Goal: Task Accomplishment & Management: Use online tool/utility

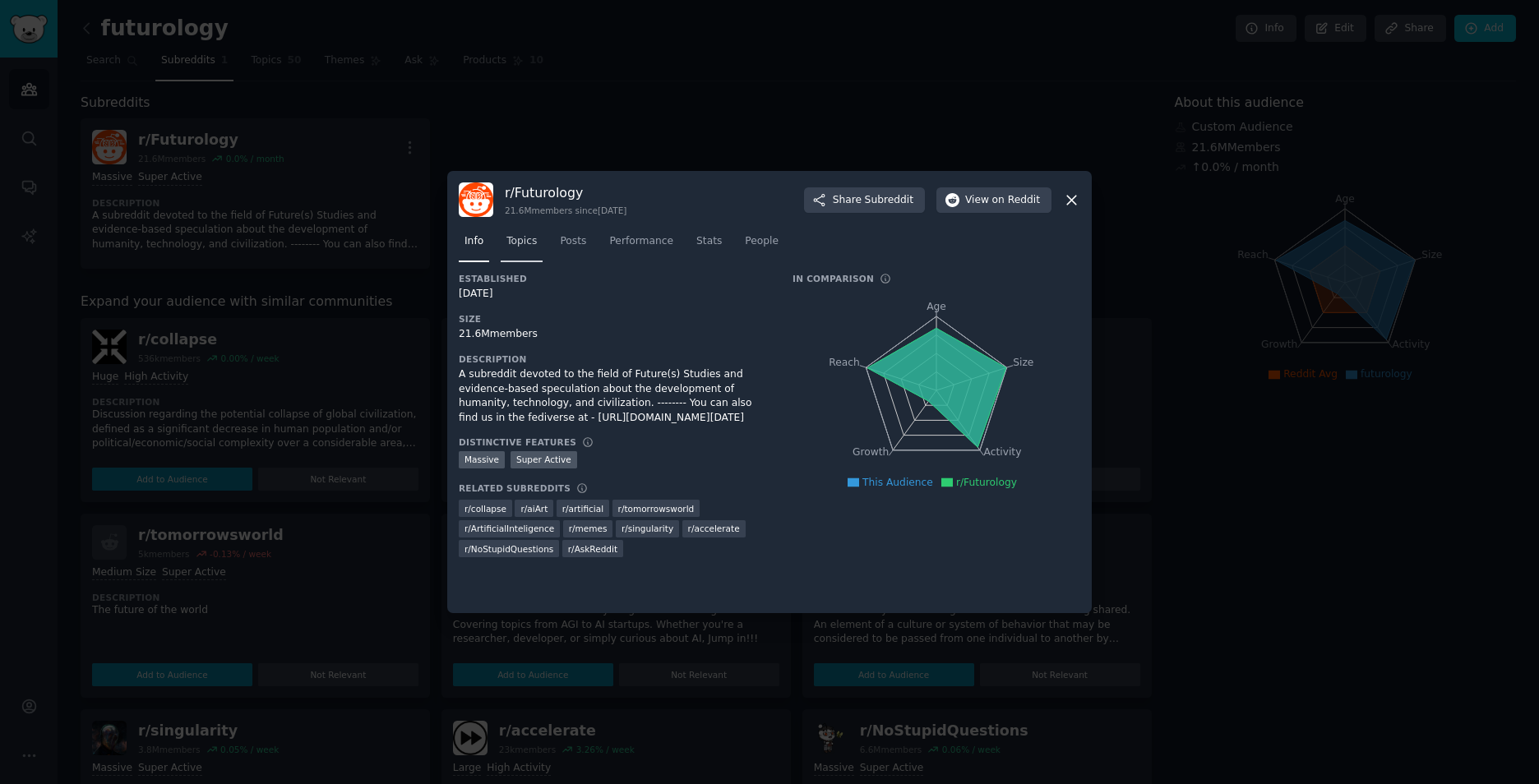
click at [510, 247] on span "Topics" at bounding box center [521, 242] width 30 height 15
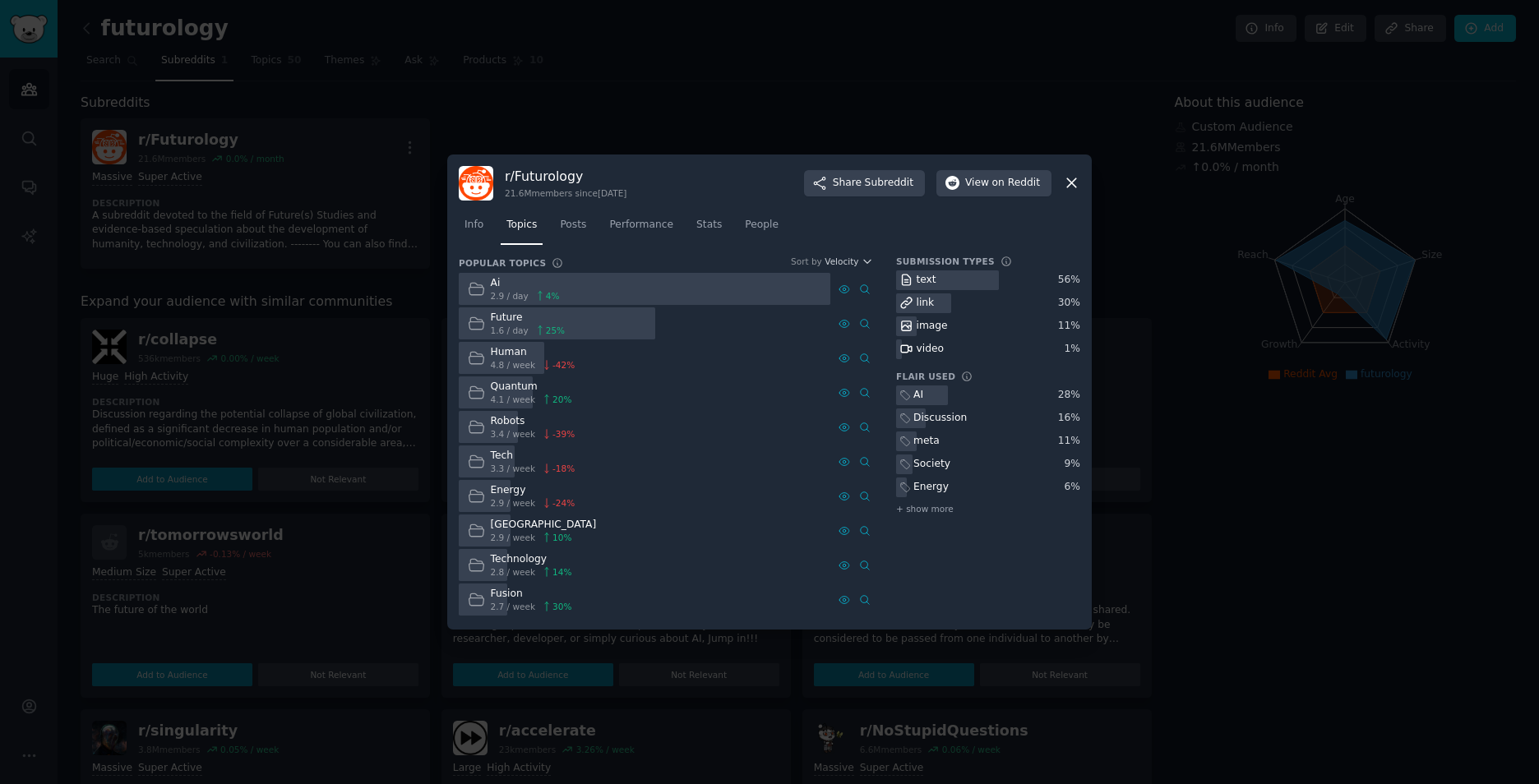
click at [476, 285] on icon at bounding box center [476, 289] width 18 height 18
click at [590, 224] on link "Posts" at bounding box center [572, 229] width 38 height 33
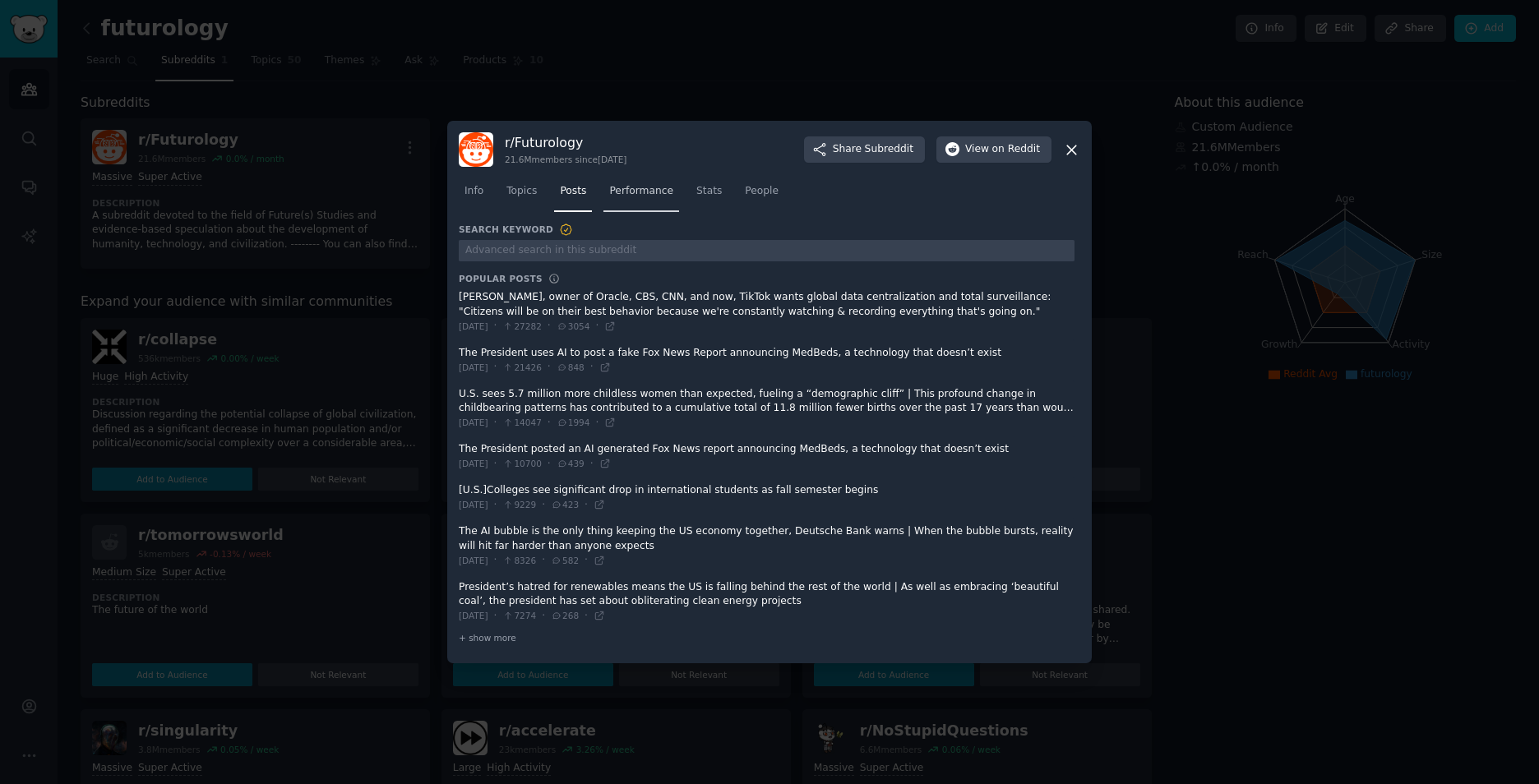
click at [629, 187] on span "Performance" at bounding box center [641, 192] width 64 height 15
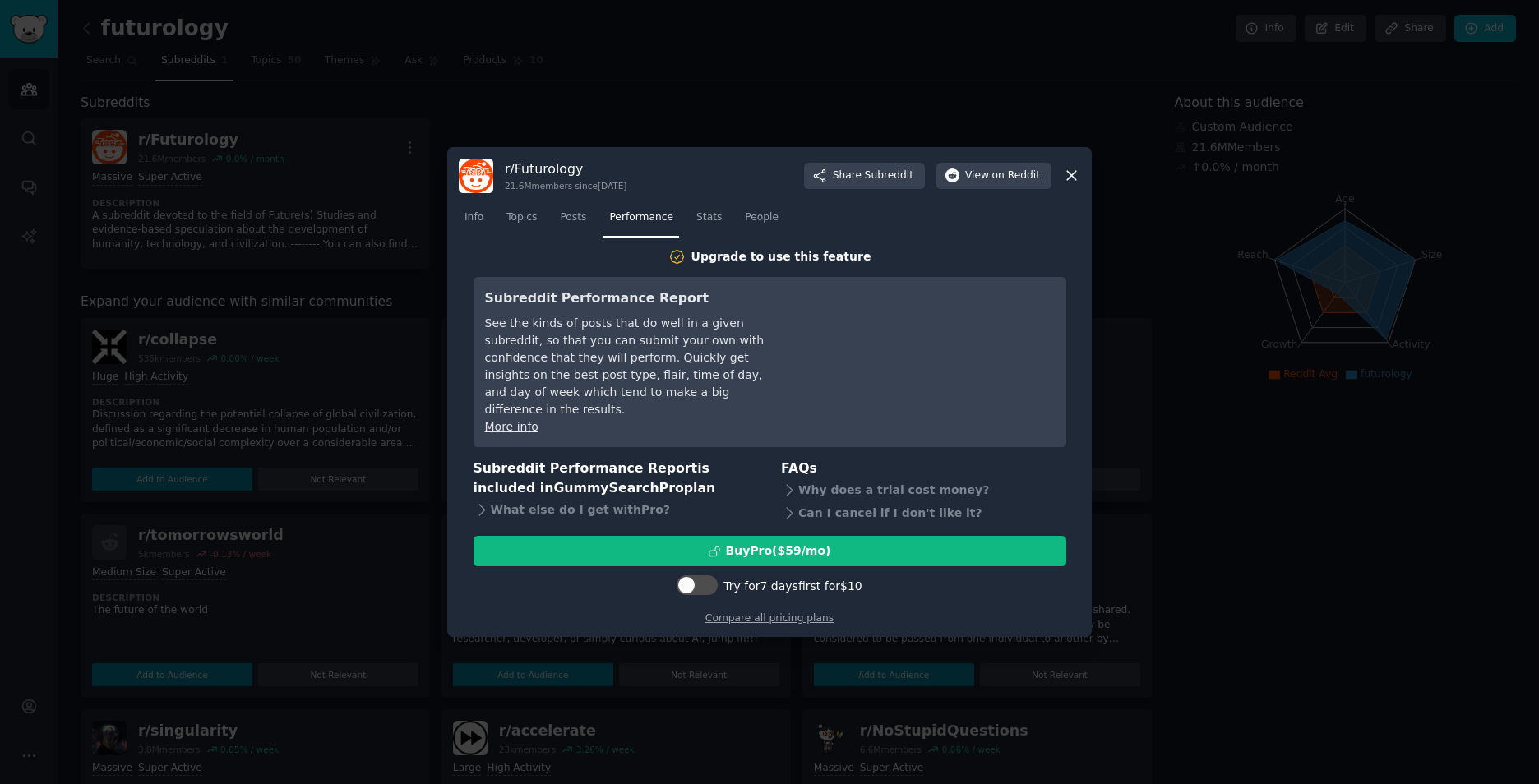
click at [724, 208] on nav "Info Topics Posts Performance Stats People" at bounding box center [769, 221] width 621 height 33
click at [712, 214] on span "Stats" at bounding box center [709, 218] width 26 height 15
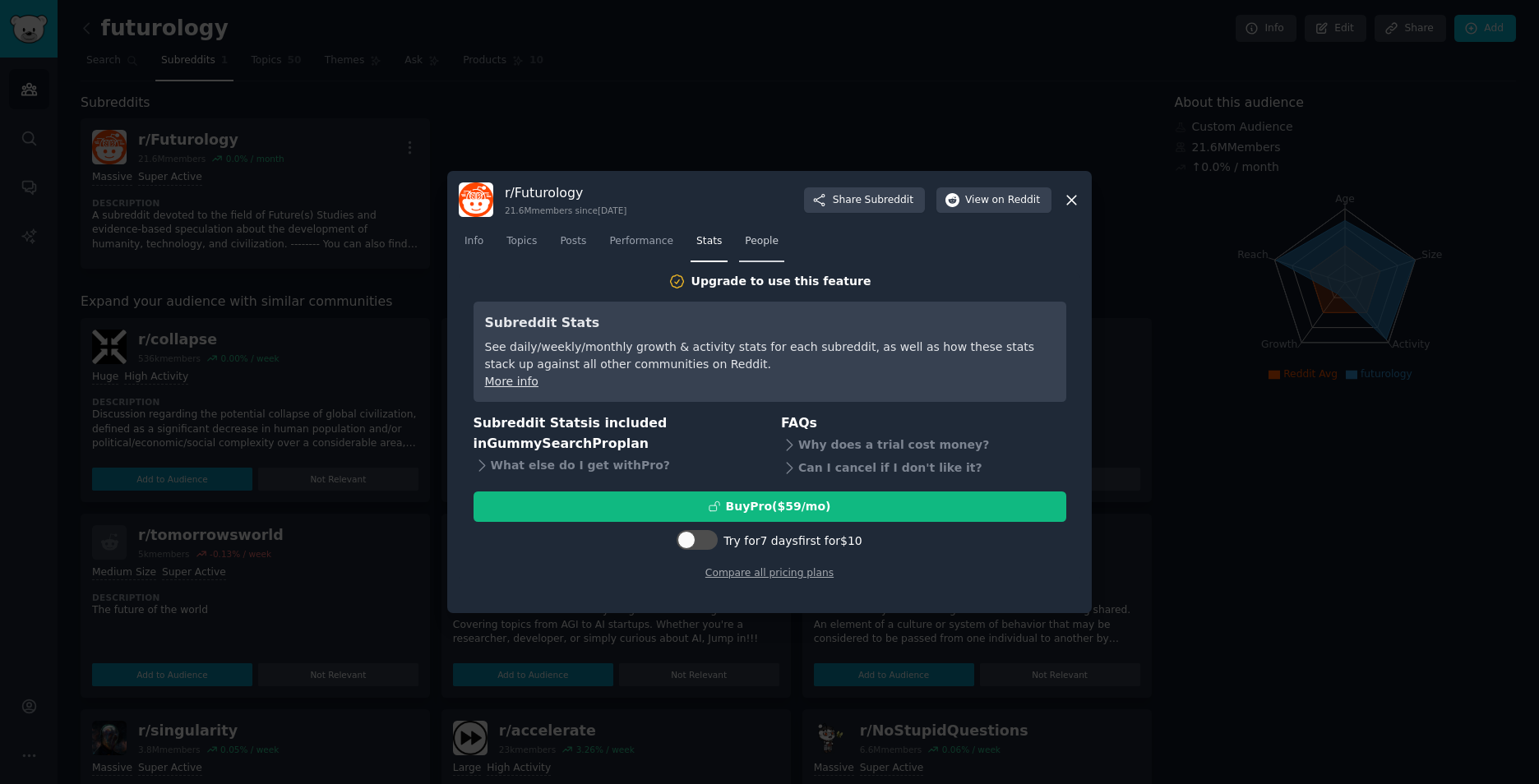
click at [760, 244] on span "People" at bounding box center [762, 242] width 33 height 15
click at [1078, 198] on icon at bounding box center [1071, 200] width 18 height 18
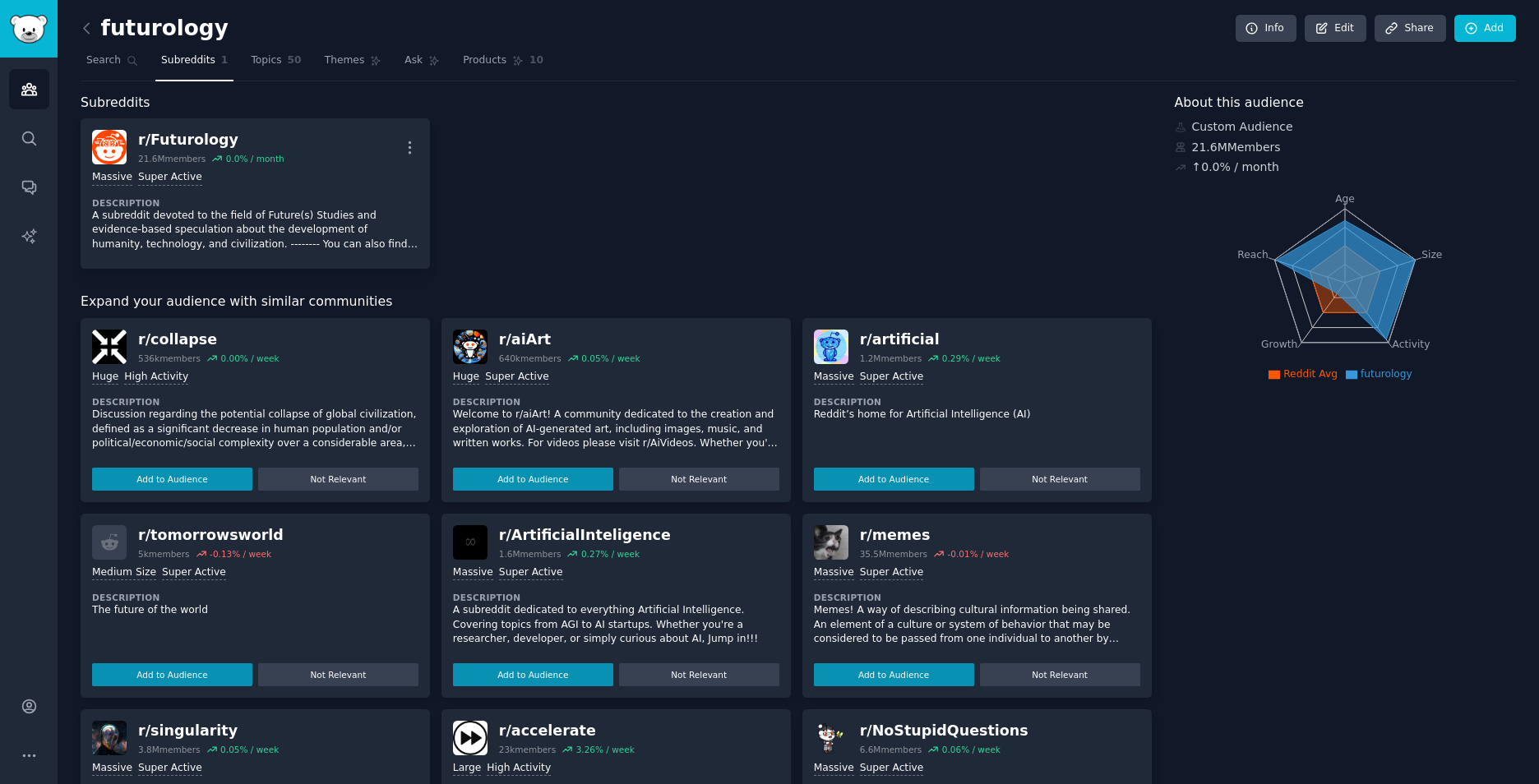
drag, startPoint x: 608, startPoint y: 256, endPoint x: 607, endPoint y: 244, distance: 12.0
click at [608, 256] on div "r/ Futurology 21.6M members 0.0 % / month More Massive Super Active Description…" at bounding box center [616, 193] width 1071 height 150
click at [87, 26] on icon at bounding box center [87, 28] width 18 height 18
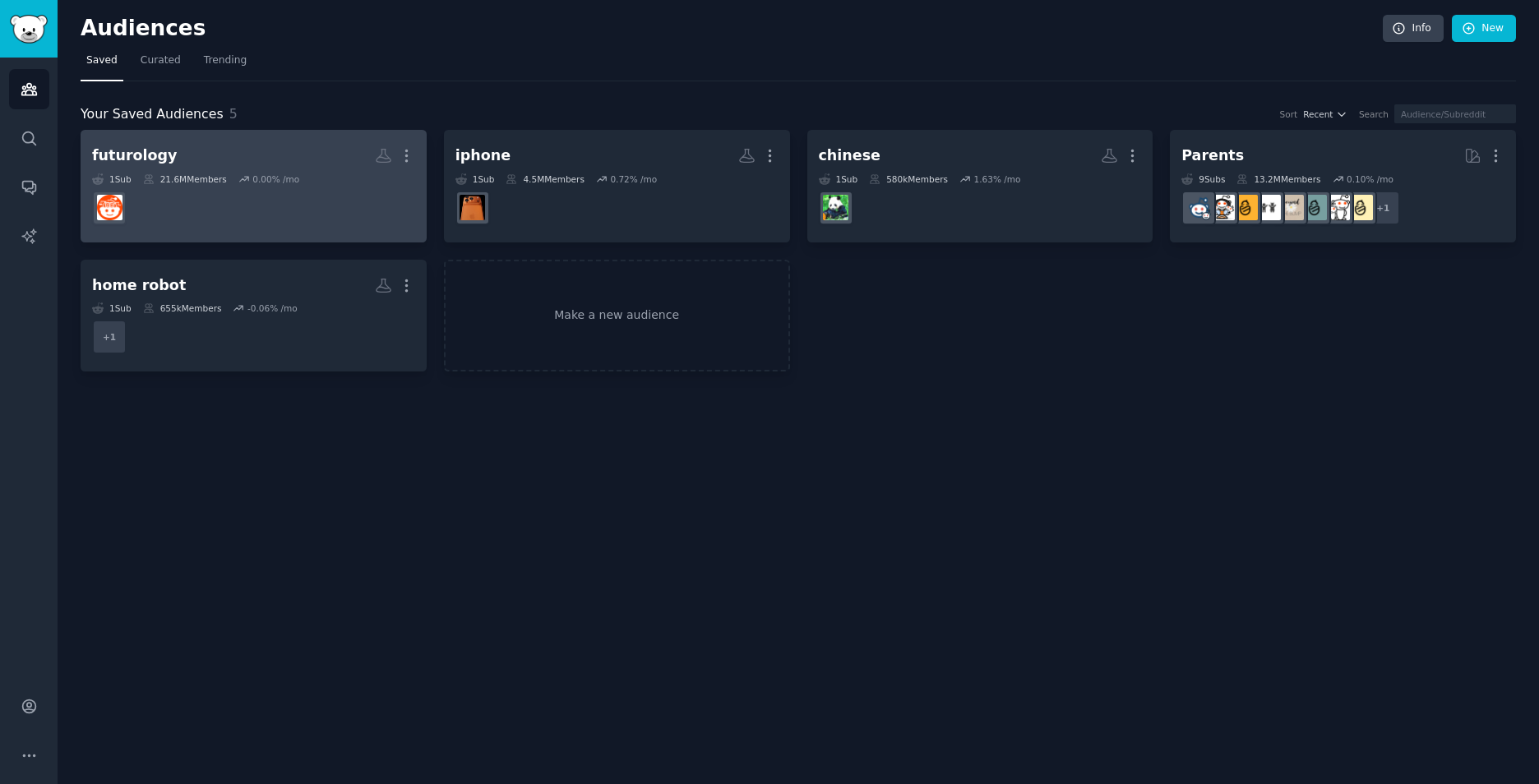
click at [299, 212] on dd at bounding box center [253, 208] width 323 height 46
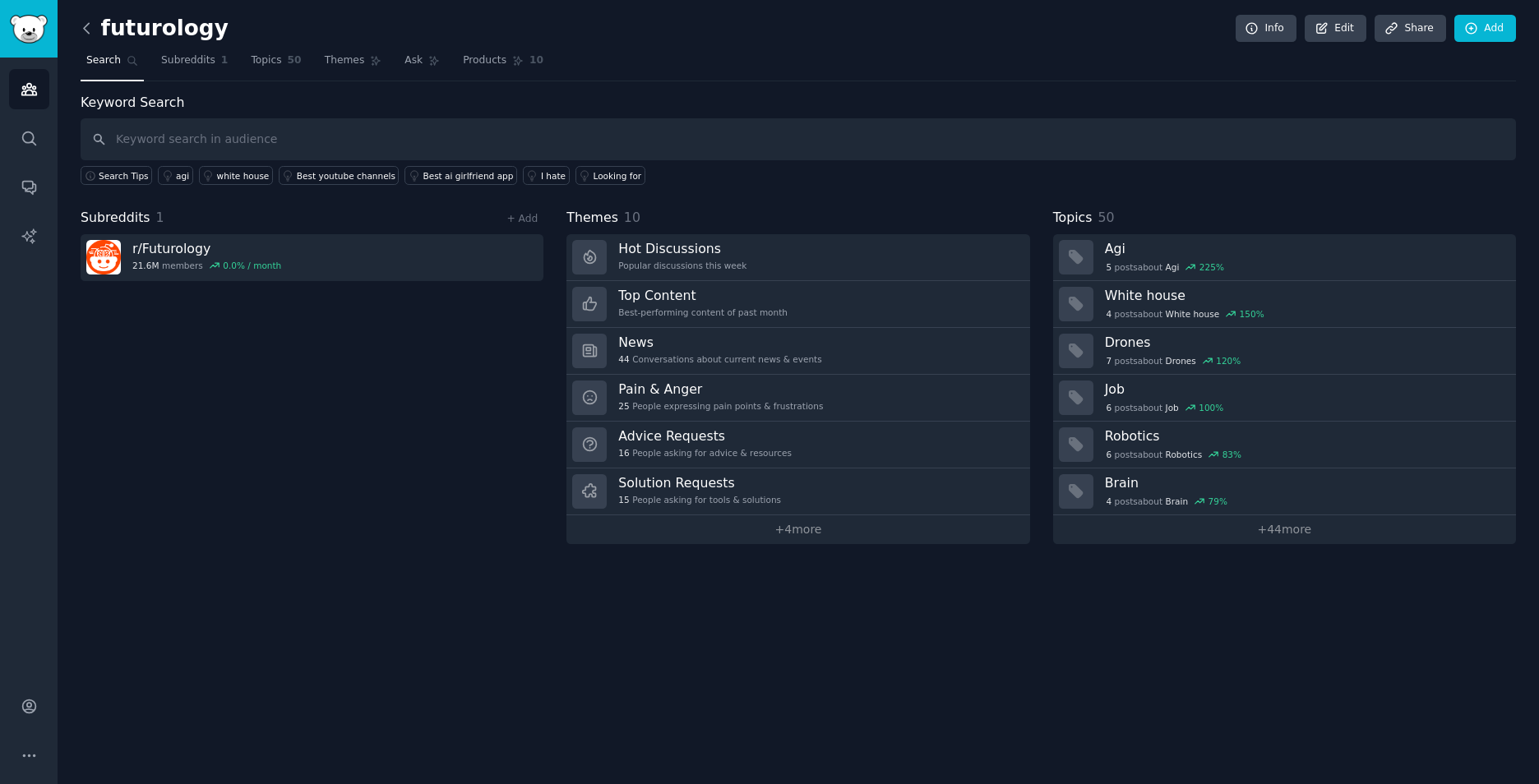
click at [91, 28] on icon at bounding box center [87, 28] width 18 height 18
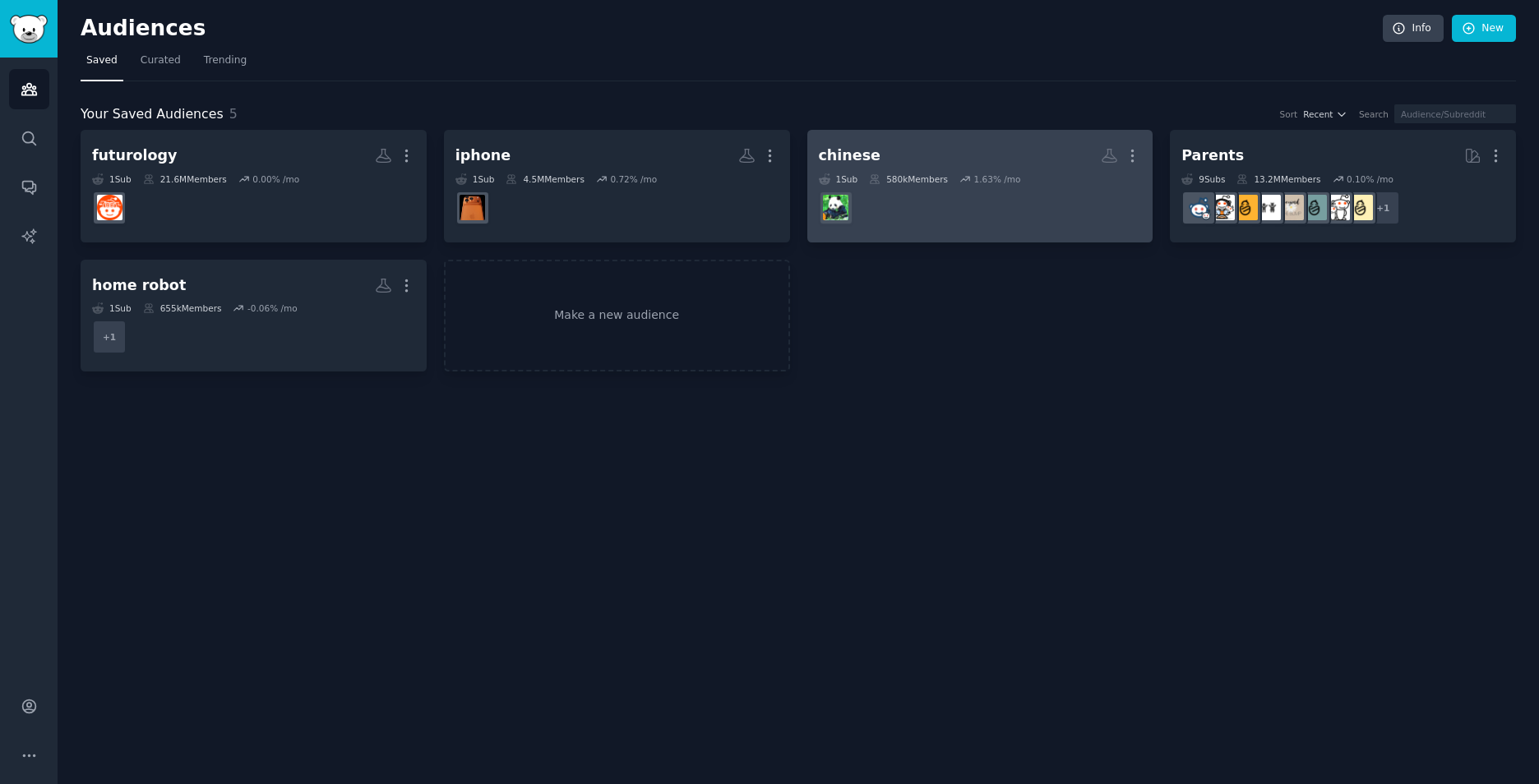
click at [997, 214] on dd at bounding box center [979, 208] width 323 height 46
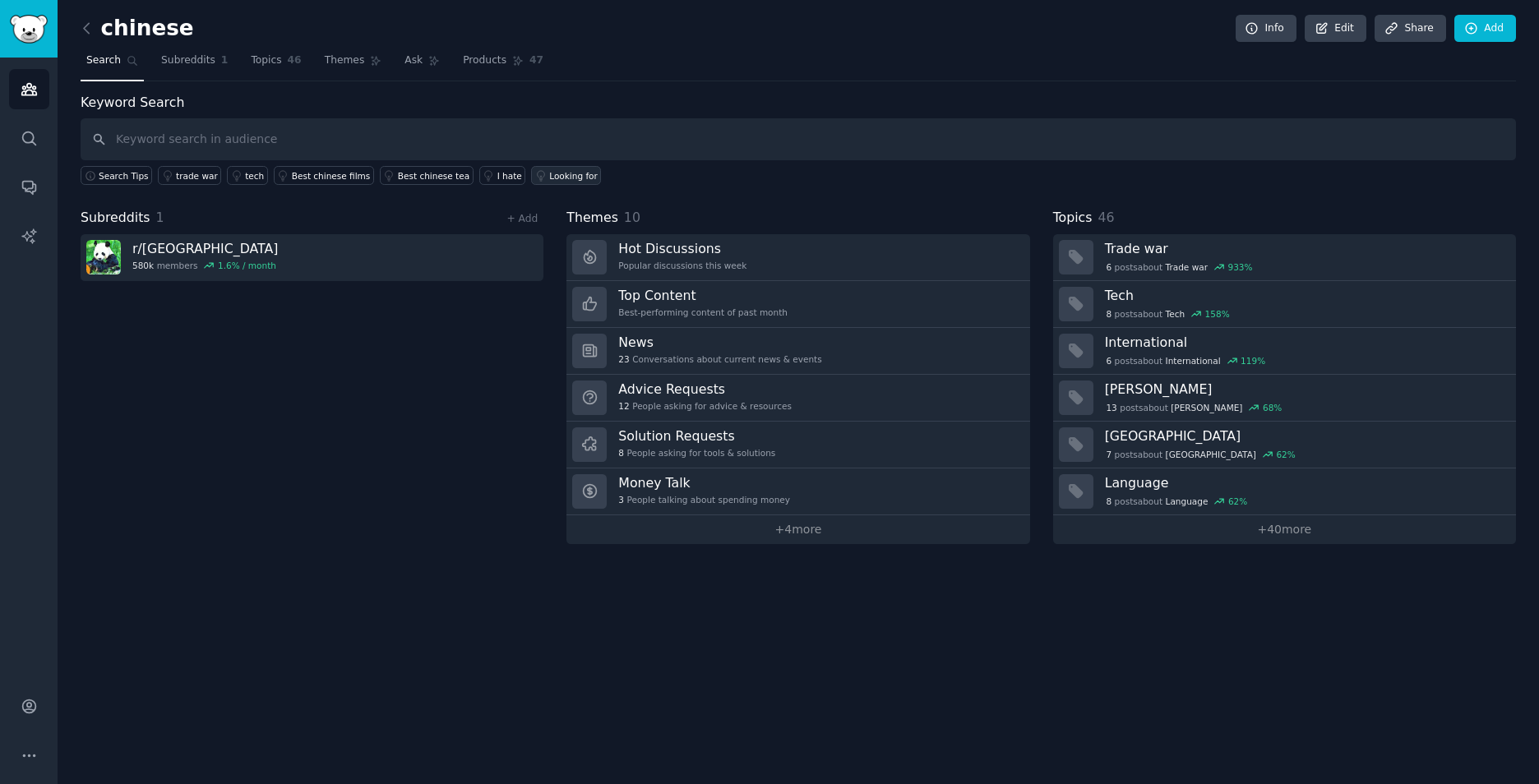
click at [555, 173] on div "Looking for" at bounding box center [573, 176] width 48 height 12
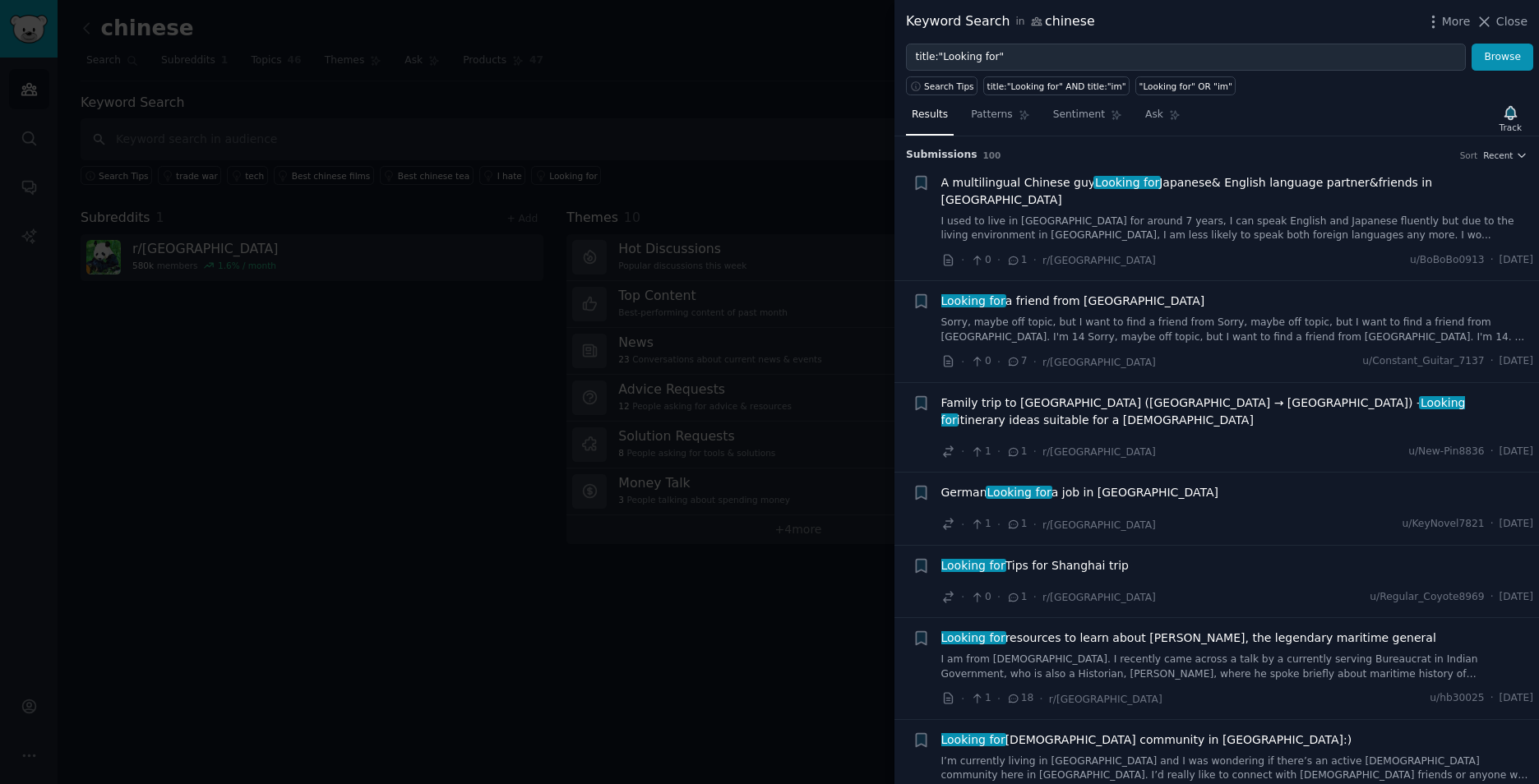
click at [246, 439] on div at bounding box center [769, 392] width 1539 height 784
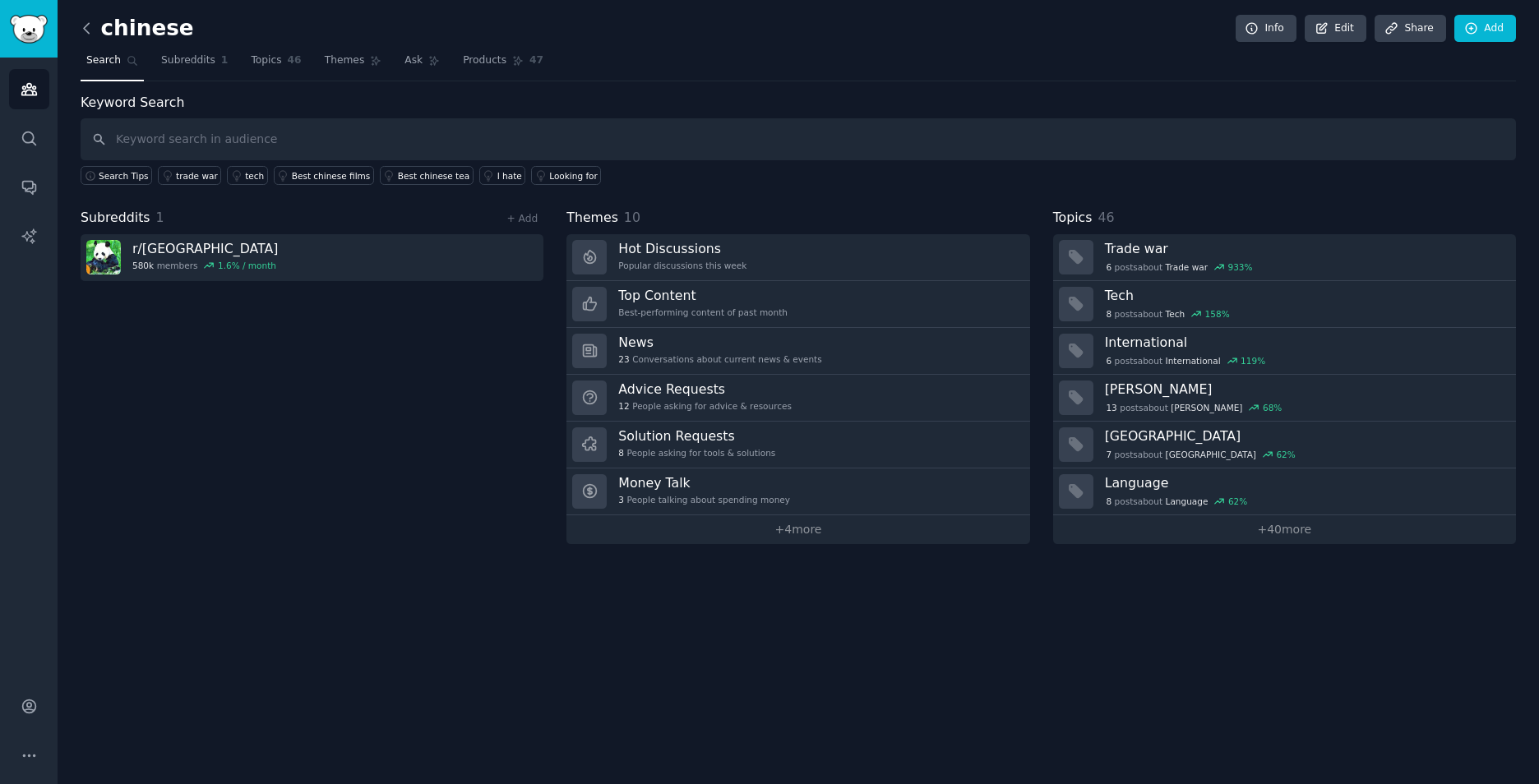
click at [86, 29] on icon at bounding box center [87, 28] width 18 height 18
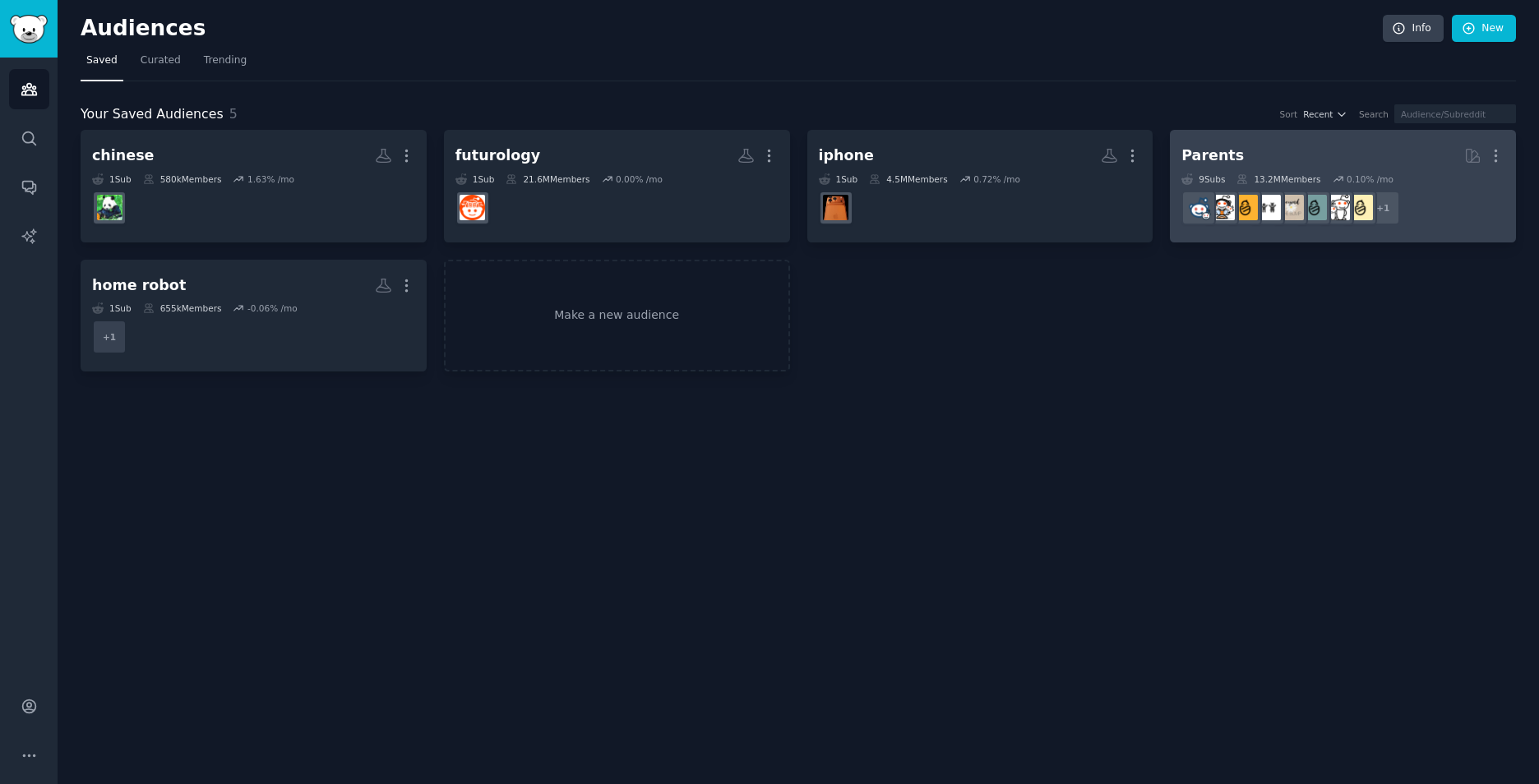
click at [1240, 158] on h2 "Parents More" at bounding box center [1342, 155] width 323 height 28
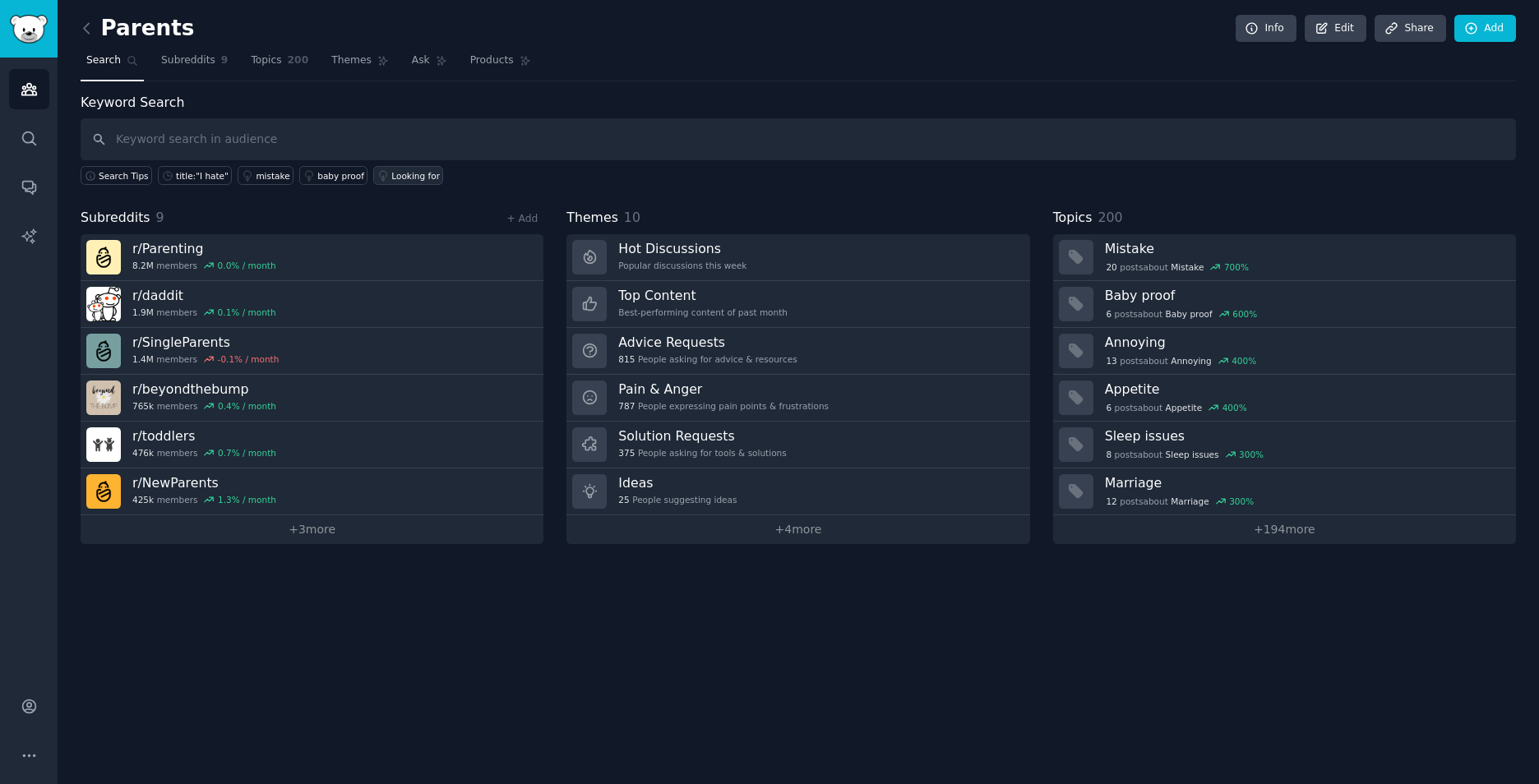
click at [393, 174] on div "Looking for" at bounding box center [415, 176] width 48 height 12
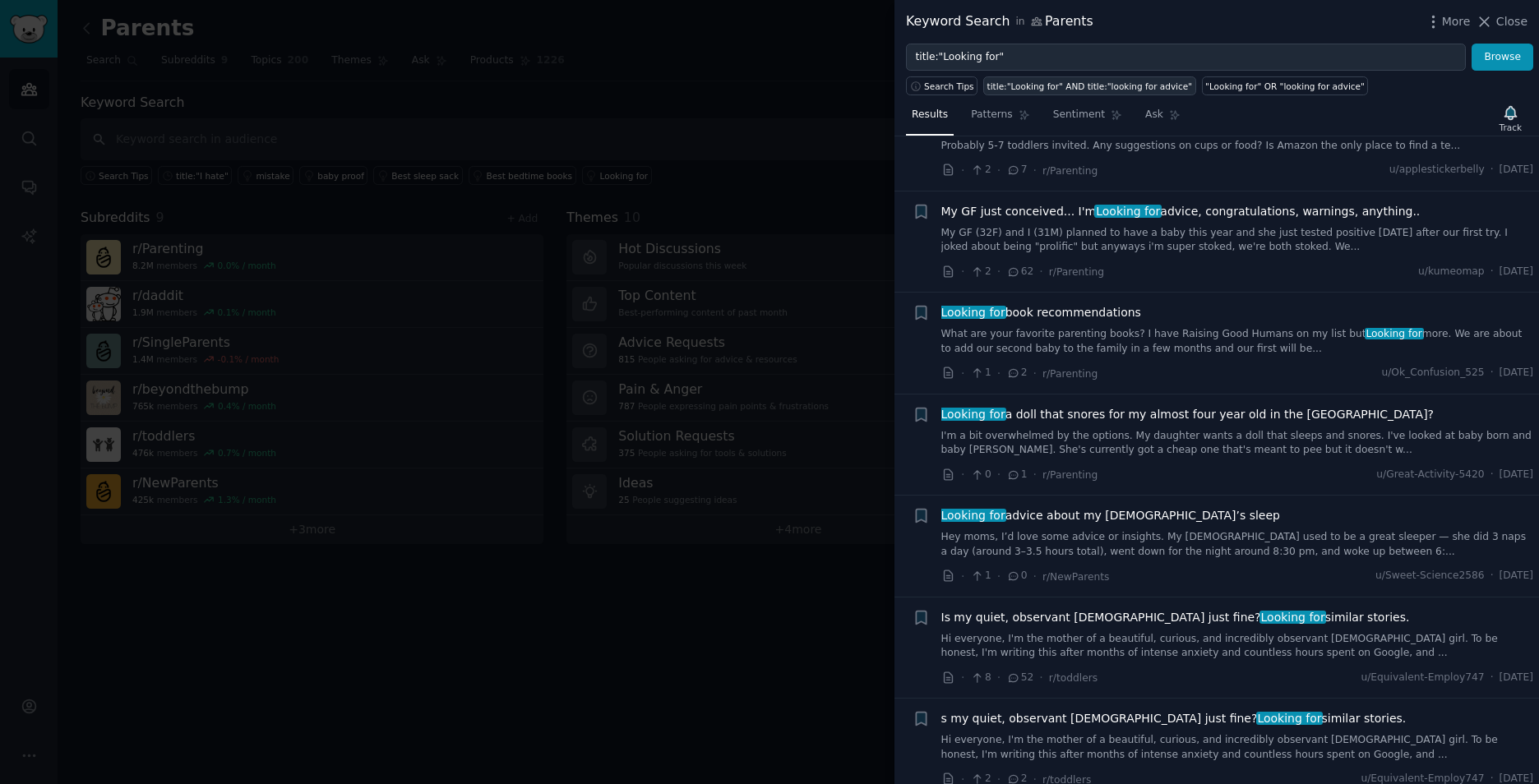
scroll to position [493, 0]
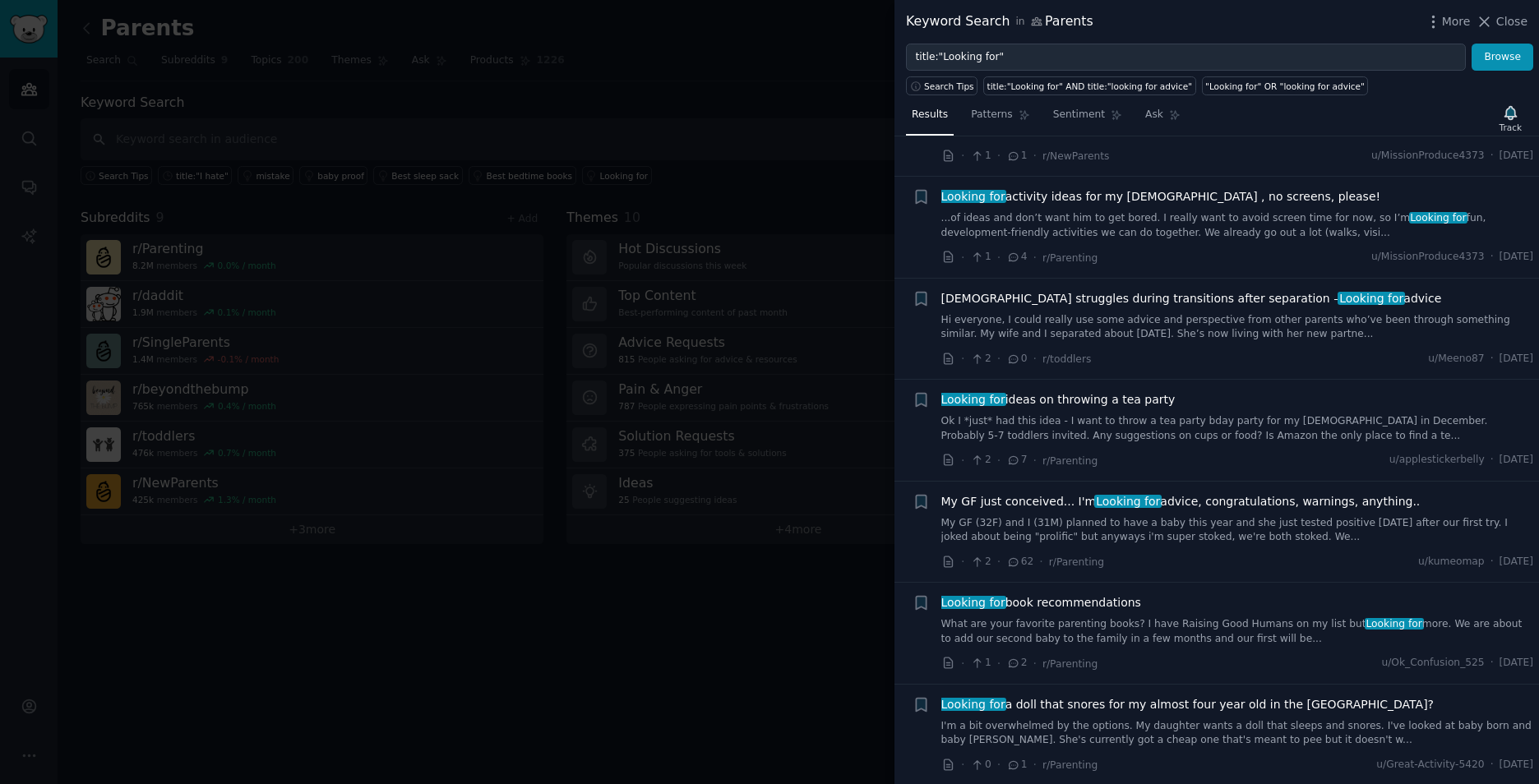
click at [528, 660] on div at bounding box center [769, 392] width 1539 height 784
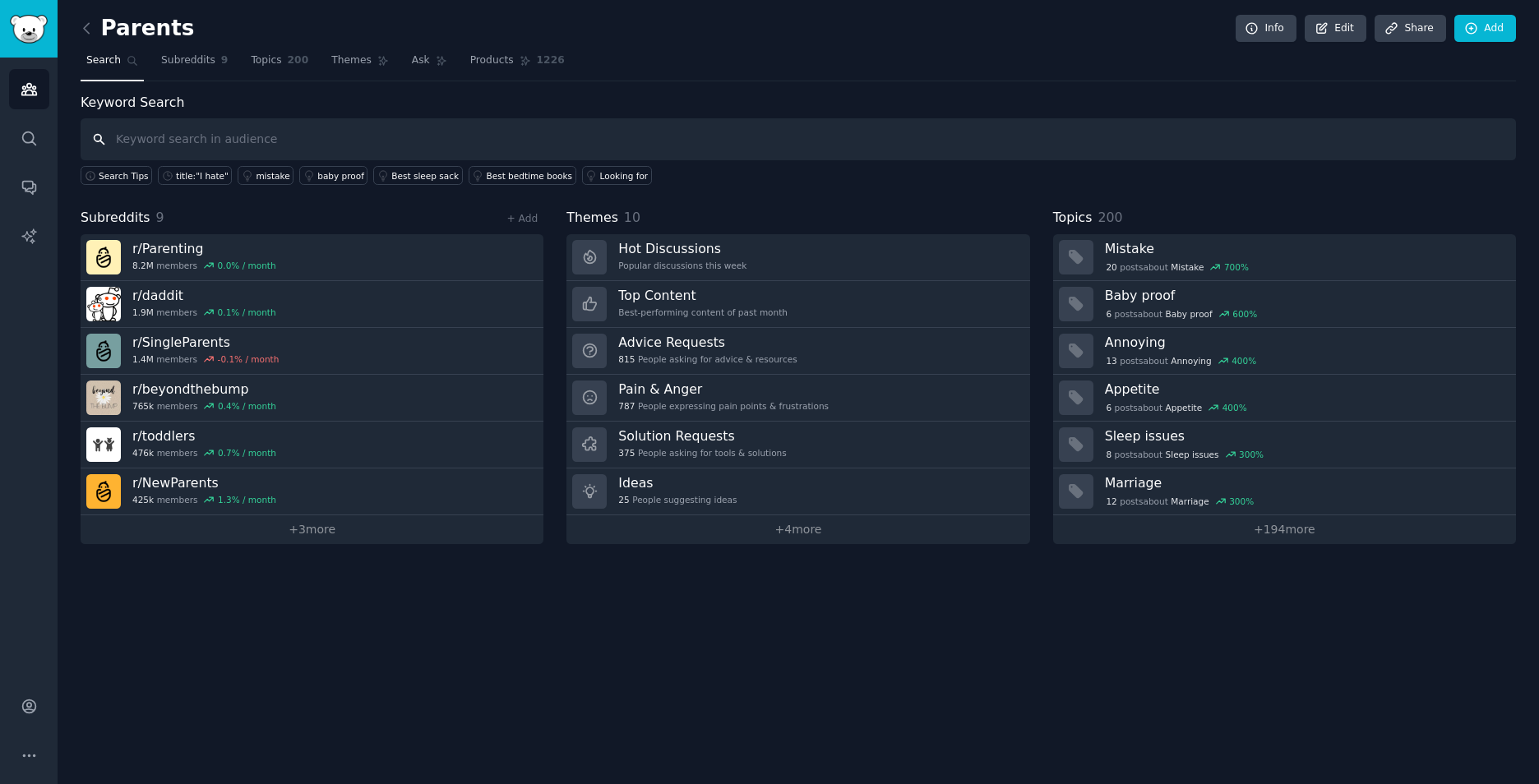
click at [226, 143] on input "text" at bounding box center [798, 139] width 1436 height 42
type input "app"
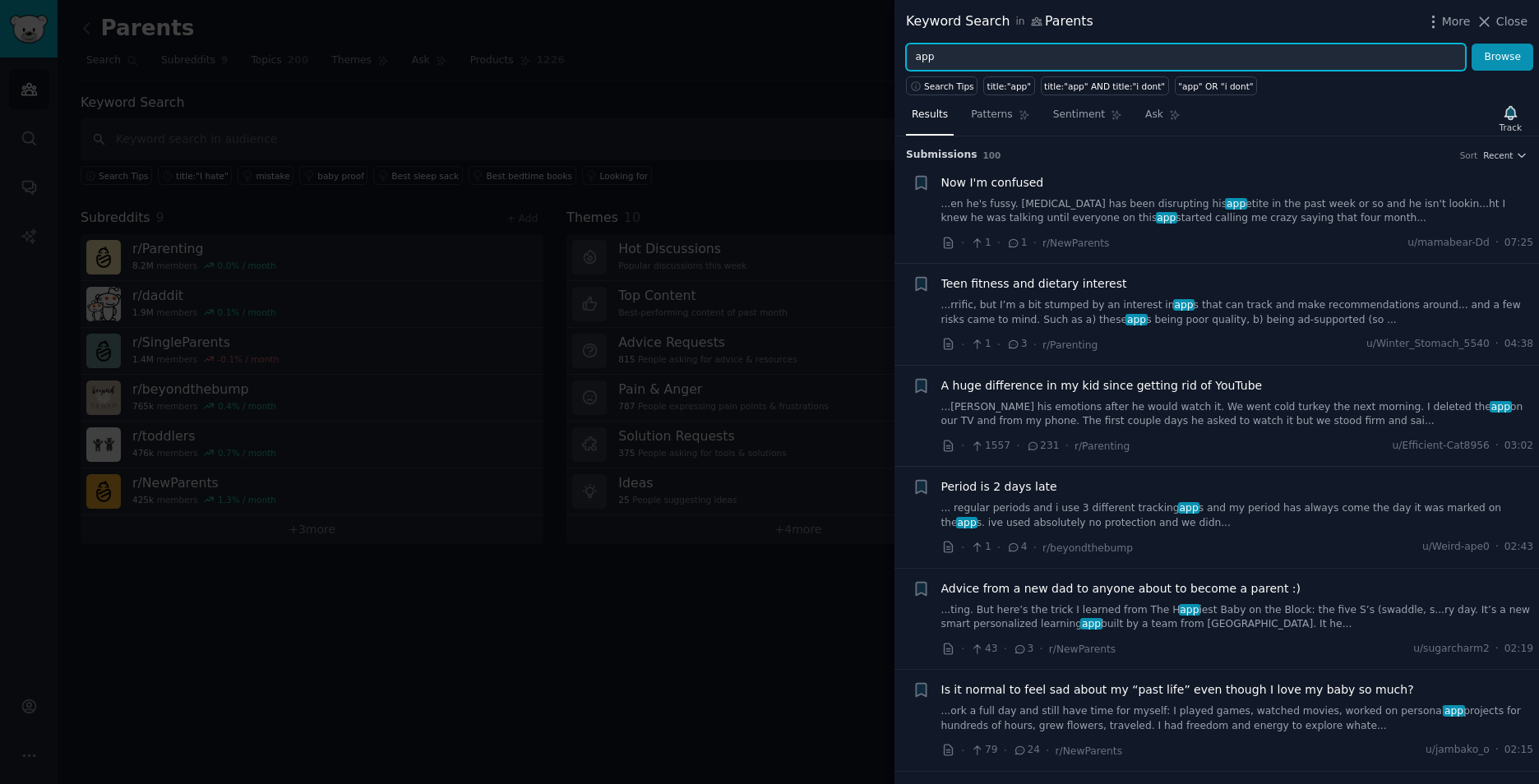
click at [1090, 53] on input "app" at bounding box center [1185, 58] width 560 height 28
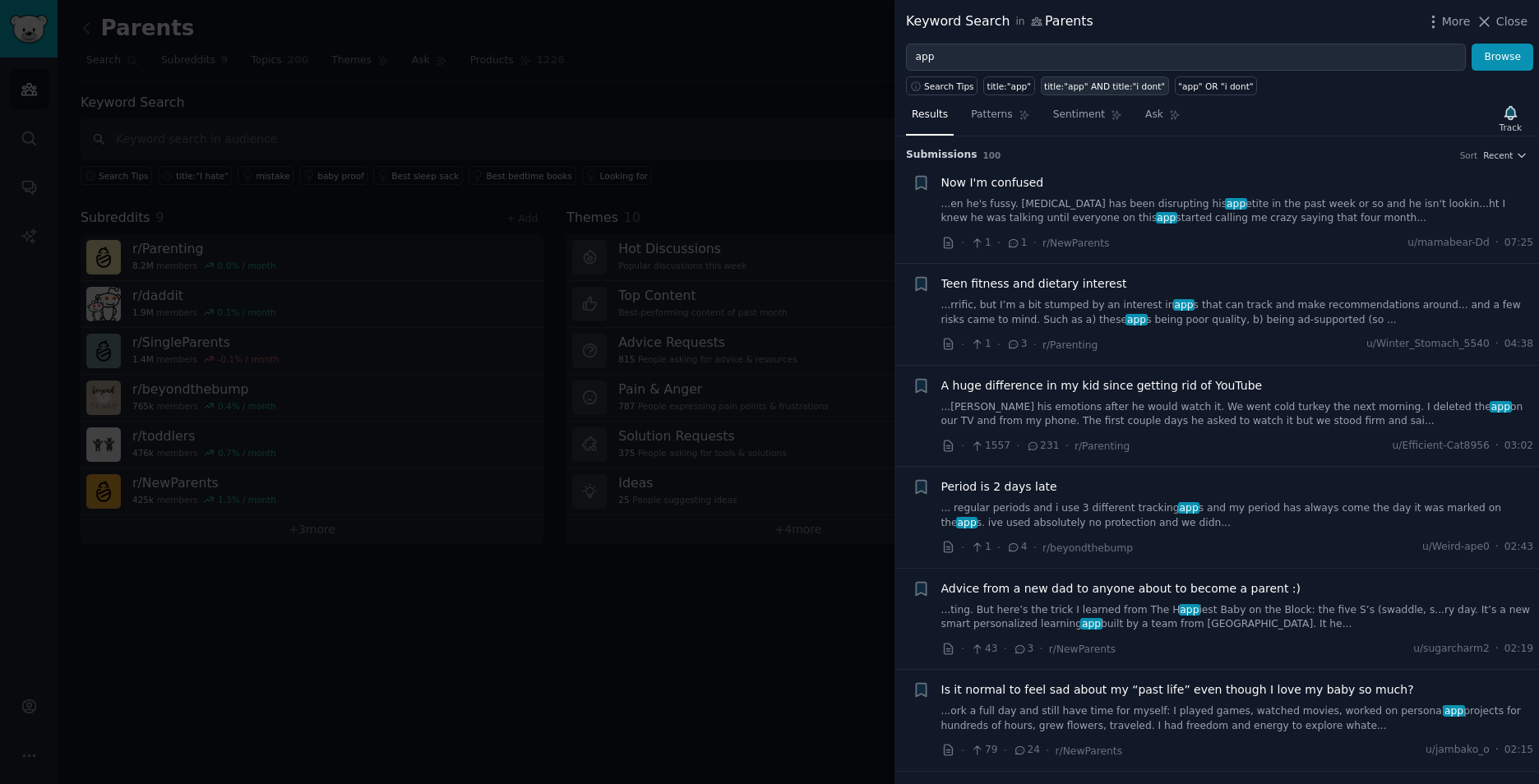
click at [1073, 87] on div "title:"app" AND title:"i dont"" at bounding box center [1104, 87] width 121 height 12
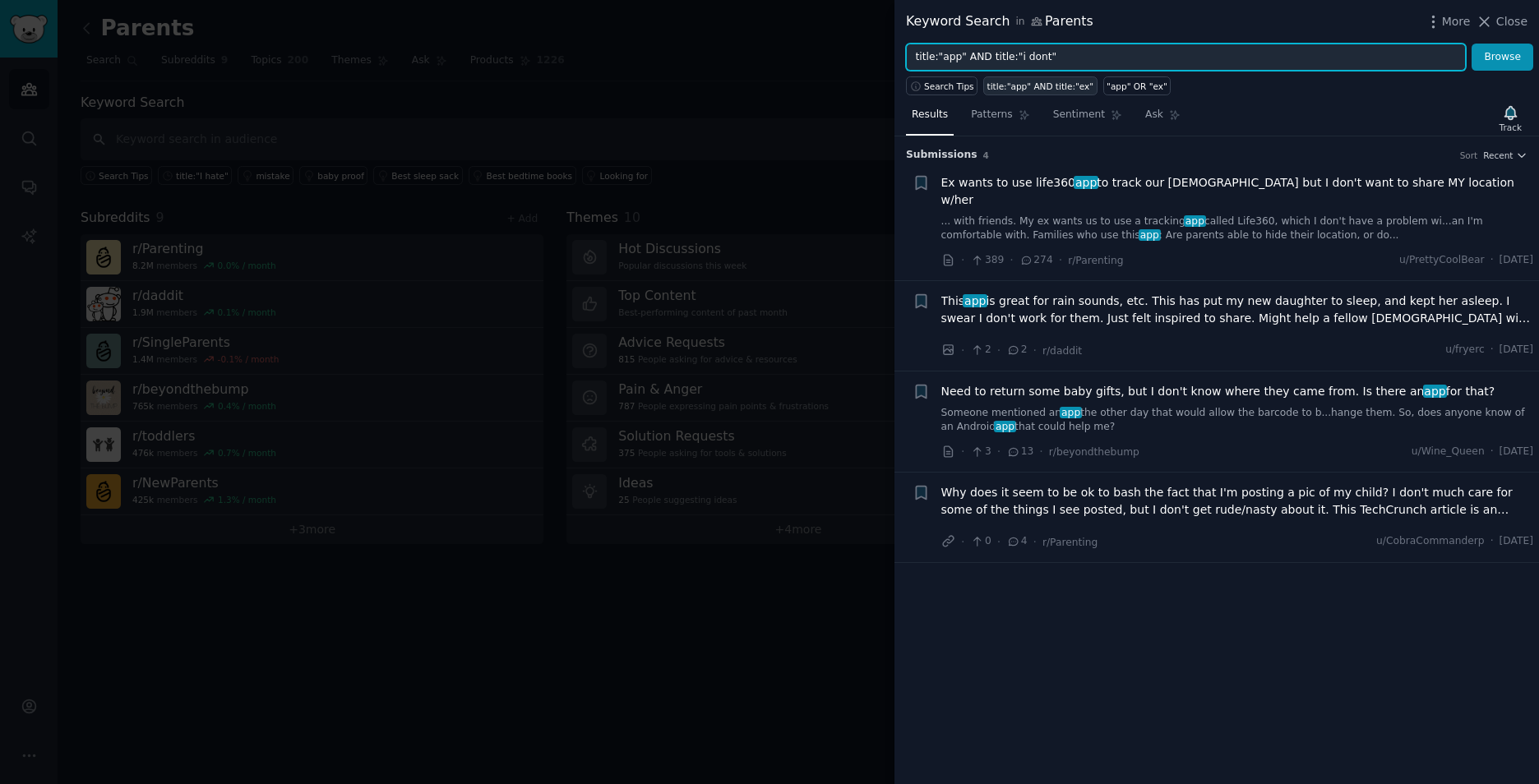
drag, startPoint x: 1023, startPoint y: 58, endPoint x: 1059, endPoint y: 82, distance: 43.3
click at [1042, 58] on input "title:"app" AND title:"i dont"" at bounding box center [1185, 58] width 560 height 28
type input "title:"app" AND title:"looking for""
click at [1471, 43] on button "Browse" at bounding box center [1502, 58] width 62 height 28
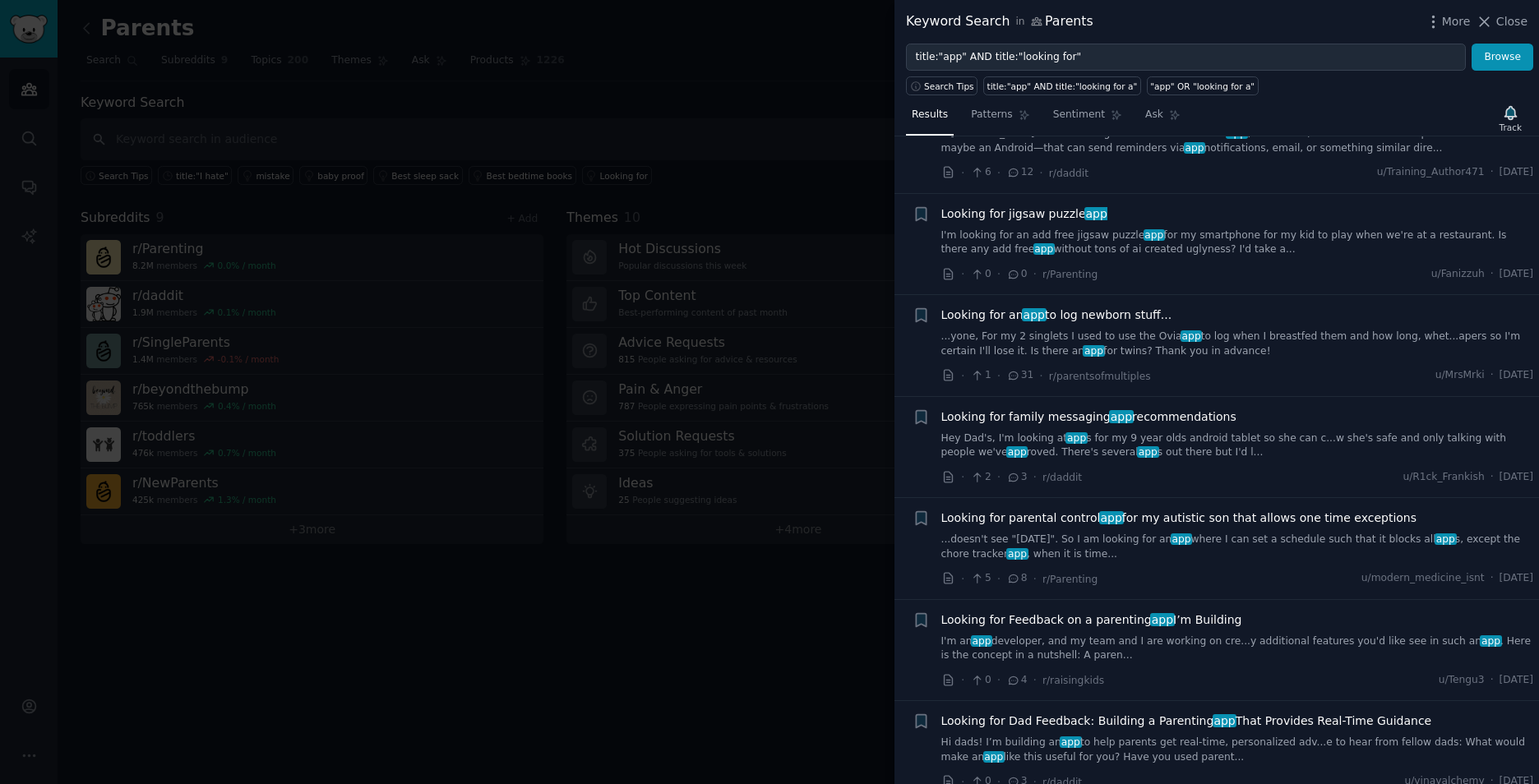
scroll to position [1397, 0]
drag, startPoint x: 470, startPoint y: 590, endPoint x: 459, endPoint y: 574, distance: 19.4
click at [470, 590] on div at bounding box center [769, 392] width 1539 height 784
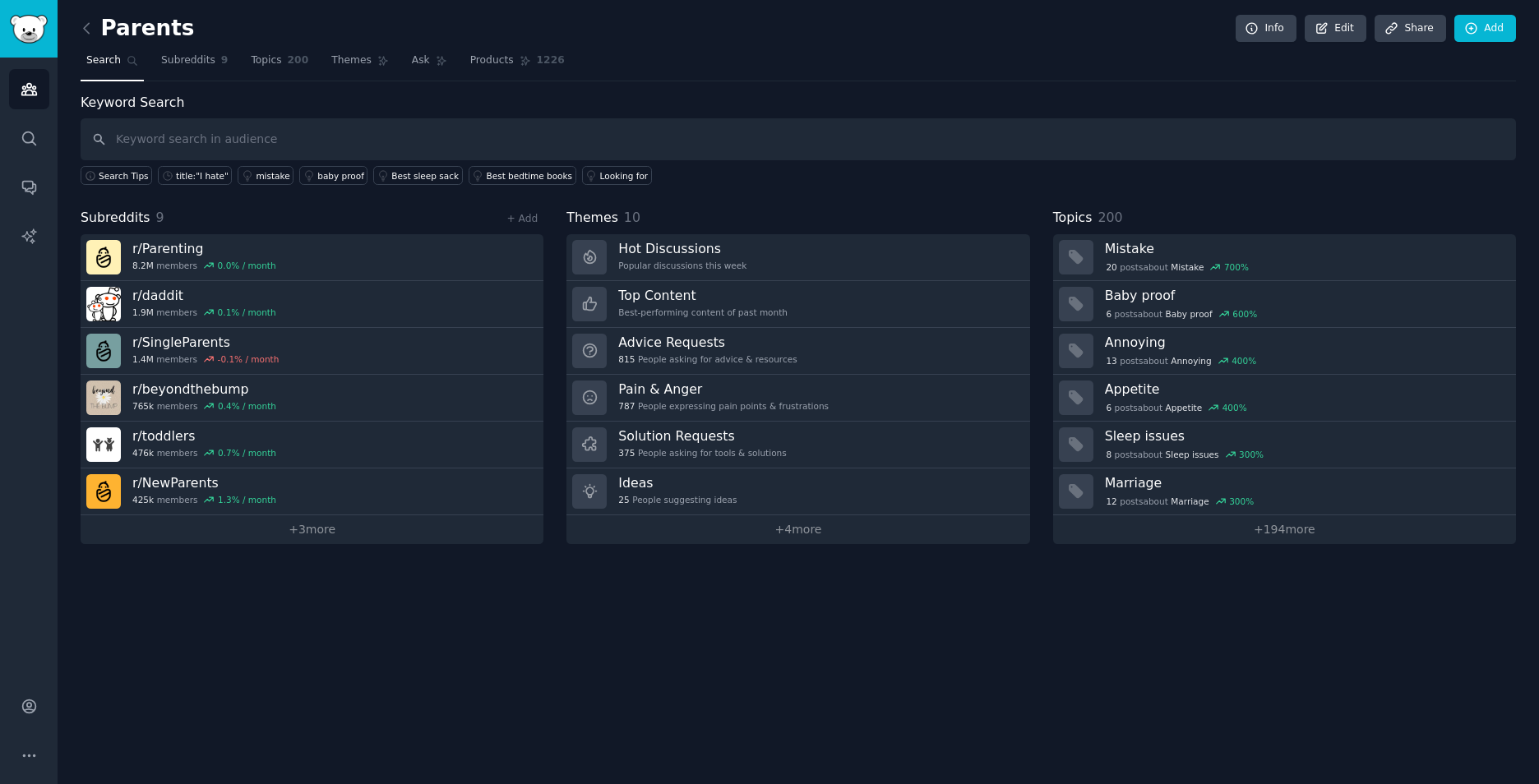
click at [79, 28] on div "Parents Info Edit Share Add Search Subreddits 9 Topics 200 Themes Ask Products …" at bounding box center [798, 392] width 1481 height 784
click at [91, 26] on icon at bounding box center [87, 28] width 18 height 18
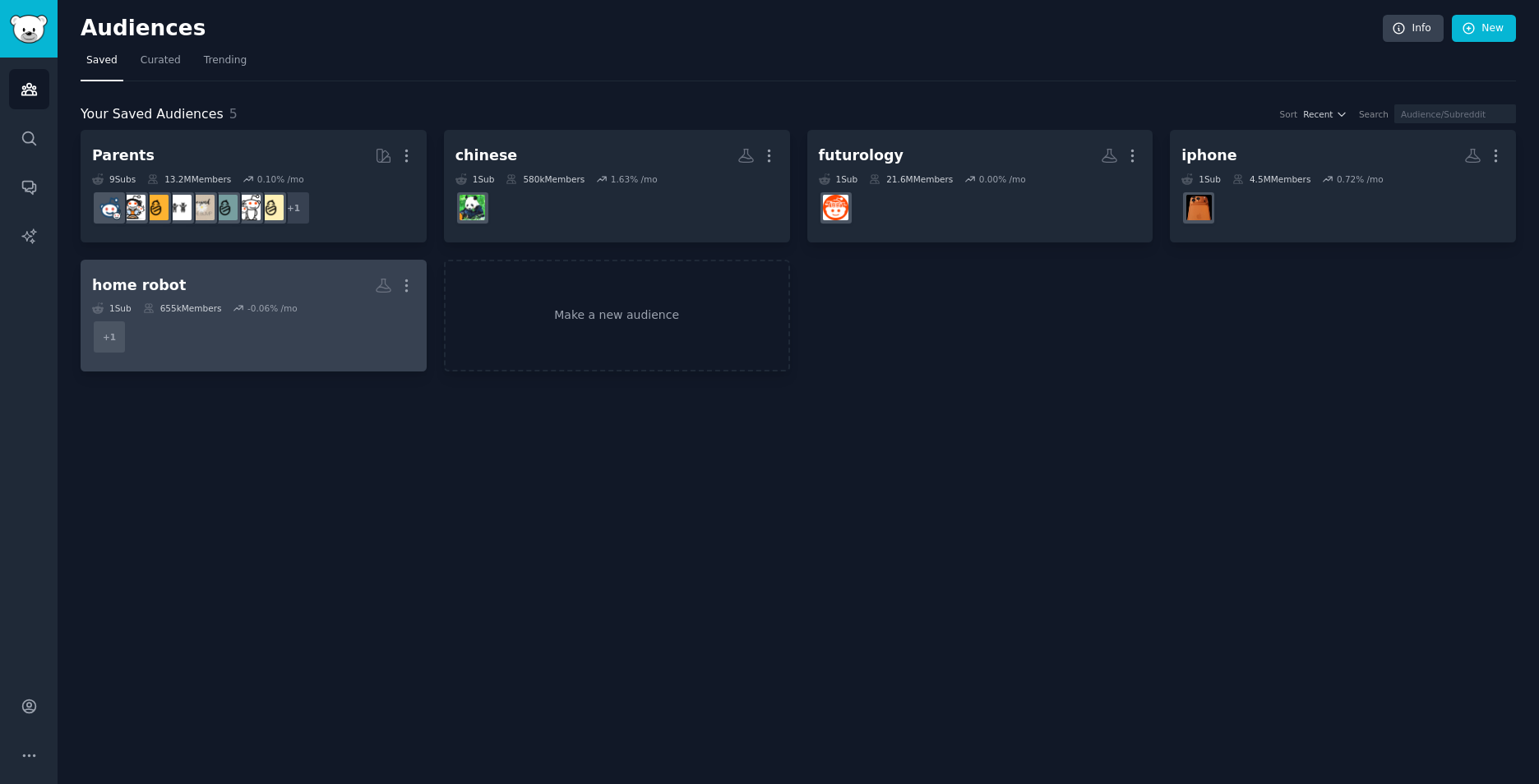
click at [261, 351] on dd "+ 1" at bounding box center [253, 336] width 323 height 46
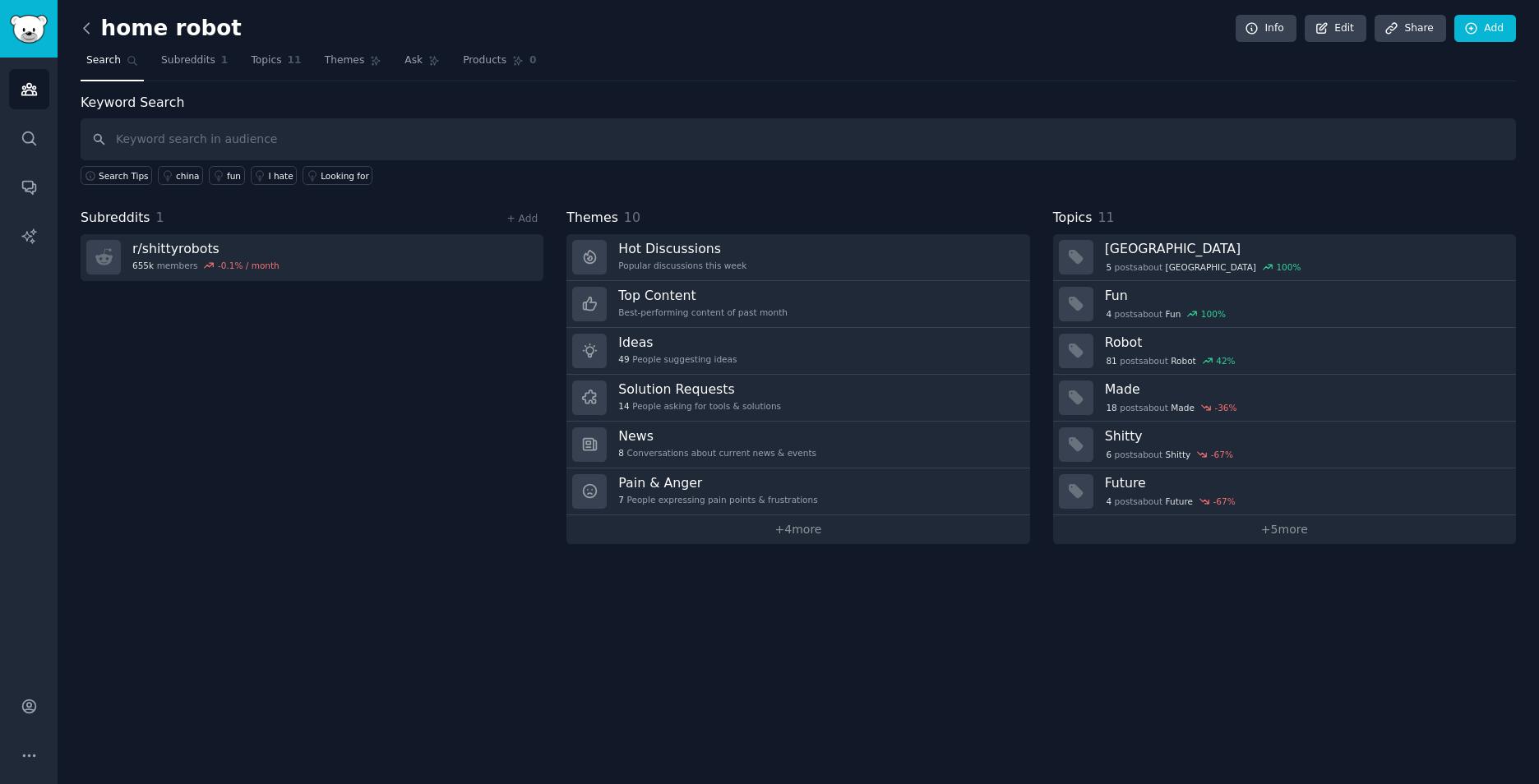
click at [93, 33] on icon at bounding box center [87, 28] width 18 height 18
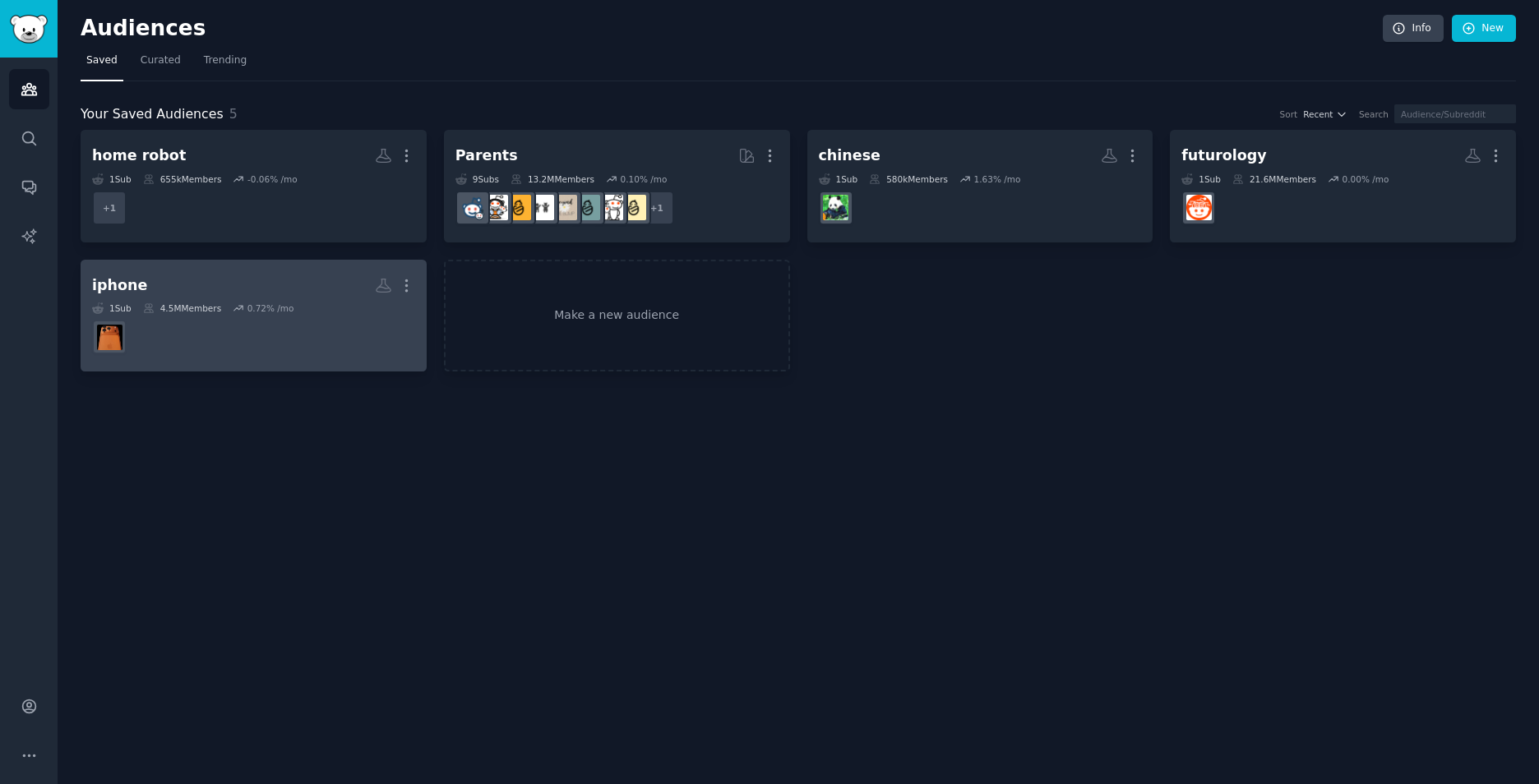
click at [265, 338] on dd at bounding box center [253, 336] width 323 height 46
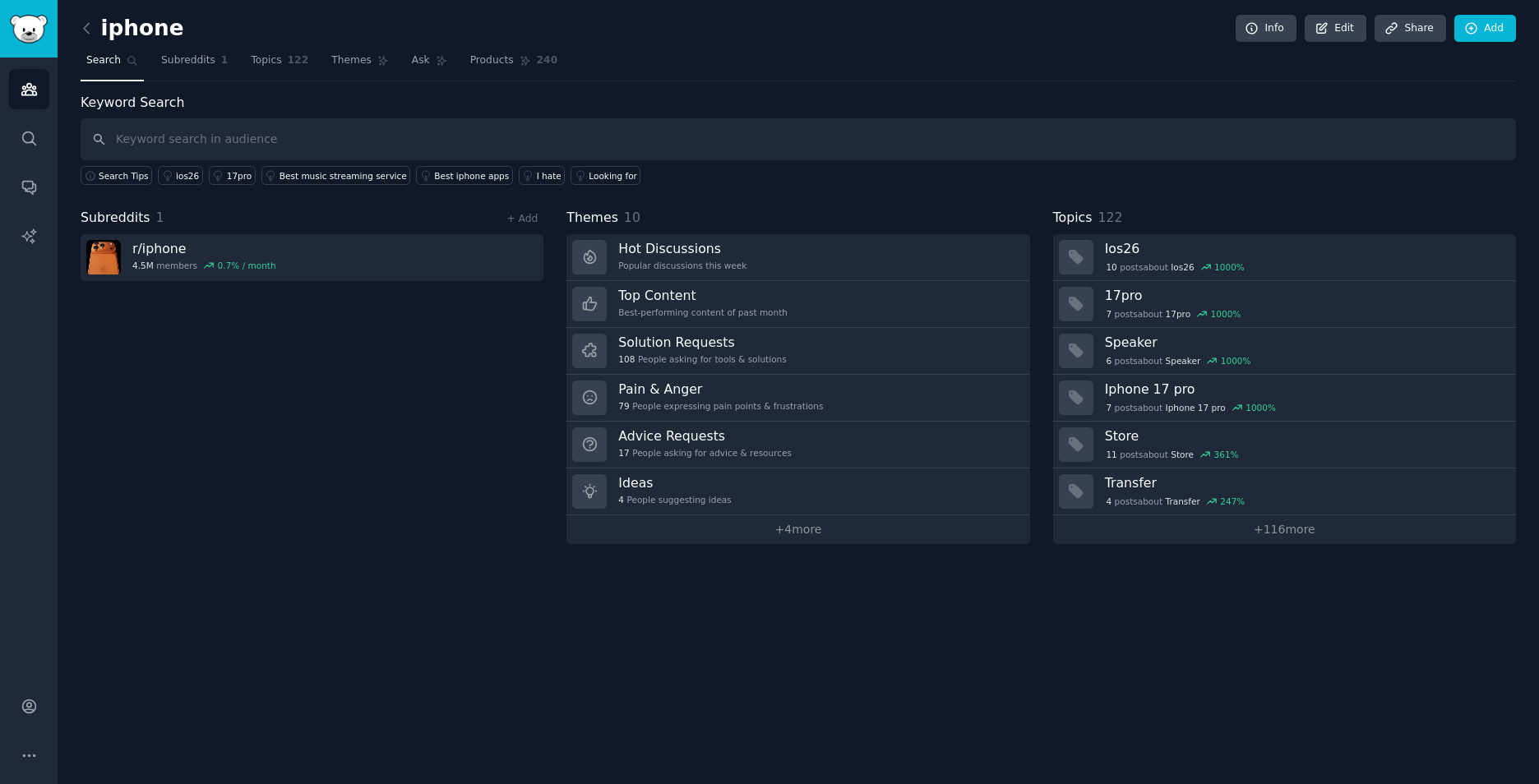
click at [211, 126] on input "text" at bounding box center [798, 139] width 1436 height 42
click at [589, 174] on div "Looking for" at bounding box center [613, 176] width 48 height 12
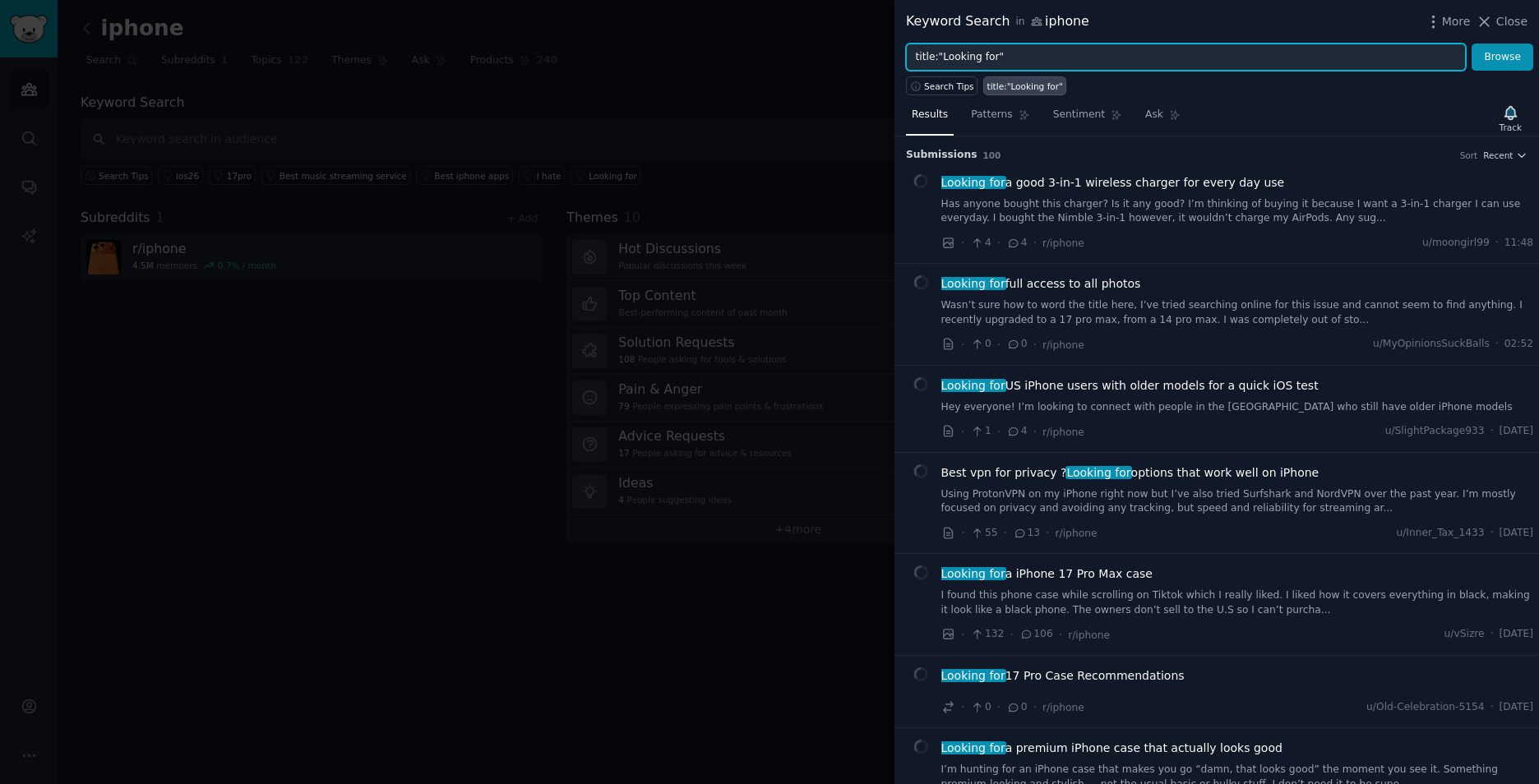
click at [1101, 62] on input "title:"Looking for"" at bounding box center [1185, 58] width 560 height 28
type input "title:"Looking for" and title:"app""
click at [1471, 43] on button "Browse" at bounding box center [1502, 58] width 62 height 28
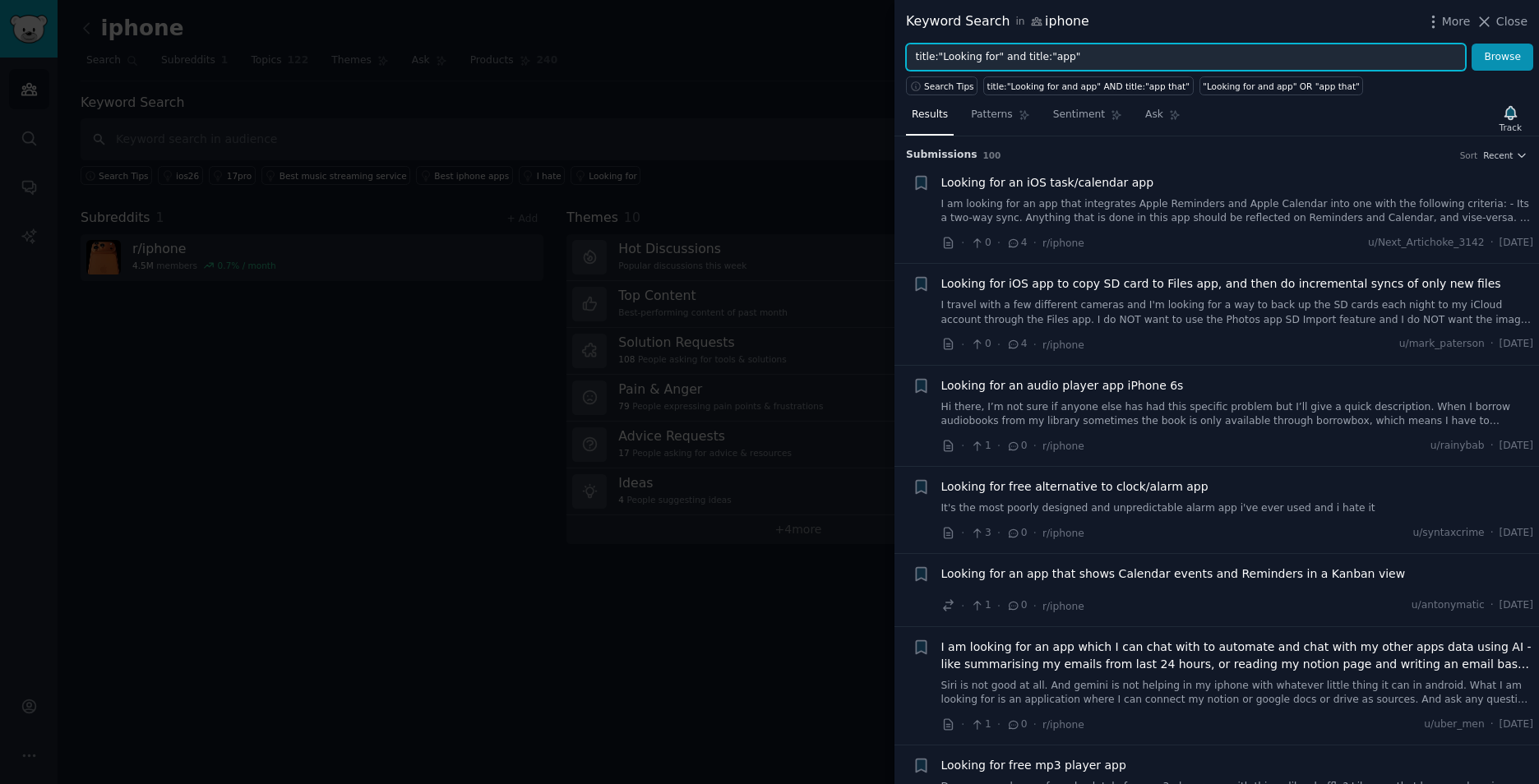
click at [1156, 49] on input "title:"Looking for" and title:"app"" at bounding box center [1185, 58] width 560 height 28
click at [948, 88] on span "Search Tips" at bounding box center [949, 87] width 50 height 12
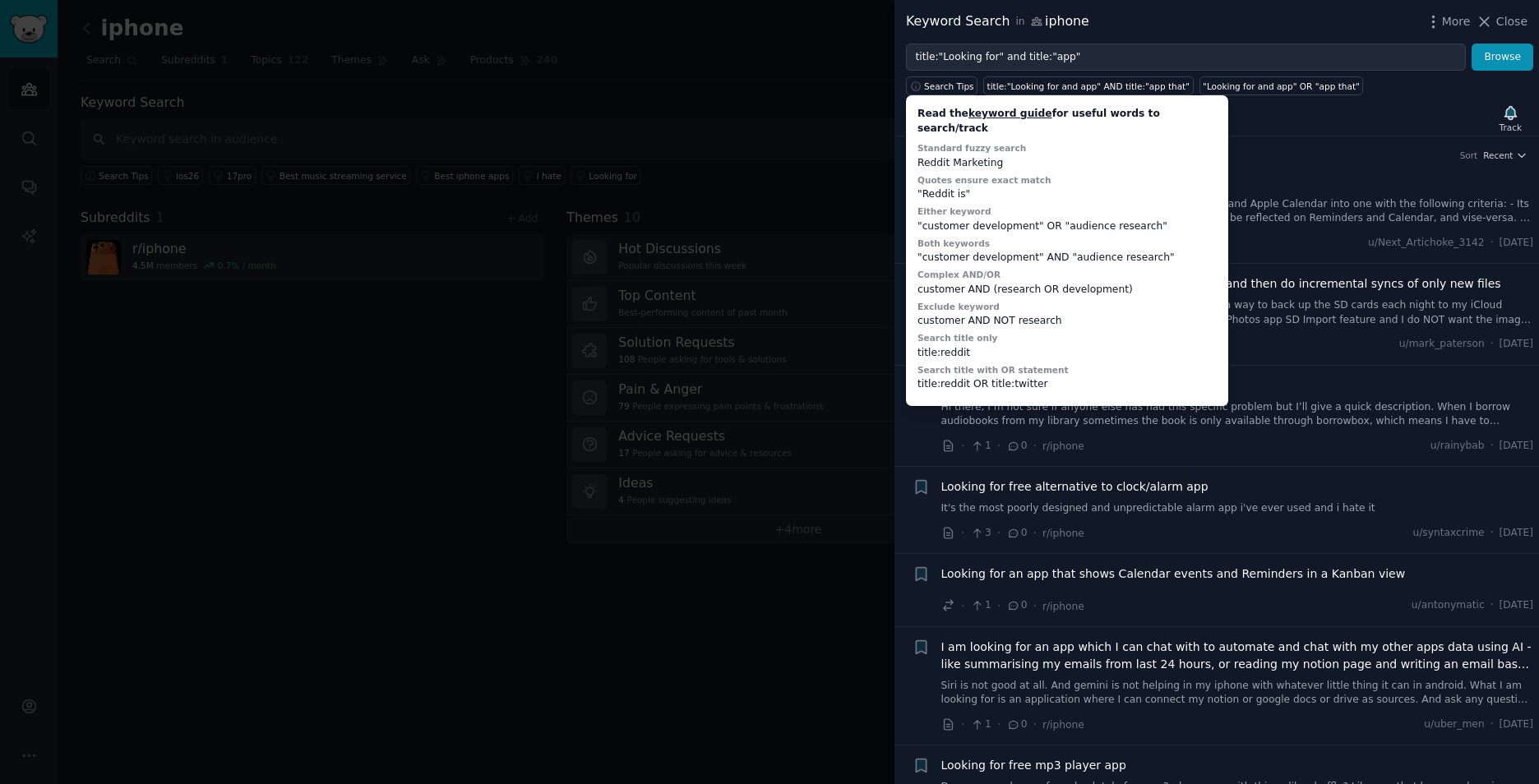
click at [699, 604] on div at bounding box center [769, 392] width 1539 height 784
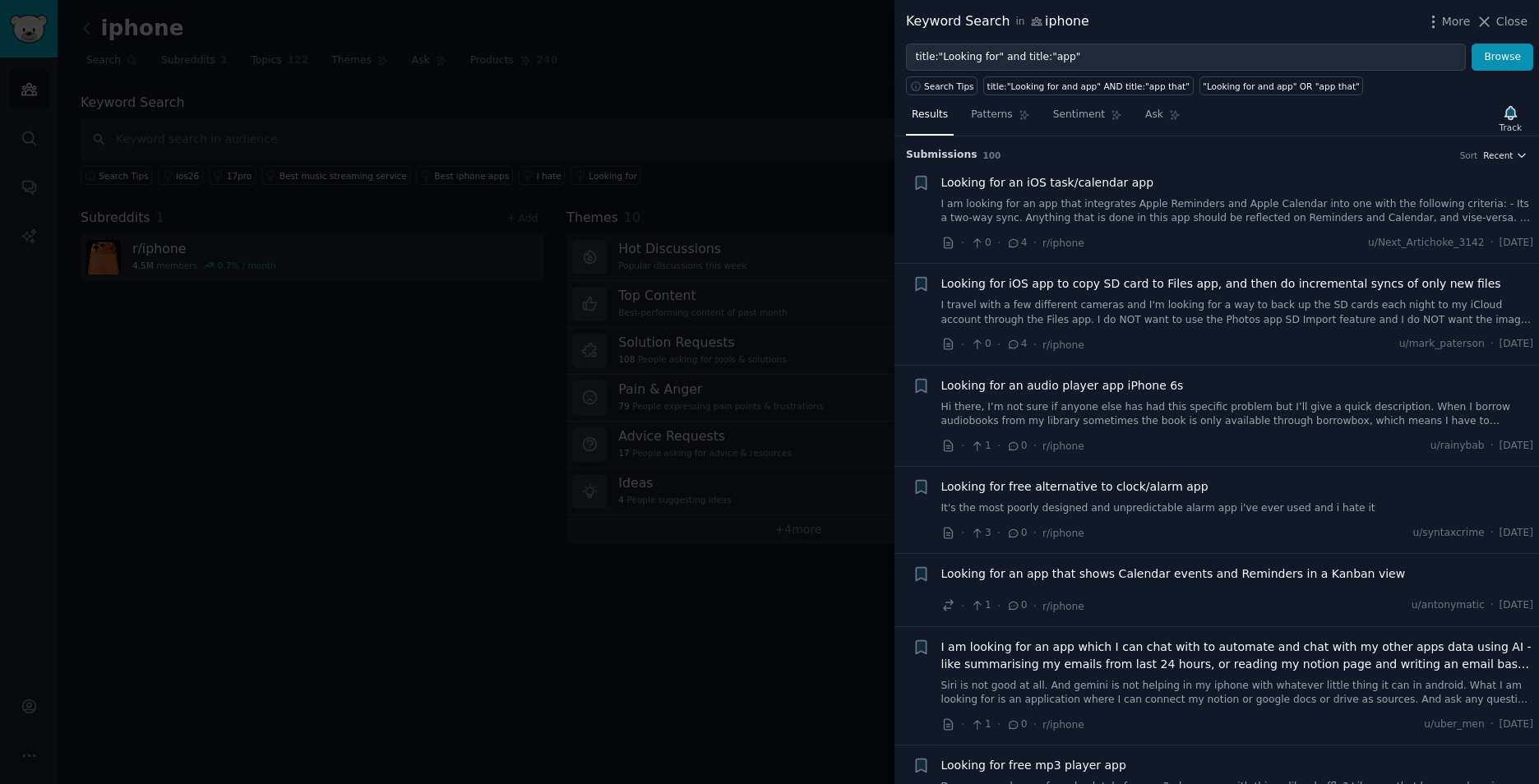
click at [1502, 155] on span "Recent" at bounding box center [1497, 155] width 29 height 12
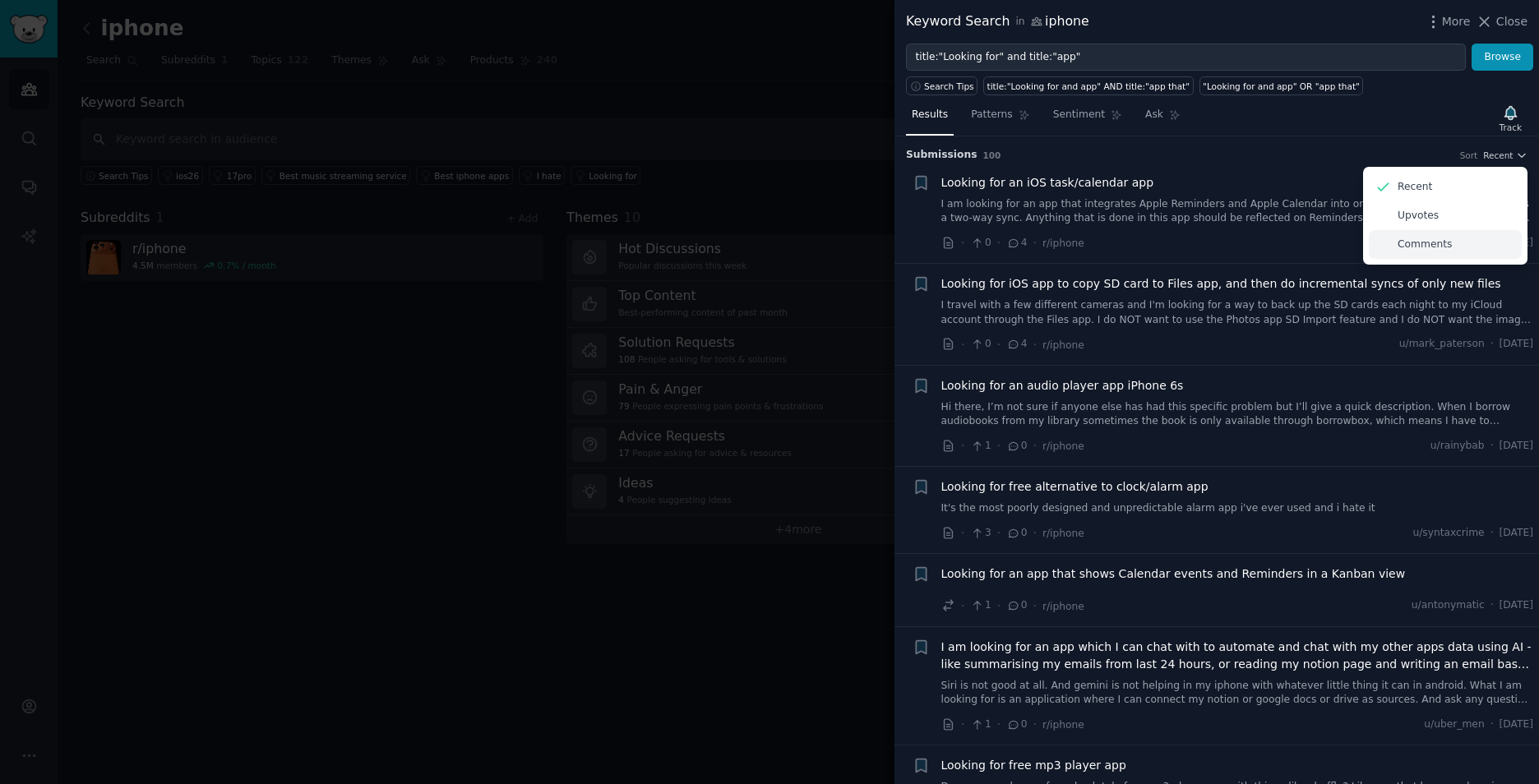
click at [1416, 248] on p "Comments" at bounding box center [1424, 245] width 54 height 15
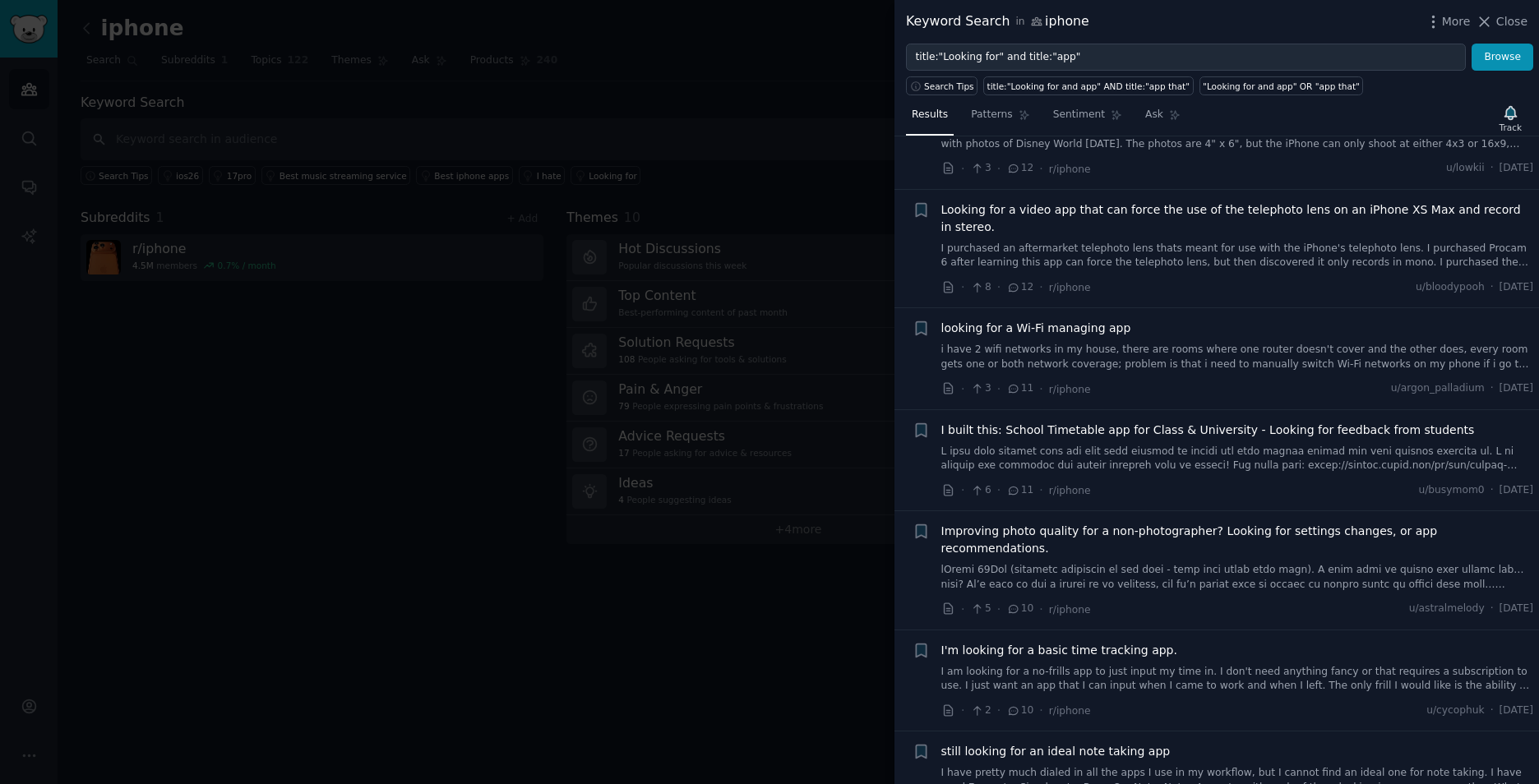
scroll to position [822, 0]
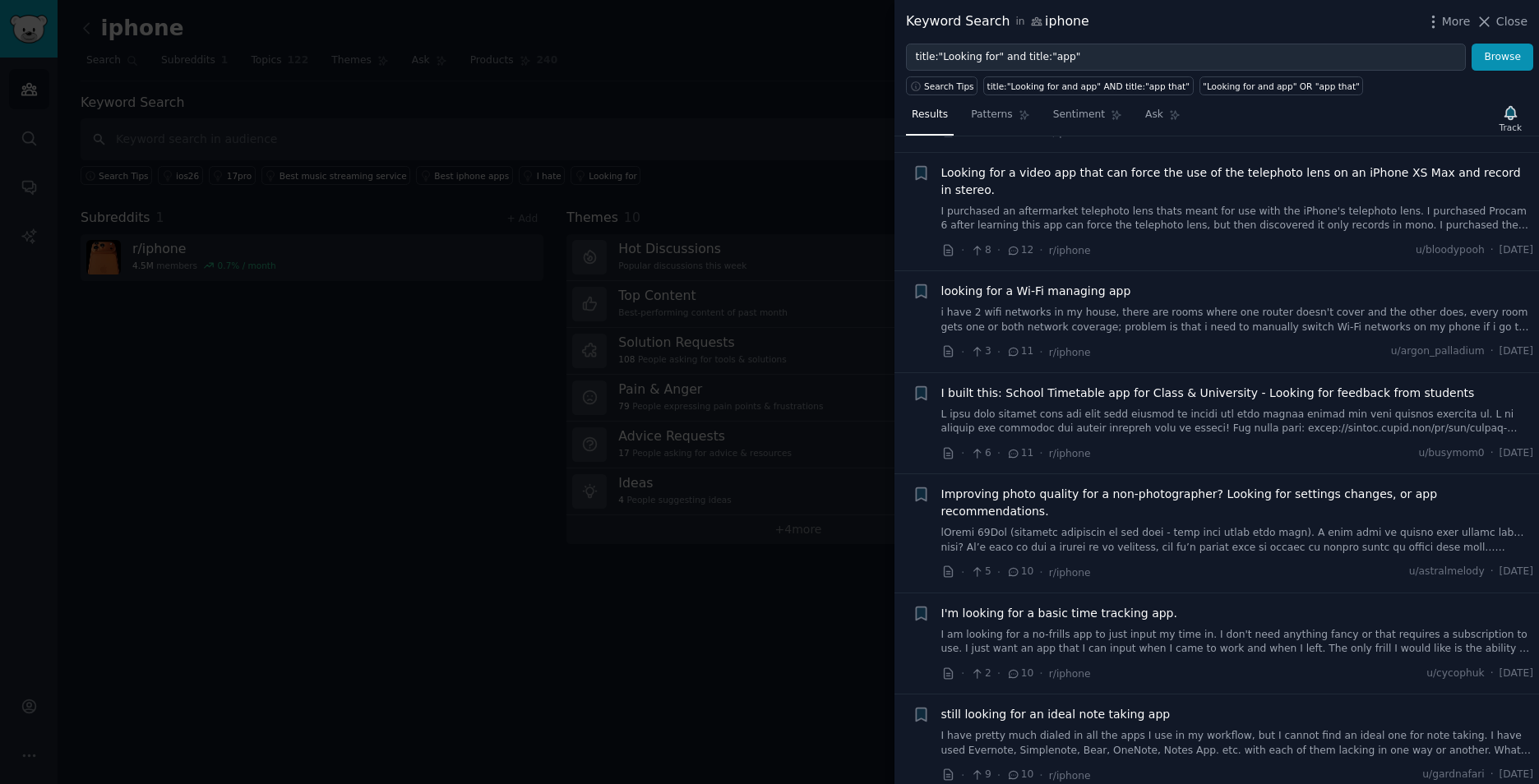
click at [306, 403] on div at bounding box center [769, 392] width 1539 height 784
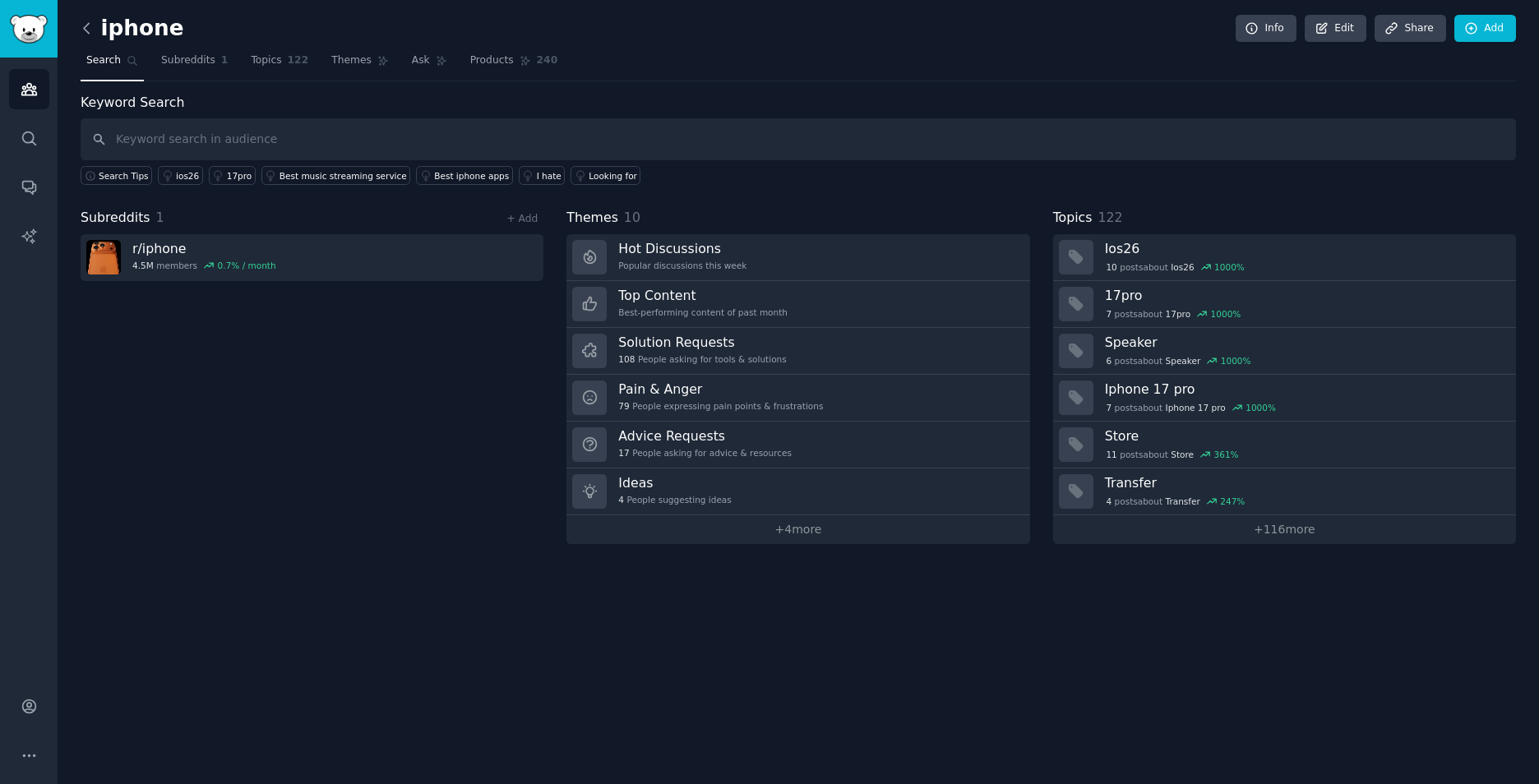
click at [84, 24] on icon at bounding box center [87, 28] width 18 height 18
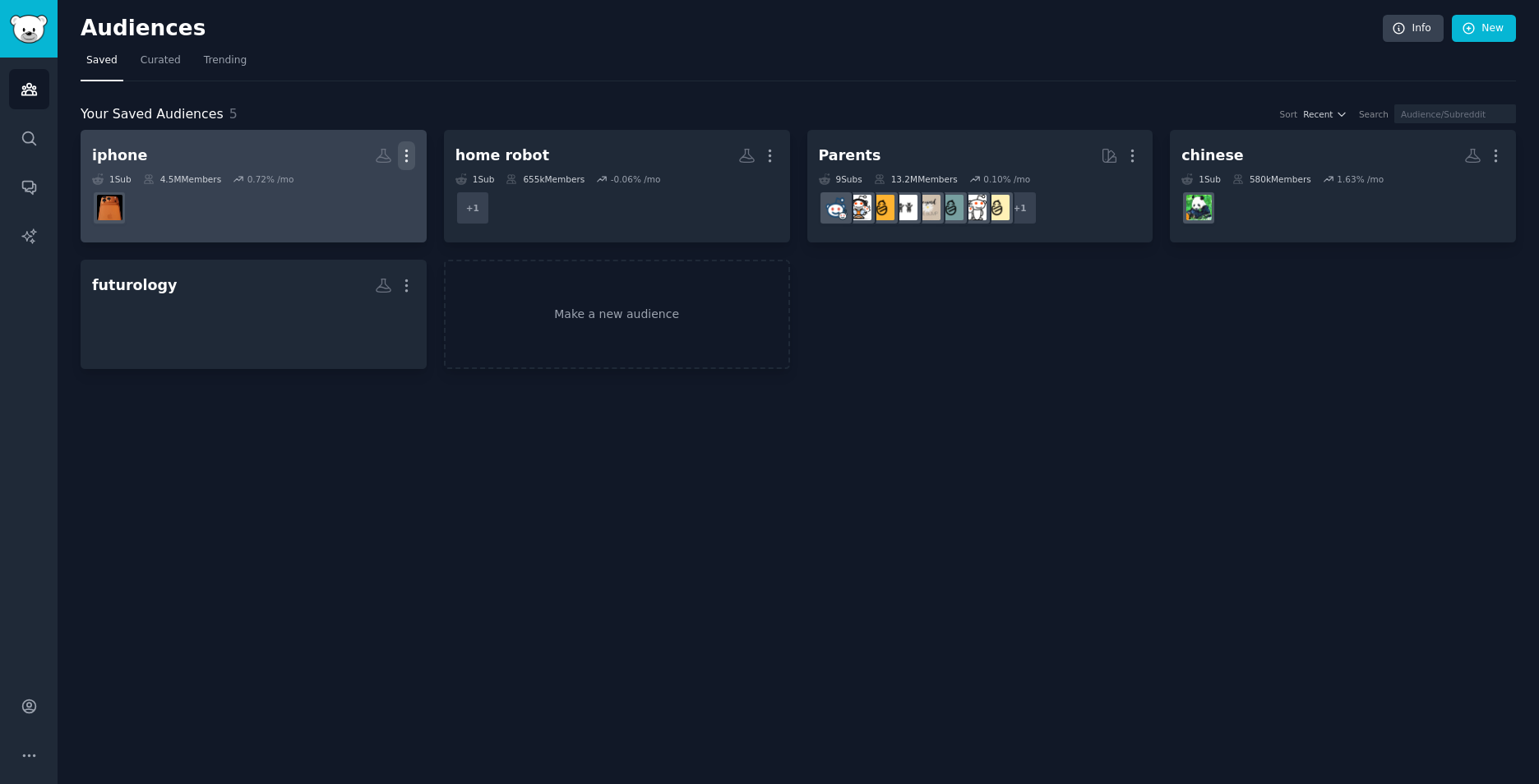
click at [411, 153] on icon "button" at bounding box center [406, 155] width 18 height 18
click at [375, 191] on p "Delete" at bounding box center [361, 190] width 38 height 18
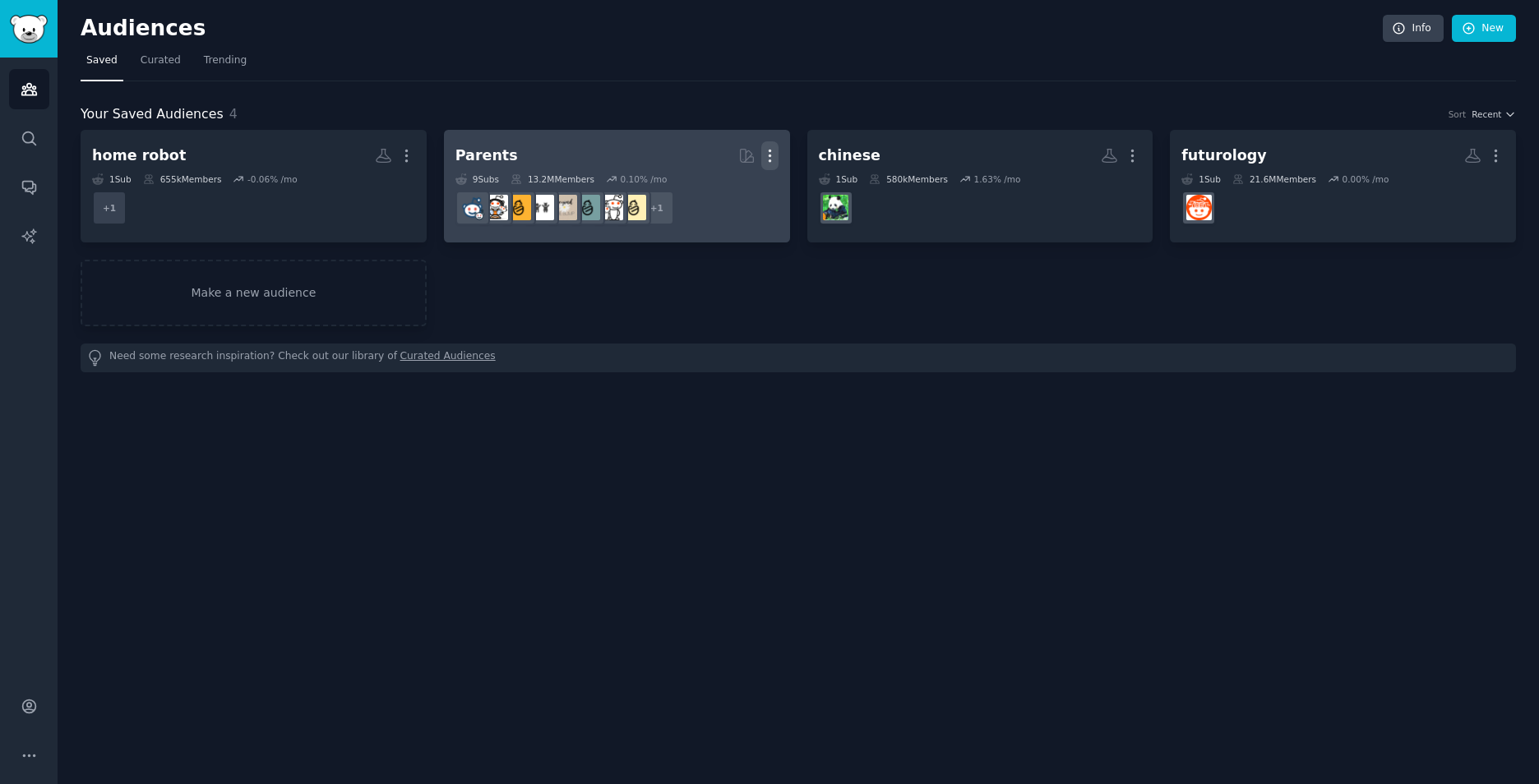
click at [770, 153] on icon "button" at bounding box center [769, 155] width 18 height 18
click at [704, 193] on div "Delete" at bounding box center [713, 190] width 78 height 34
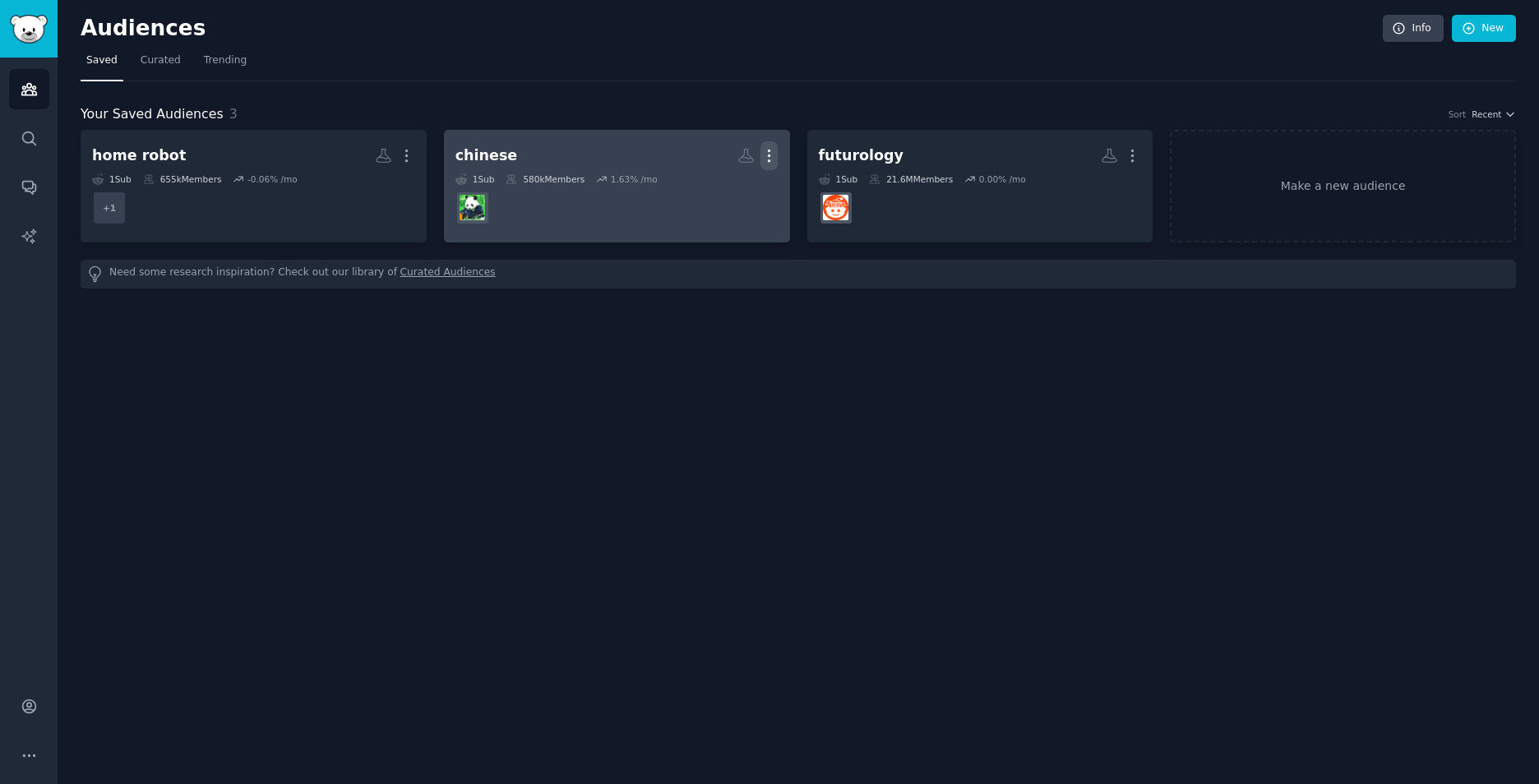
click at [765, 150] on icon "button" at bounding box center [768, 155] width 18 height 18
click at [707, 186] on p "Delete" at bounding box center [723, 190] width 38 height 18
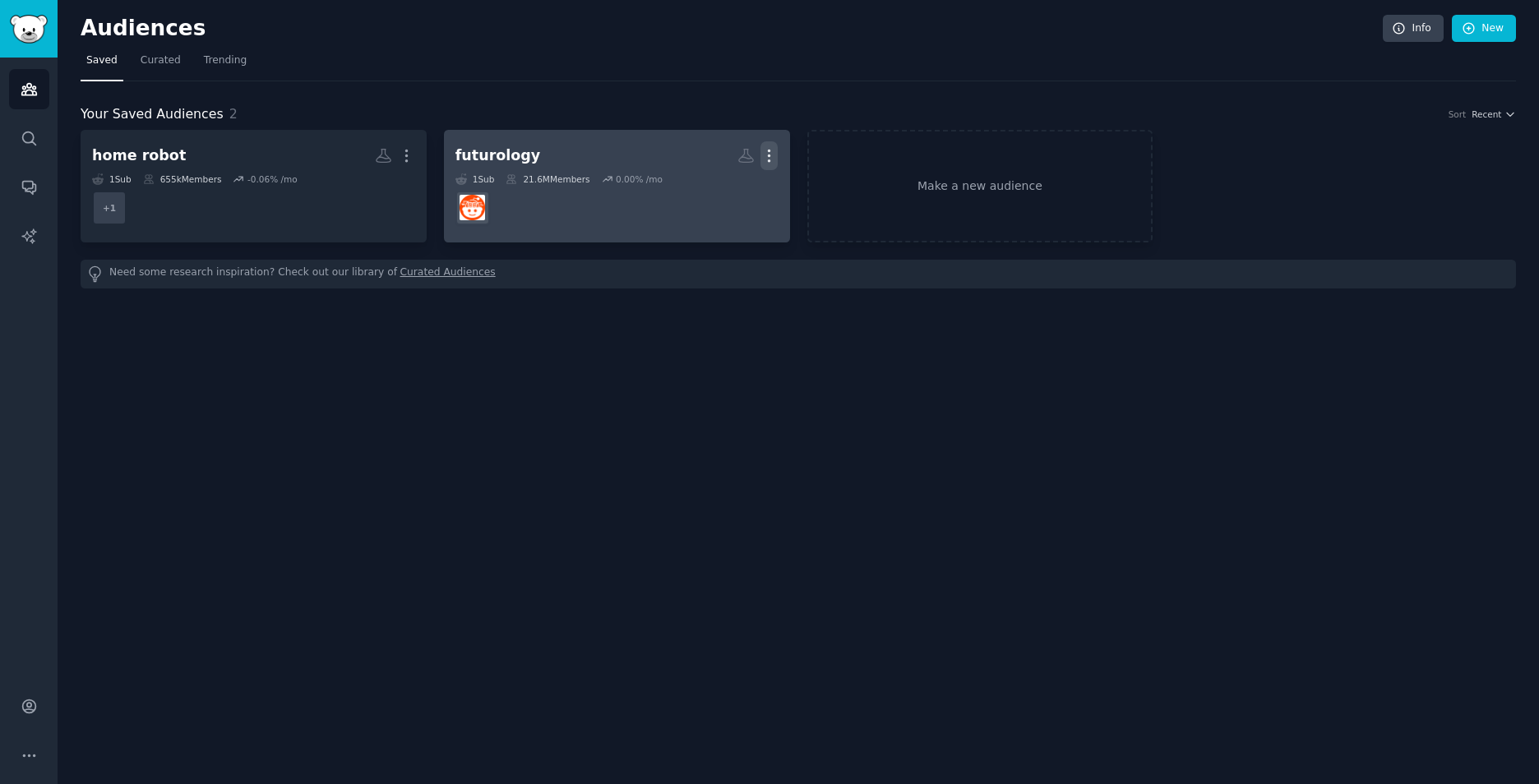
click at [763, 153] on icon "button" at bounding box center [768, 155] width 18 height 18
click at [700, 183] on icon at bounding box center [691, 190] width 18 height 18
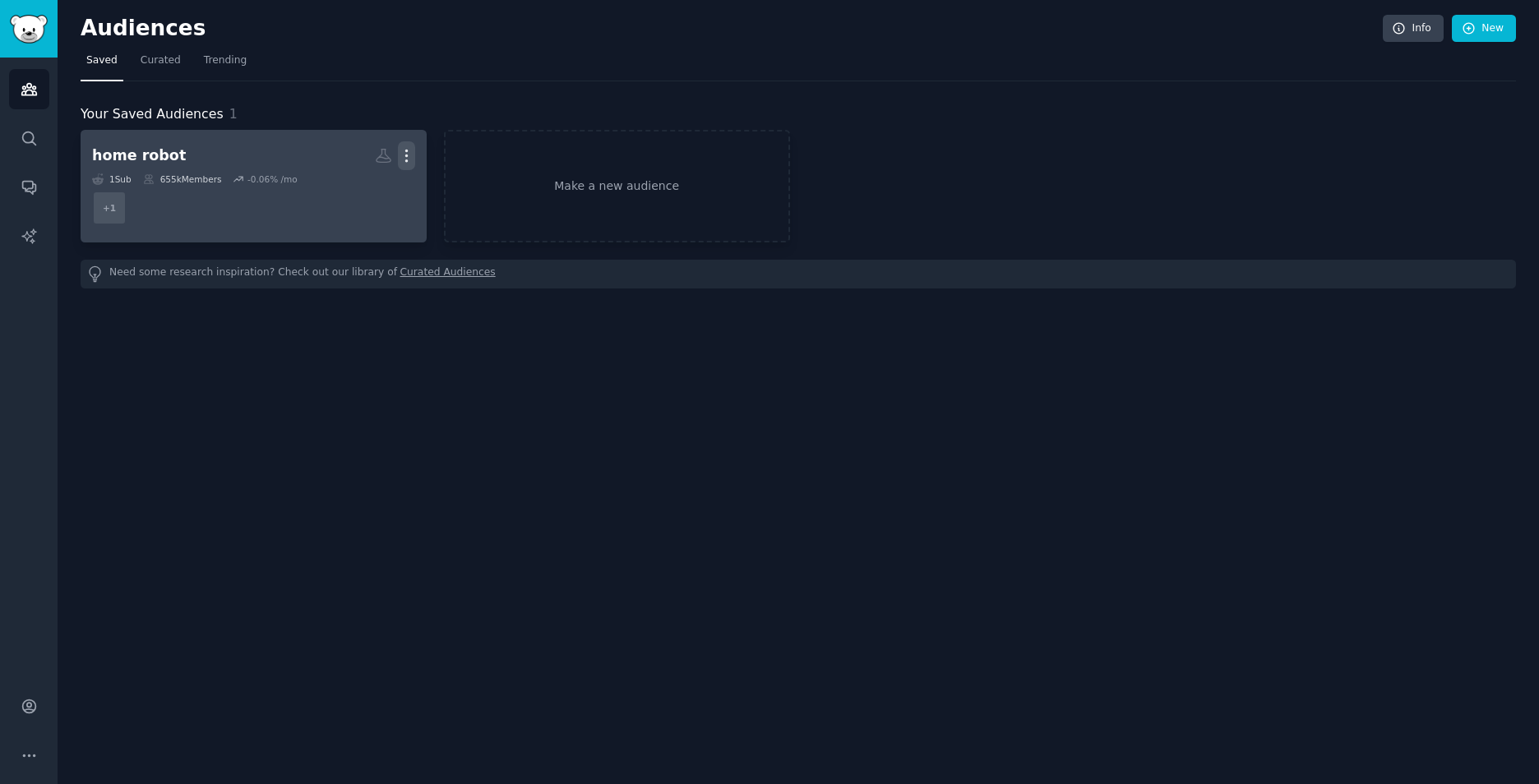
click at [408, 153] on icon "button" at bounding box center [406, 155] width 18 height 18
click at [353, 183] on p "Delete" at bounding box center [361, 190] width 38 height 18
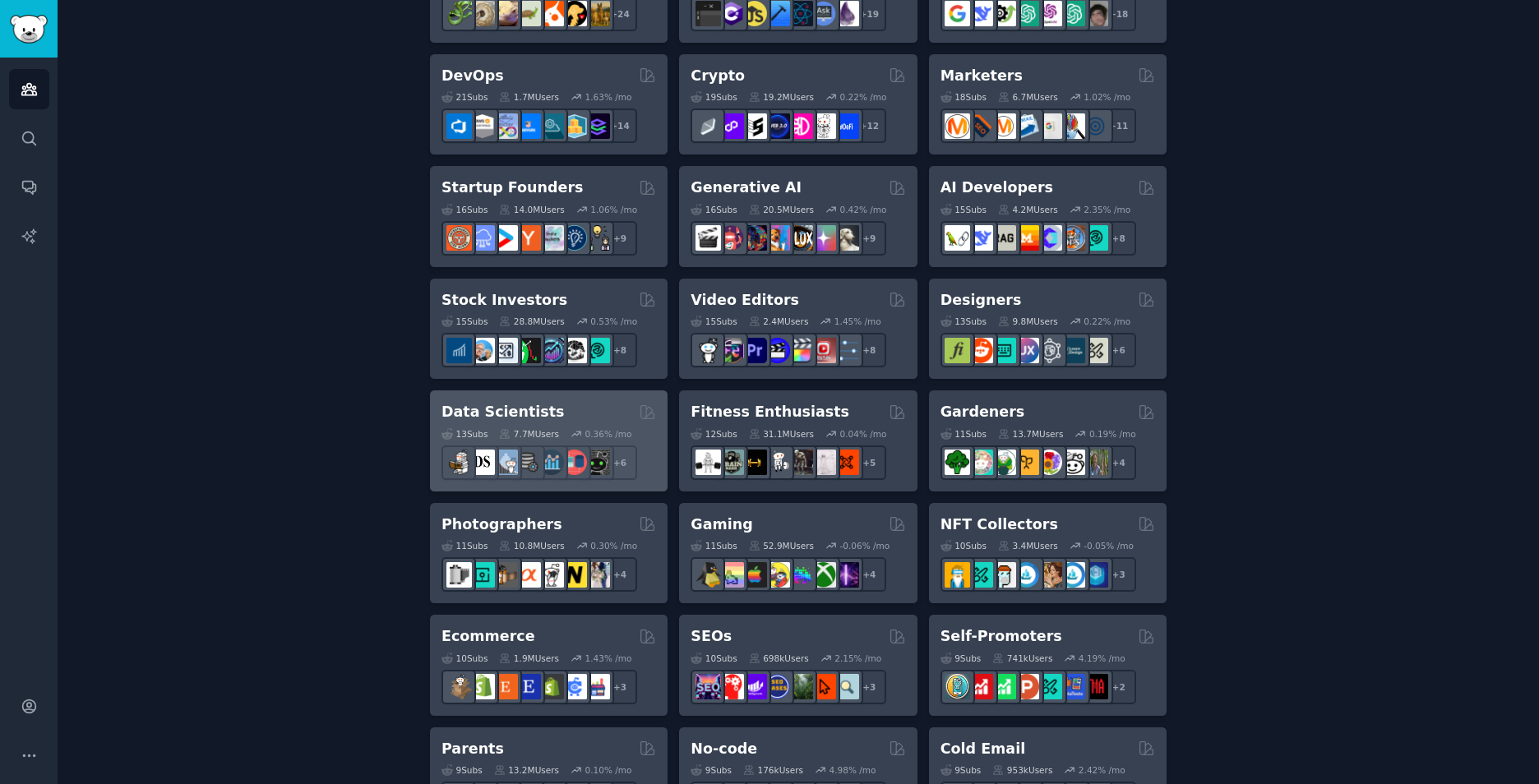
scroll to position [127, 0]
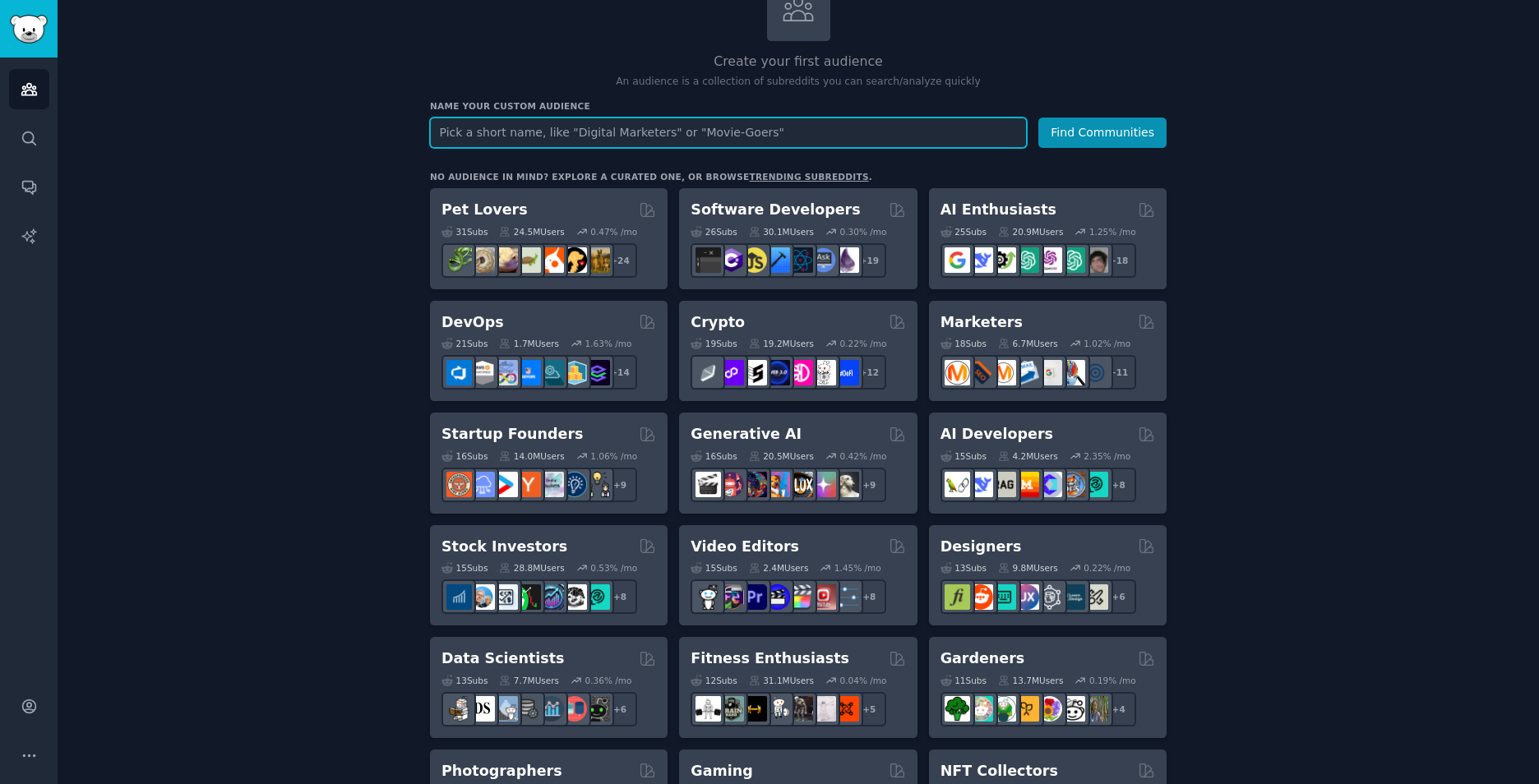
click at [766, 118] on input "text" at bounding box center [727, 133] width 596 height 30
type input "how to find friend for my kid with similar age in the neibourhood"
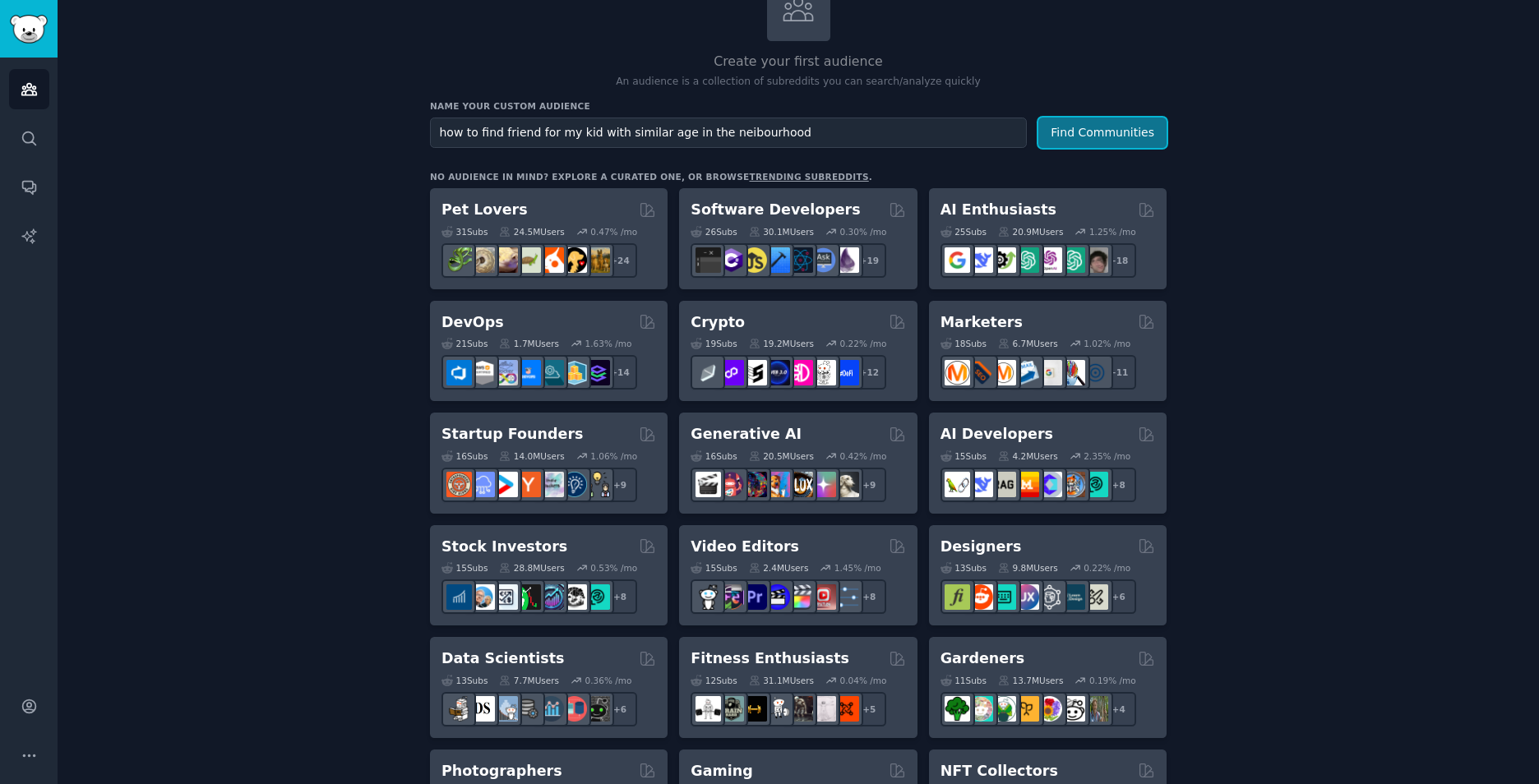
click at [1099, 143] on button "Find Communities" at bounding box center [1103, 133] width 128 height 30
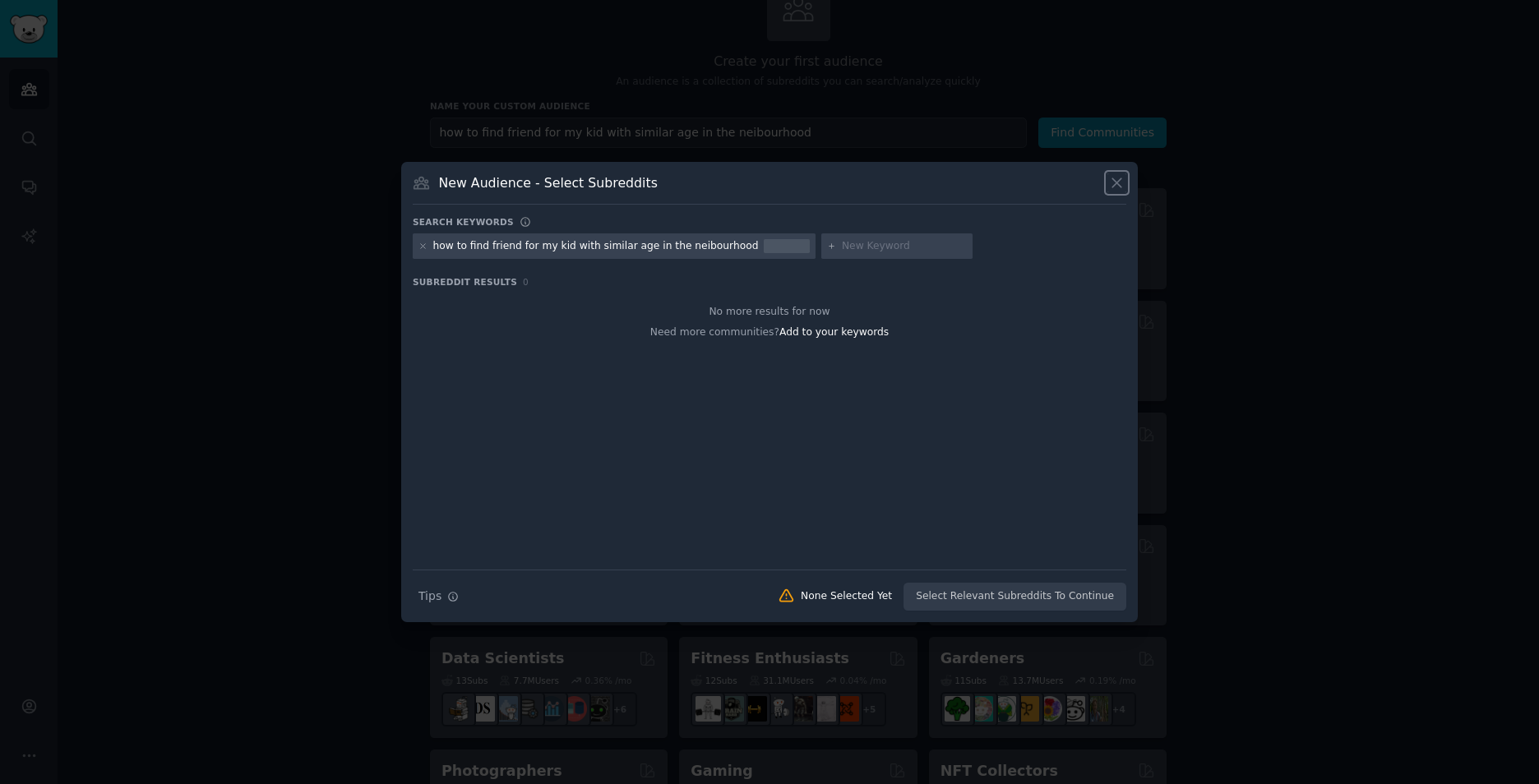
click at [1109, 180] on icon at bounding box center [1116, 183] width 18 height 18
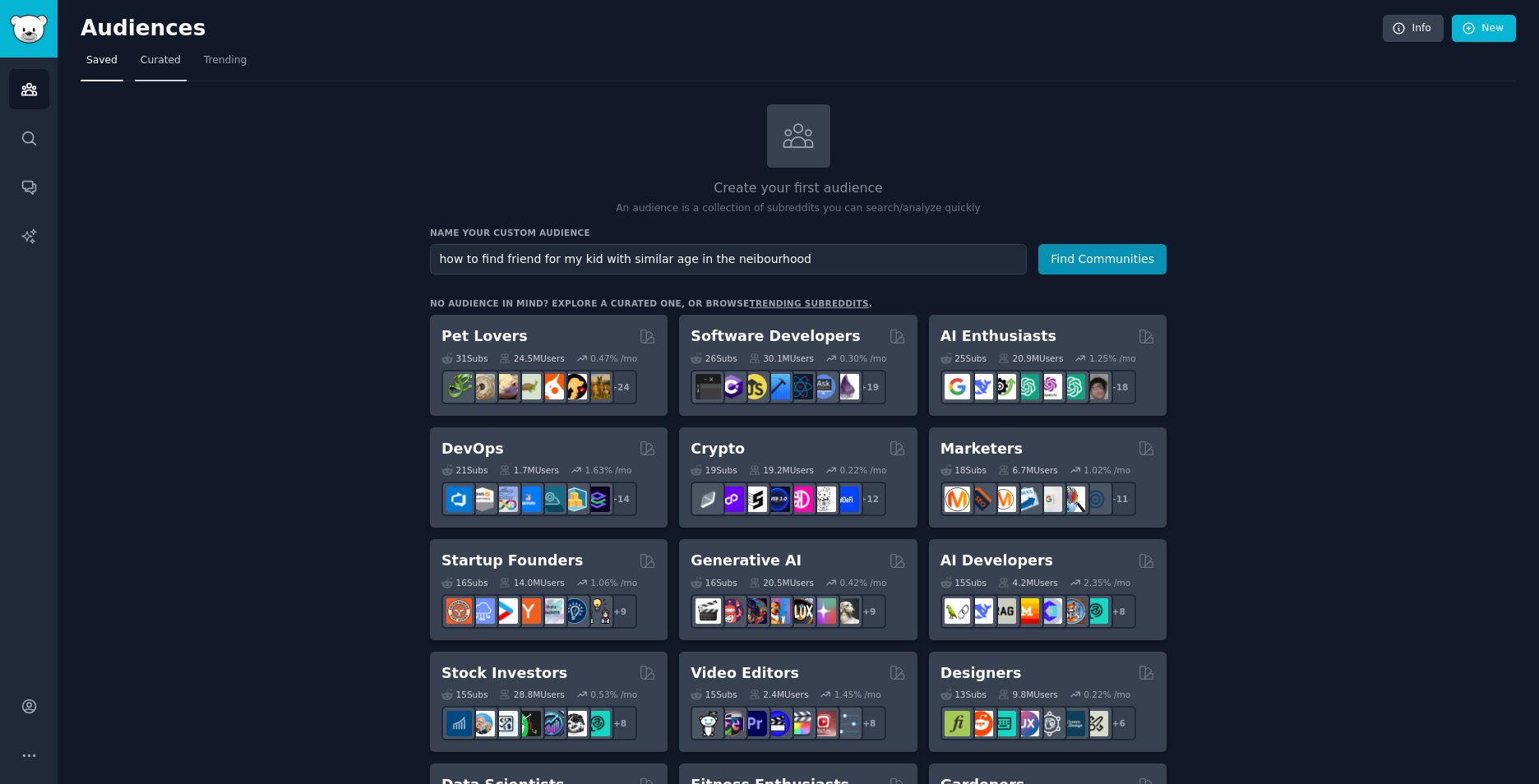
click at [147, 72] on link "Curated" at bounding box center [161, 64] width 52 height 33
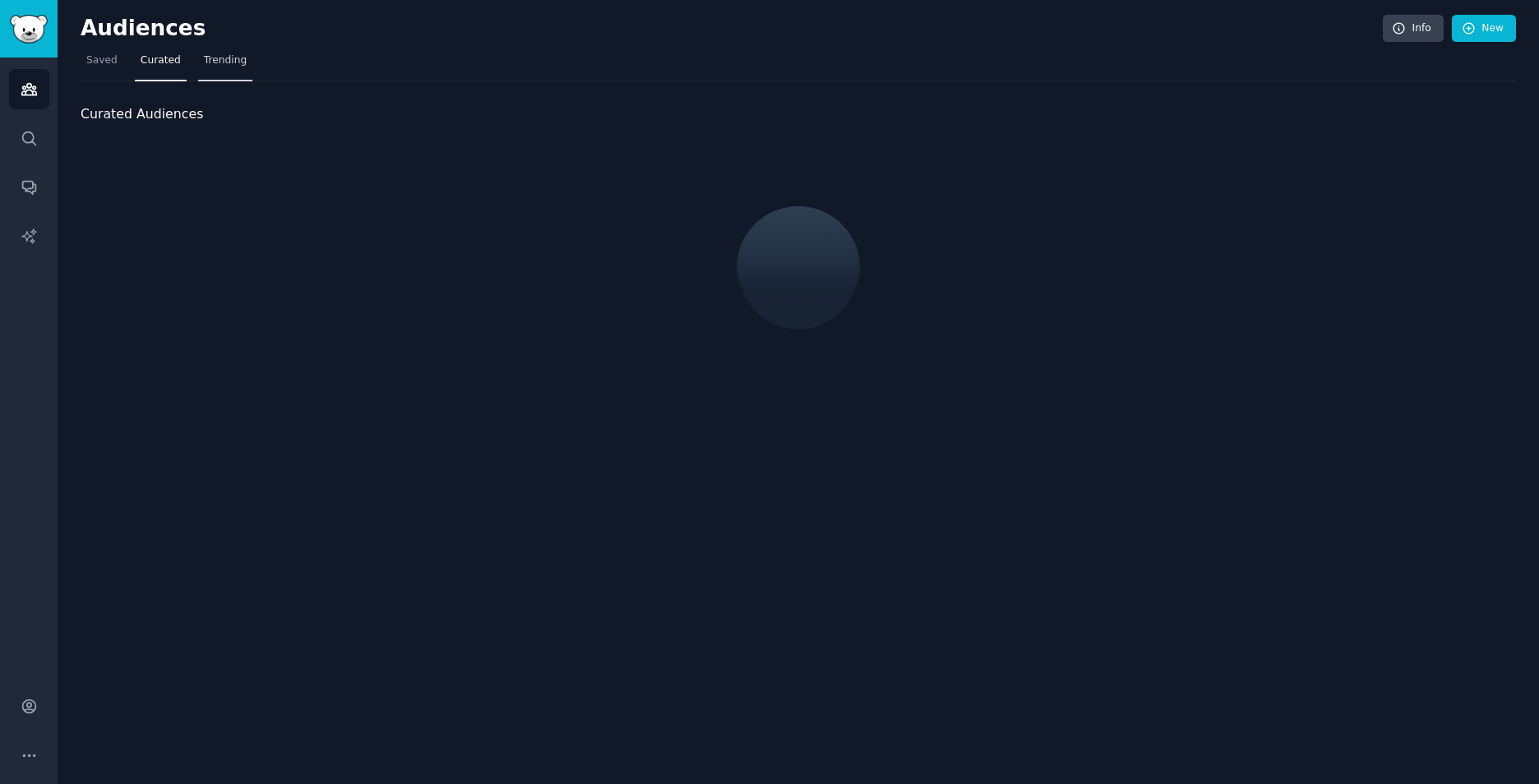
click at [211, 59] on span "Trending" at bounding box center [224, 61] width 43 height 15
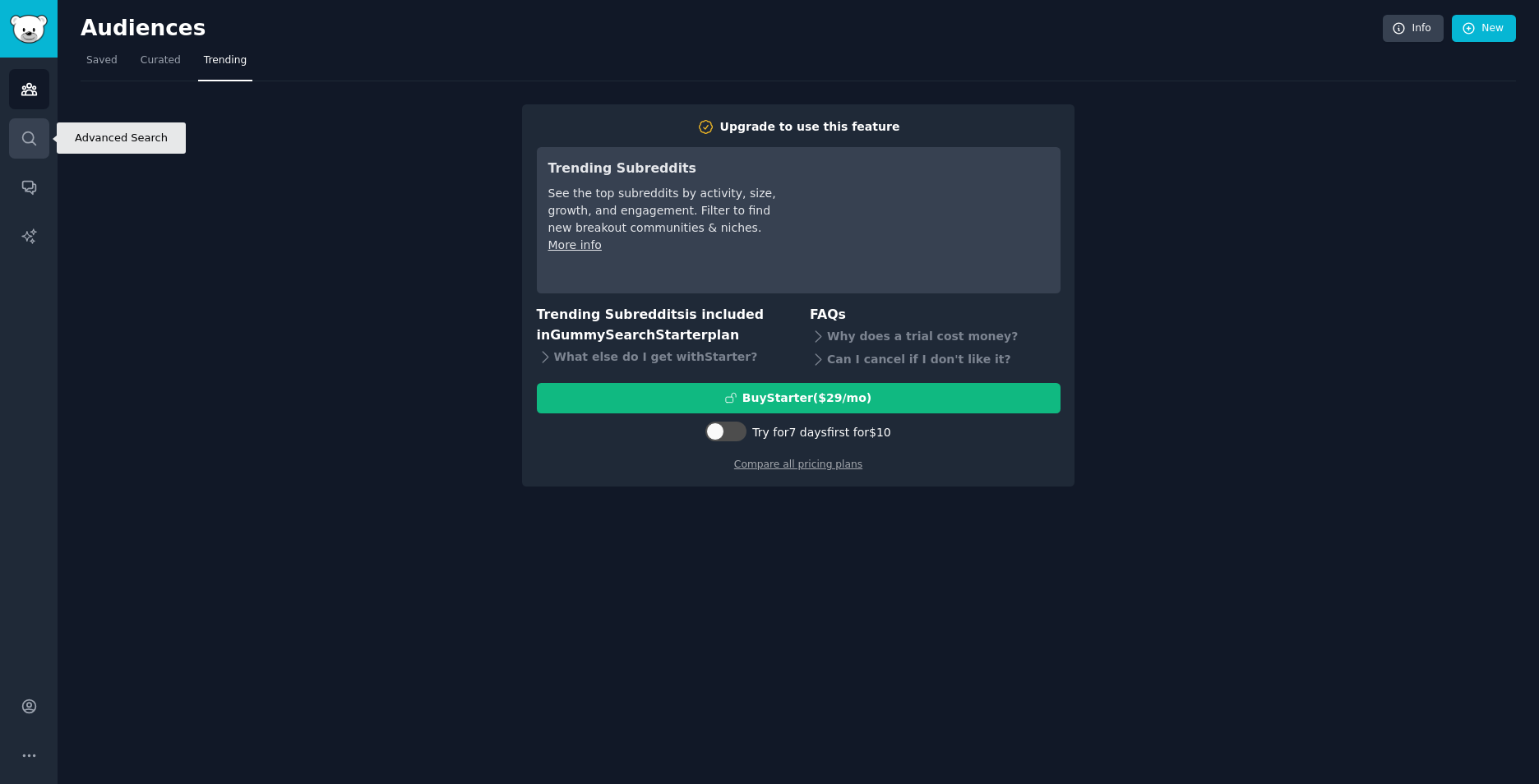
click at [40, 144] on link "Search" at bounding box center [29, 138] width 40 height 40
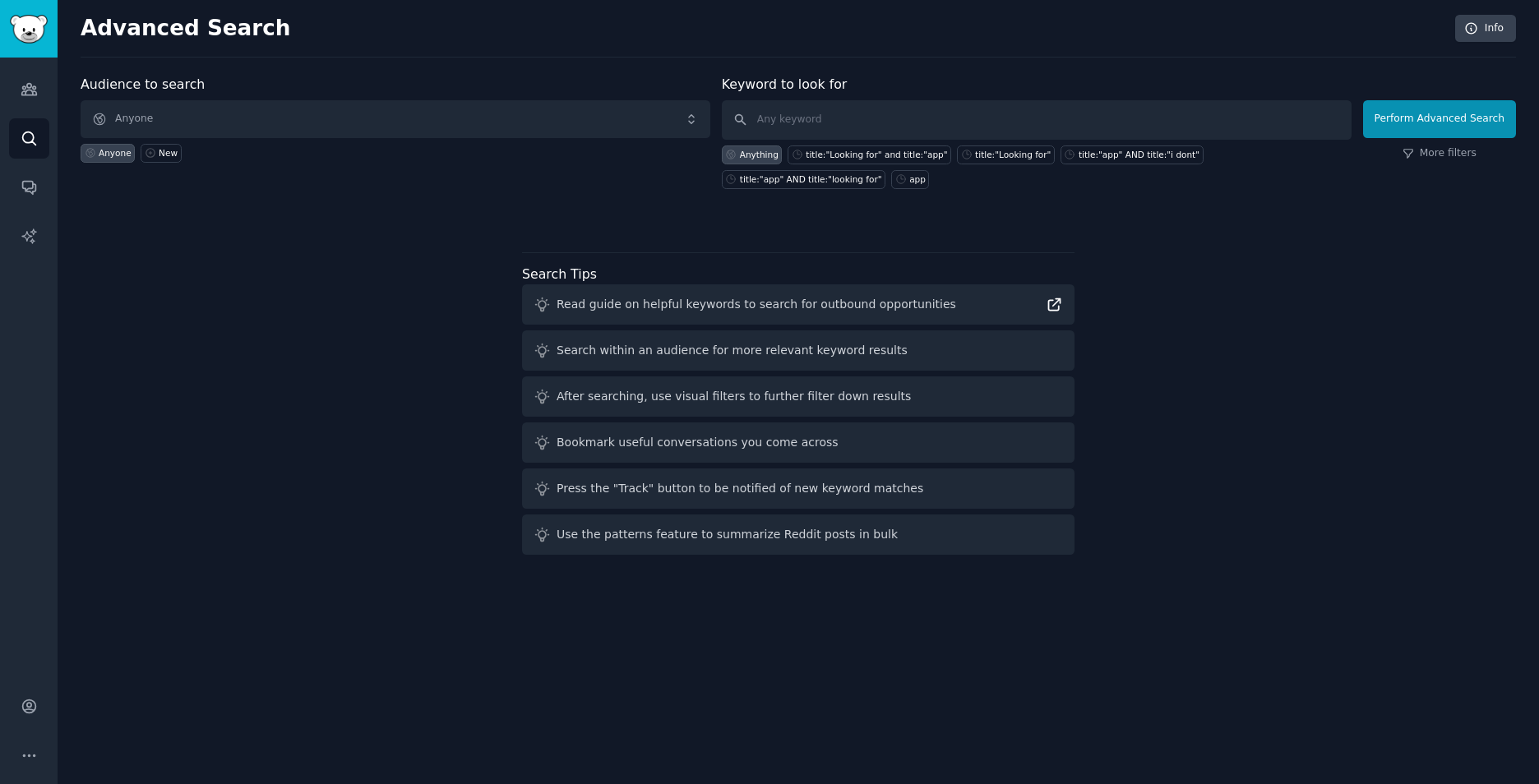
click at [1049, 303] on icon at bounding box center [1054, 305] width 12 height 12
click at [35, 193] on icon "Sidebar" at bounding box center [29, 187] width 18 height 18
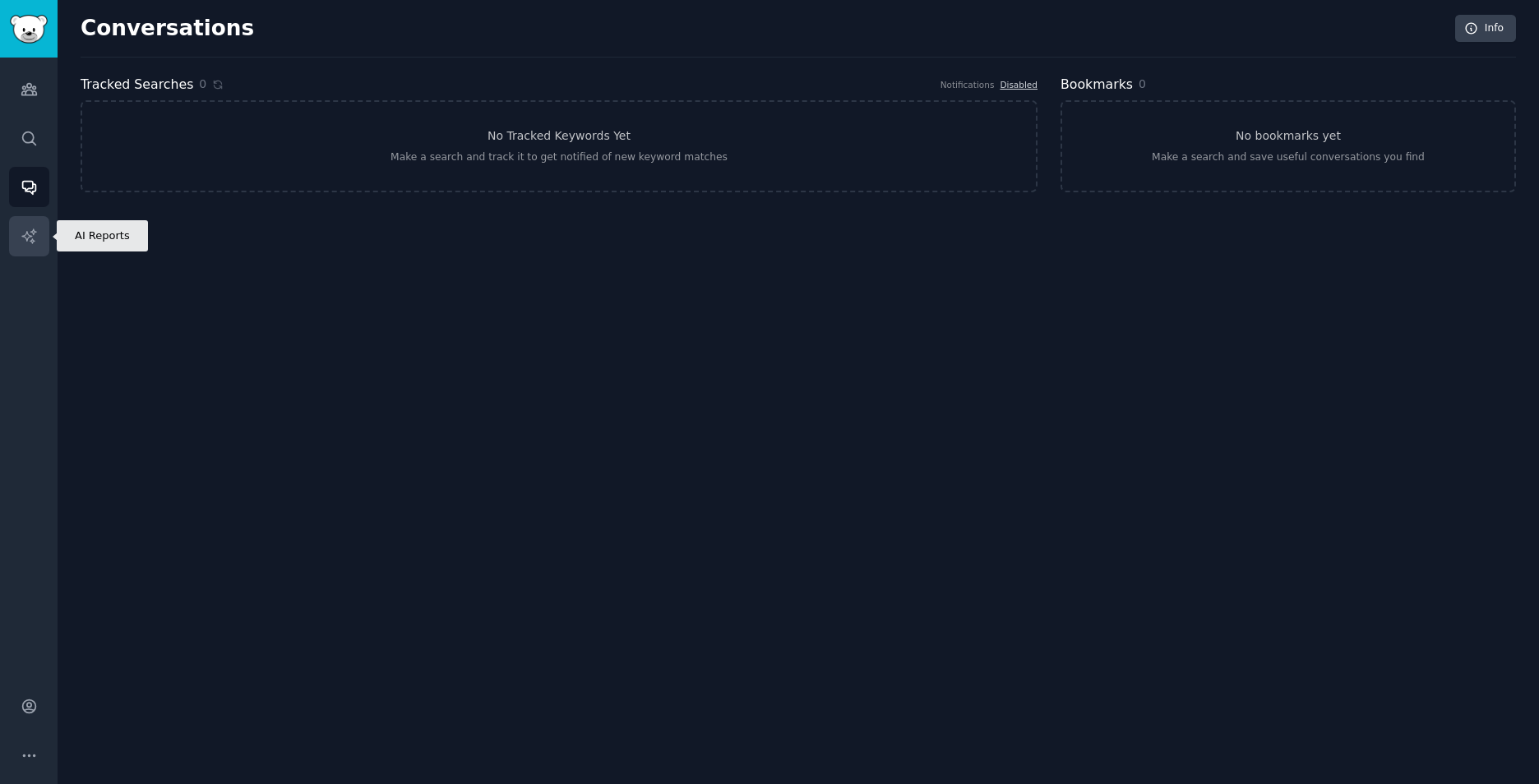
click at [41, 224] on link "AI Reports" at bounding box center [29, 236] width 40 height 40
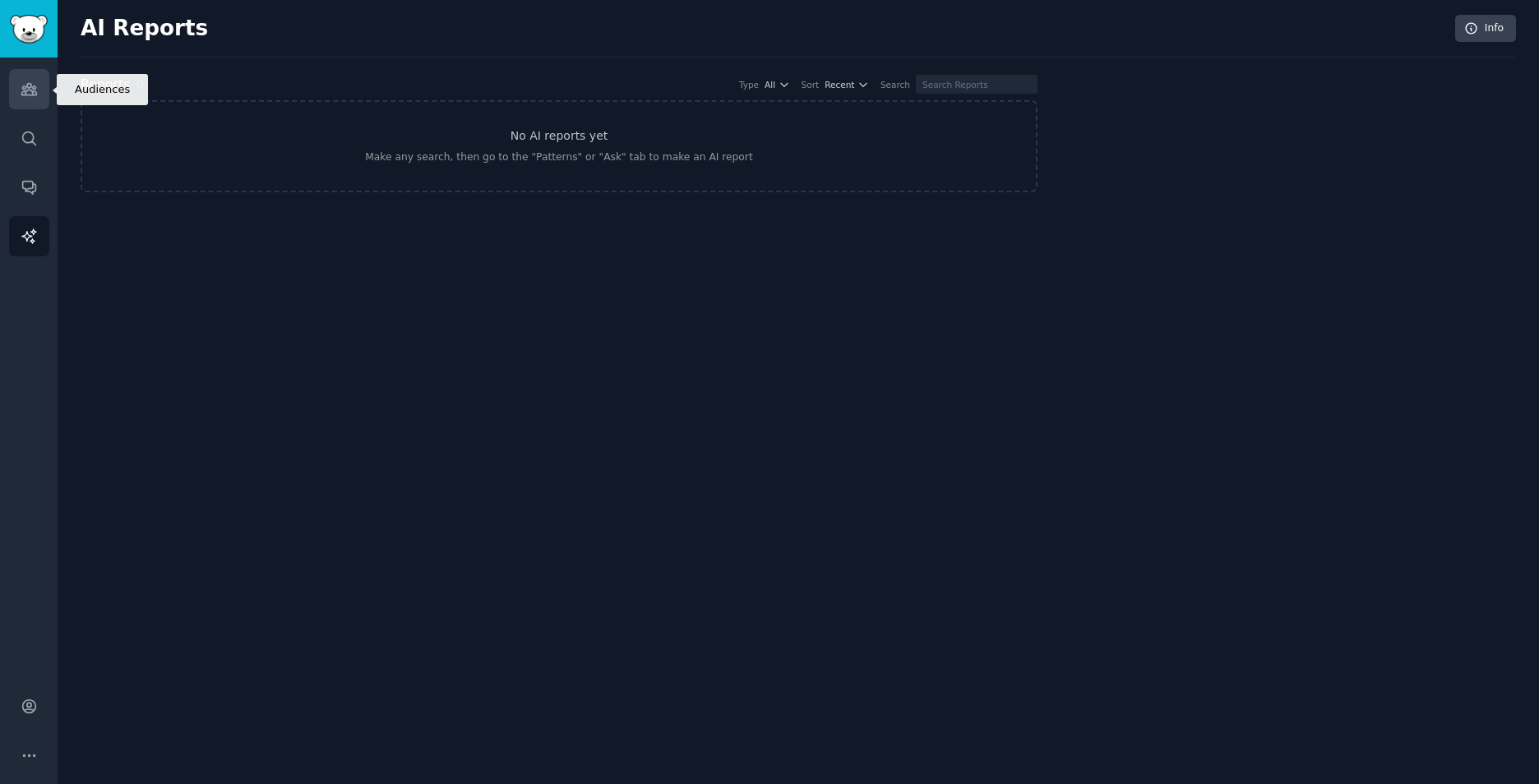
click at [38, 82] on link "Audiences" at bounding box center [29, 89] width 40 height 40
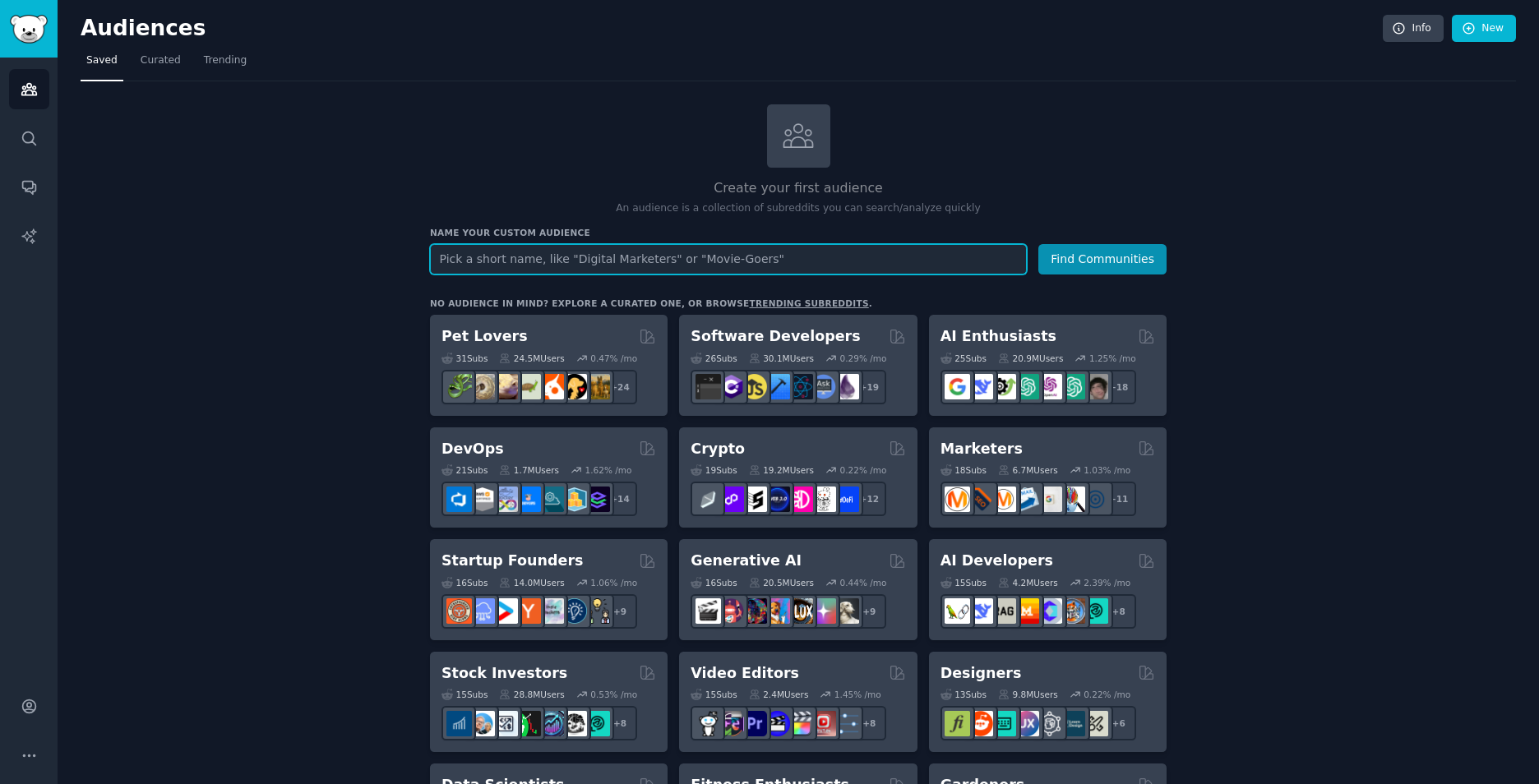
click at [627, 264] on input "text" at bounding box center [727, 259] width 596 height 30
paste input "Freelancers overwhelmed with too many tools"
type input "Freelancers overwhelmed with too many tools"
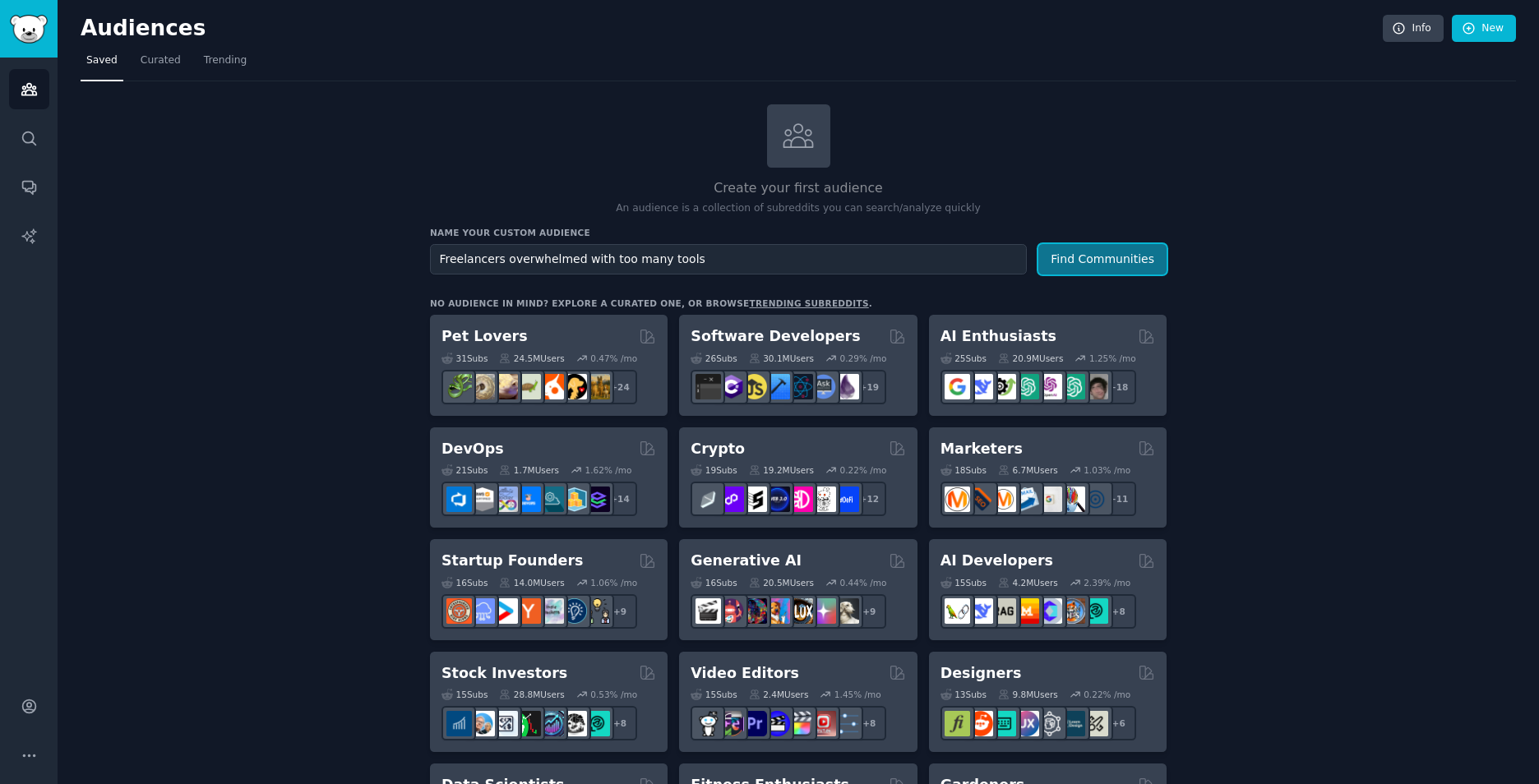
click at [1129, 261] on button "Find Communities" at bounding box center [1103, 259] width 128 height 30
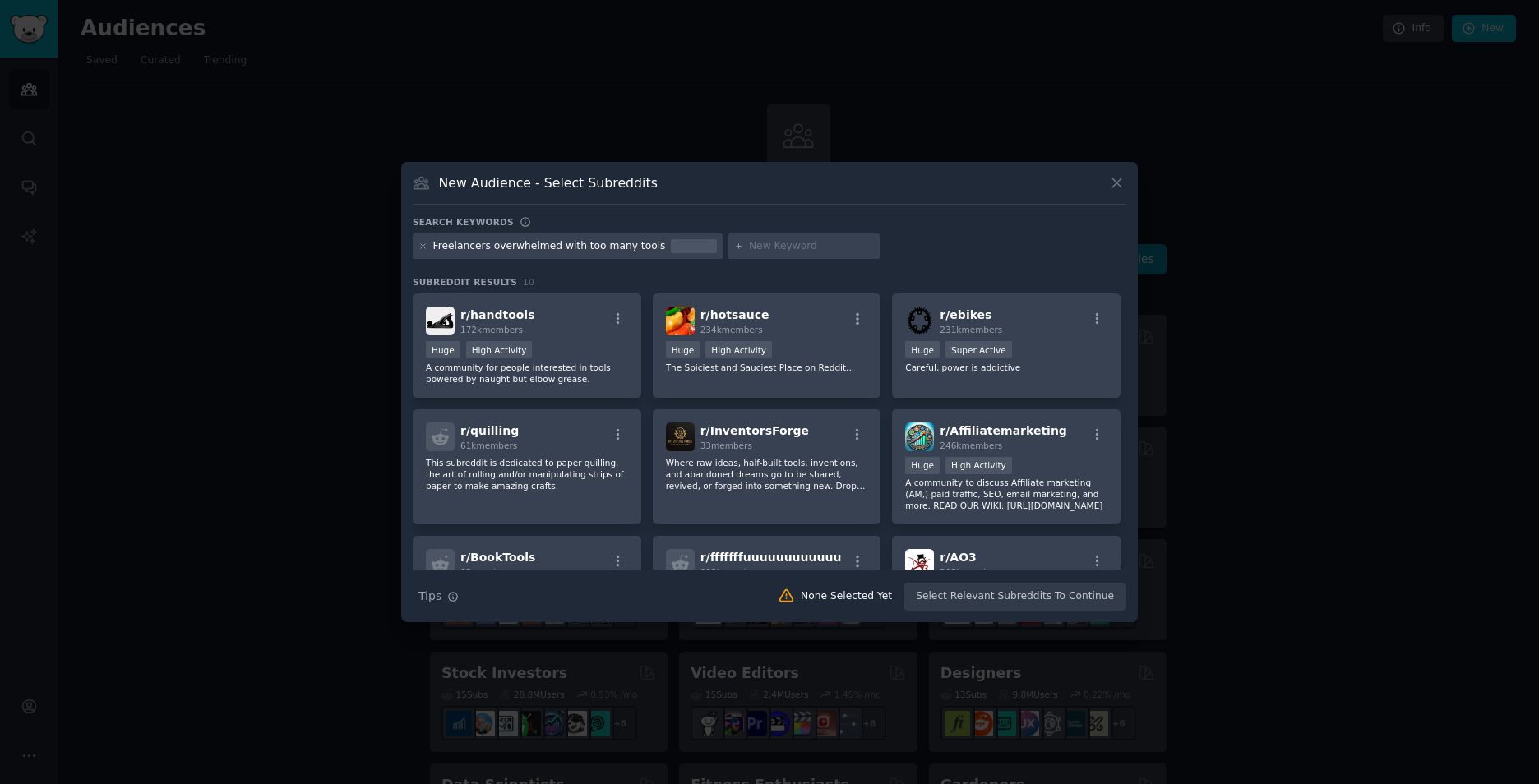
click at [767, 251] on input "text" at bounding box center [812, 247] width 125 height 15
type input "recommend"
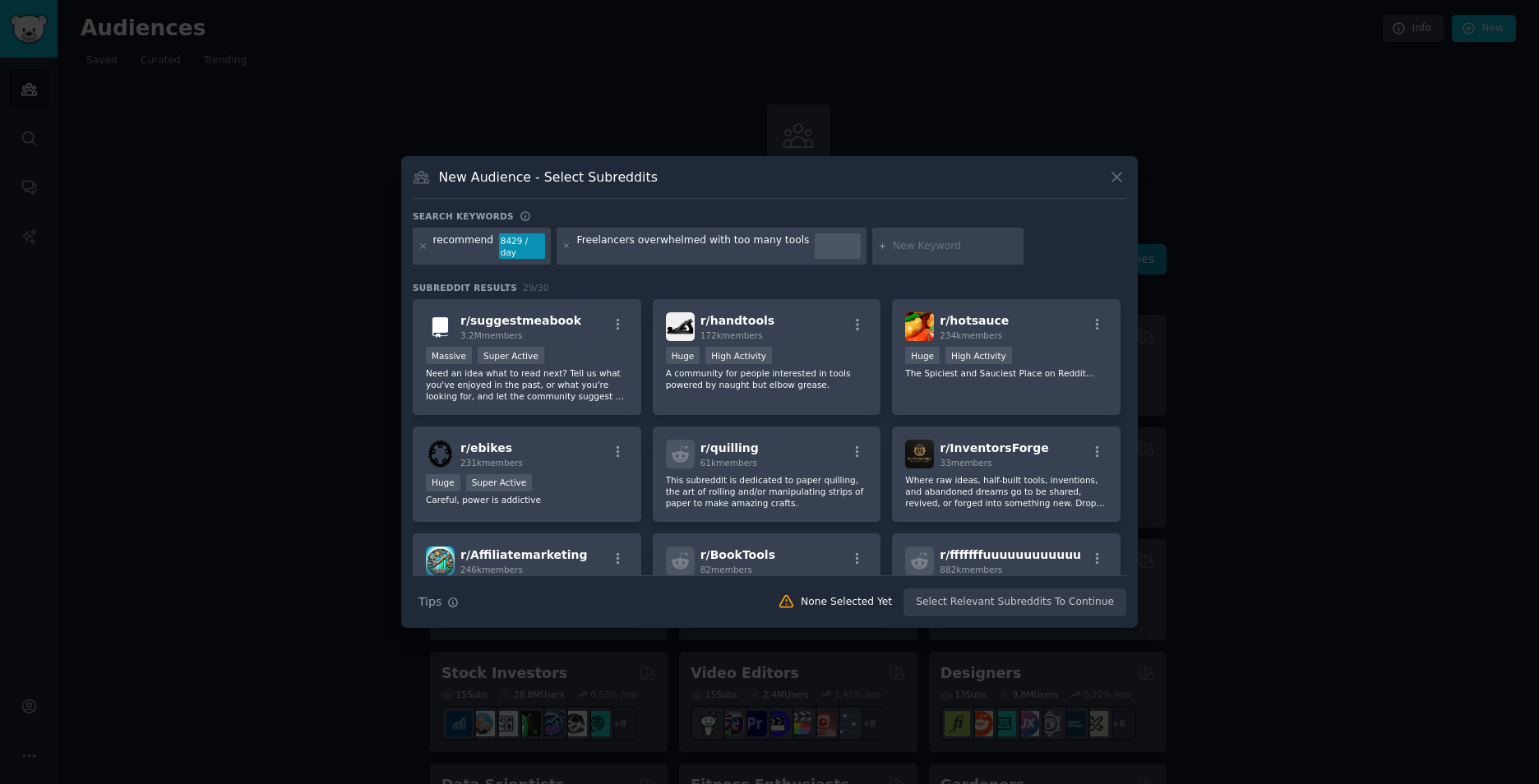
click at [902, 250] on input "text" at bounding box center [955, 247] width 125 height 15
click at [939, 239] on input "text" at bounding box center [955, 247] width 125 height 15
type input "struggling with"
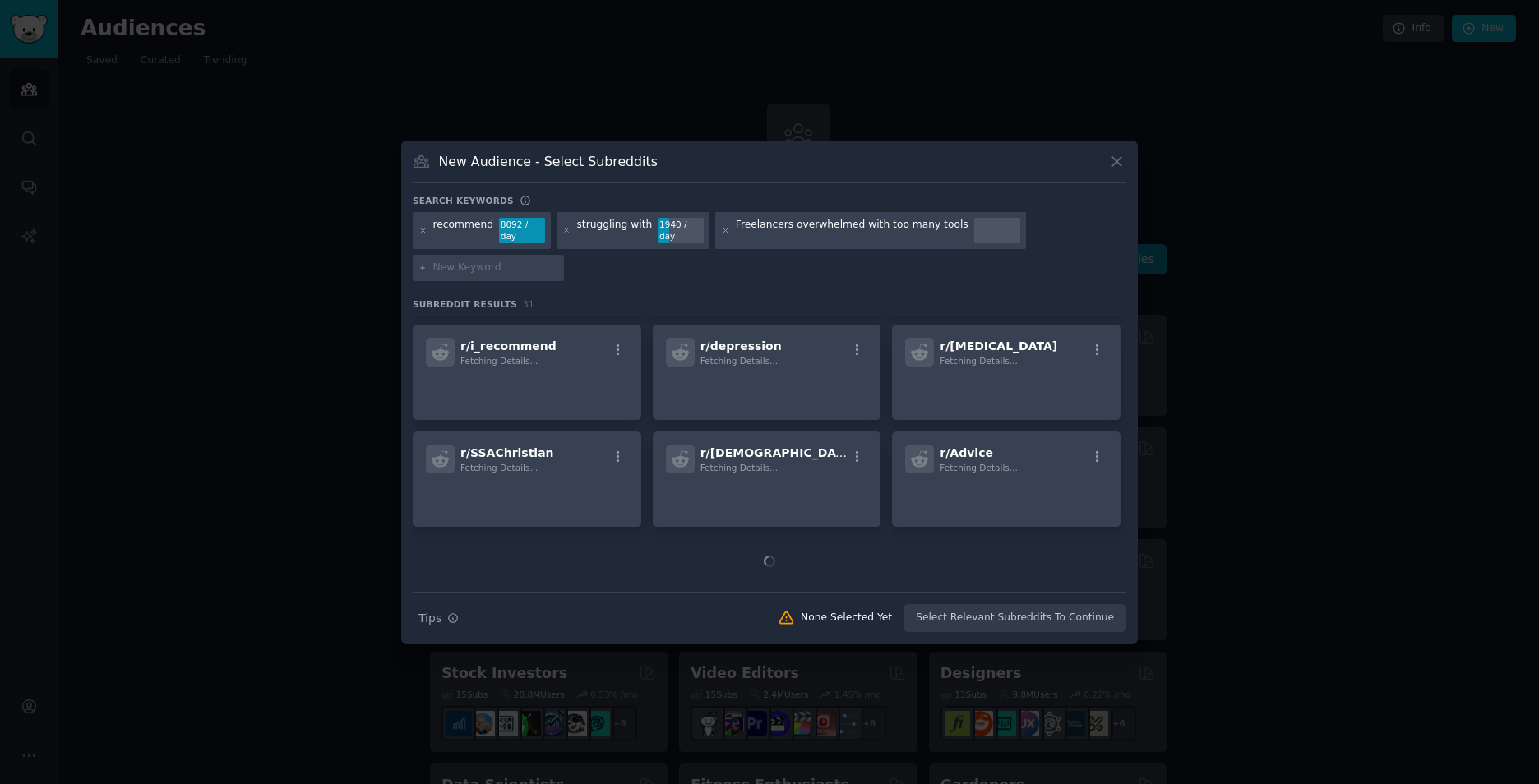
scroll to position [990, 0]
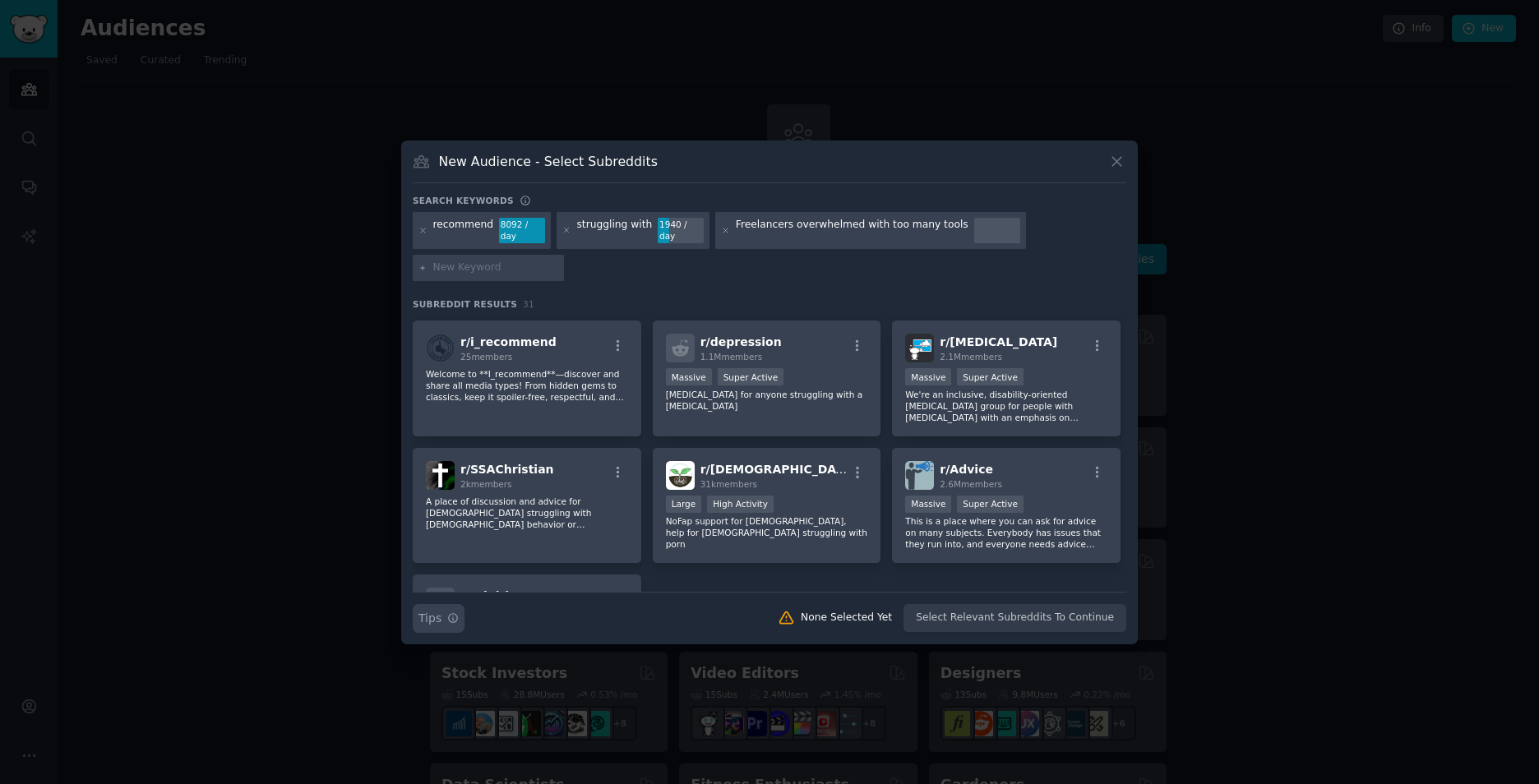
click at [447, 612] on icon "button" at bounding box center [453, 618] width 12 height 12
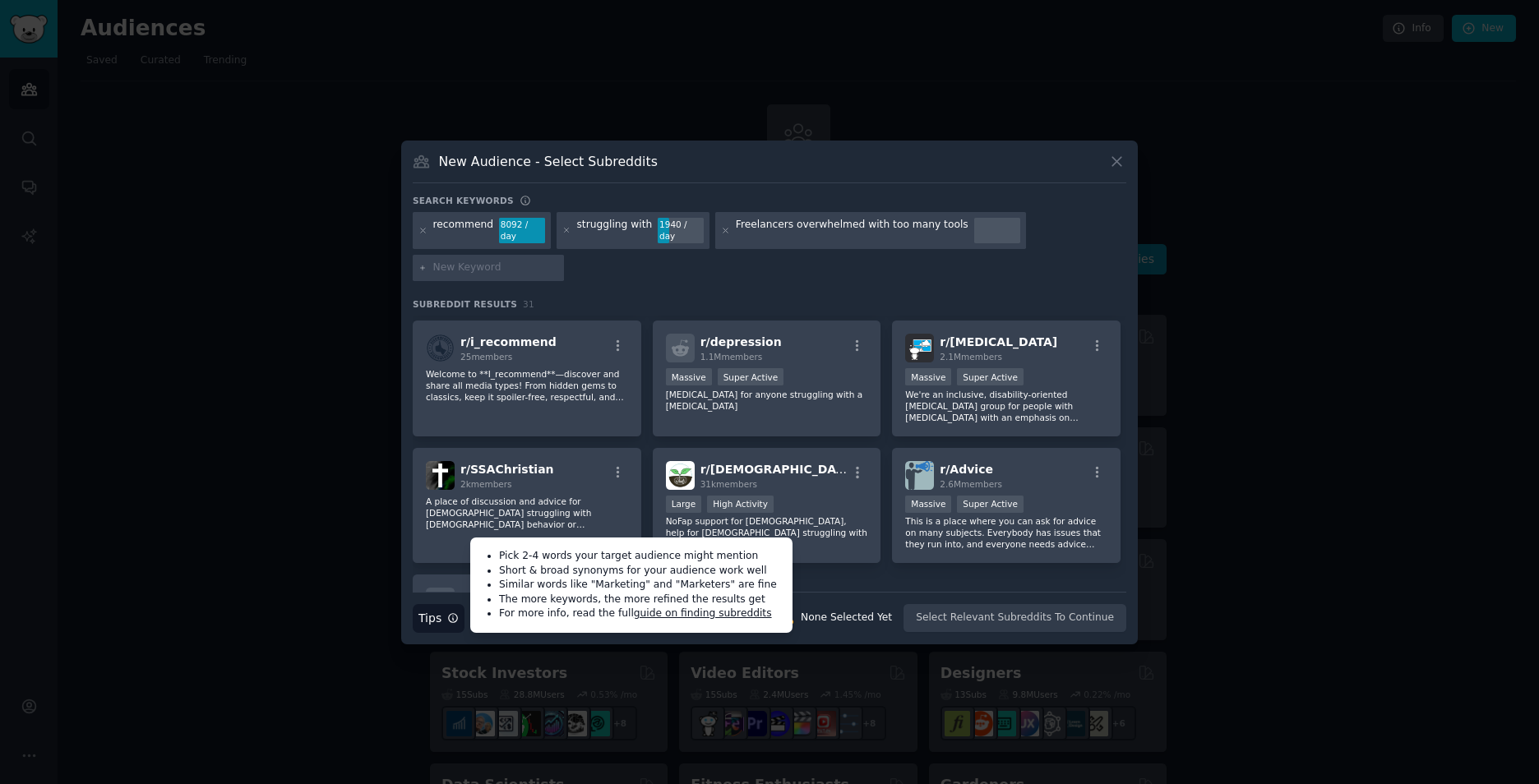
click at [637, 288] on div "Search keywords recommend 8092 / day struggling with 1940 / day Freelancers ove…" at bounding box center [769, 414] width 713 height 438
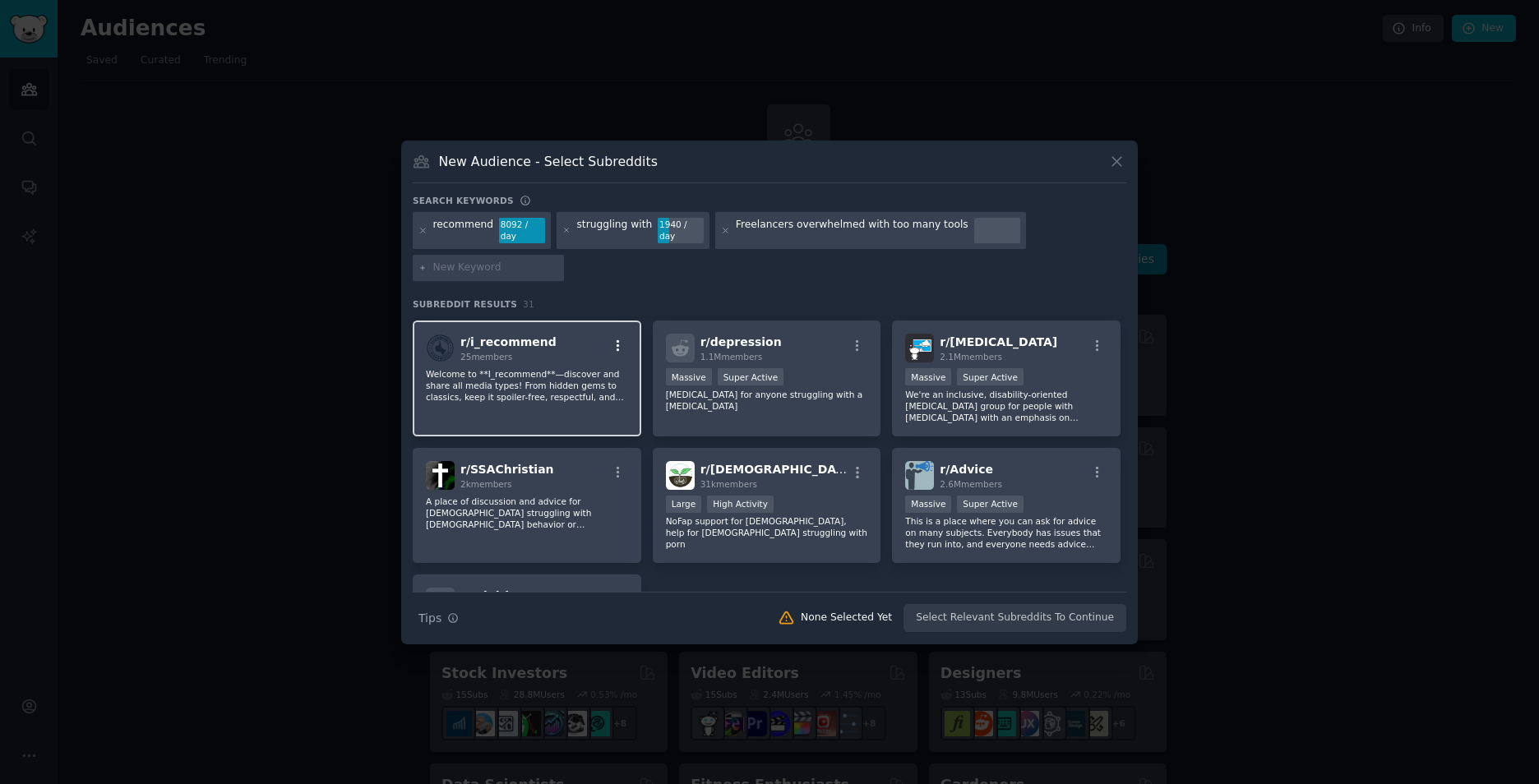
click at [621, 342] on icon "button" at bounding box center [618, 346] width 15 height 15
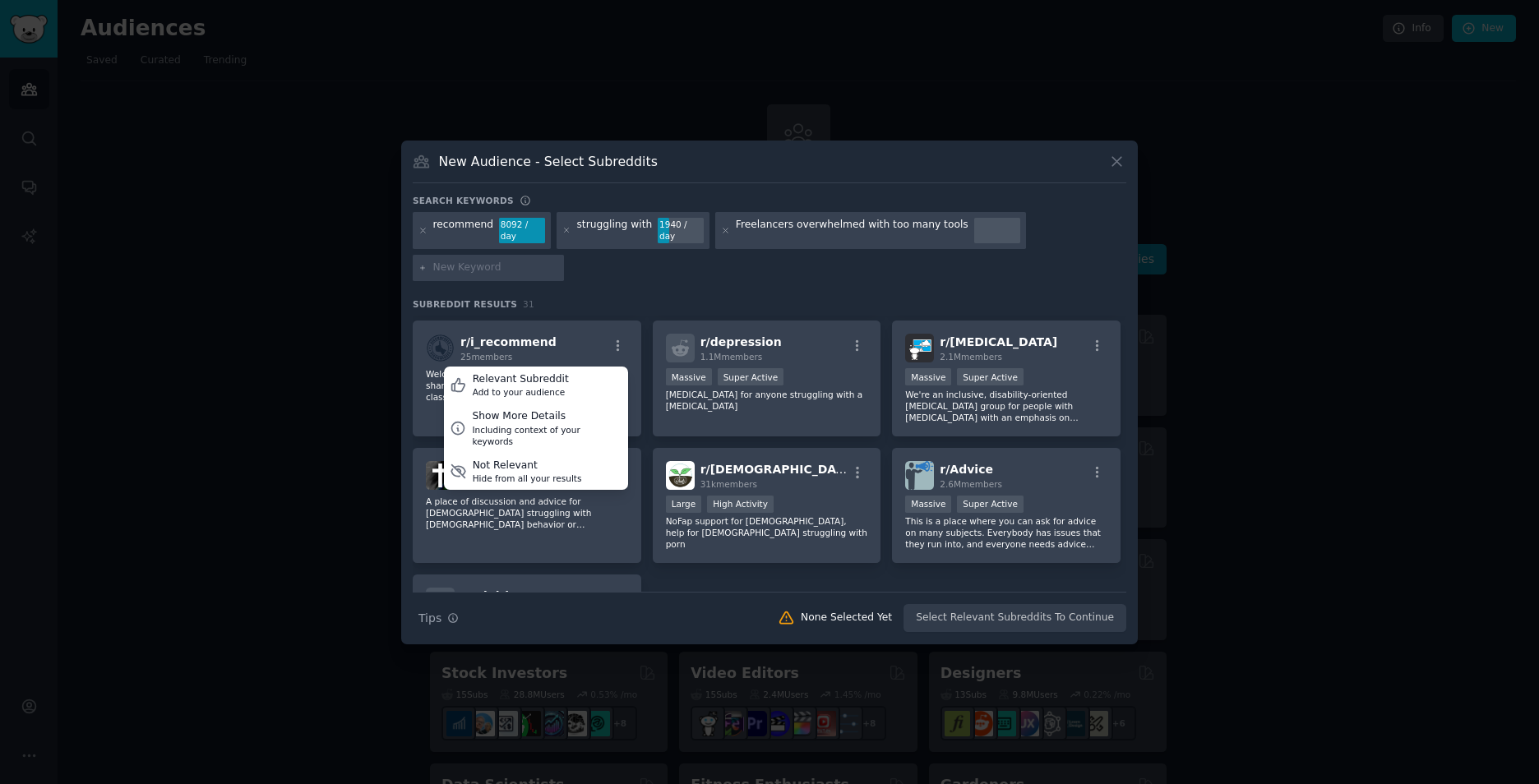
click at [639, 274] on div "recommend 8092 / day struggling with 1940 / day Freelancers overwhelmed with to…" at bounding box center [769, 249] width 713 height 75
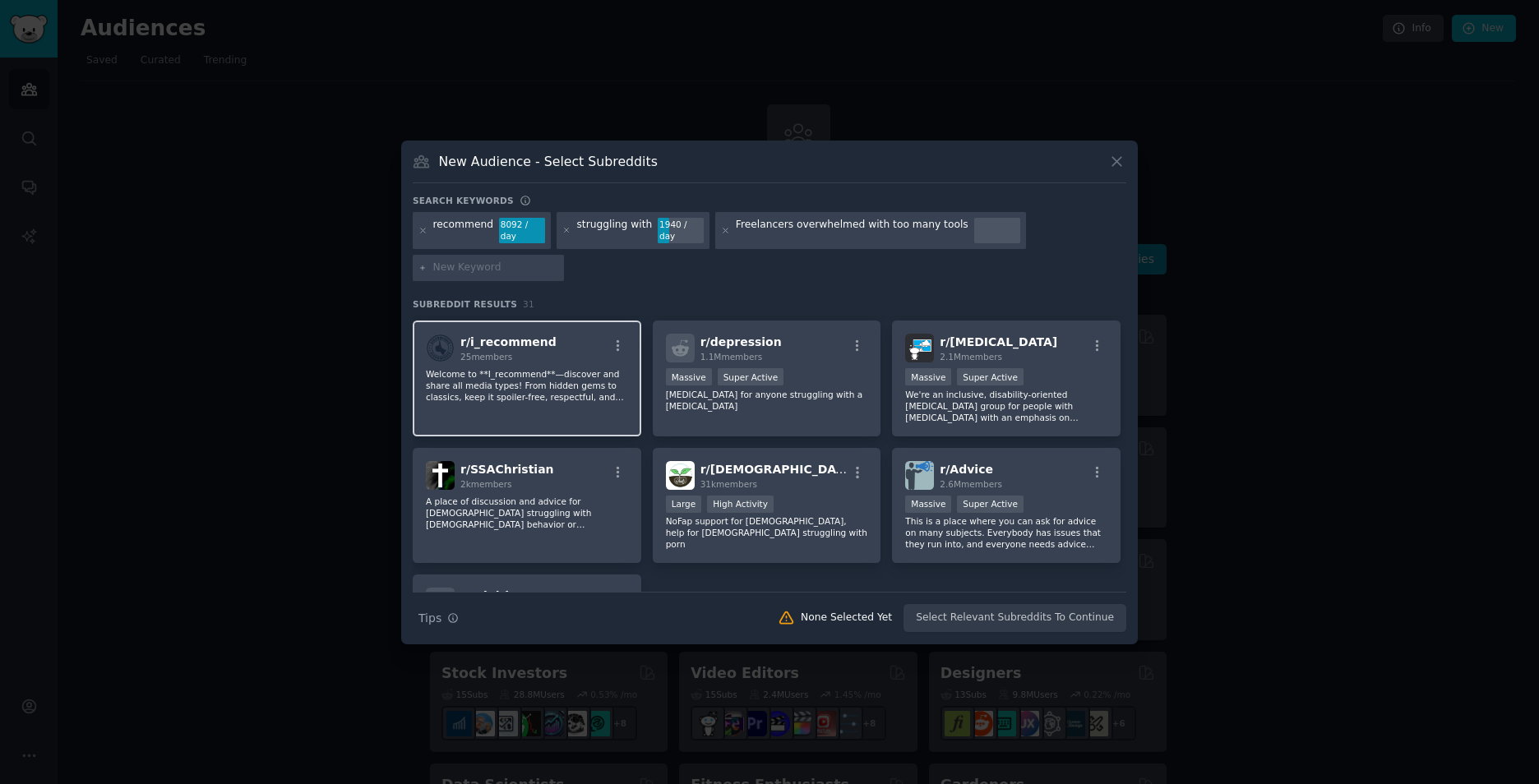
click at [561, 392] on p "Welcome to **I_recommend**—discover and share all media types! From hidden gems…" at bounding box center [526, 384] width 202 height 34
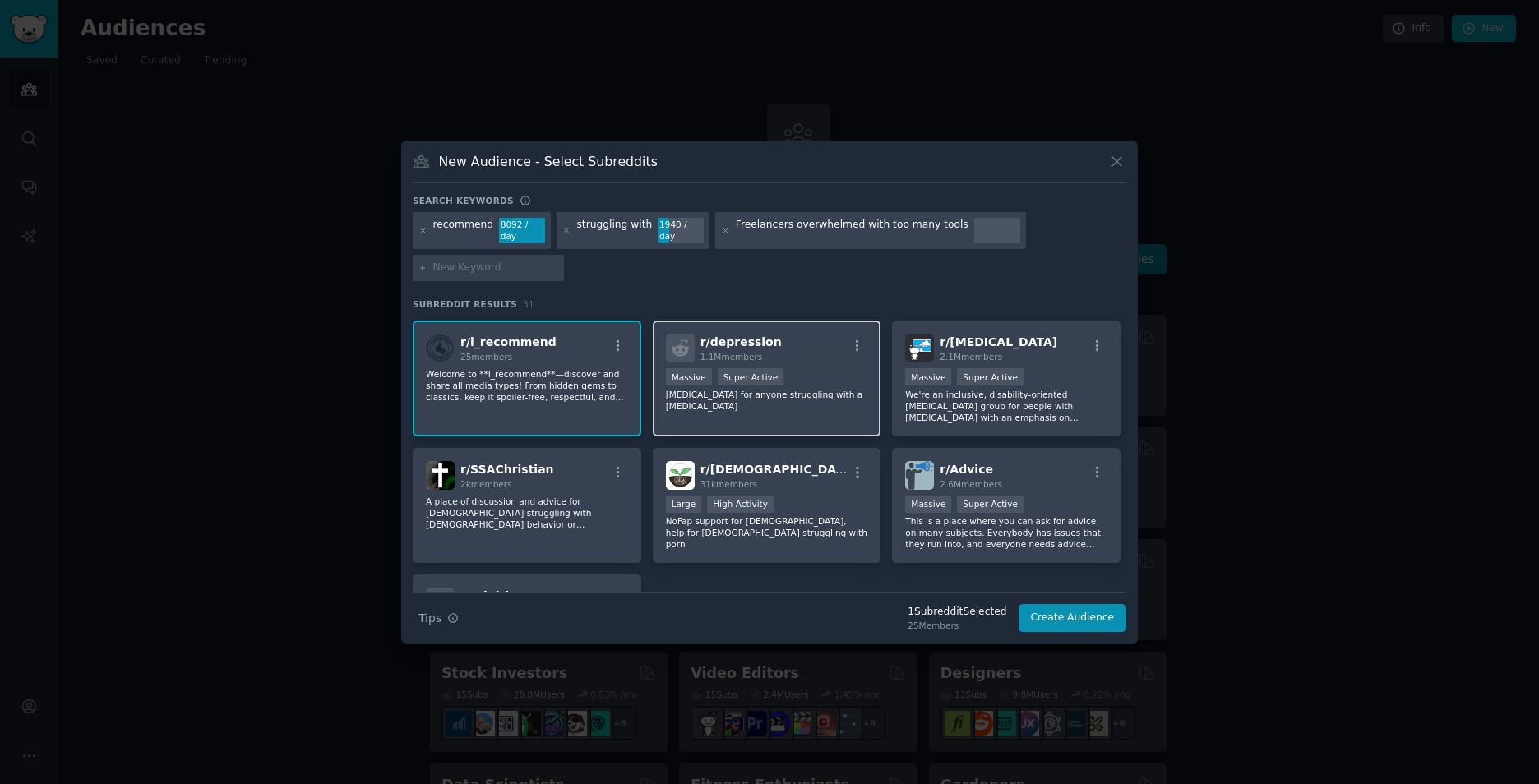
click at [818, 371] on div ">= 95th percentile for submissions / day Massive Super Active" at bounding box center [767, 378] width 202 height 21
click at [817, 370] on div ">= 95th percentile for submissions / day Massive Super Active" at bounding box center [767, 378] width 202 height 21
click at [578, 374] on p "Welcome to **I_recommend**—discover and share all media types! From hidden gems…" at bounding box center [526, 384] width 202 height 34
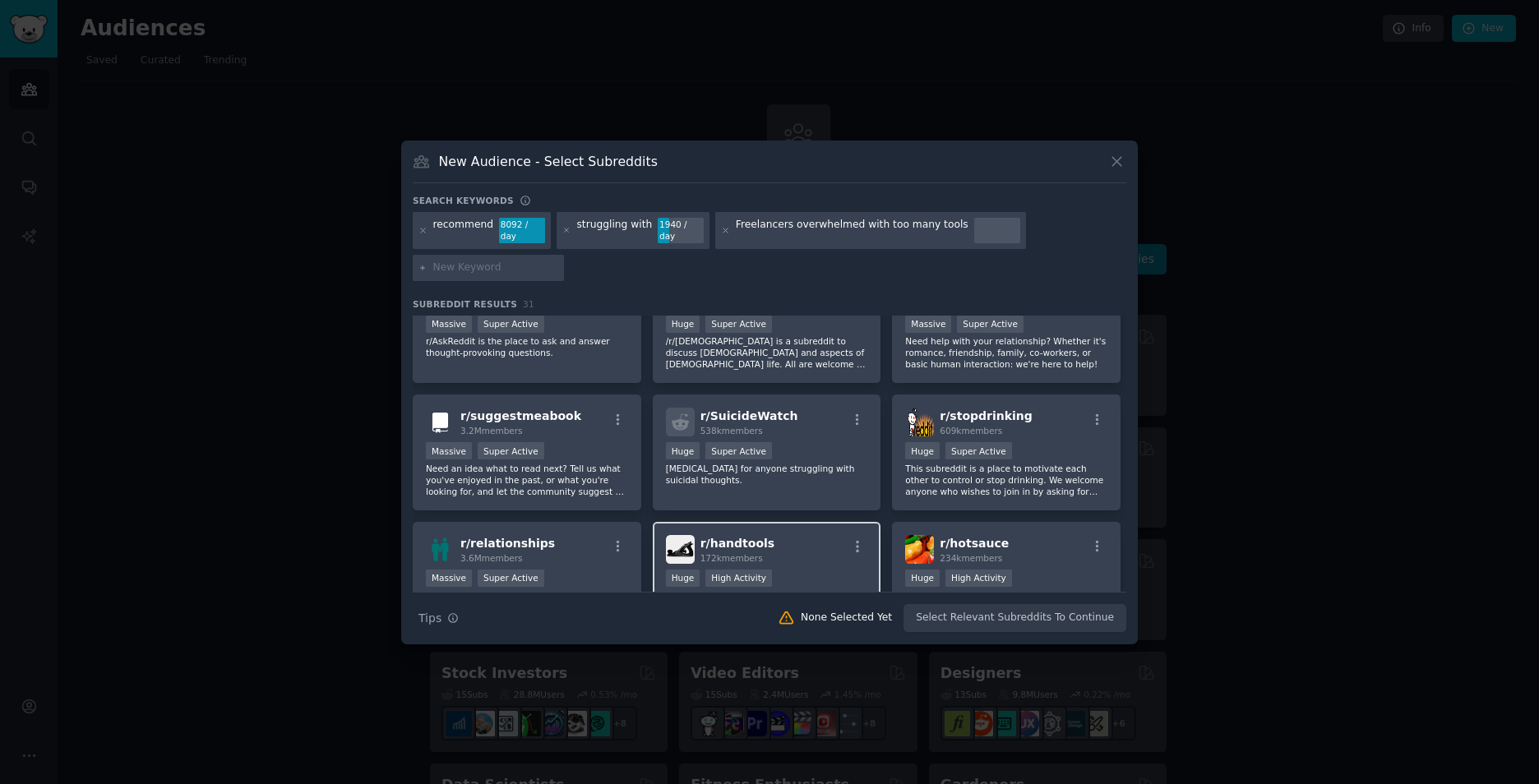
scroll to position [0, 0]
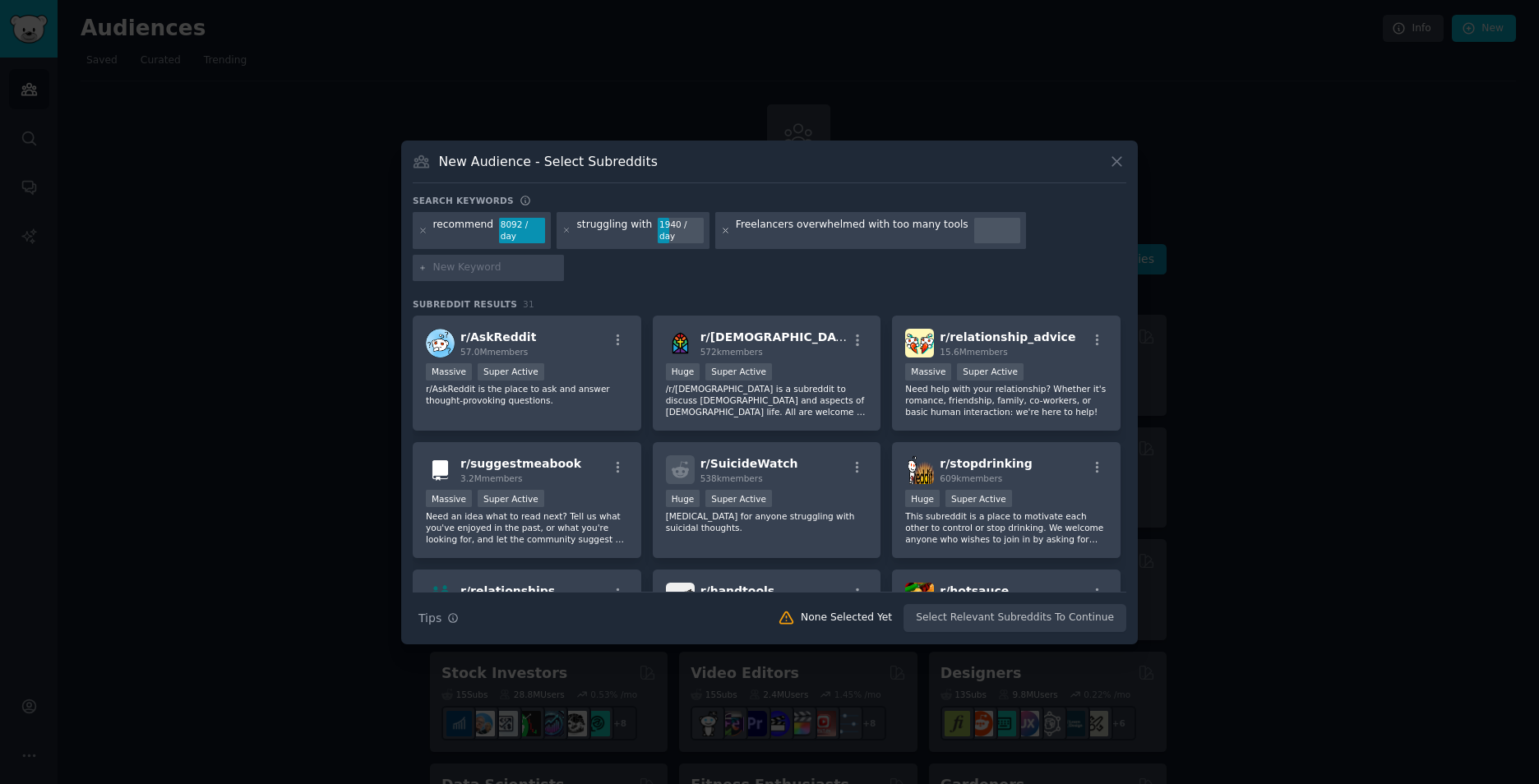
click at [721, 232] on icon at bounding box center [725, 230] width 9 height 9
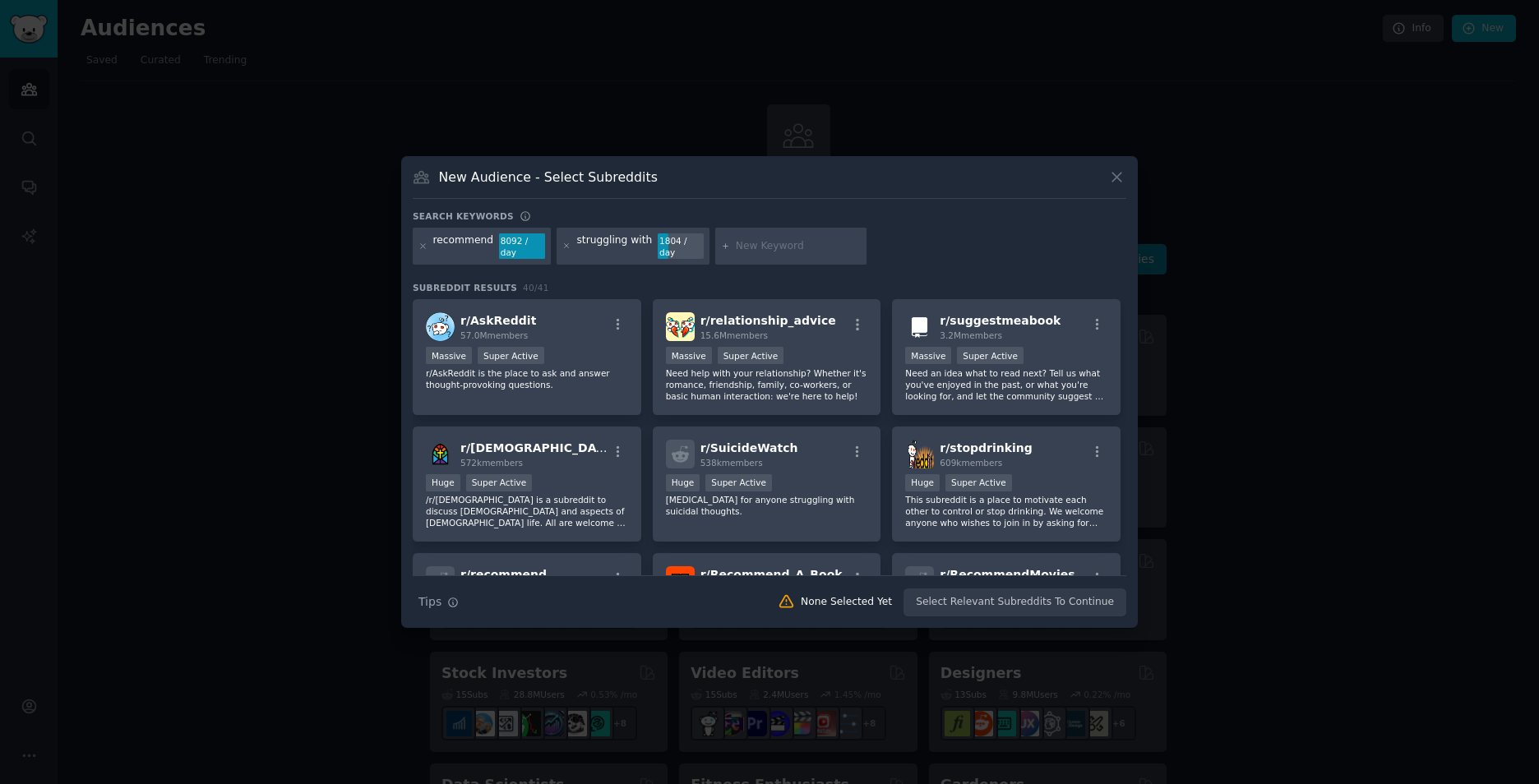
click at [757, 250] on input "text" at bounding box center [798, 247] width 125 height 15
type input "parents"
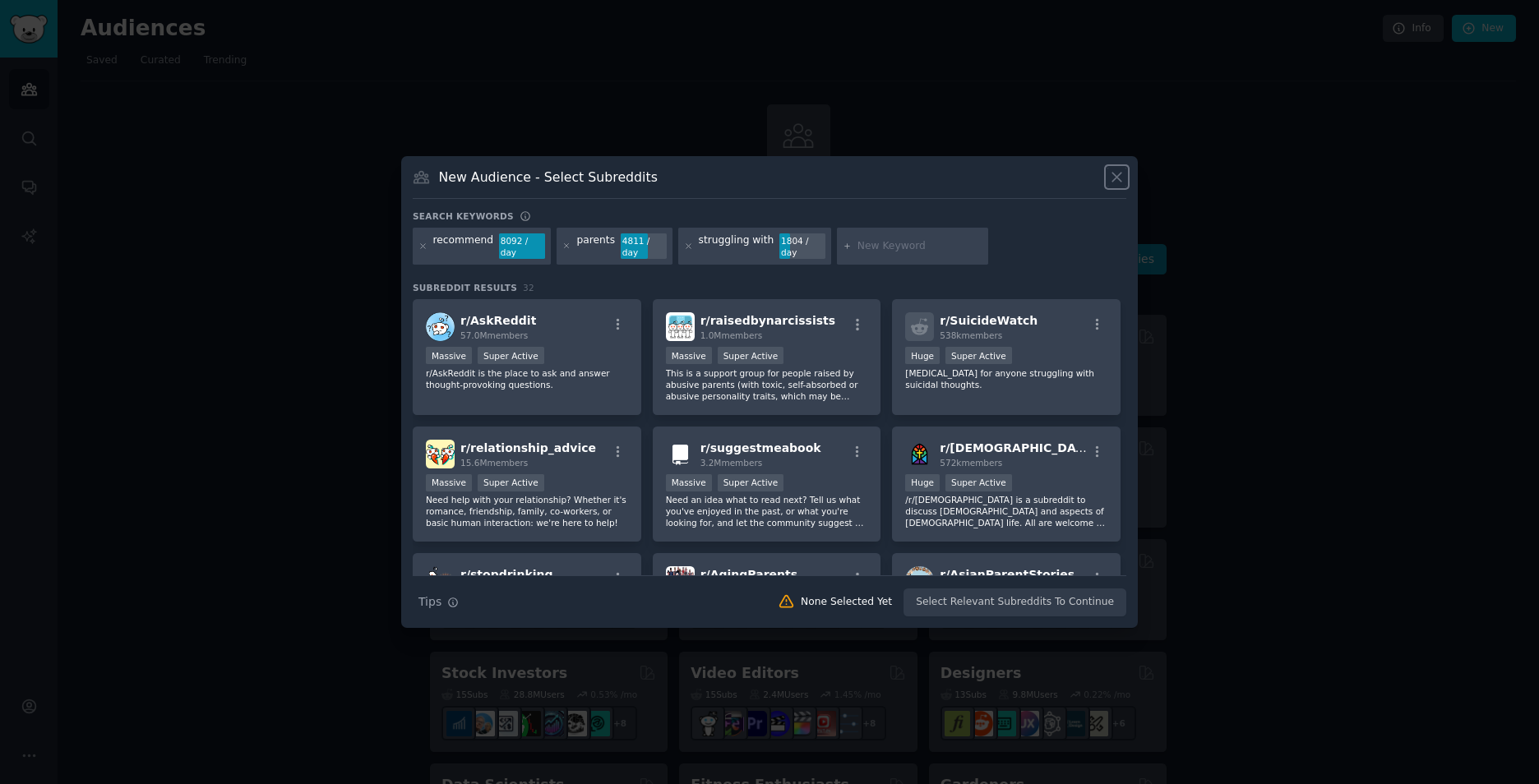
click at [1109, 176] on icon at bounding box center [1116, 177] width 18 height 18
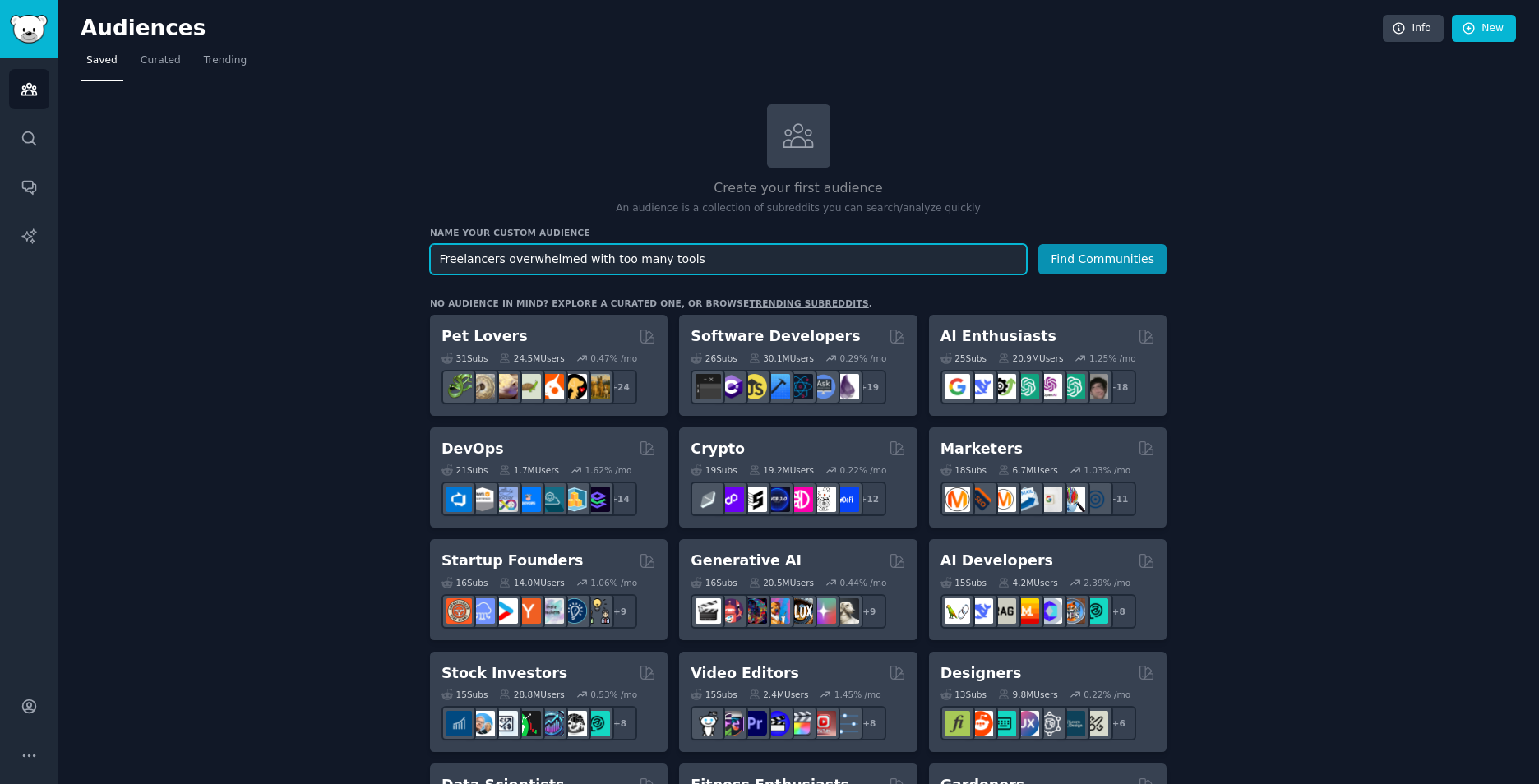
click at [933, 255] on input "Freelancers overwhelmed with too many tools" at bounding box center [727, 259] width 596 height 30
drag, startPoint x: 906, startPoint y: 255, endPoint x: 218, endPoint y: 250, distance: 688.0
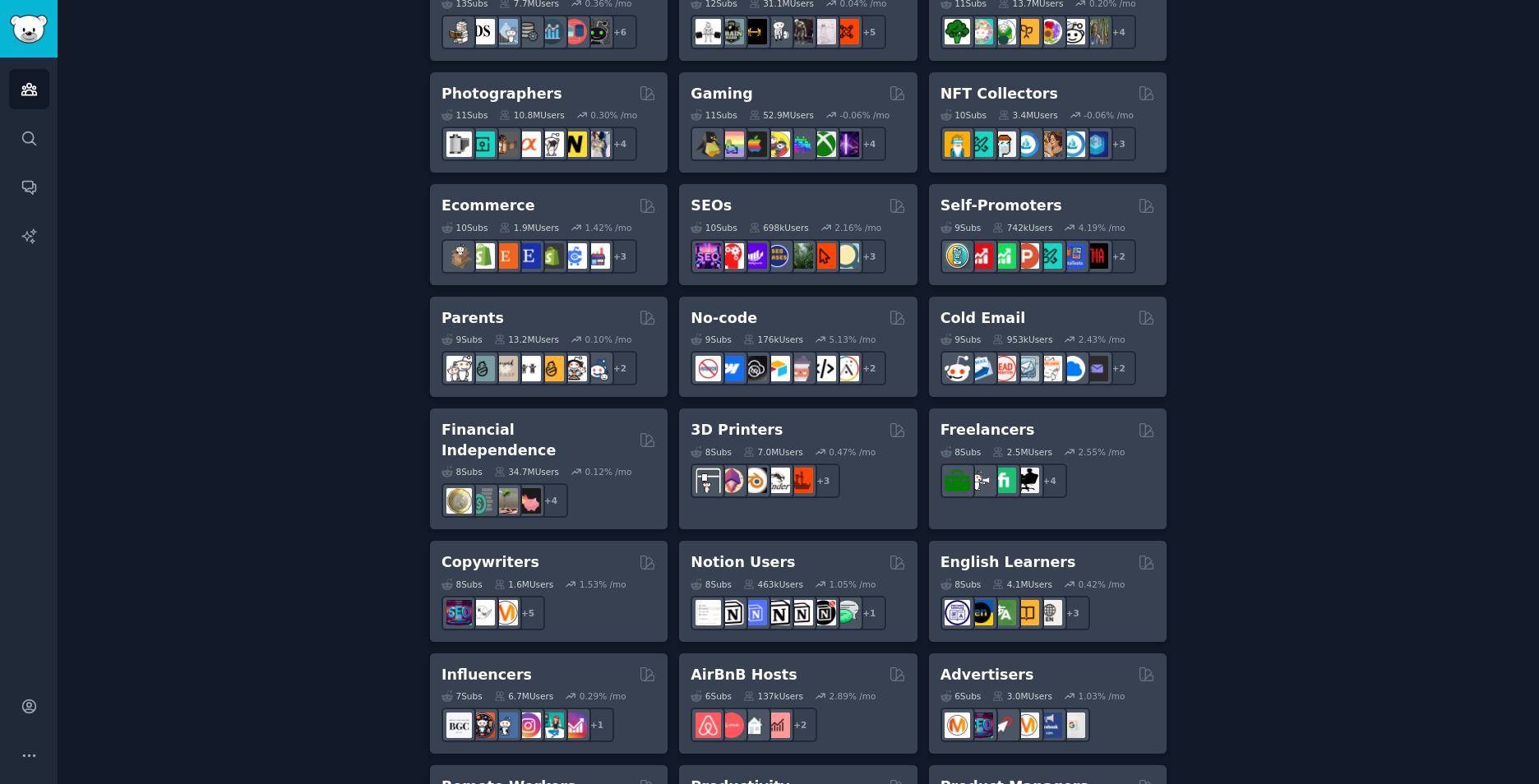
scroll to position [822, 0]
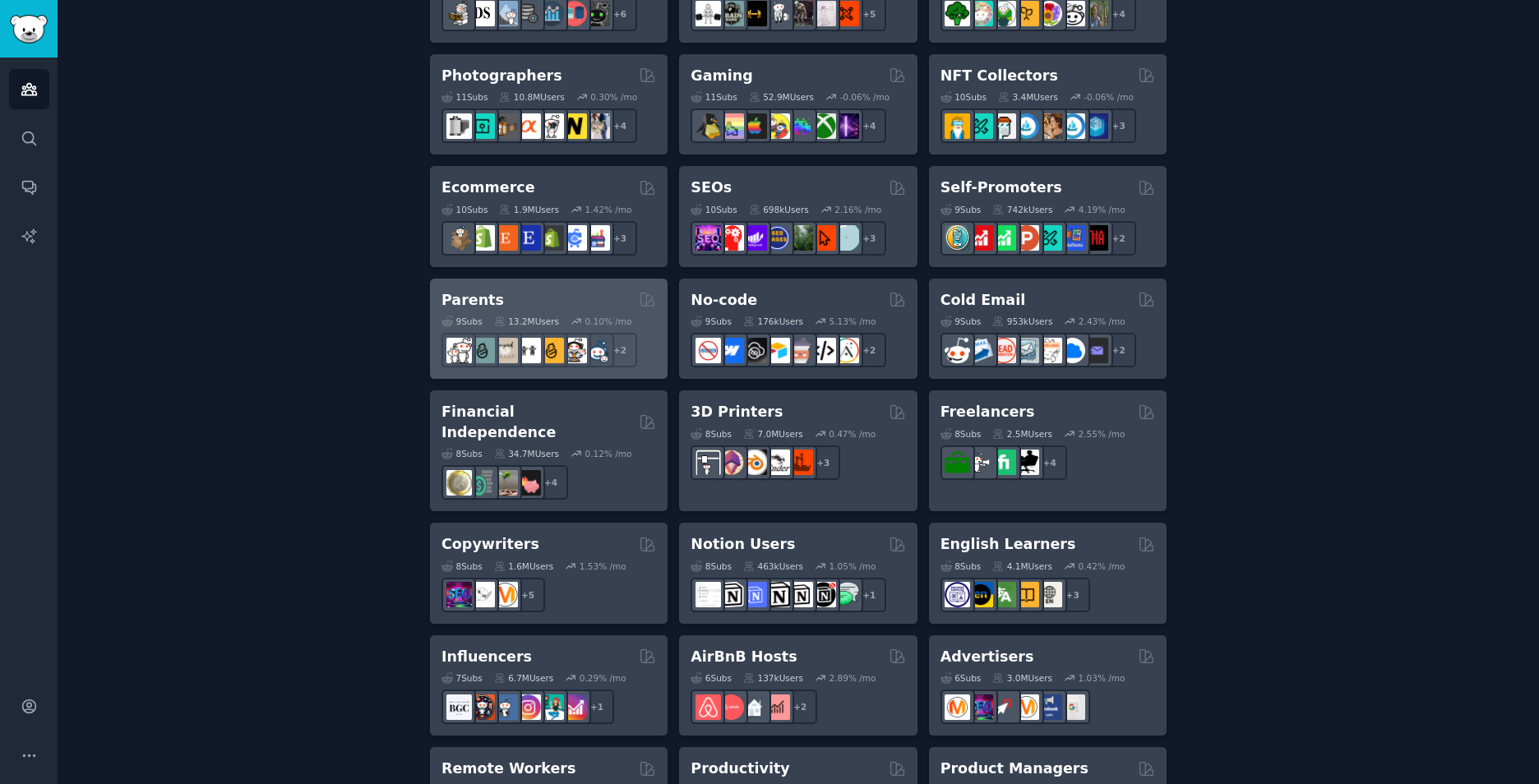
click at [506, 299] on div "Parents" at bounding box center [548, 300] width 214 height 21
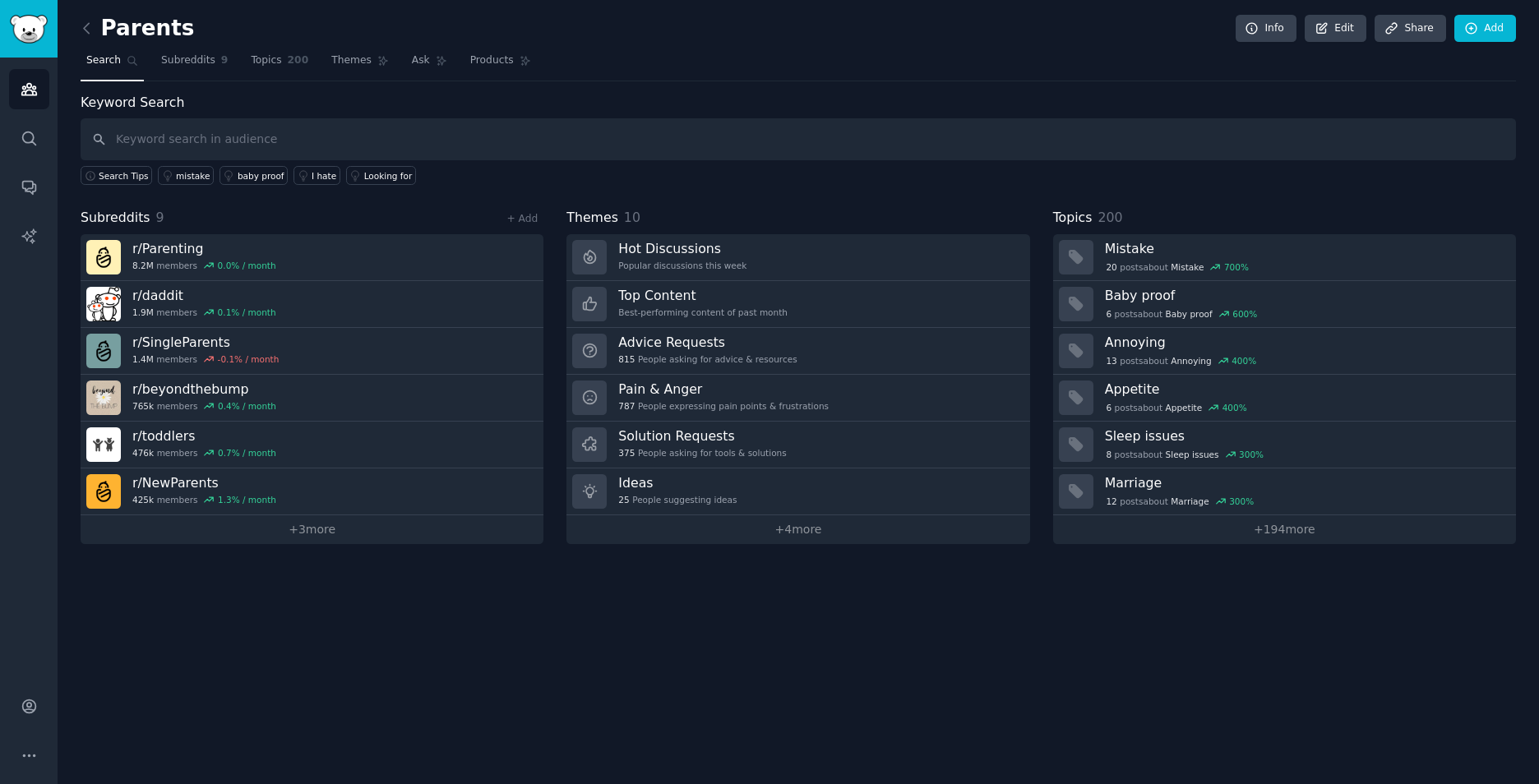
click at [354, 131] on input "text" at bounding box center [798, 139] width 1436 height 42
type input "chinese"
click at [1328, 28] on icon at bounding box center [1322, 29] width 15 height 15
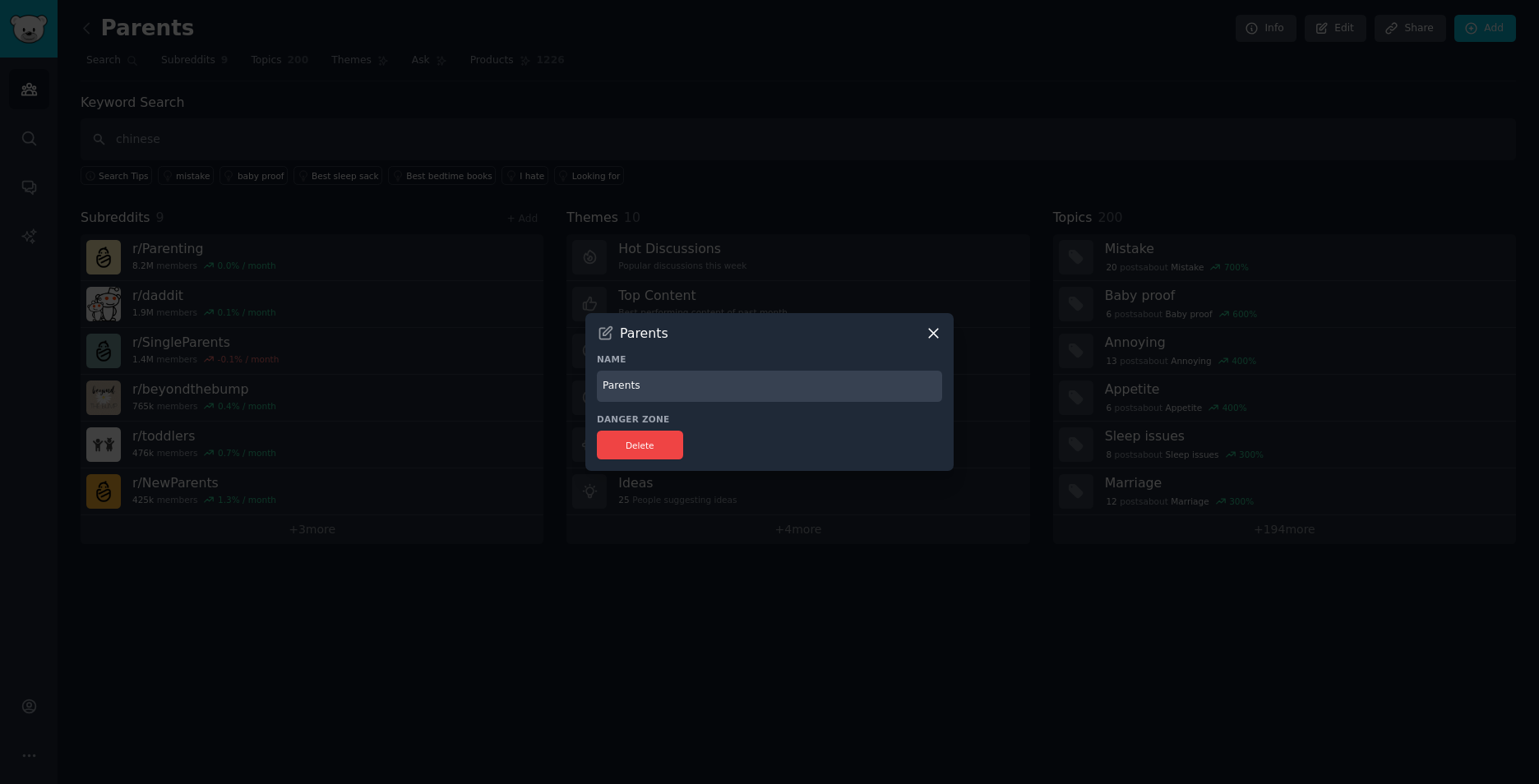
click at [923, 326] on div "Parents" at bounding box center [769, 333] width 345 height 18
click at [928, 329] on icon at bounding box center [933, 333] width 18 height 18
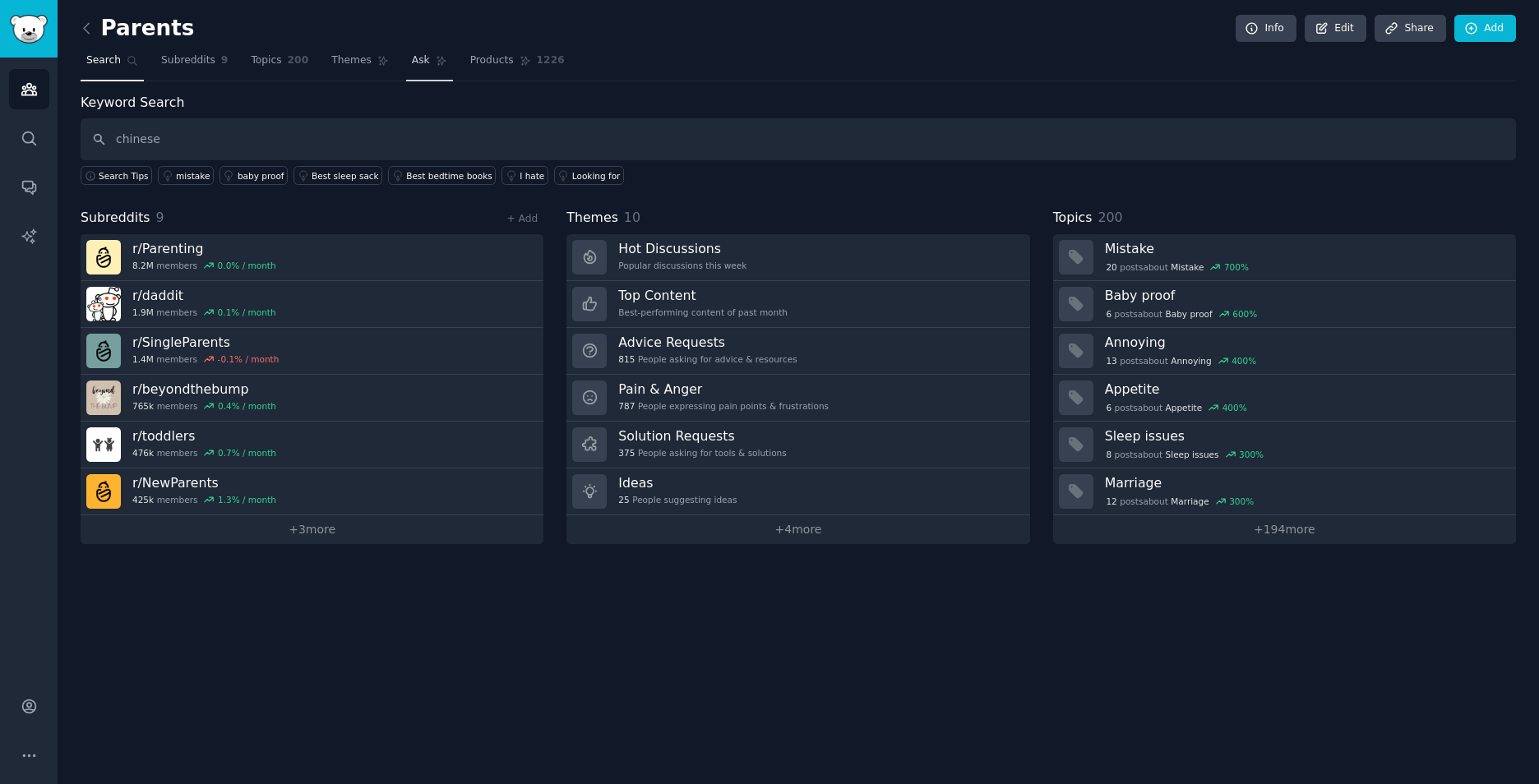
click at [415, 59] on span "Ask" at bounding box center [421, 61] width 18 height 15
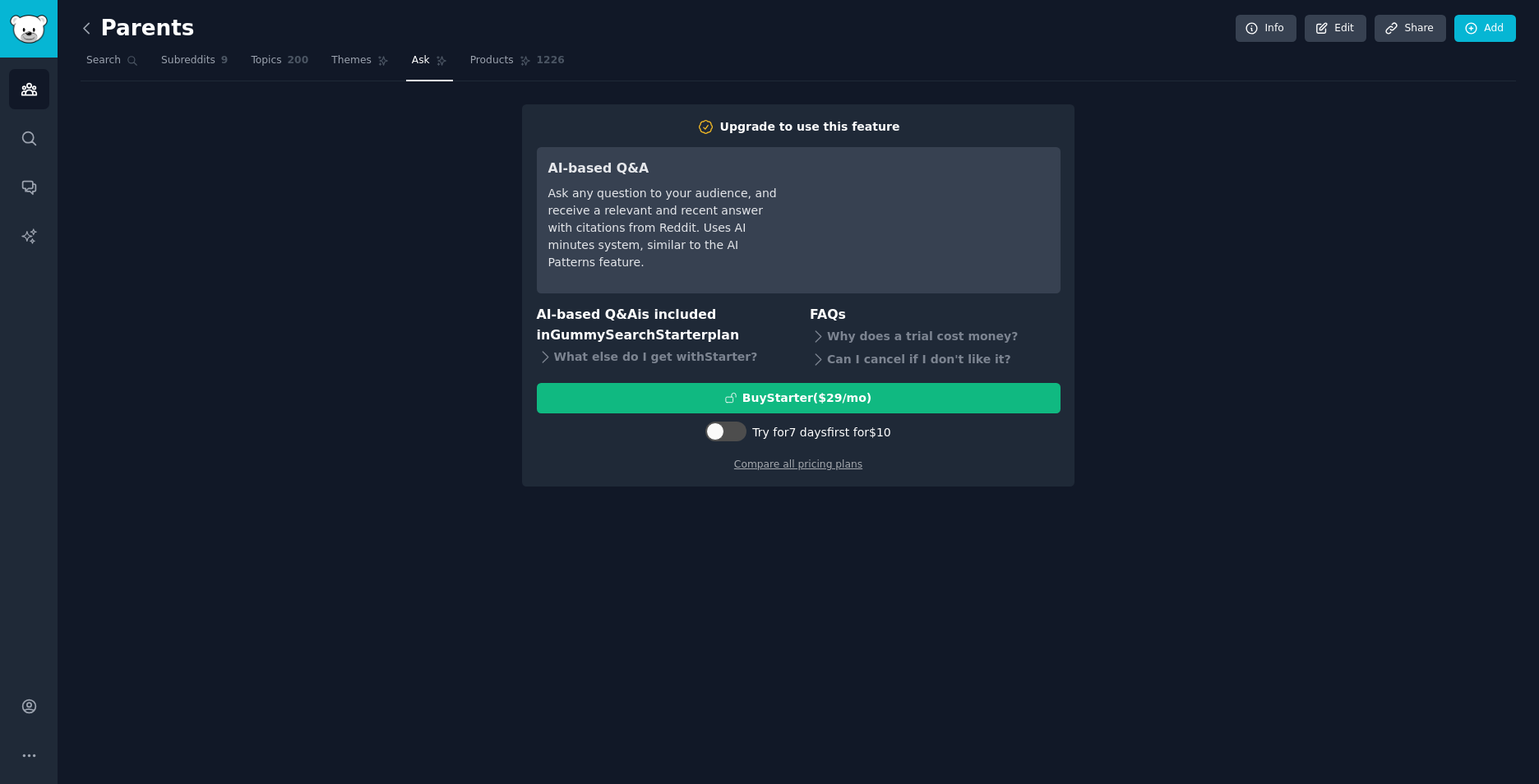
click at [90, 35] on icon at bounding box center [87, 28] width 18 height 18
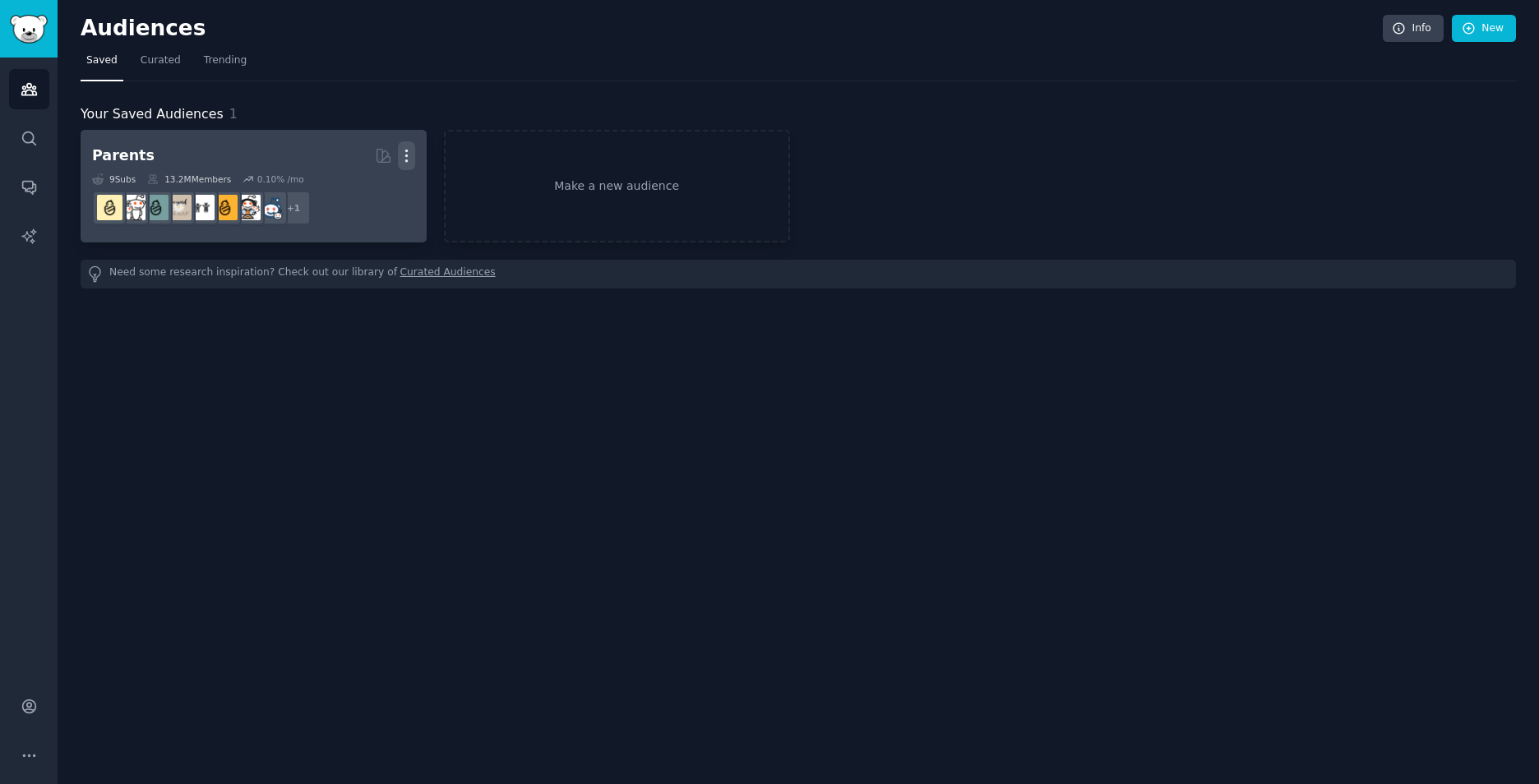
click at [410, 148] on icon "button" at bounding box center [406, 155] width 18 height 18
click at [348, 187] on p "Delete" at bounding box center [361, 190] width 38 height 18
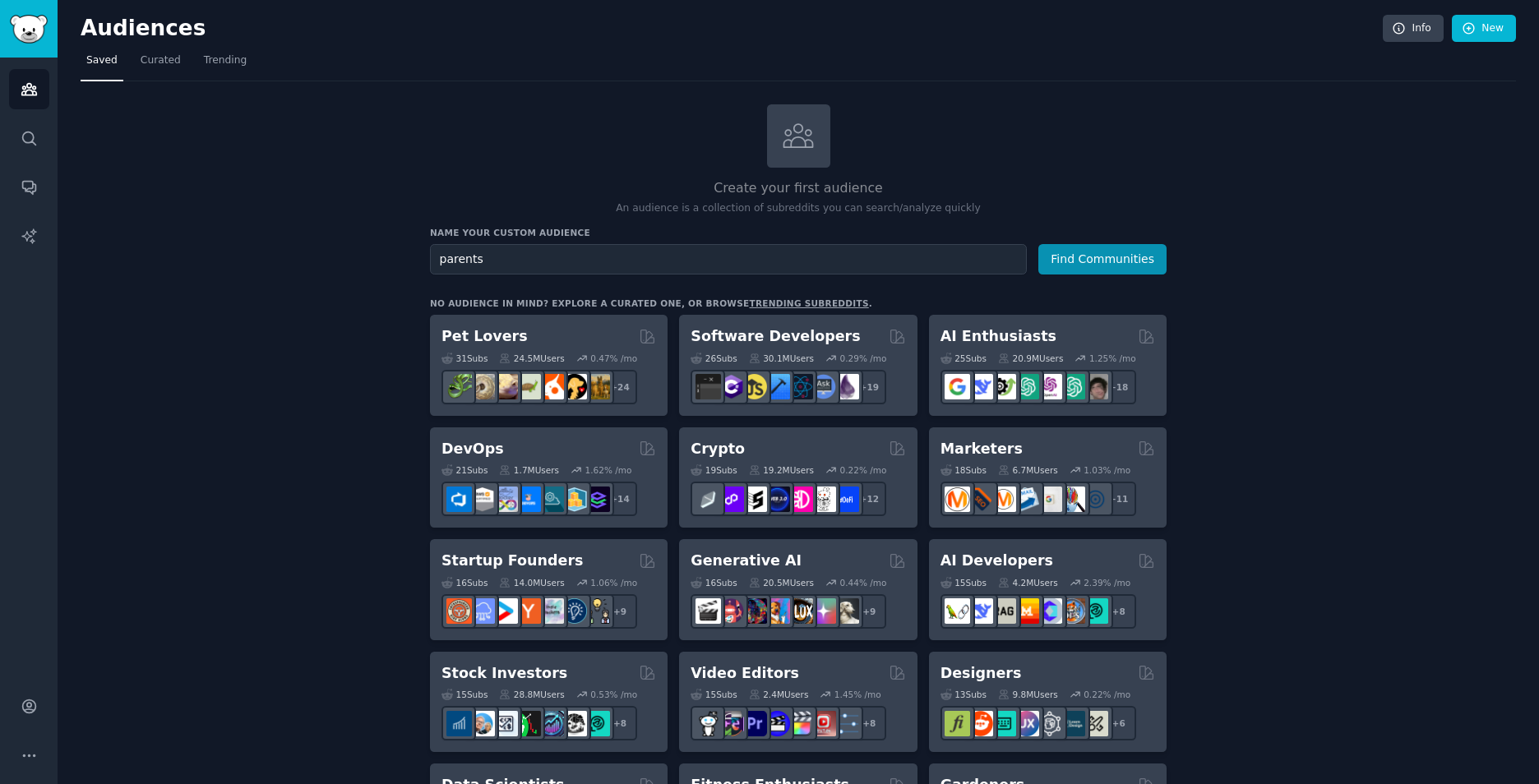
type input "parents"
click at [1039, 244] on button "Find Communities" at bounding box center [1103, 259] width 128 height 30
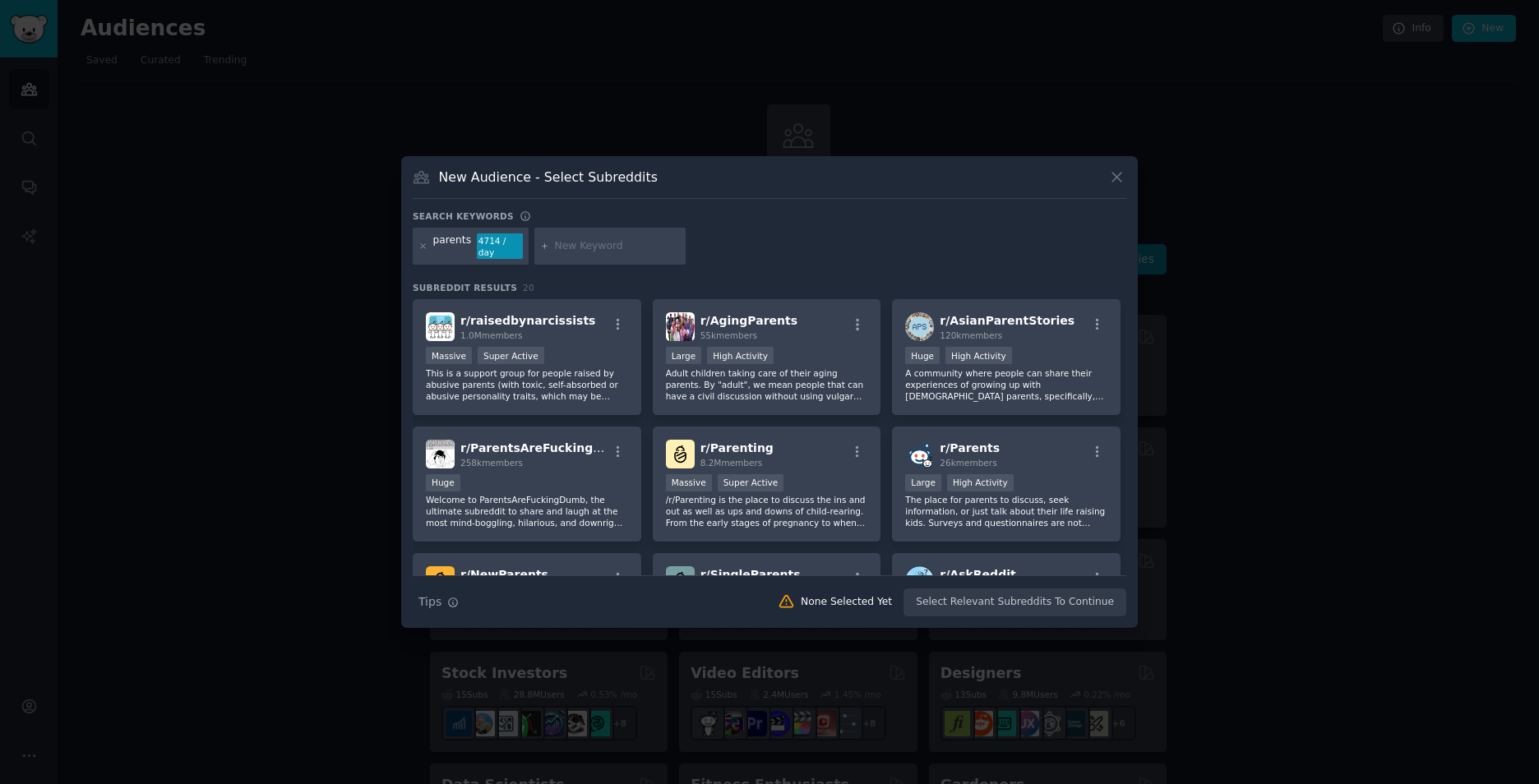
click at [603, 238] on div at bounding box center [610, 246] width 151 height 38
click at [627, 252] on input "text" at bounding box center [617, 247] width 125 height 15
type input "china"
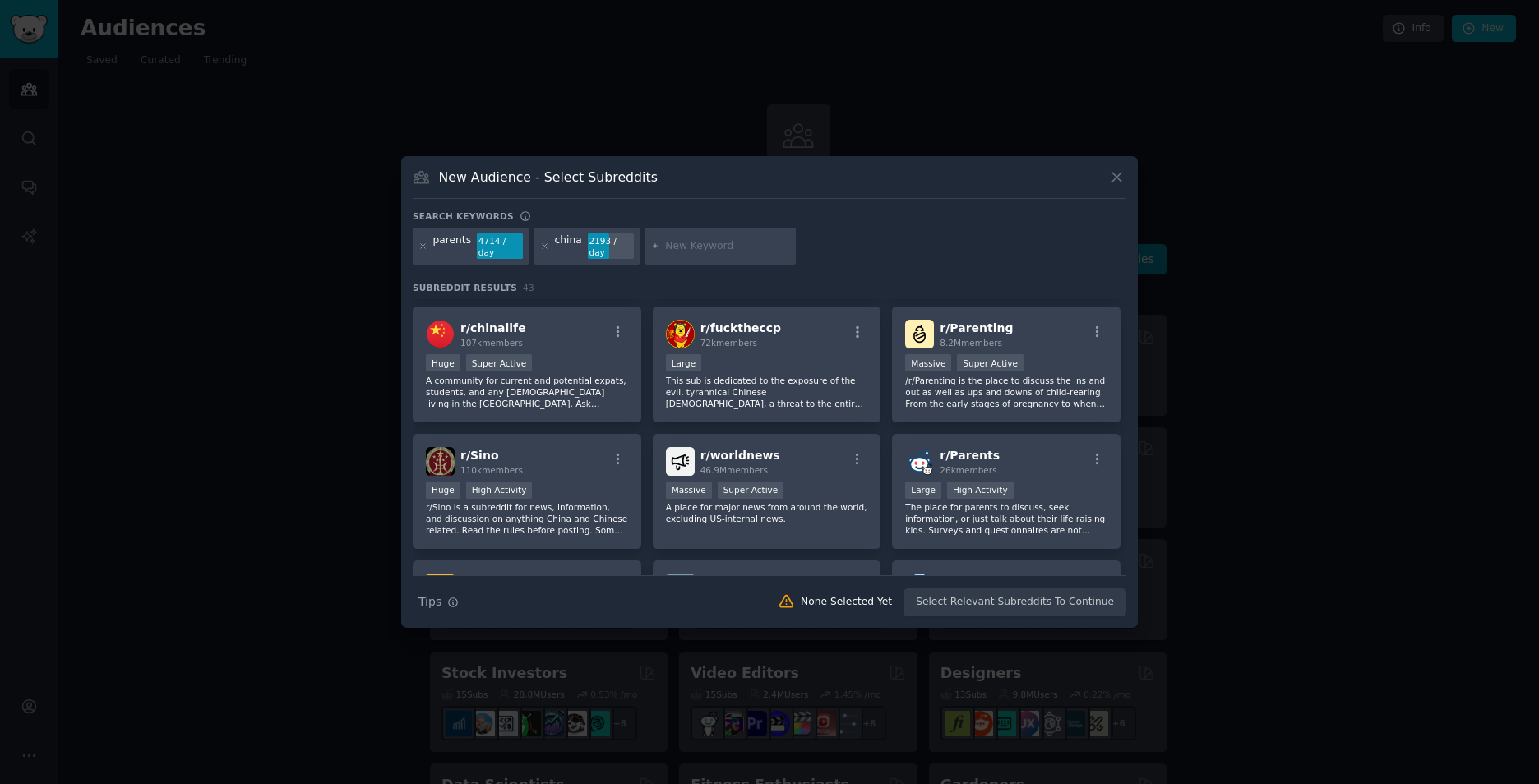
scroll to position [164, 0]
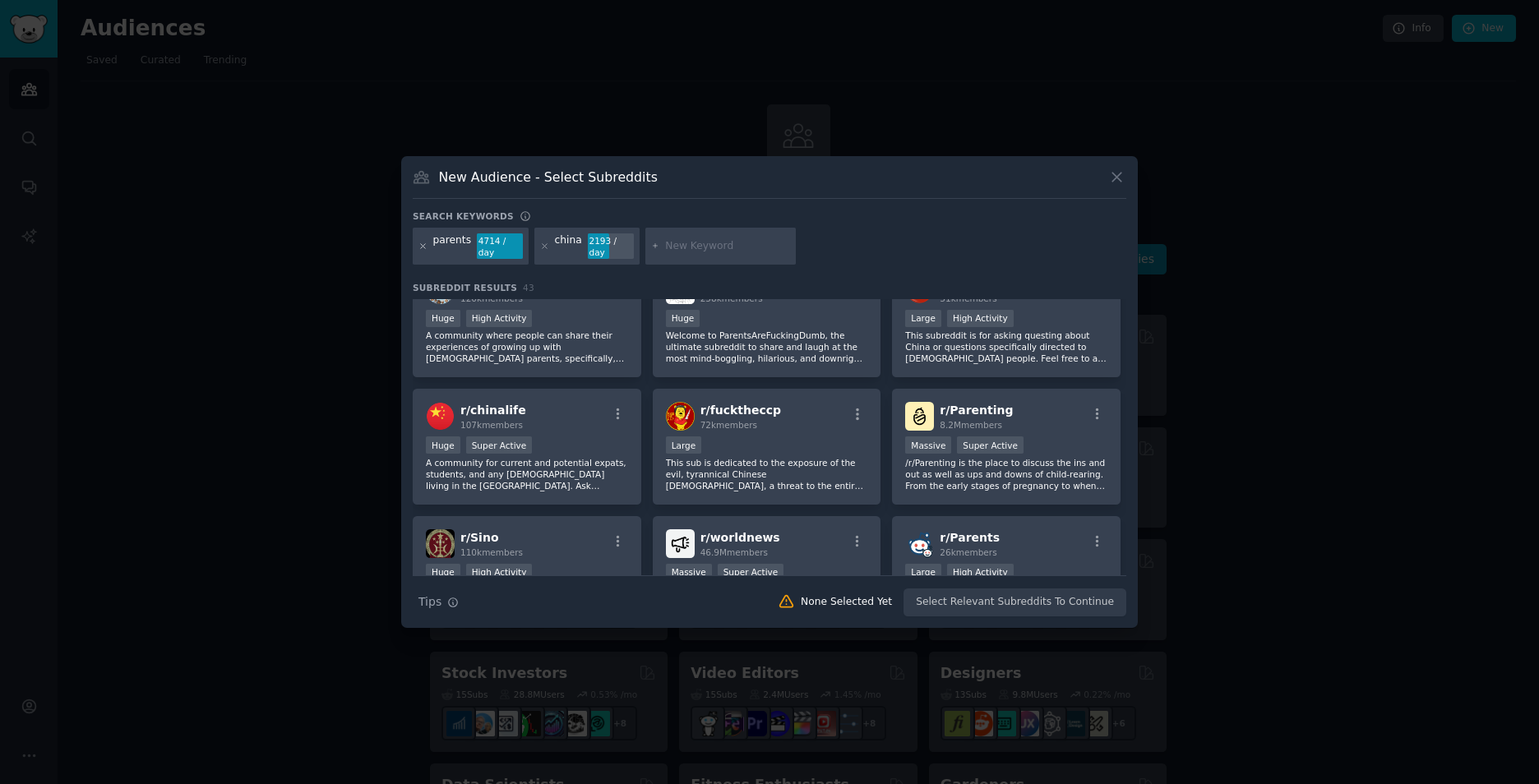
click at [420, 247] on icon at bounding box center [423, 246] width 9 height 9
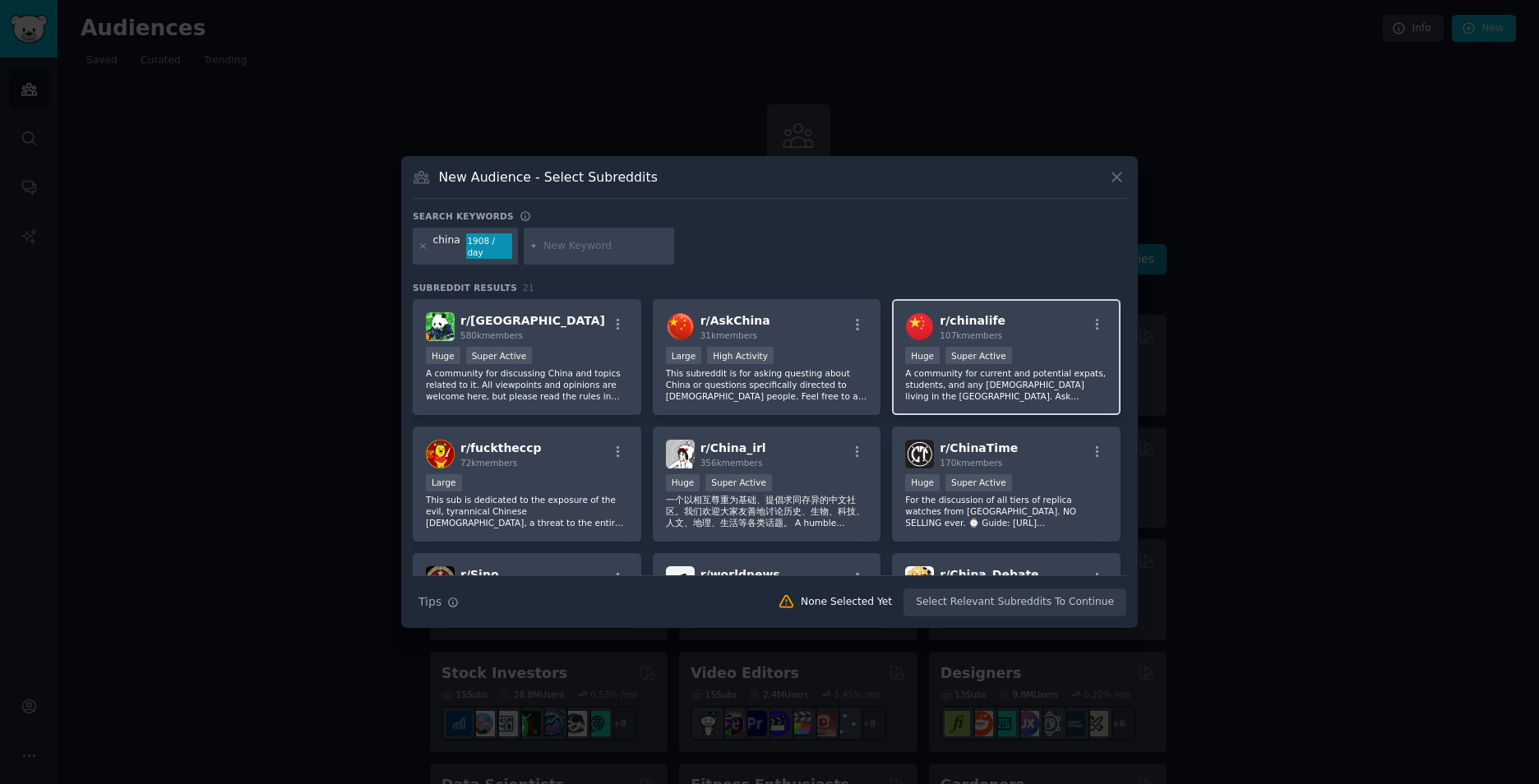
click at [1030, 369] on p "A community for current and potential expats, students, and any [DEMOGRAPHIC_DA…" at bounding box center [1006, 384] width 202 height 34
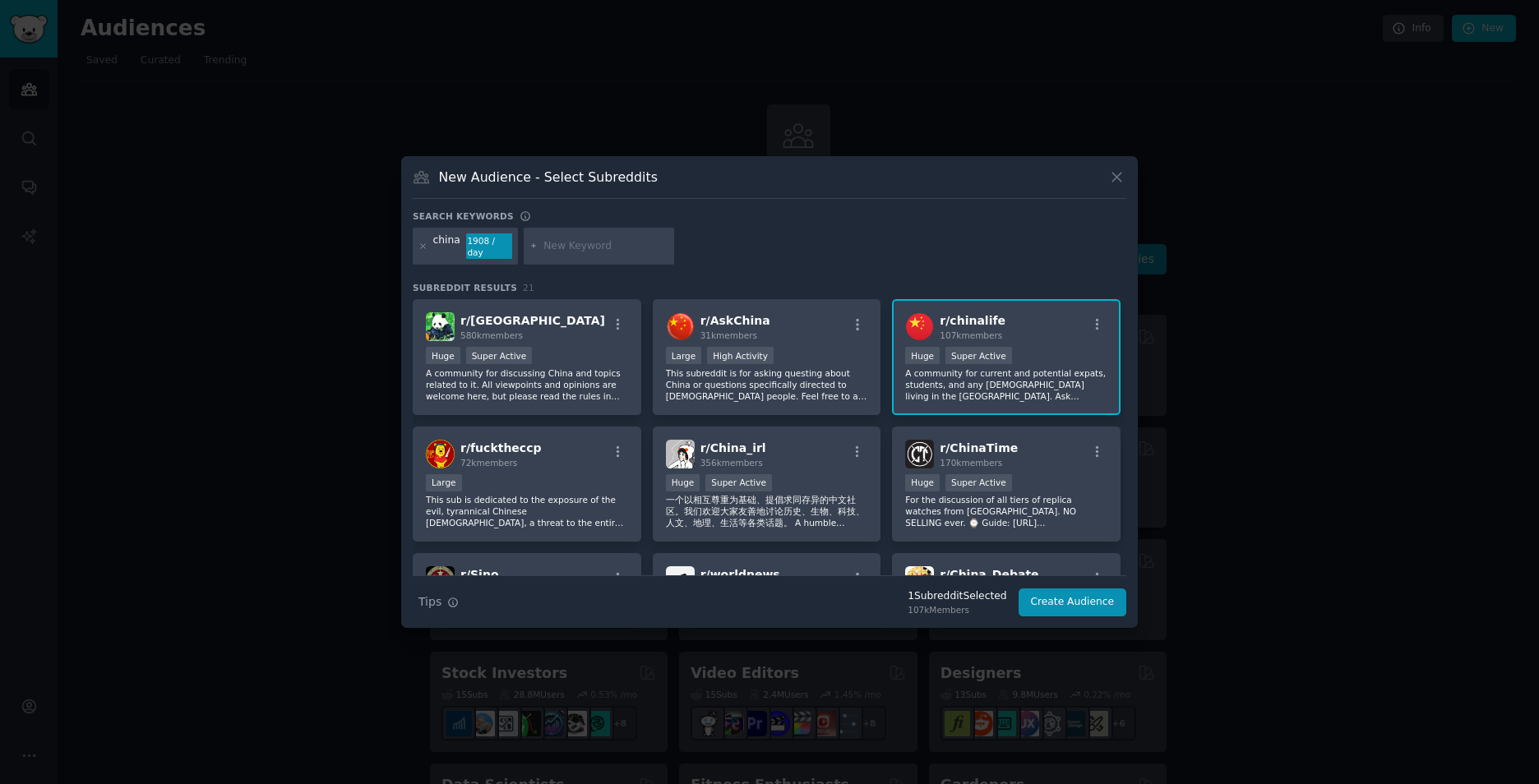
click at [638, 245] on input "text" at bounding box center [606, 247] width 125 height 15
type input "n"
type input "study"
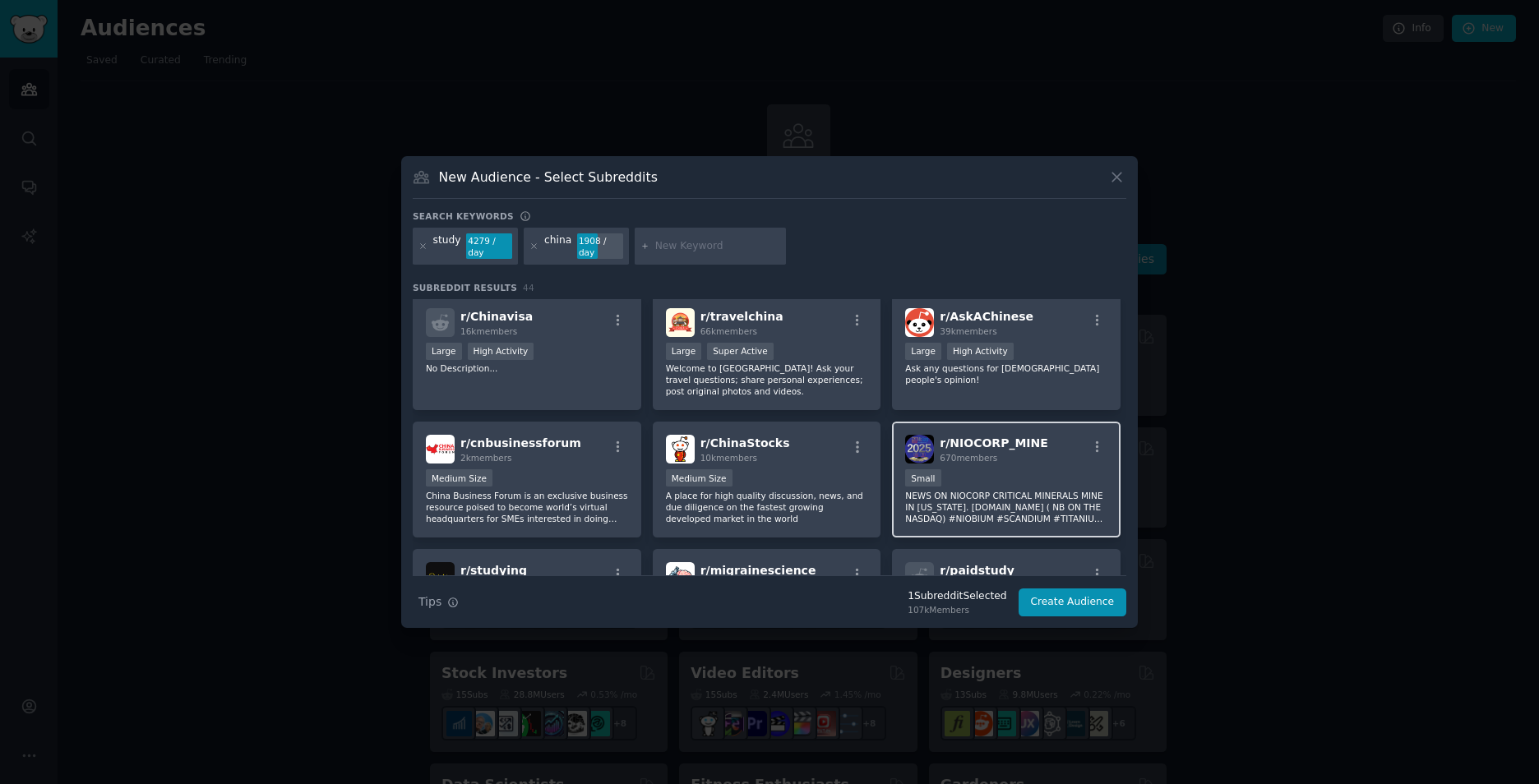
scroll to position [904, 0]
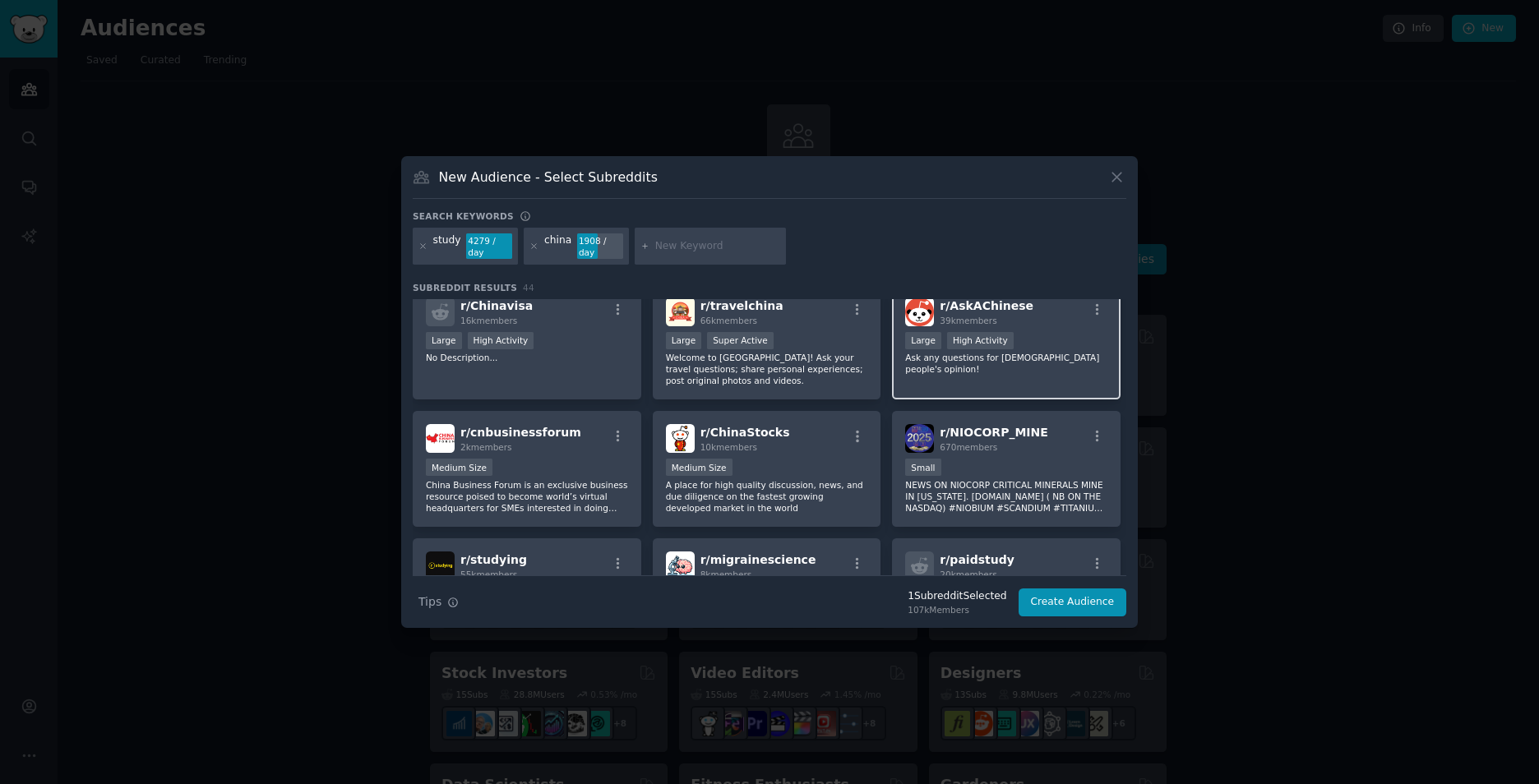
click at [1005, 370] on div "r/ AskAChinese 39k members Large High Activity Ask any questions for [DEMOGRAPH…" at bounding box center [1006, 342] width 229 height 116
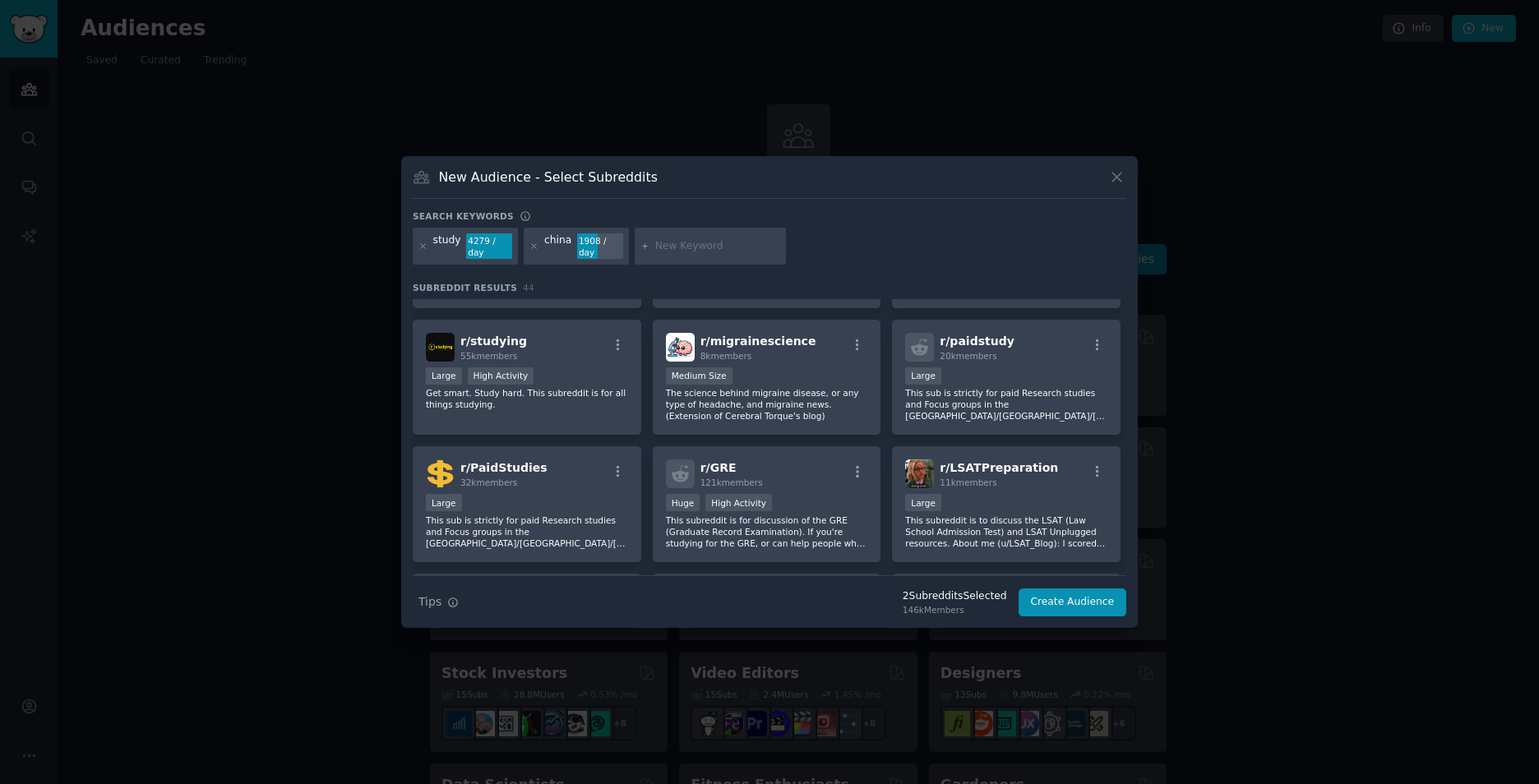
scroll to position [1151, 0]
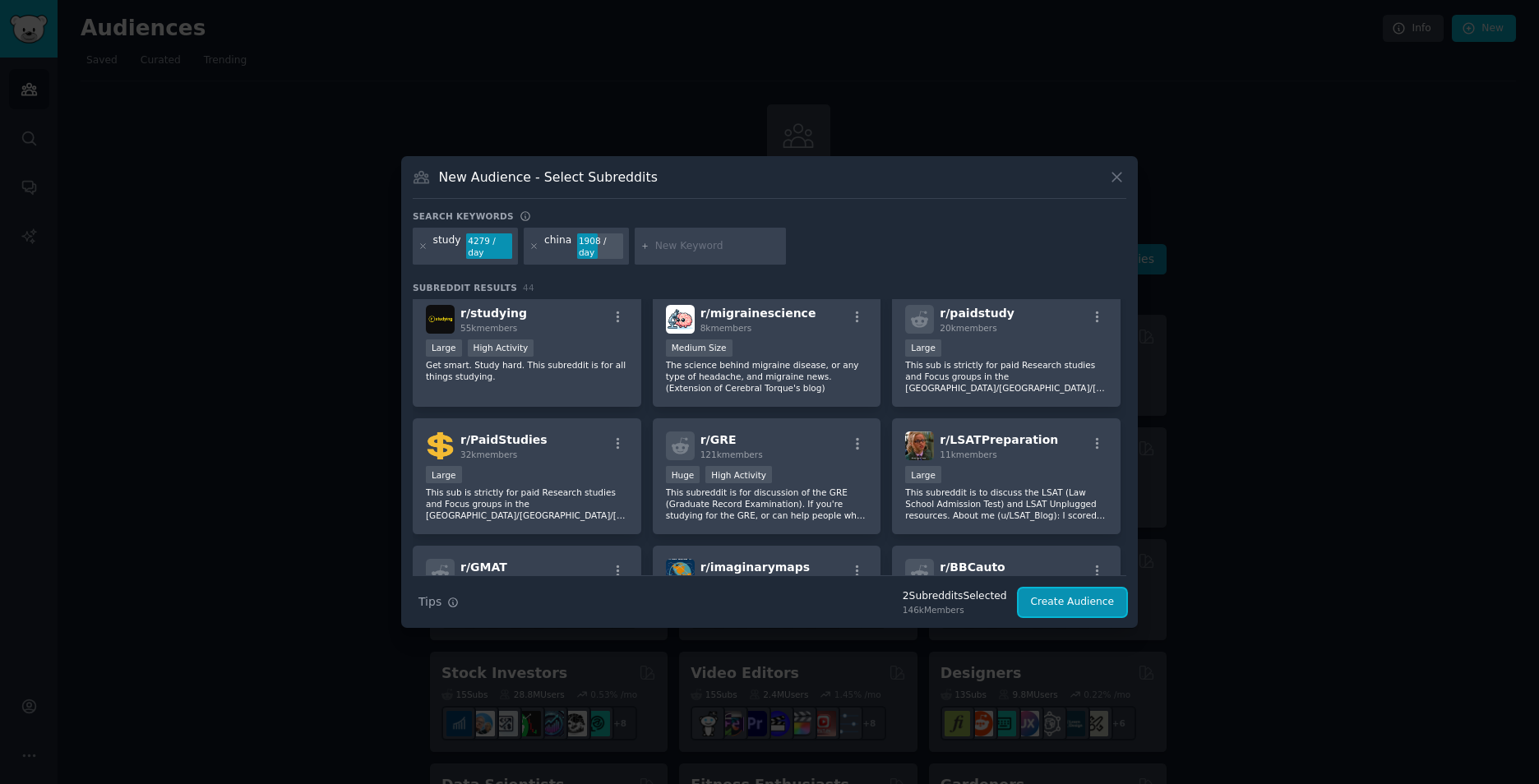
click at [1074, 603] on button "Create Audience" at bounding box center [1073, 603] width 108 height 28
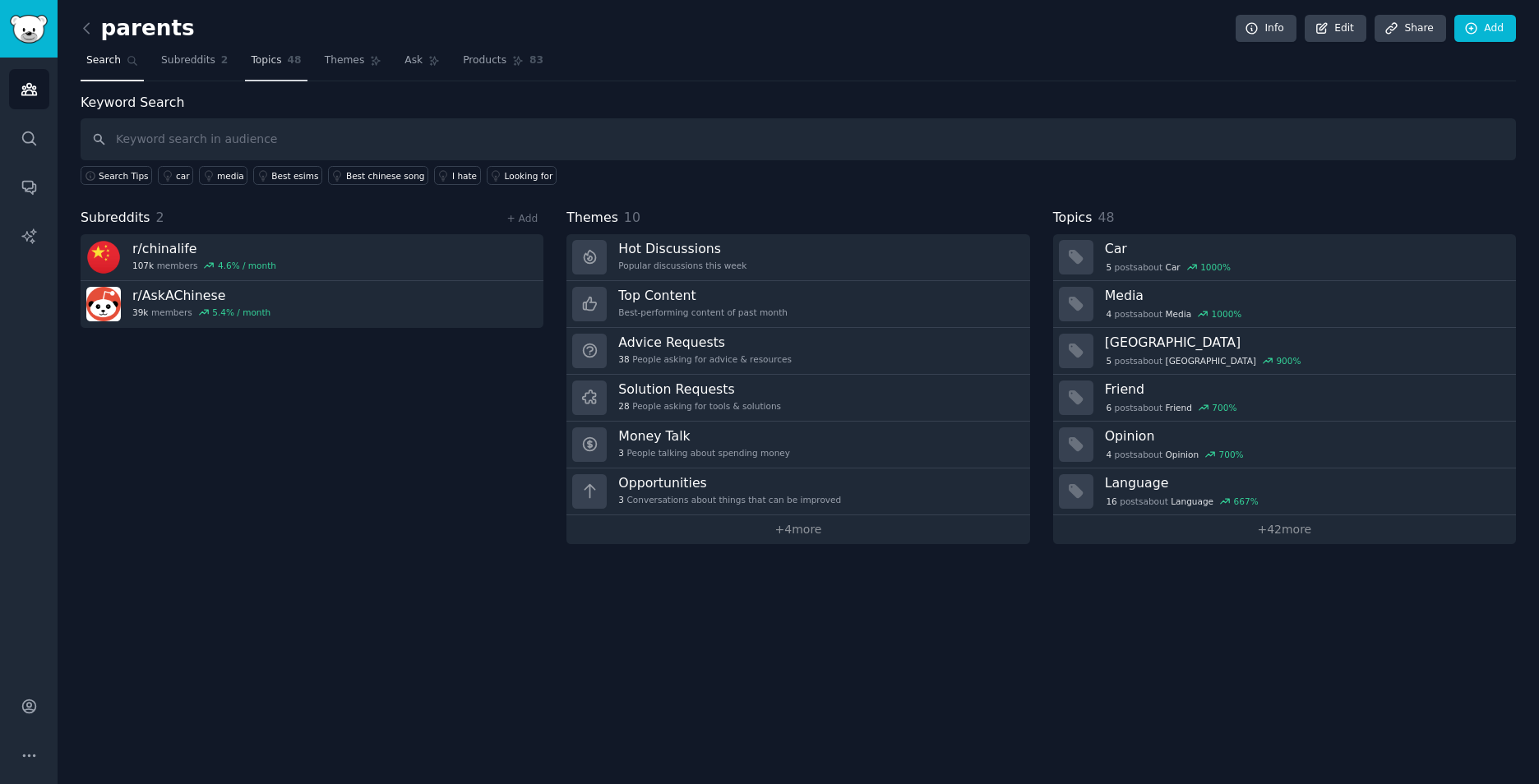
click at [274, 57] on span "Topics" at bounding box center [266, 61] width 30 height 15
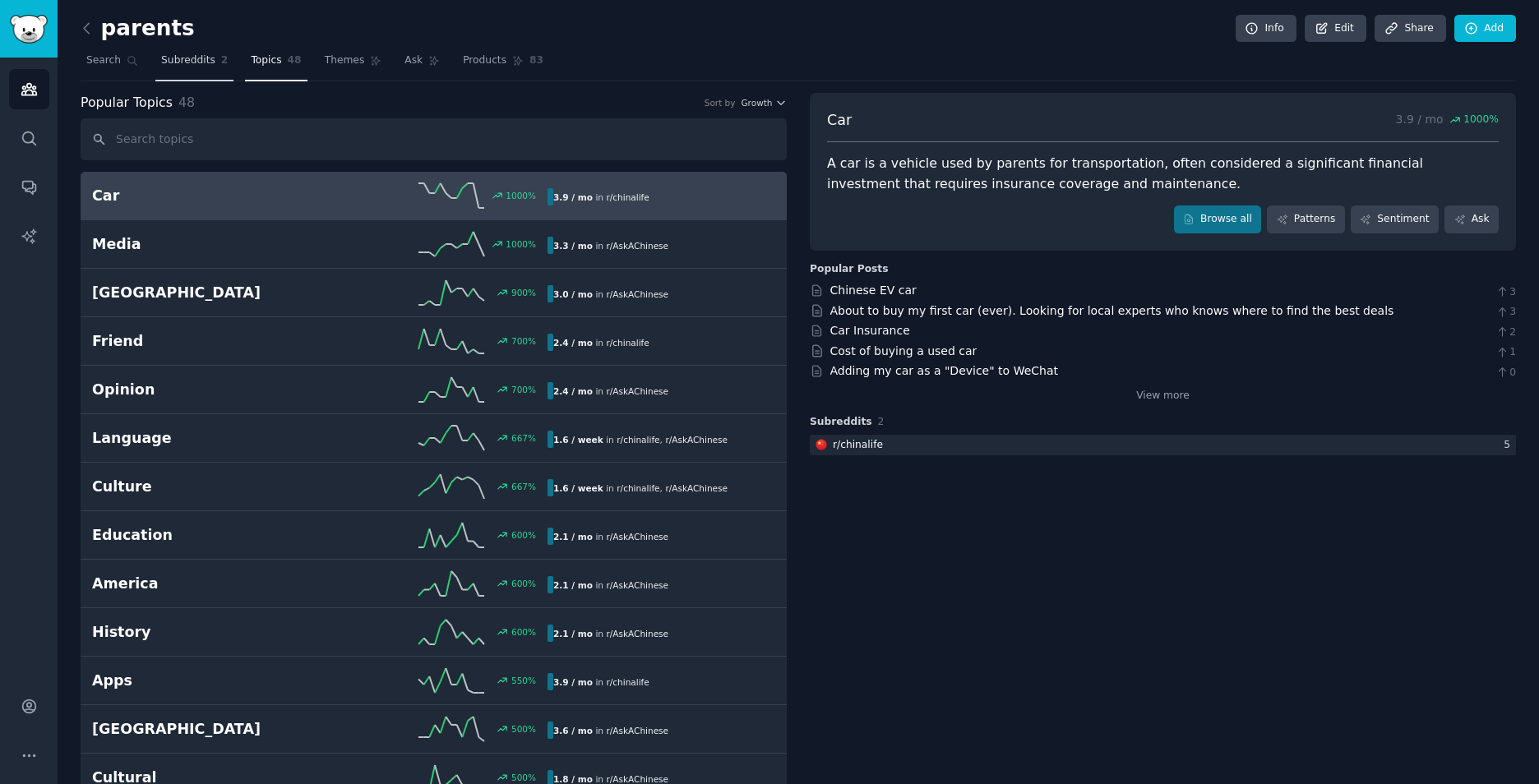
click at [161, 59] on span "Subreddits" at bounding box center [188, 61] width 54 height 15
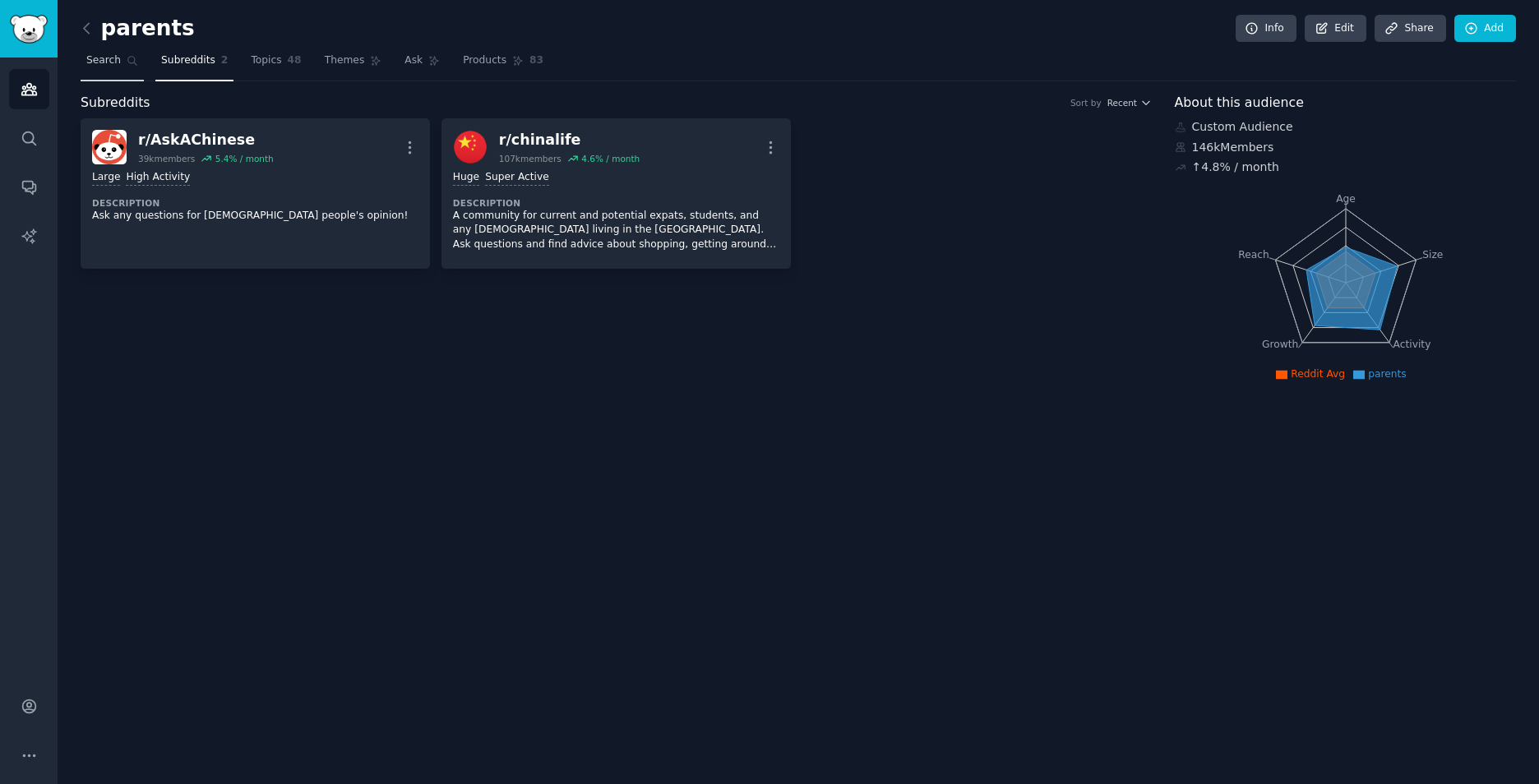
click at [117, 64] on span "Search" at bounding box center [103, 61] width 34 height 15
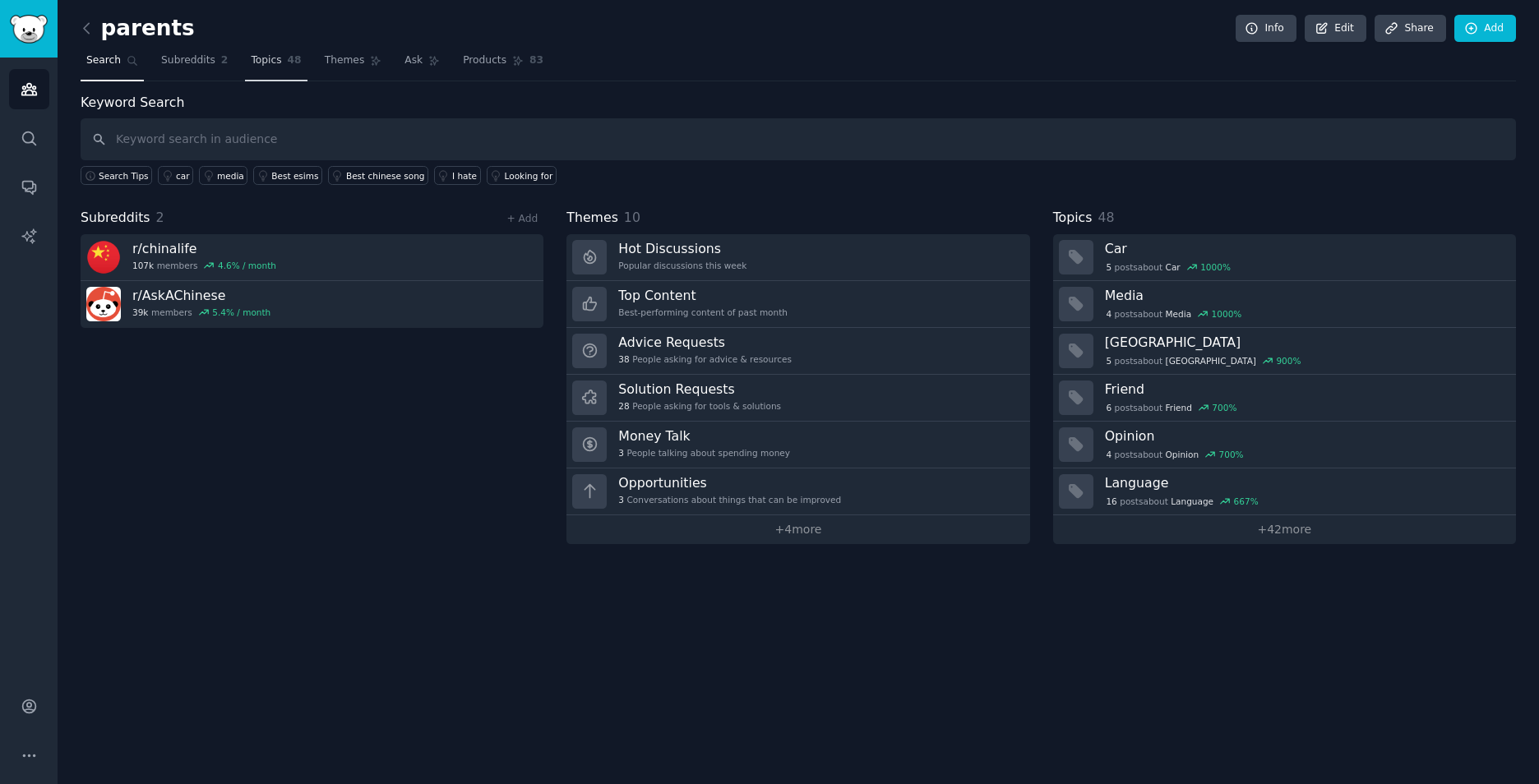
click at [258, 69] on link "Topics 48" at bounding box center [276, 64] width 62 height 33
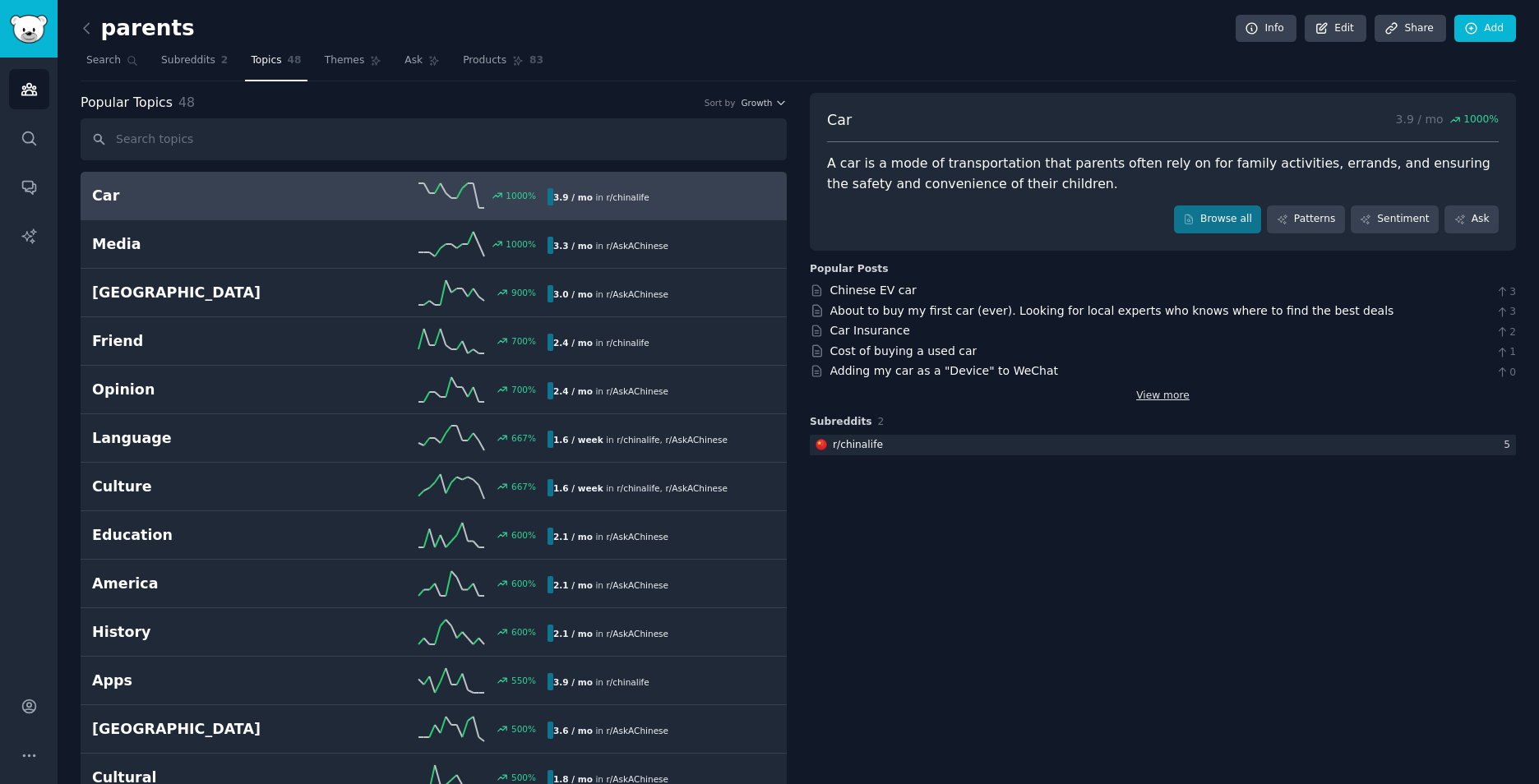
click at [1150, 389] on link "View more" at bounding box center [1163, 396] width 53 height 15
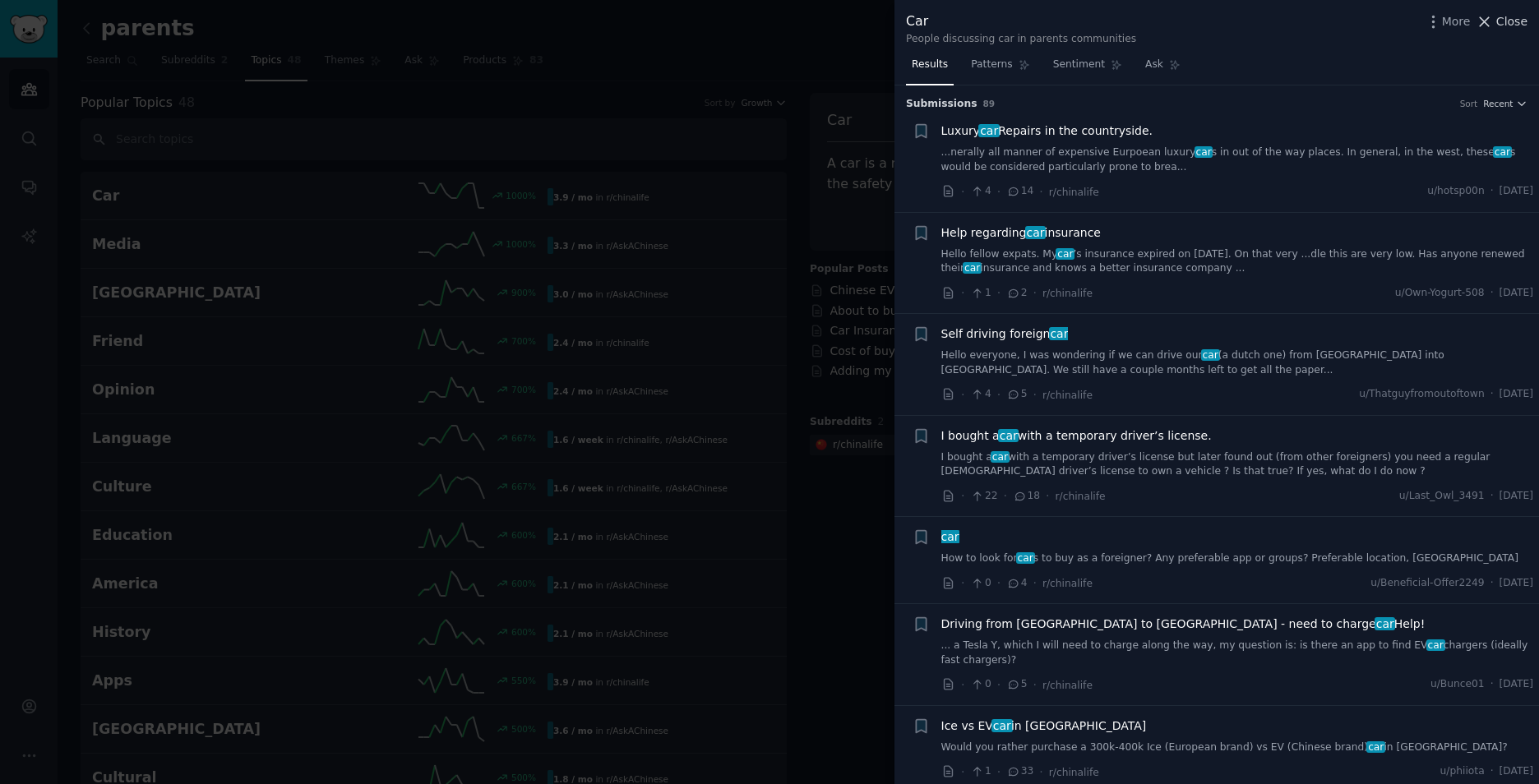
click at [1515, 14] on span "Close" at bounding box center [1511, 22] width 31 height 18
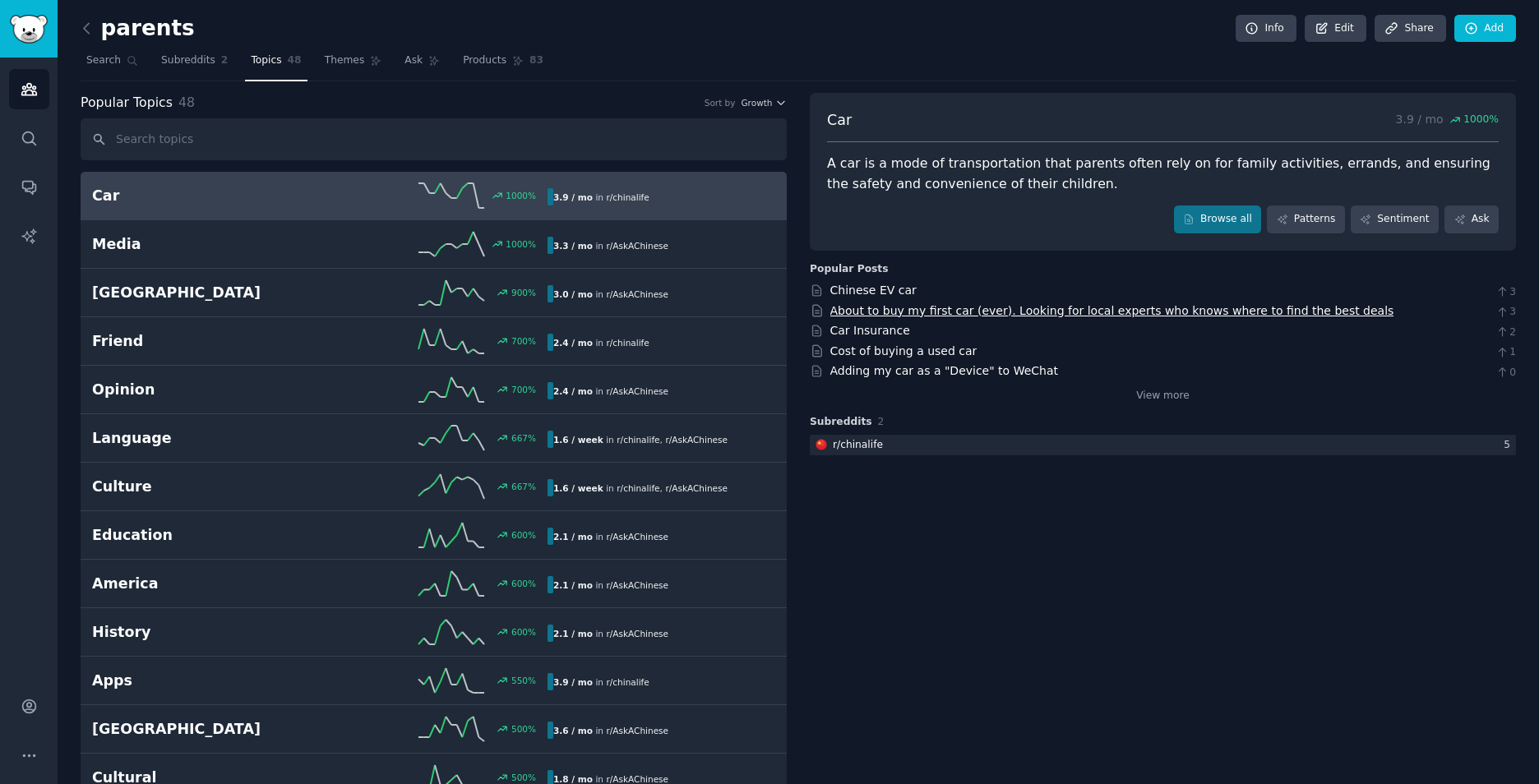
click at [1000, 317] on link "About to buy my first car (ever). Looking for local experts who knows where to …" at bounding box center [1112, 311] width 564 height 13
click at [334, 71] on link "Themes" at bounding box center [353, 64] width 69 height 33
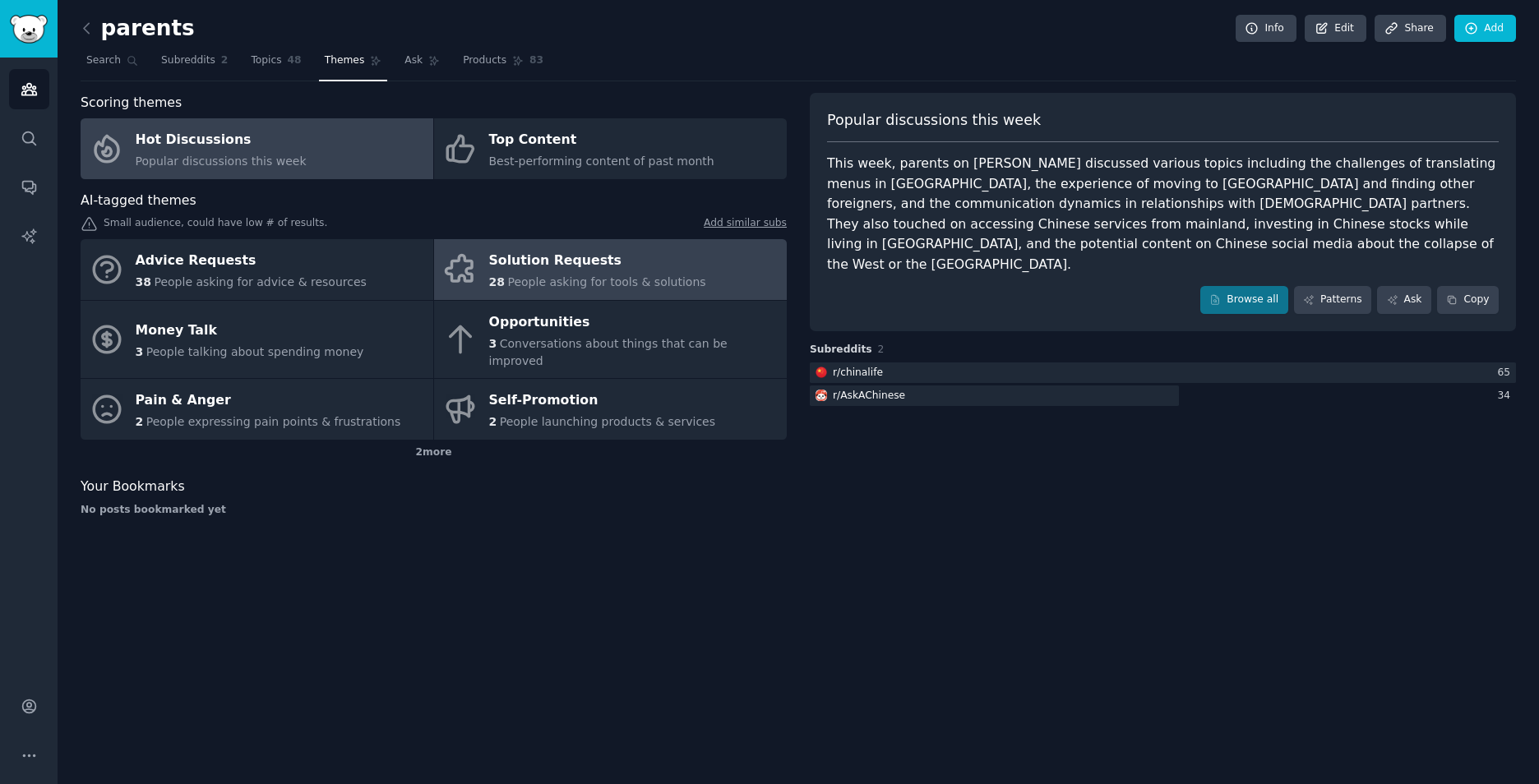
click at [516, 266] on div "Solution Requests" at bounding box center [597, 262] width 217 height 27
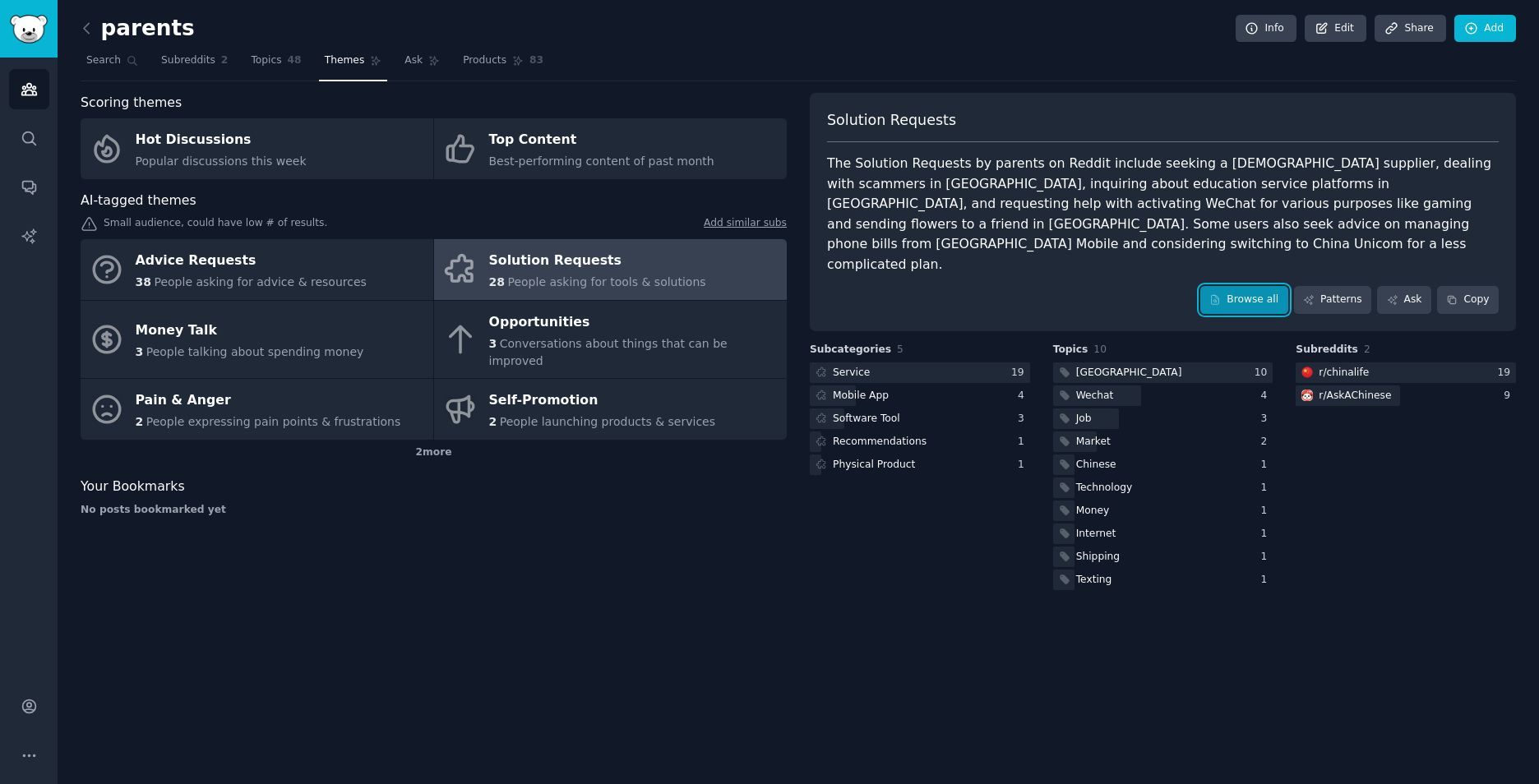
click at [1247, 286] on link "Browse all" at bounding box center [1244, 300] width 88 height 28
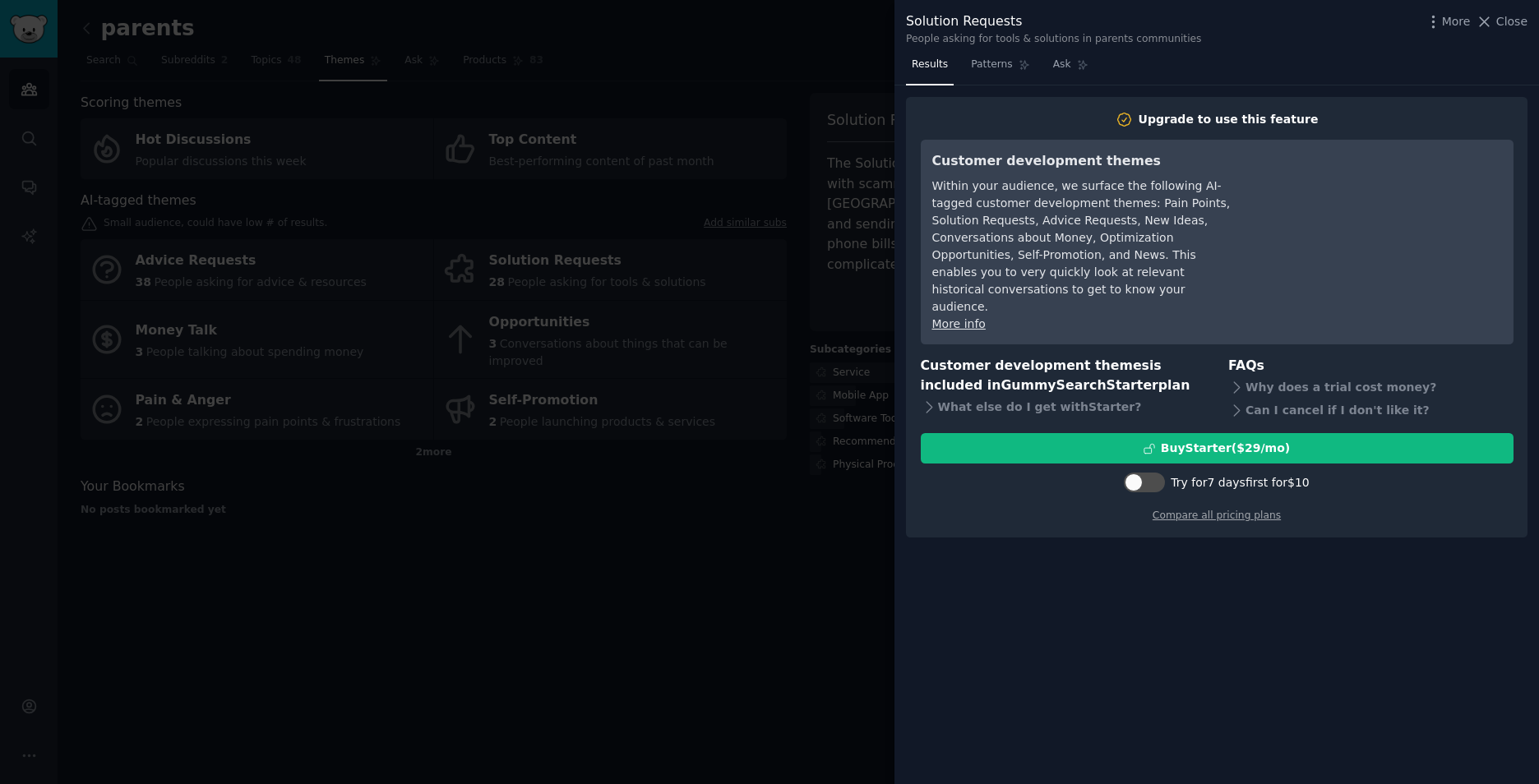
click at [747, 528] on div at bounding box center [769, 392] width 1539 height 784
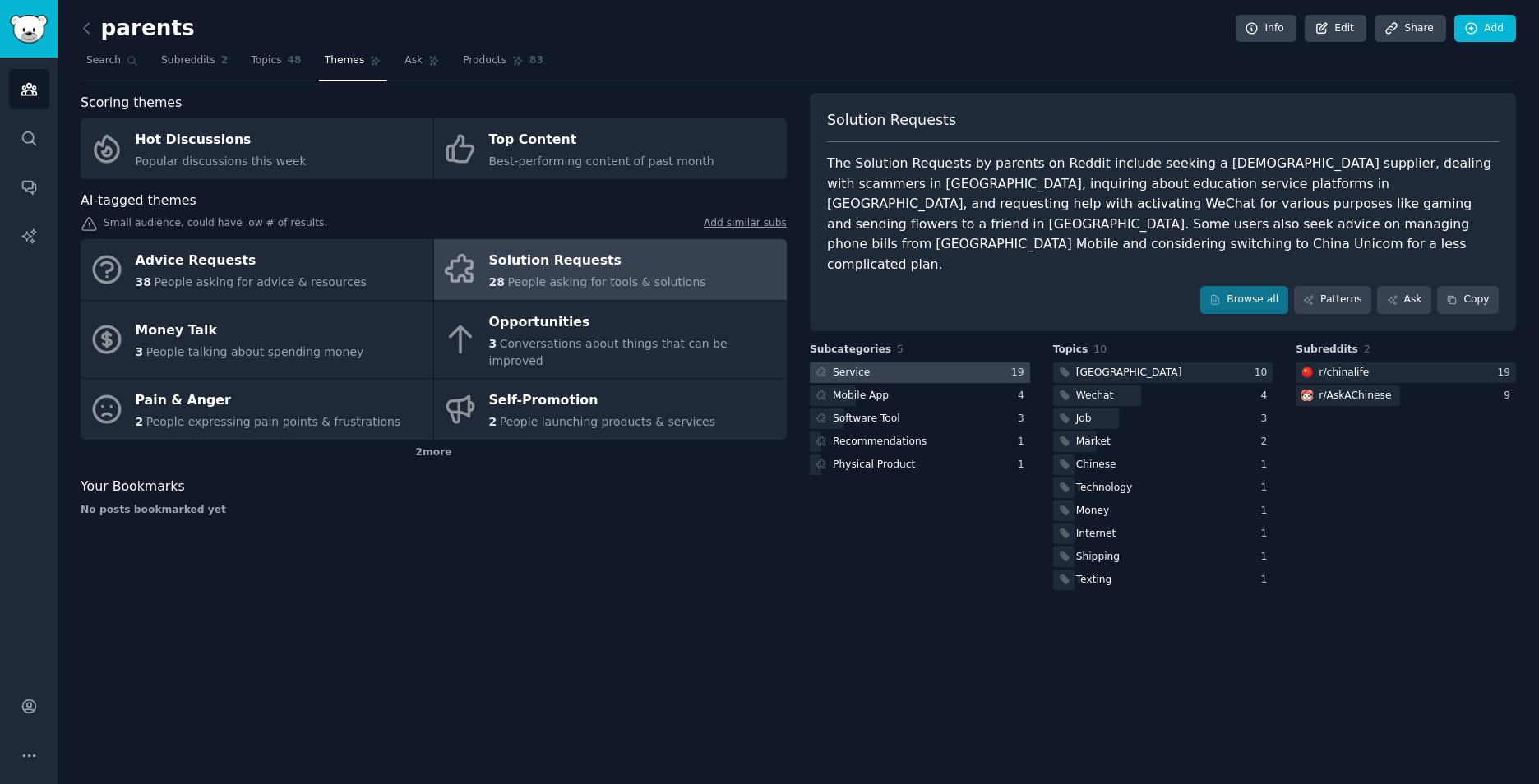
click at [847, 366] on div "Service" at bounding box center [851, 374] width 37 height 15
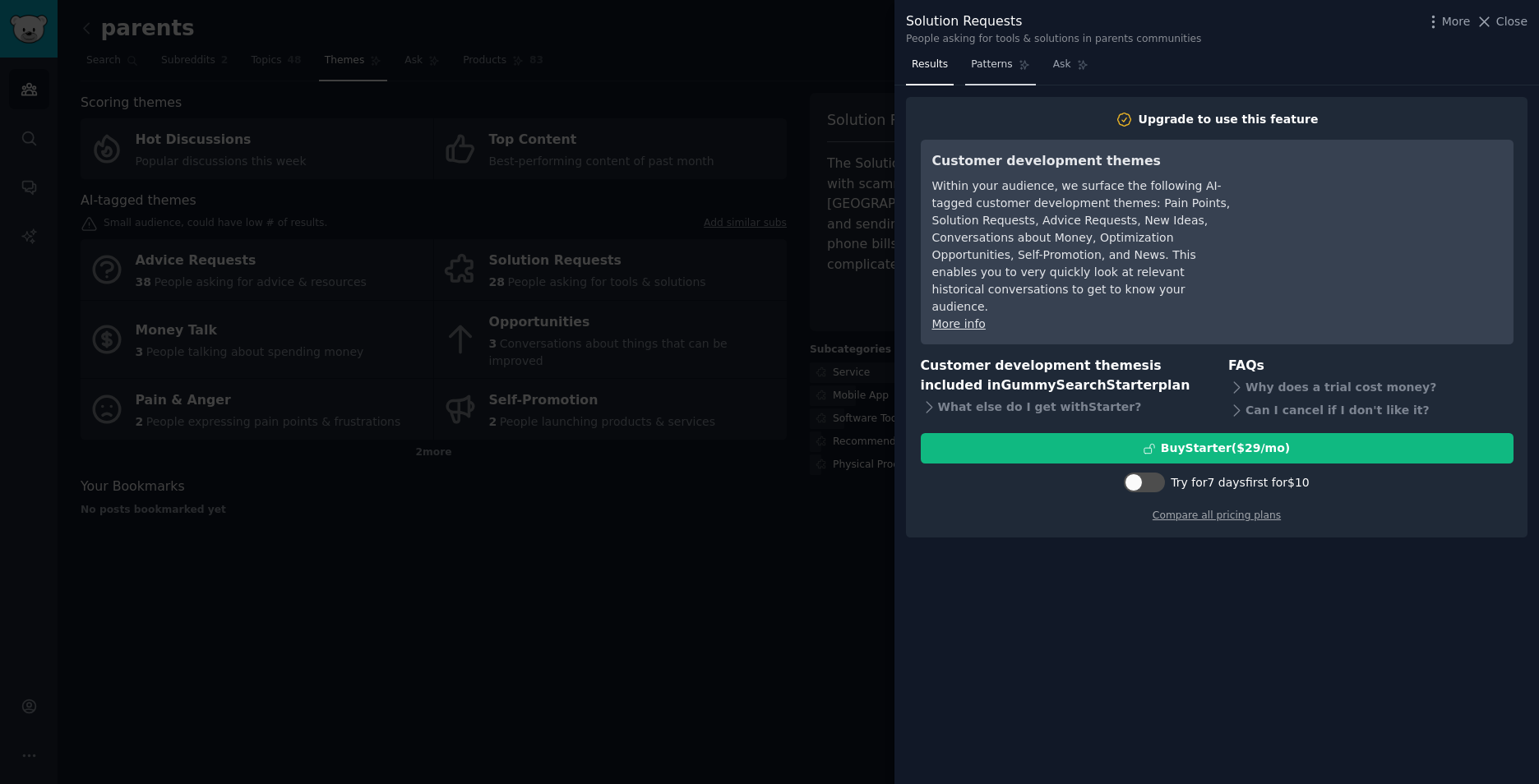
click at [1006, 73] on link "Patterns" at bounding box center [1000, 68] width 70 height 33
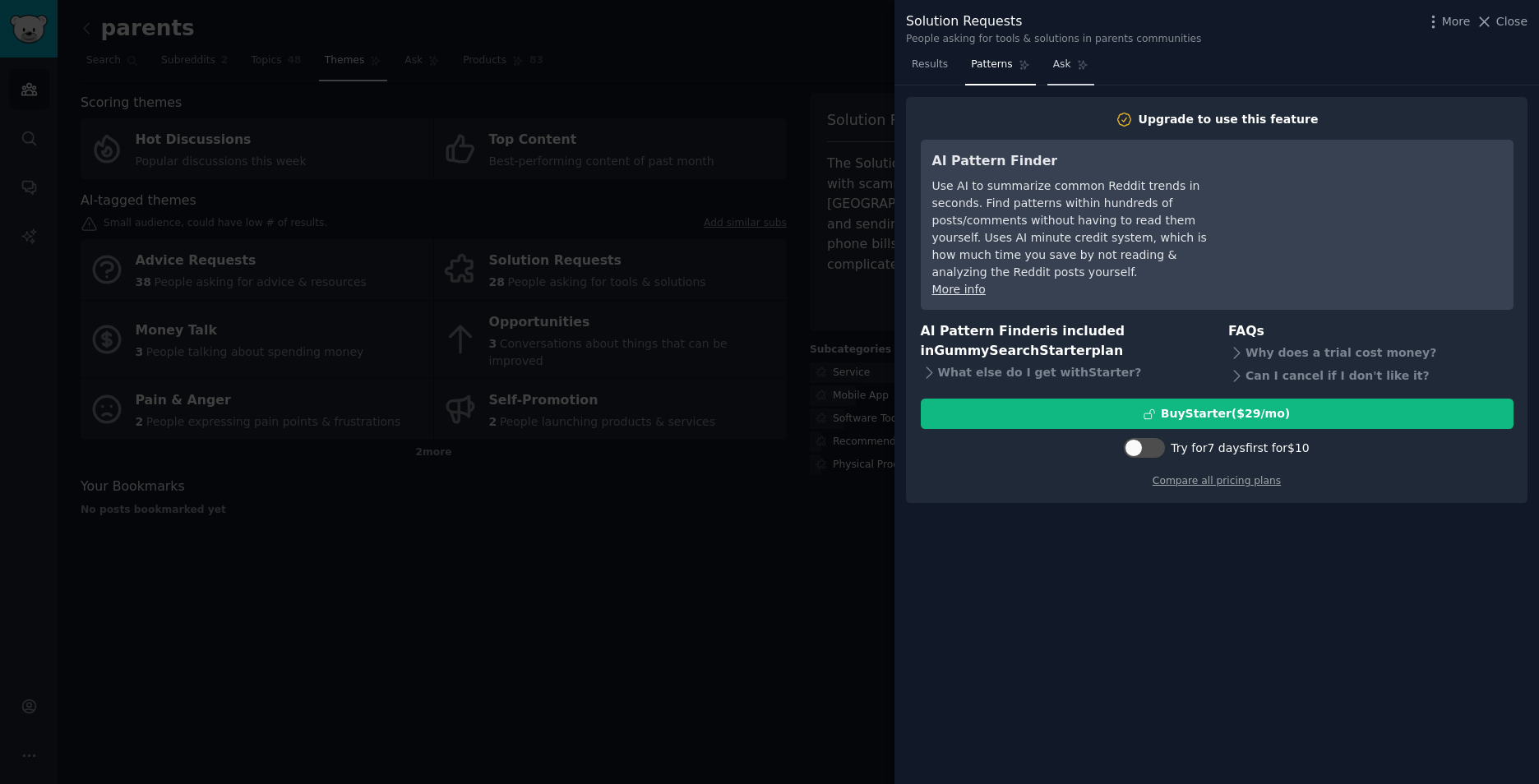
click at [1077, 69] on icon at bounding box center [1083, 65] width 12 height 12
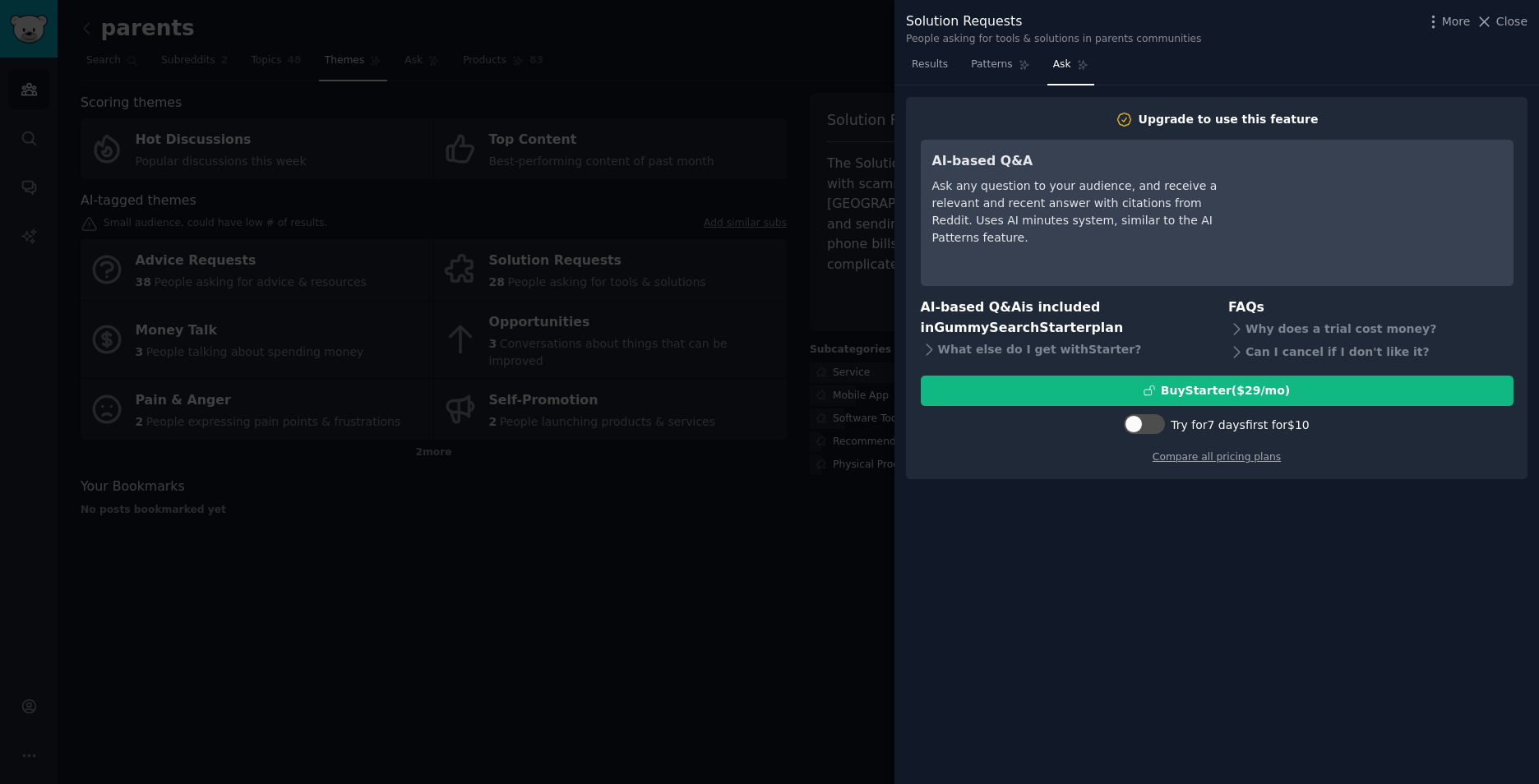
drag, startPoint x: 759, startPoint y: 716, endPoint x: 739, endPoint y: 696, distance: 28.3
click at [757, 715] on div at bounding box center [769, 392] width 1539 height 784
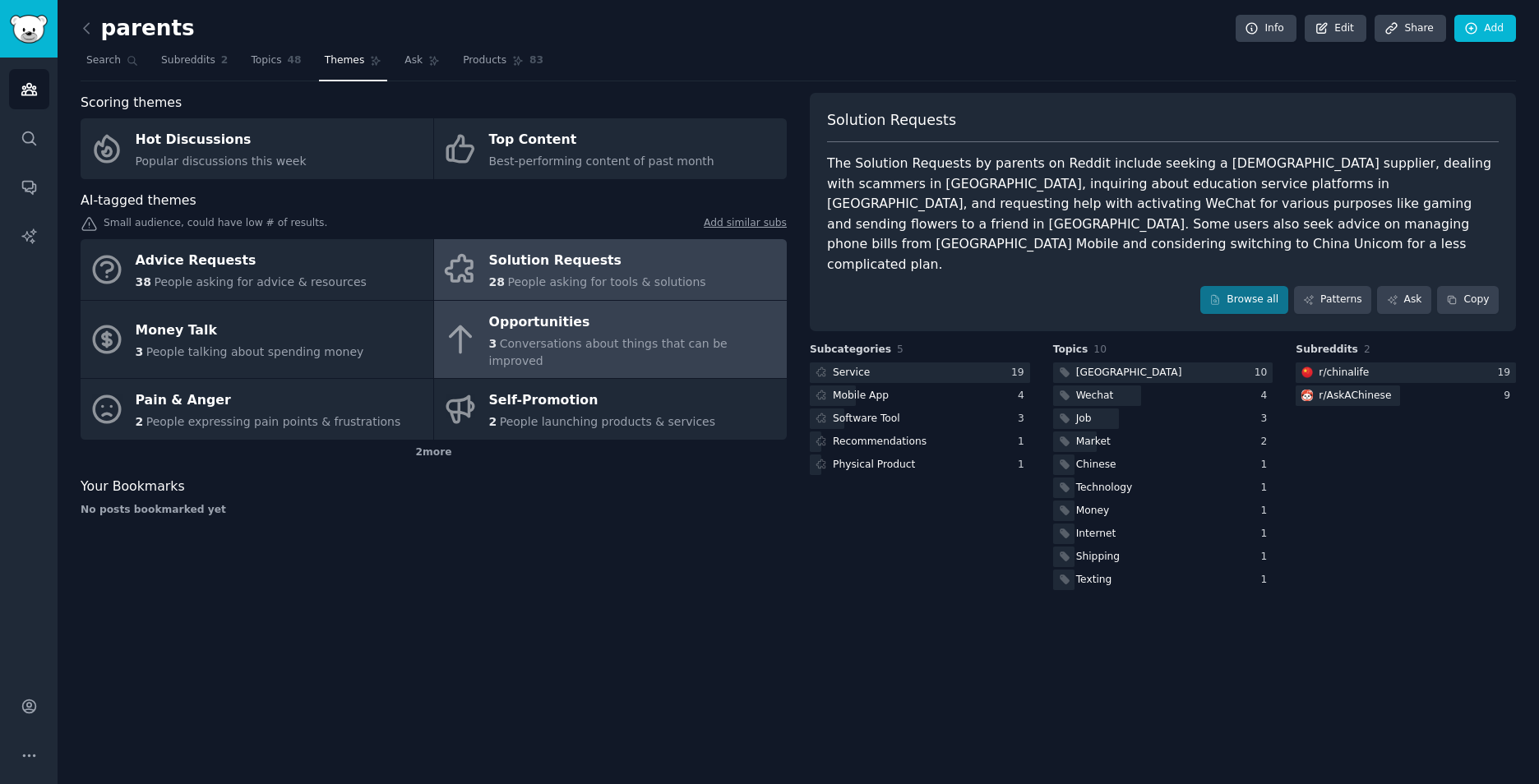
click at [526, 359] on link "Opportunities 3 Conversations about things that can be improved" at bounding box center [610, 340] width 353 height 78
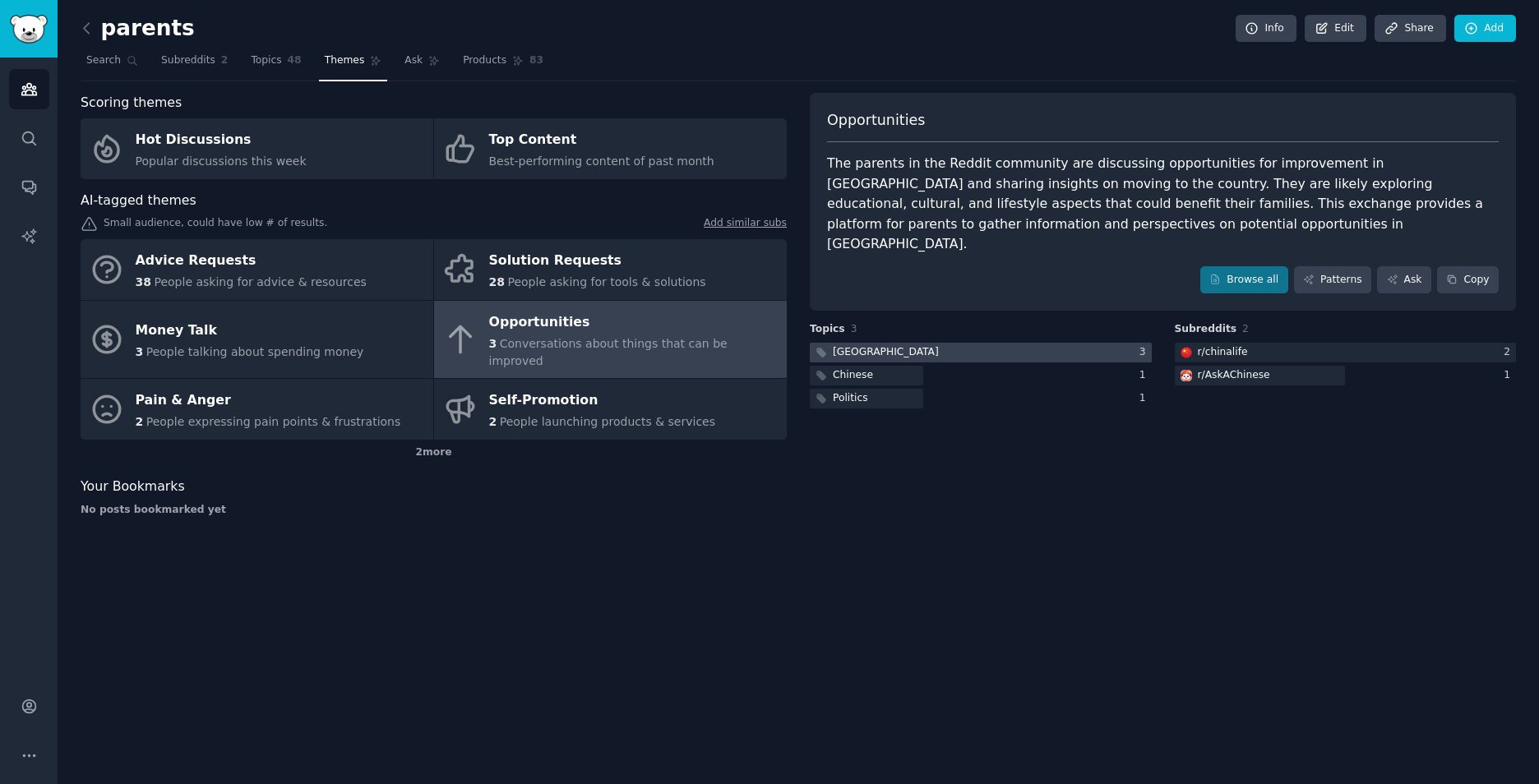
click at [889, 343] on div at bounding box center [981, 353] width 342 height 21
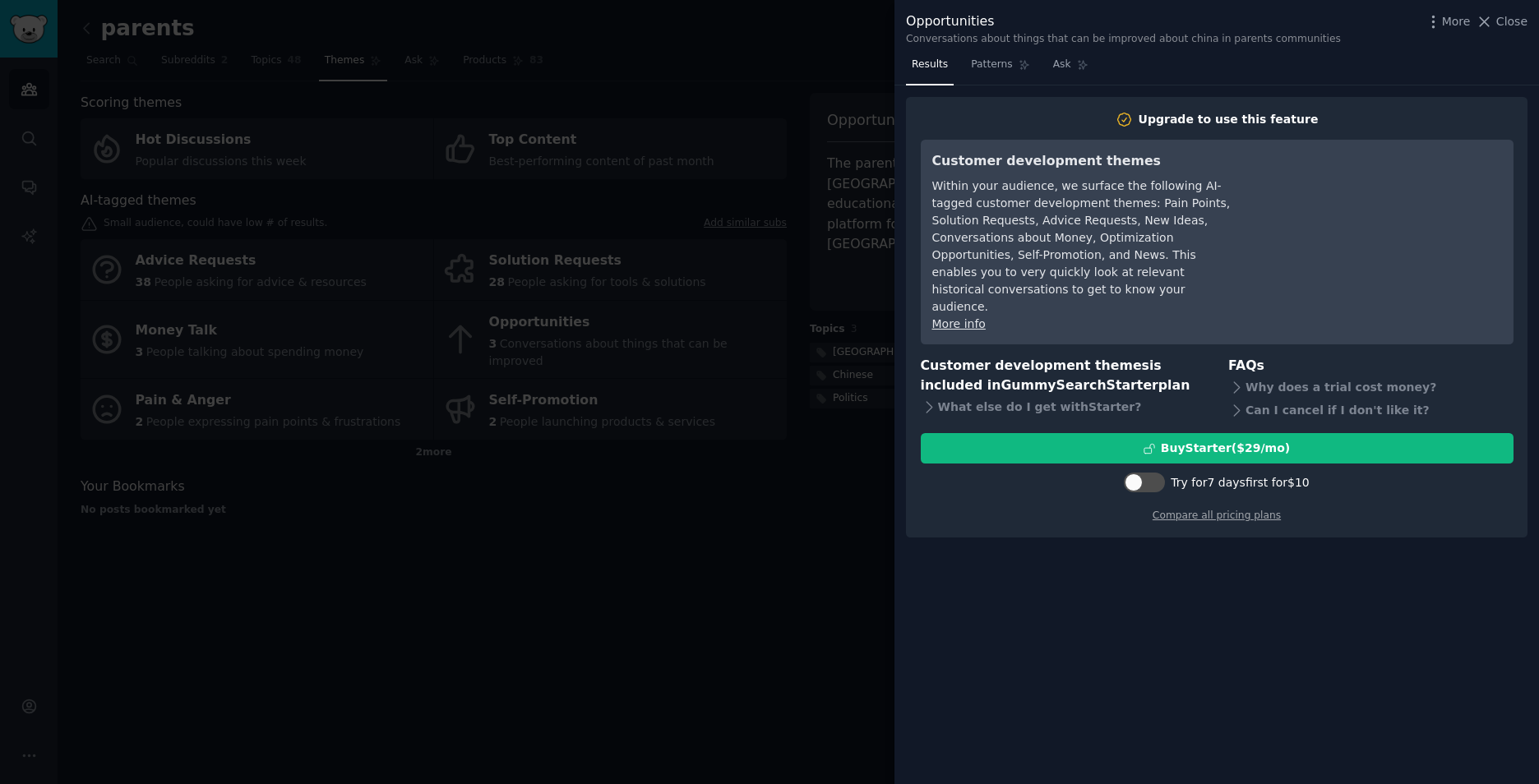
click at [846, 415] on div at bounding box center [769, 392] width 1539 height 784
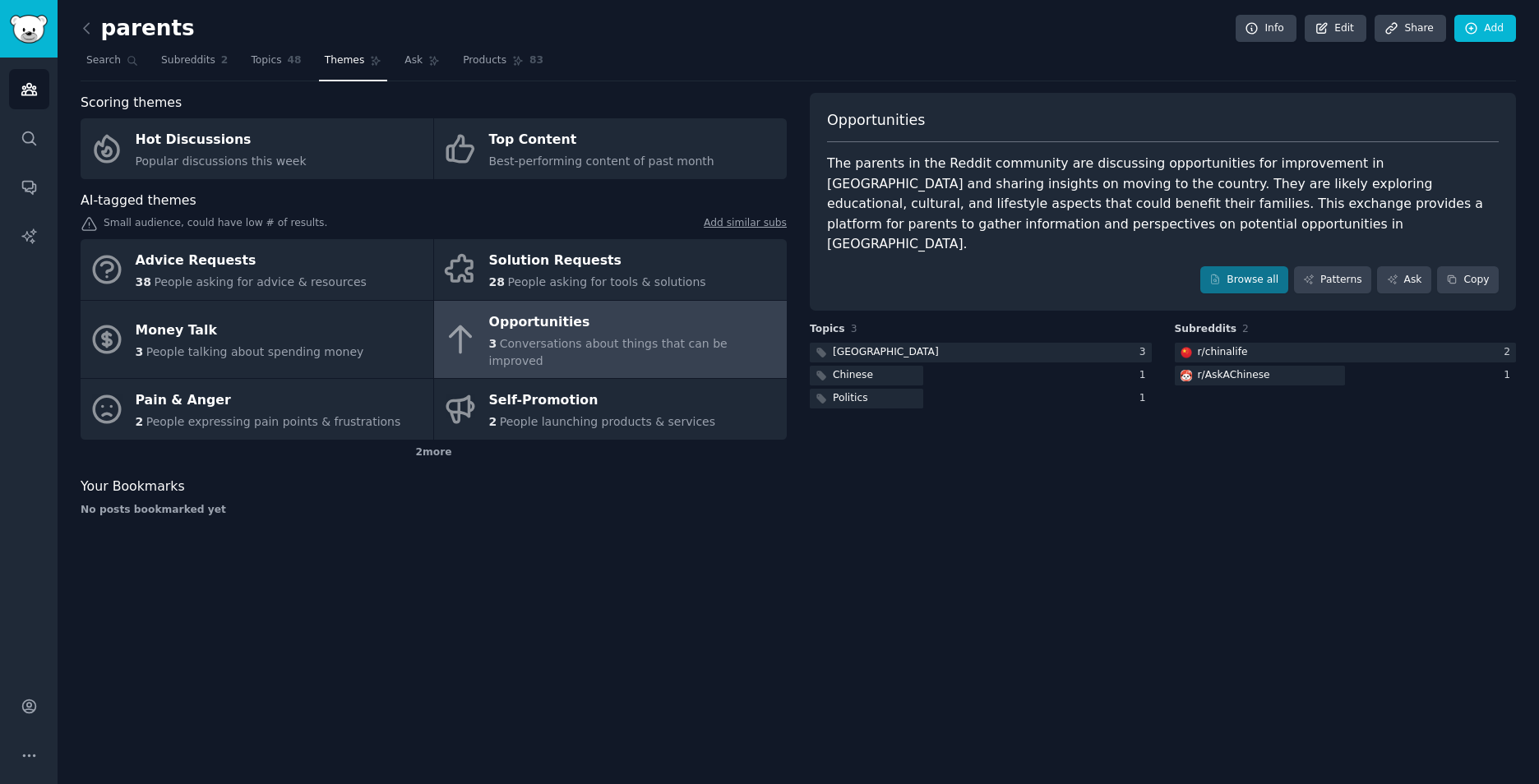
click at [853, 368] on div "Chinese" at bounding box center [852, 375] width 40 height 15
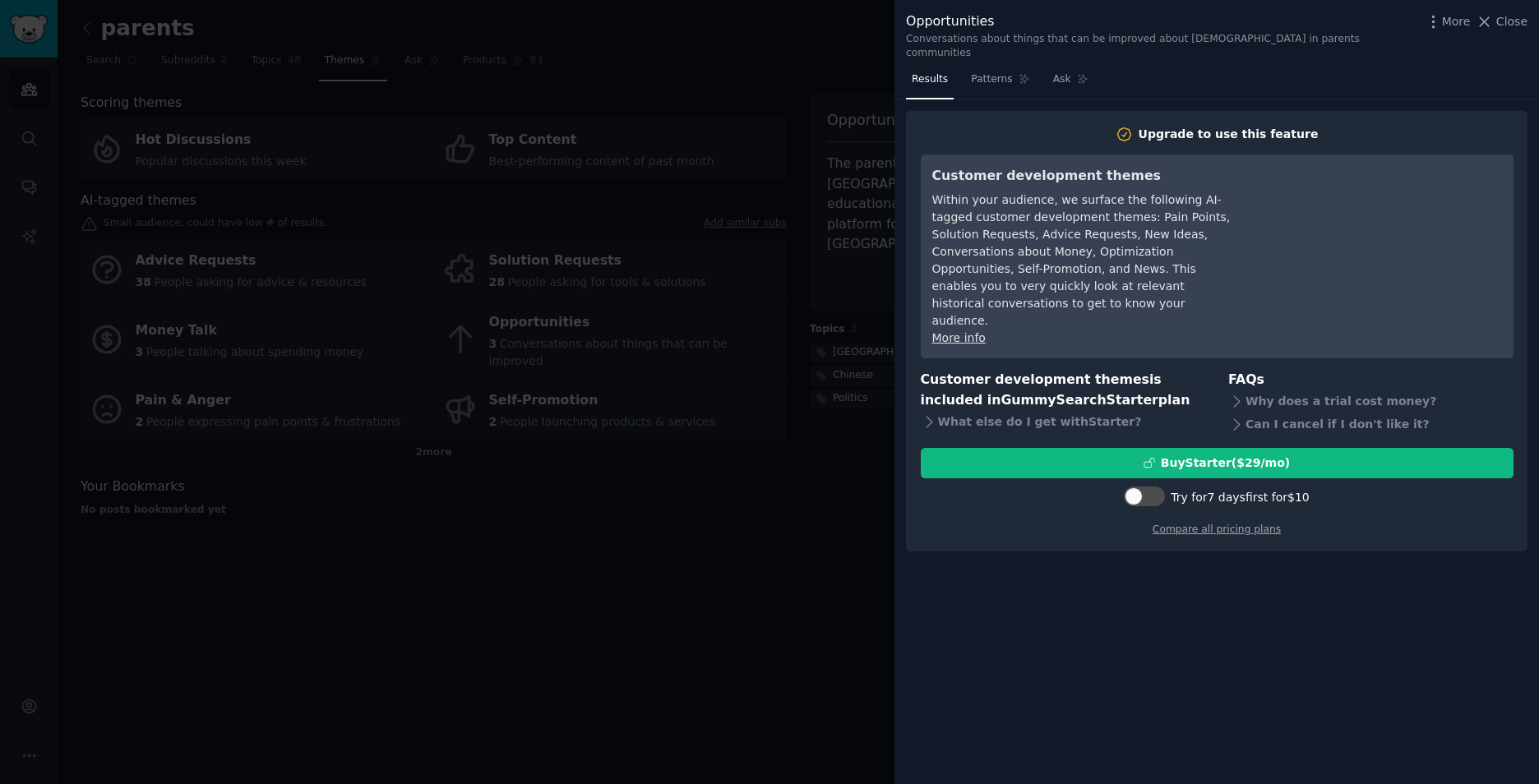
click at [835, 485] on div at bounding box center [769, 392] width 1539 height 784
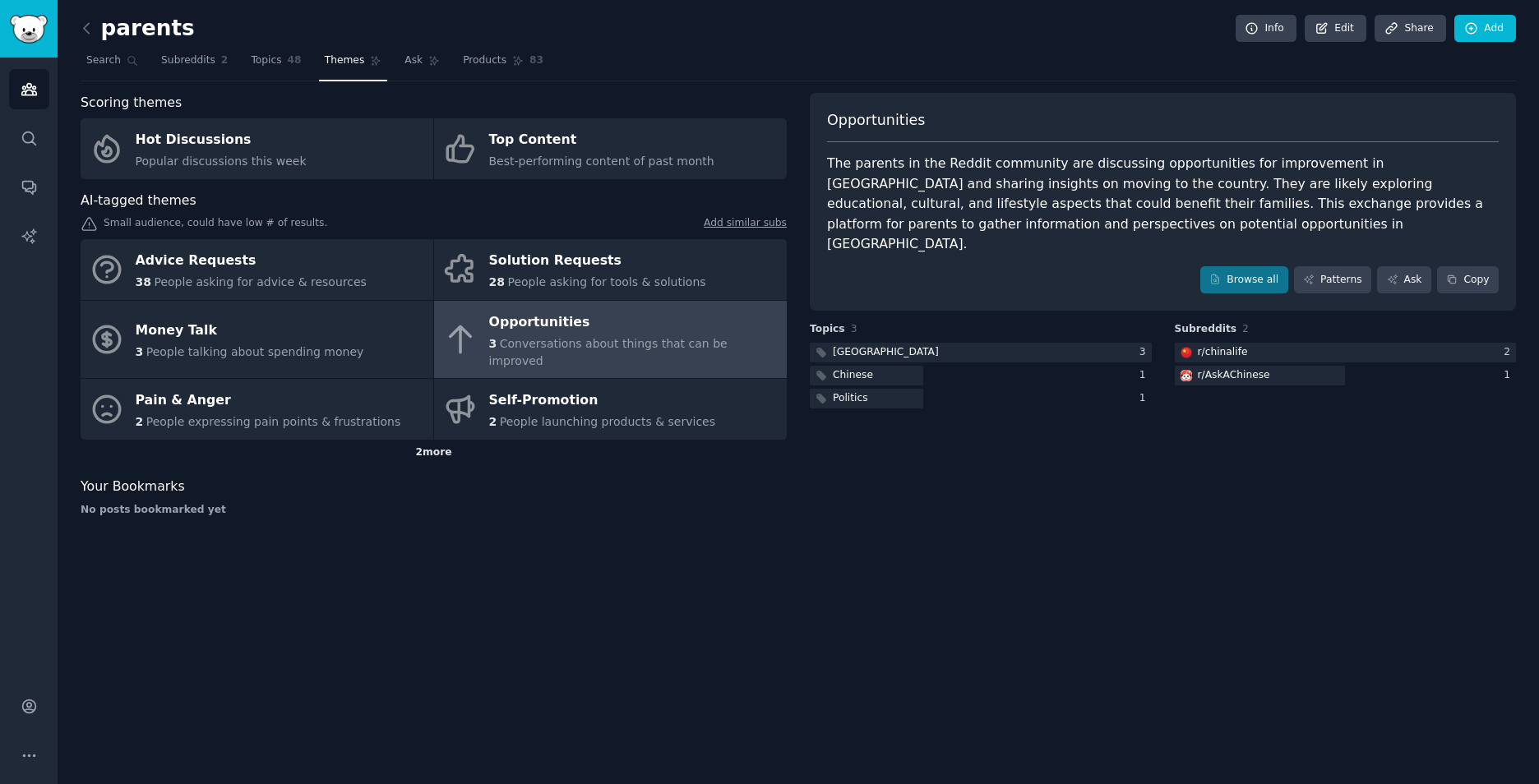
click at [440, 440] on div "2 more" at bounding box center [434, 453] width 706 height 27
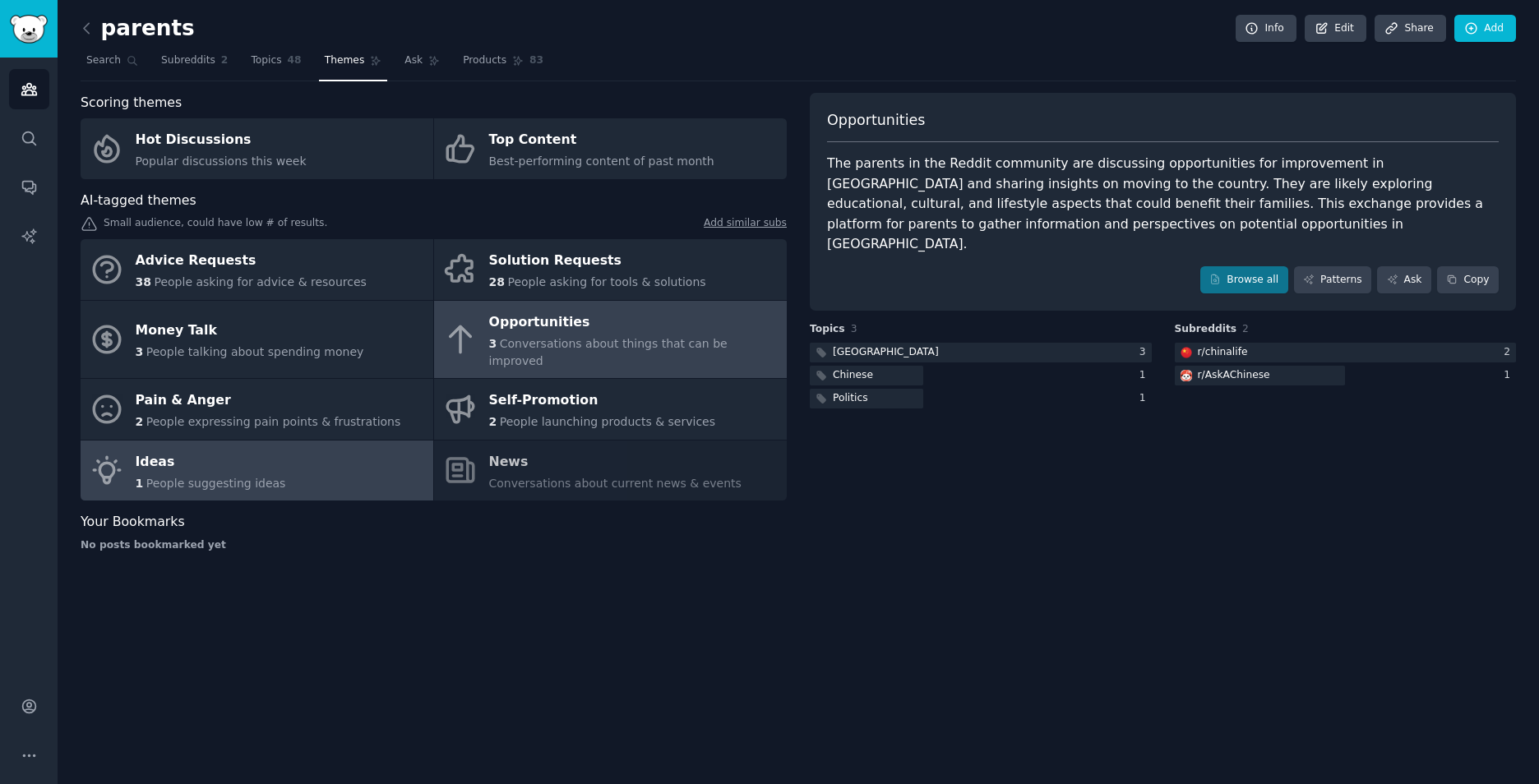
click at [237, 449] on div "Ideas" at bounding box center [211, 462] width 150 height 27
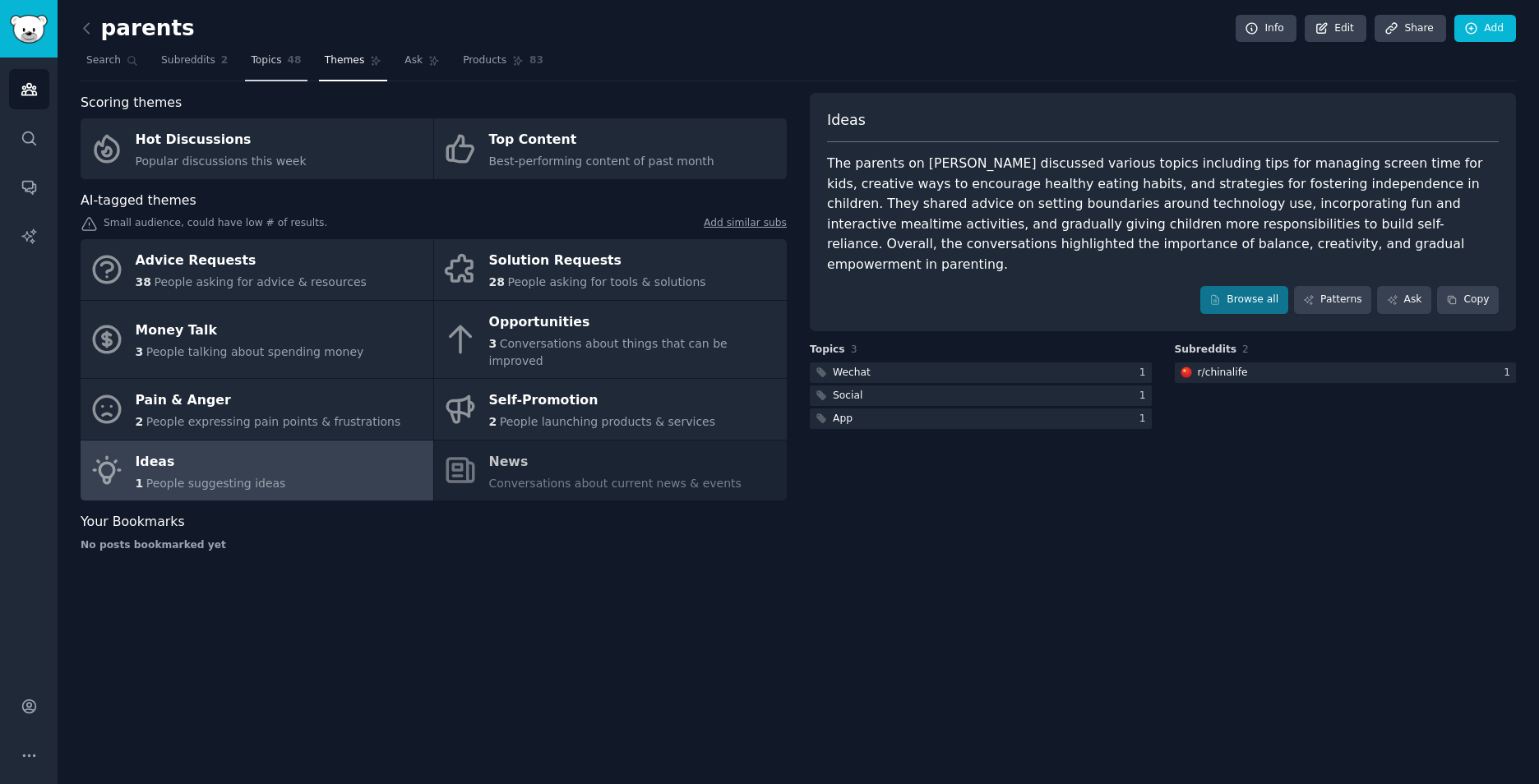
click at [259, 53] on link "Topics 48" at bounding box center [276, 64] width 62 height 33
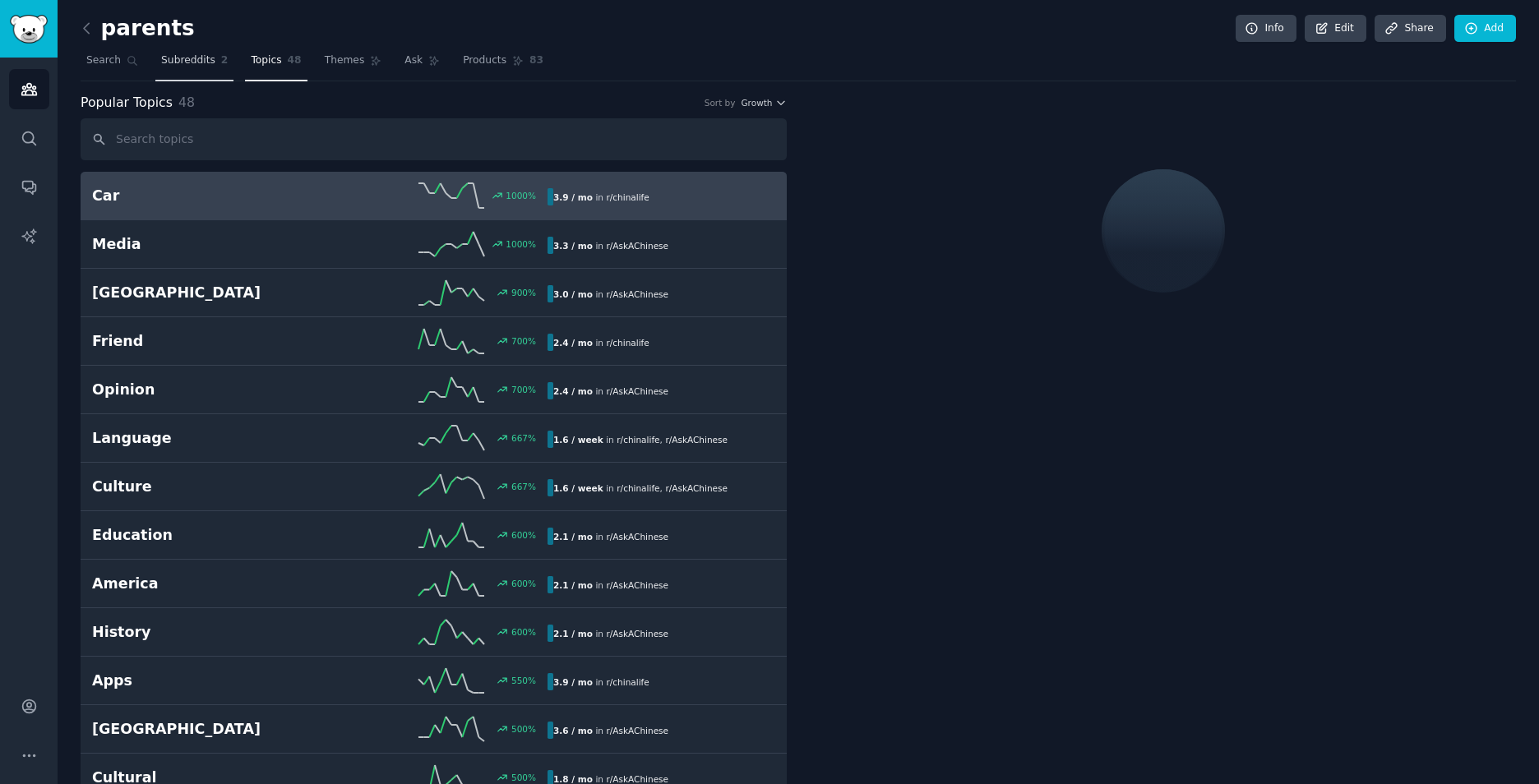
click at [225, 69] on link "Subreddits 2" at bounding box center [194, 64] width 78 height 33
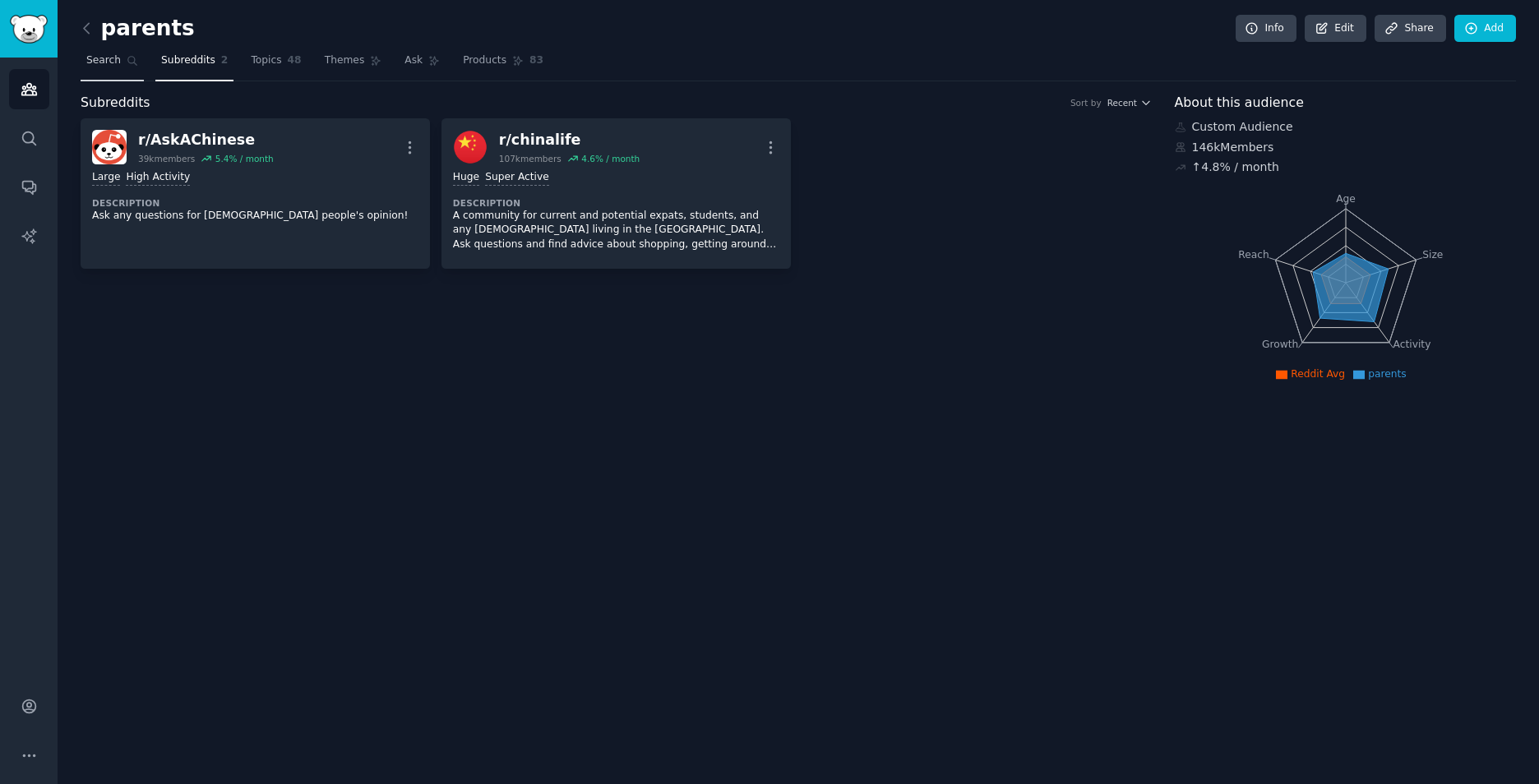
click at [114, 65] on span "Search" at bounding box center [103, 61] width 34 height 15
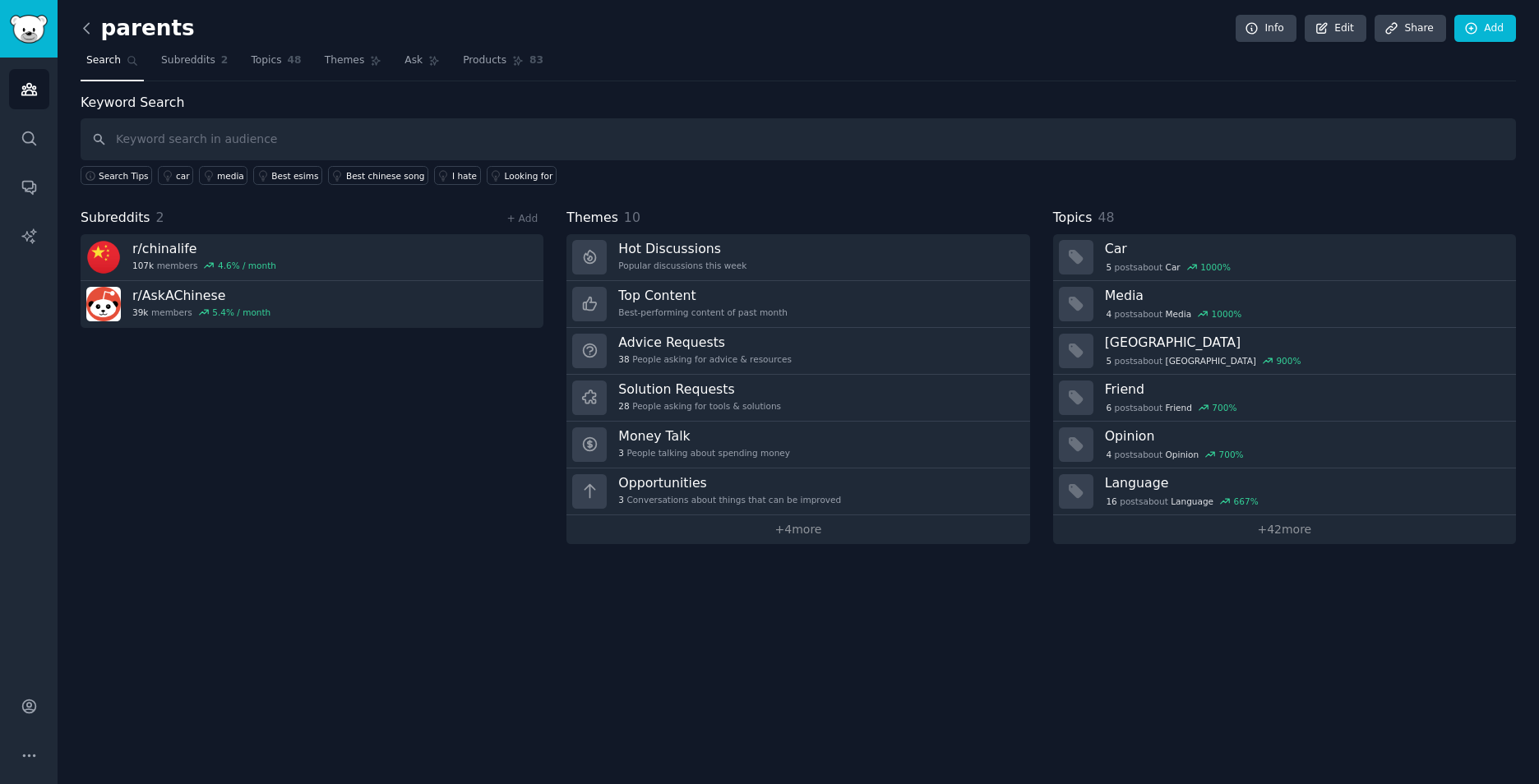
click at [88, 26] on icon at bounding box center [87, 28] width 18 height 18
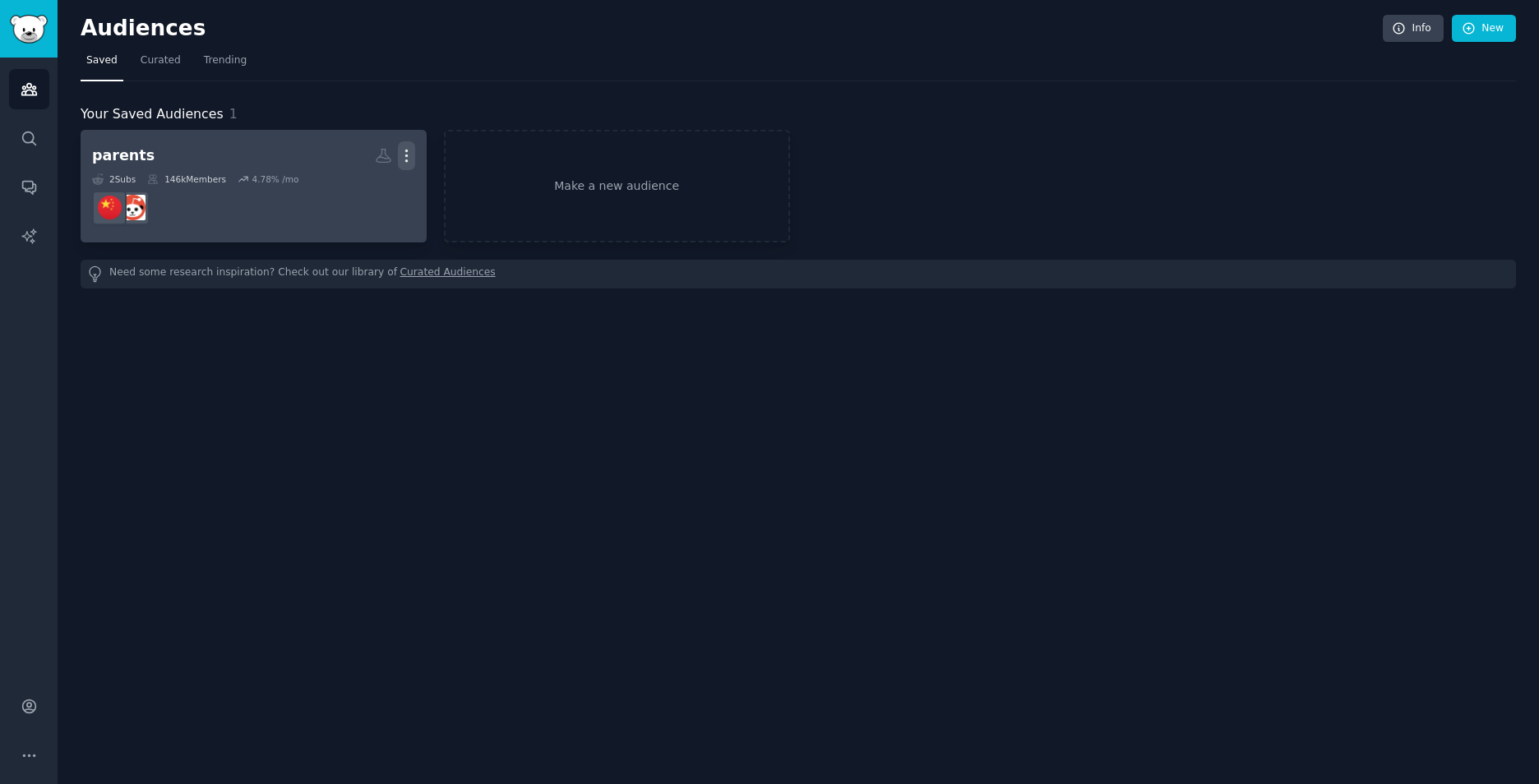
click at [407, 151] on icon "button" at bounding box center [406, 156] width 2 height 12
click at [370, 193] on p "Delete" at bounding box center [361, 190] width 38 height 18
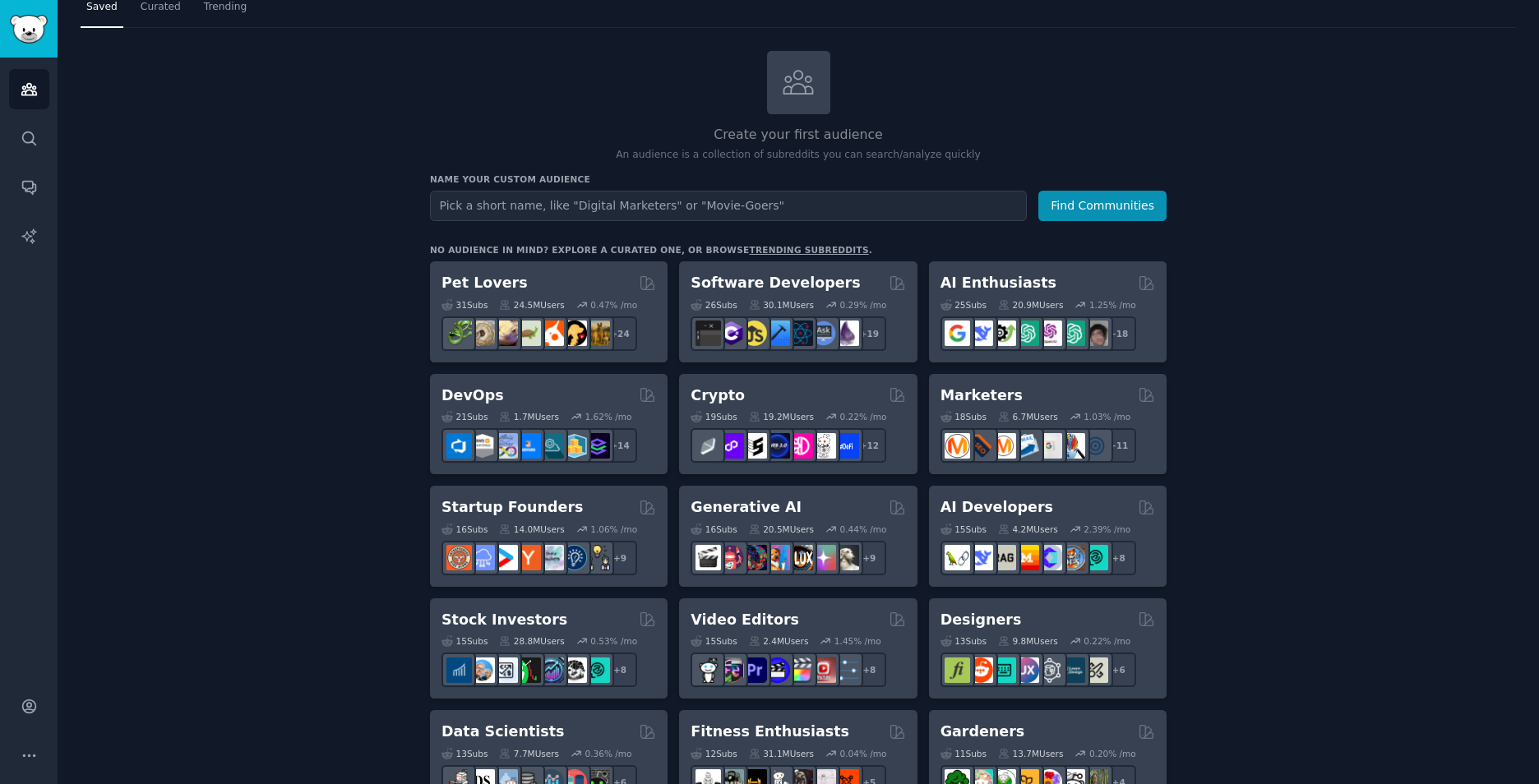
scroll to position [83, 0]
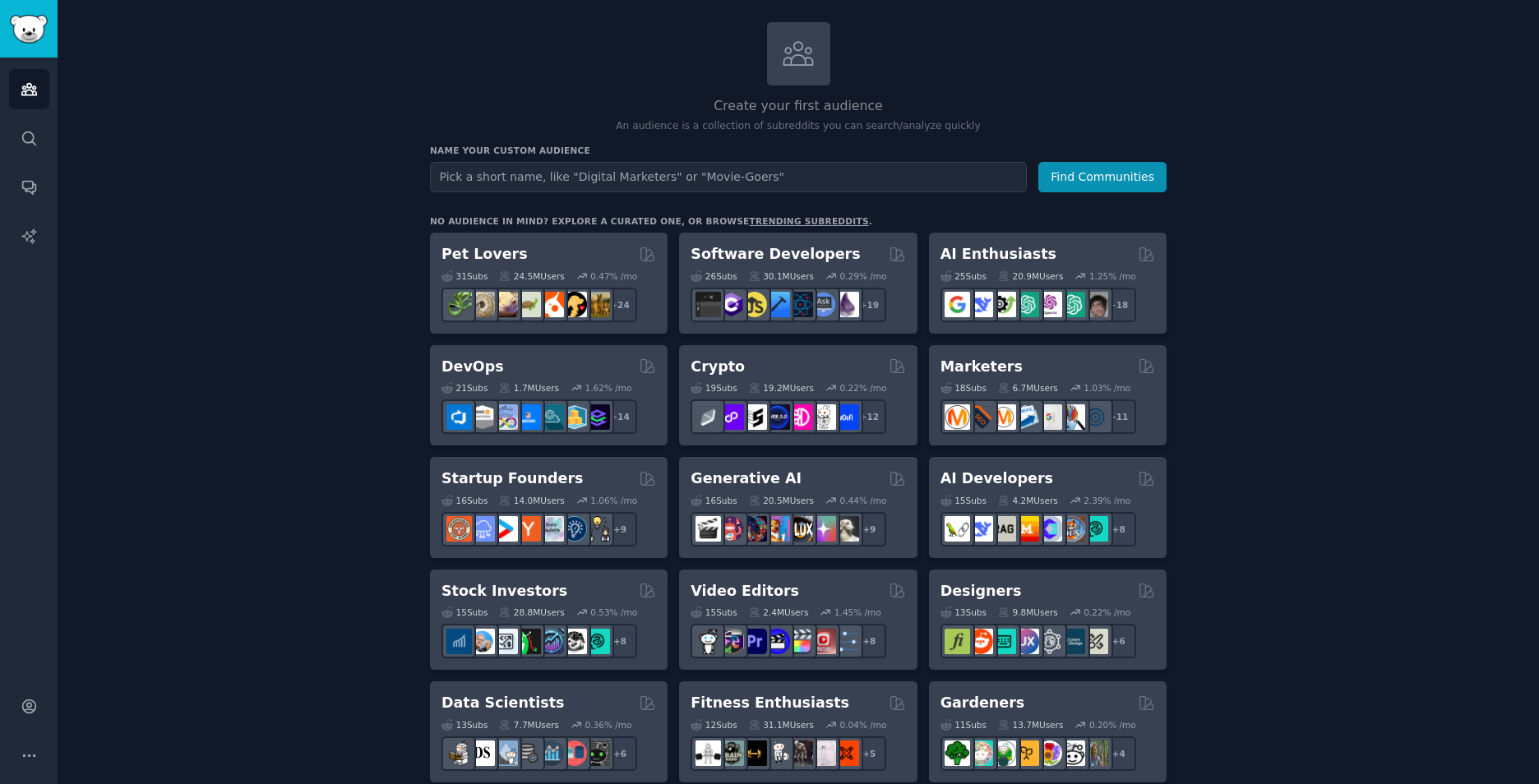
click at [1094, 257] on div "AI Enthusiasts" at bounding box center [1047, 254] width 214 height 21
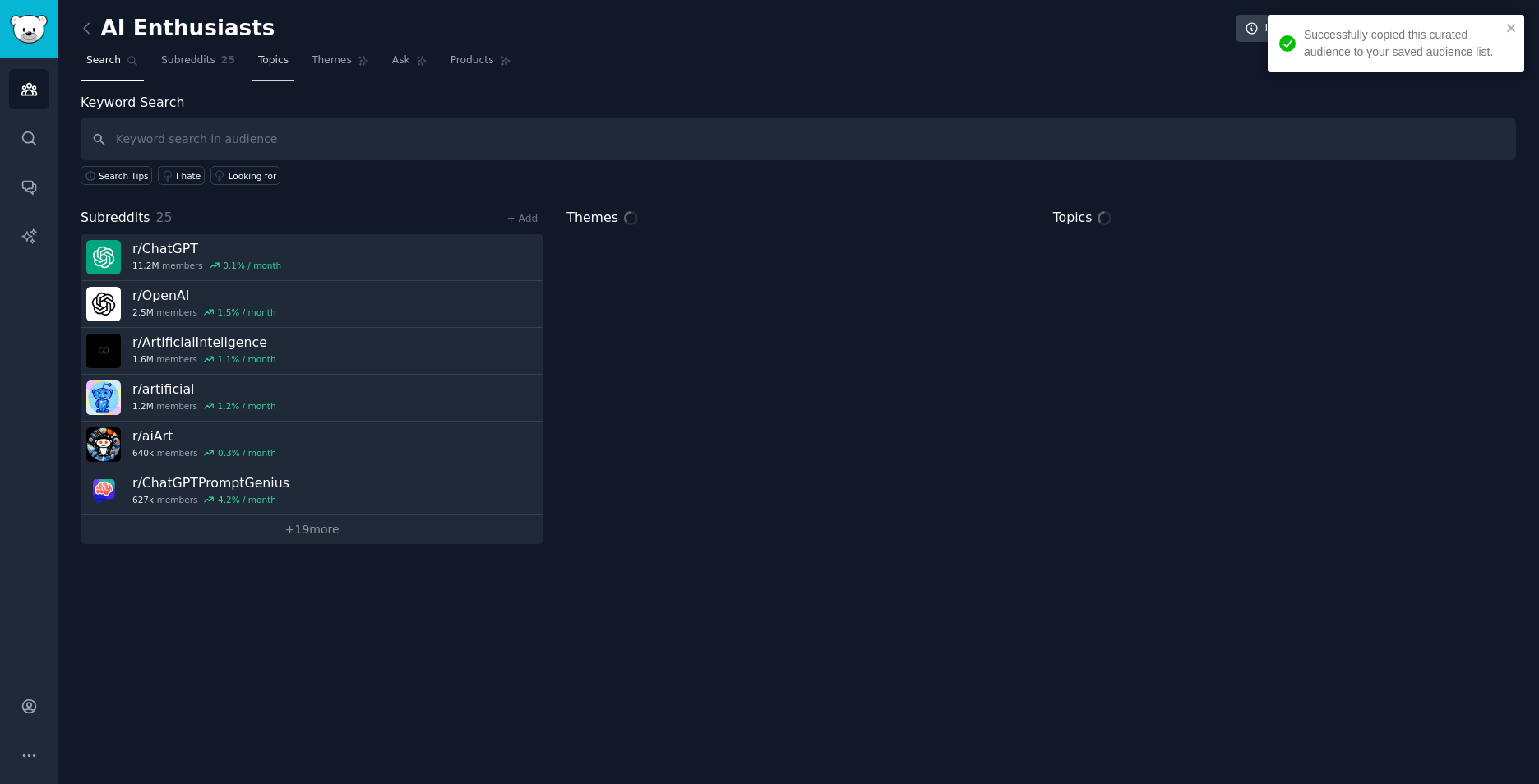
click at [258, 60] on span "Topics" at bounding box center [273, 61] width 30 height 15
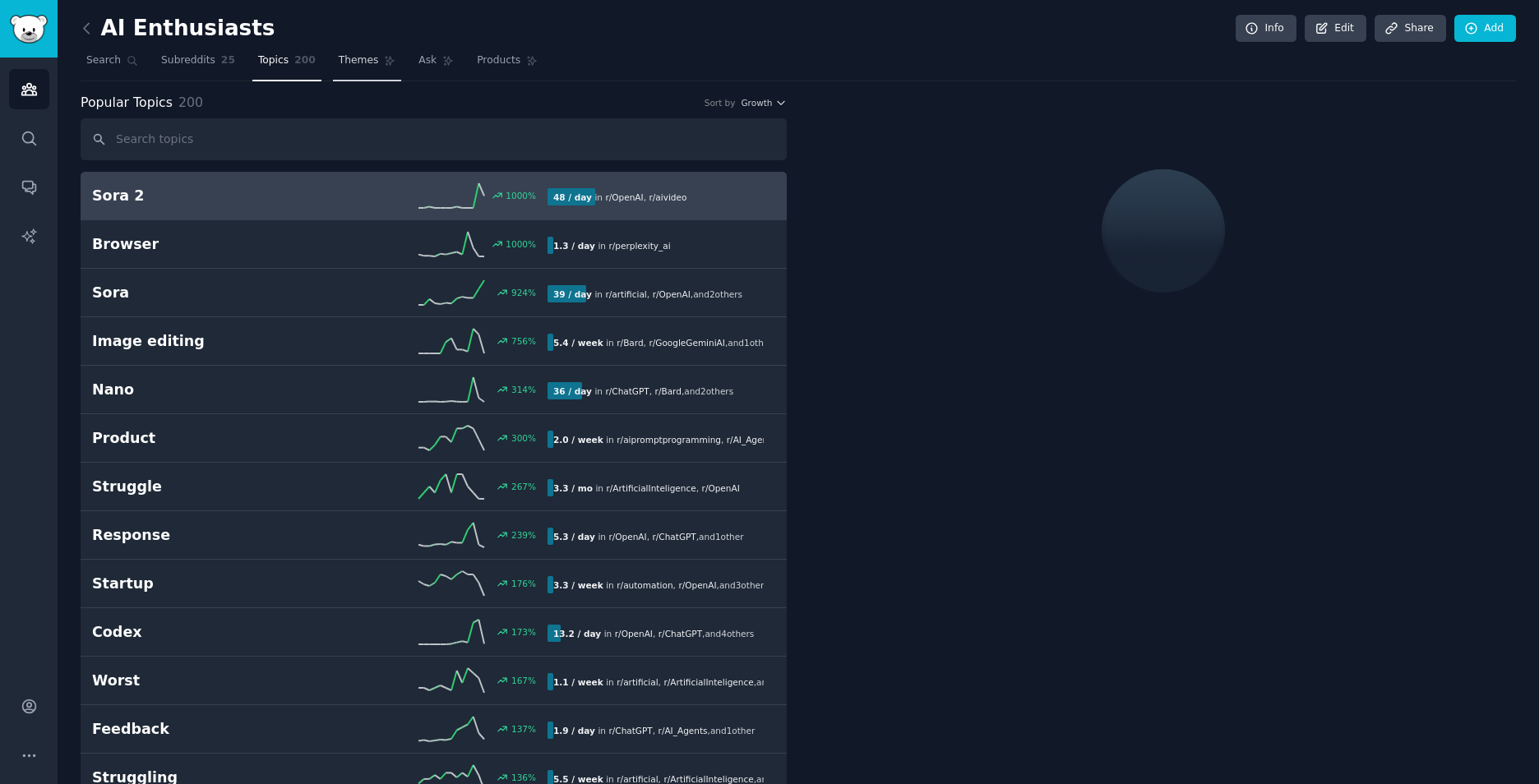
click at [356, 63] on span "Themes" at bounding box center [359, 61] width 40 height 15
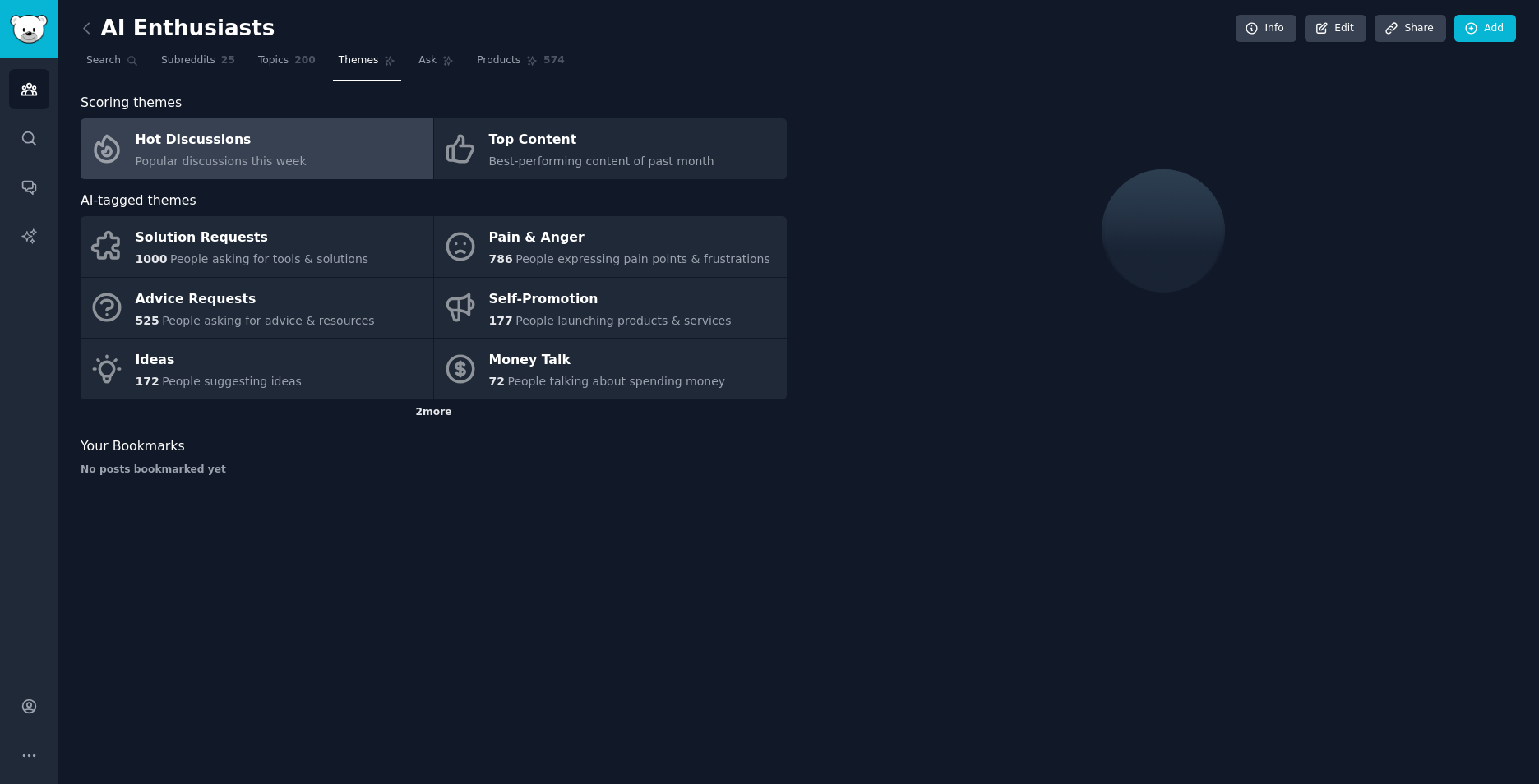
click at [437, 416] on div "2 more" at bounding box center [434, 413] width 706 height 27
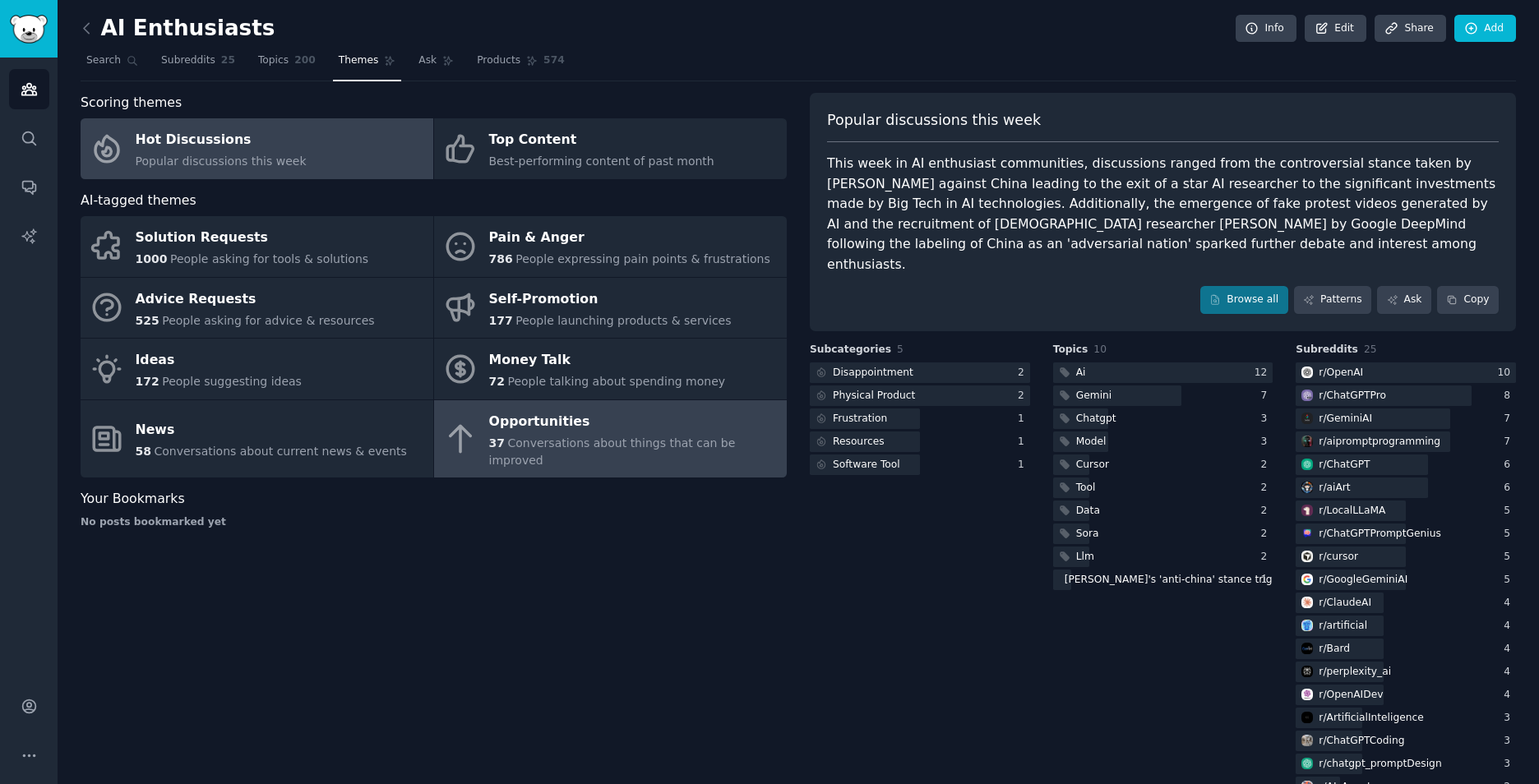
drag, startPoint x: 556, startPoint y: 455, endPoint x: 556, endPoint y: 463, distance: 8.0
click at [556, 455] on div "37 Conversations about things that can be improved" at bounding box center [633, 451] width 289 height 34
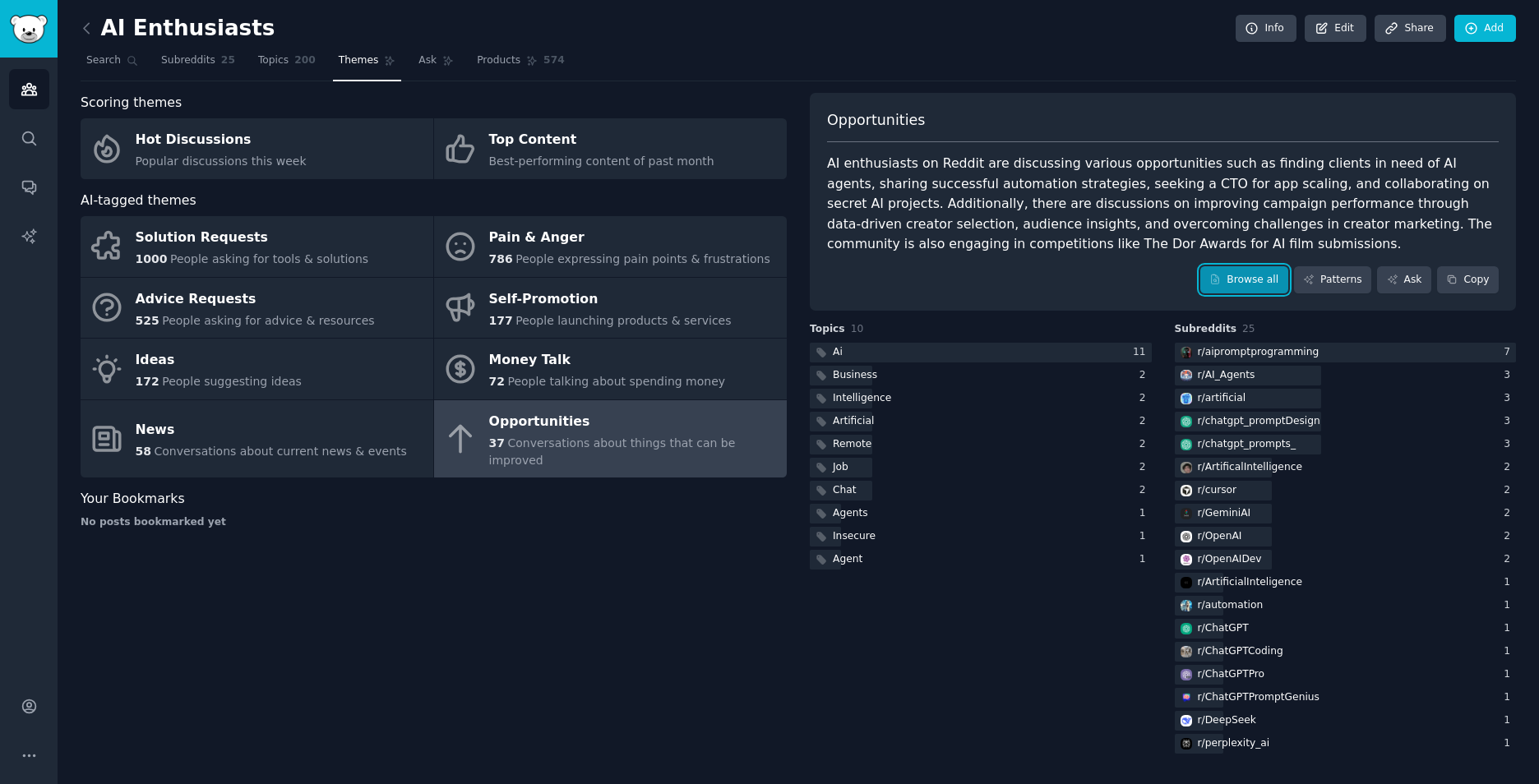
click at [1272, 279] on link "Browse all" at bounding box center [1244, 280] width 88 height 28
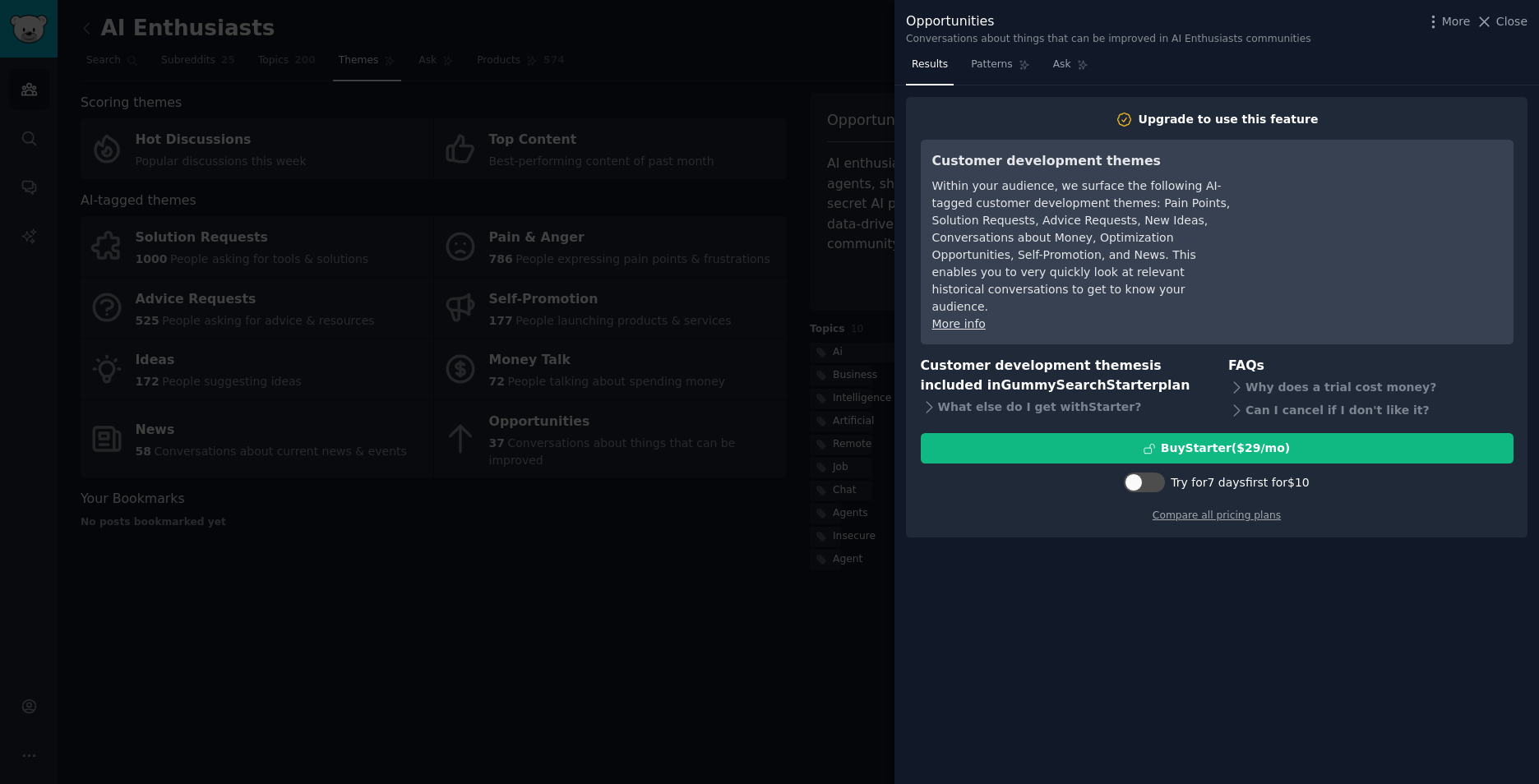
click at [646, 612] on div at bounding box center [769, 392] width 1539 height 784
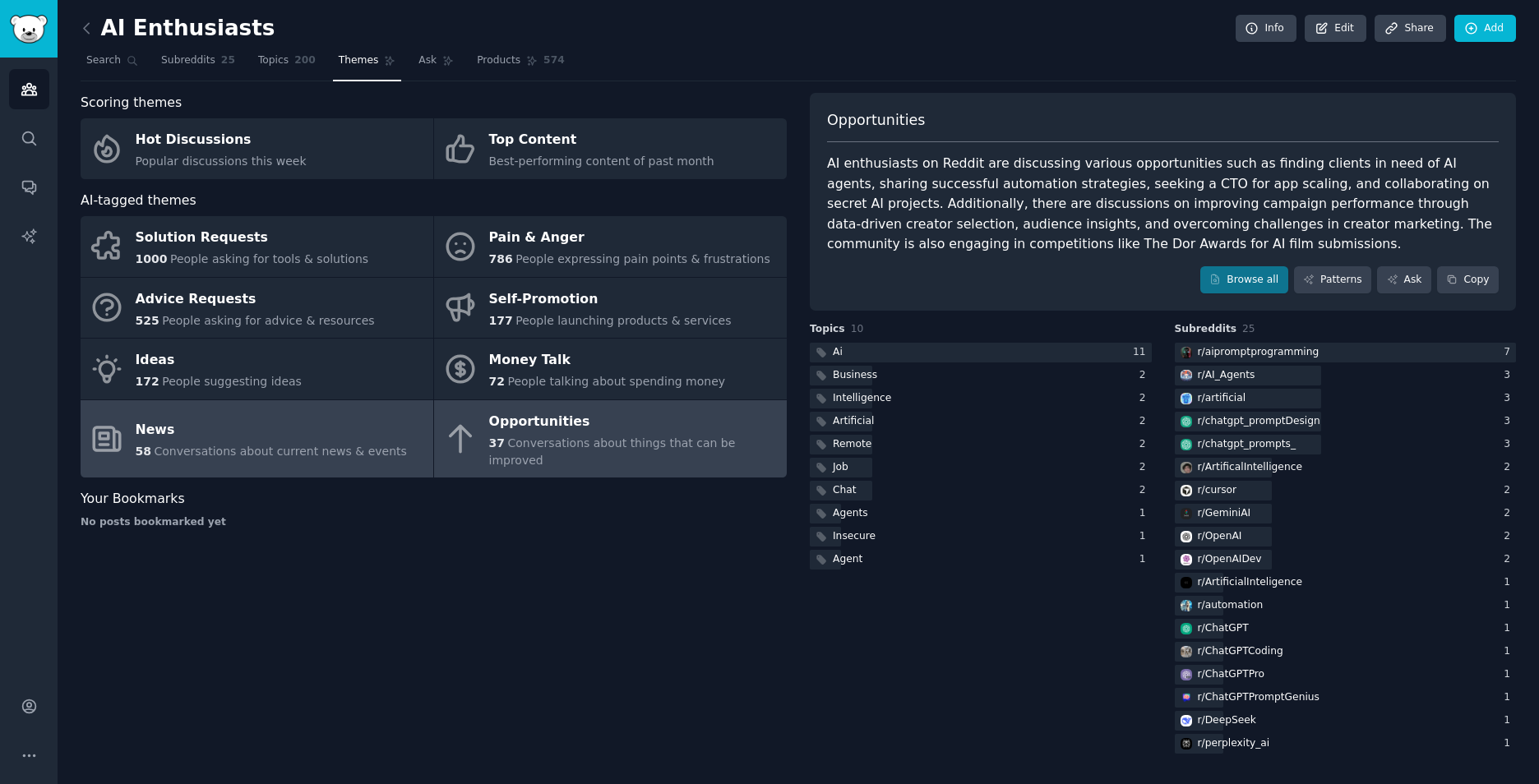
click at [269, 470] on link "News 58 Conversations about current news & events" at bounding box center [257, 440] width 353 height 78
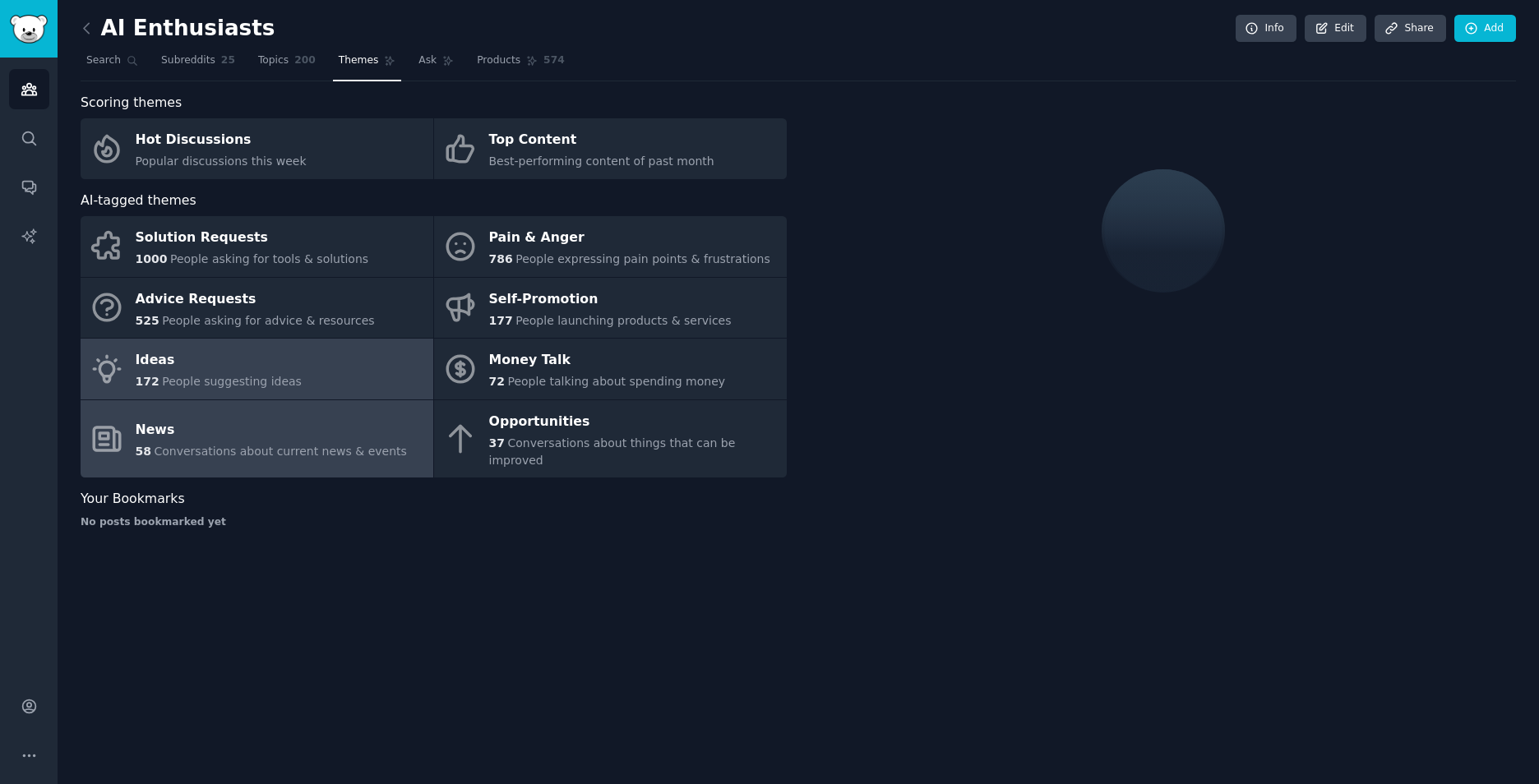
click at [269, 369] on div "Ideas" at bounding box center [219, 361] width 166 height 27
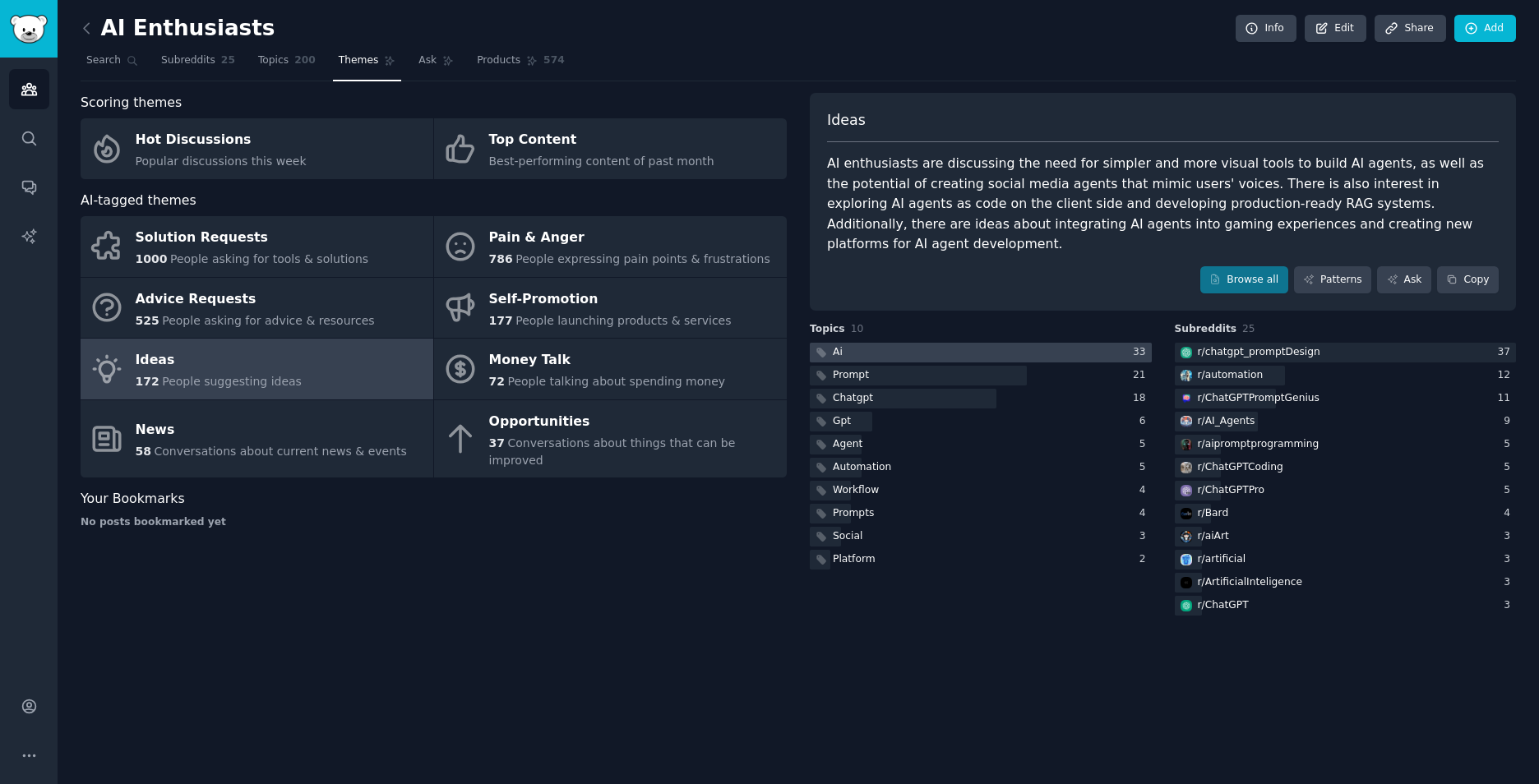
click at [1039, 352] on div at bounding box center [981, 353] width 342 height 21
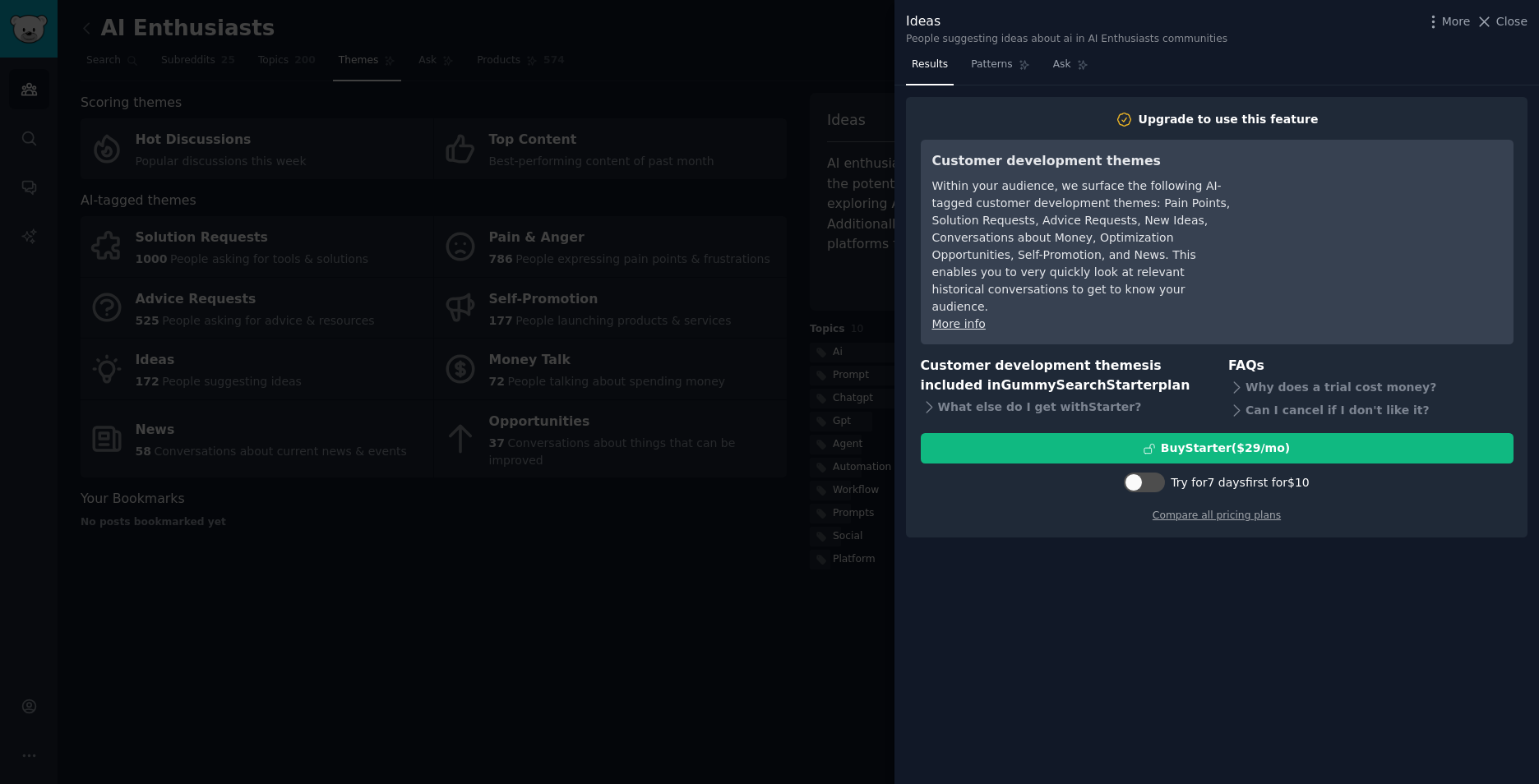
click at [710, 616] on div at bounding box center [769, 392] width 1539 height 784
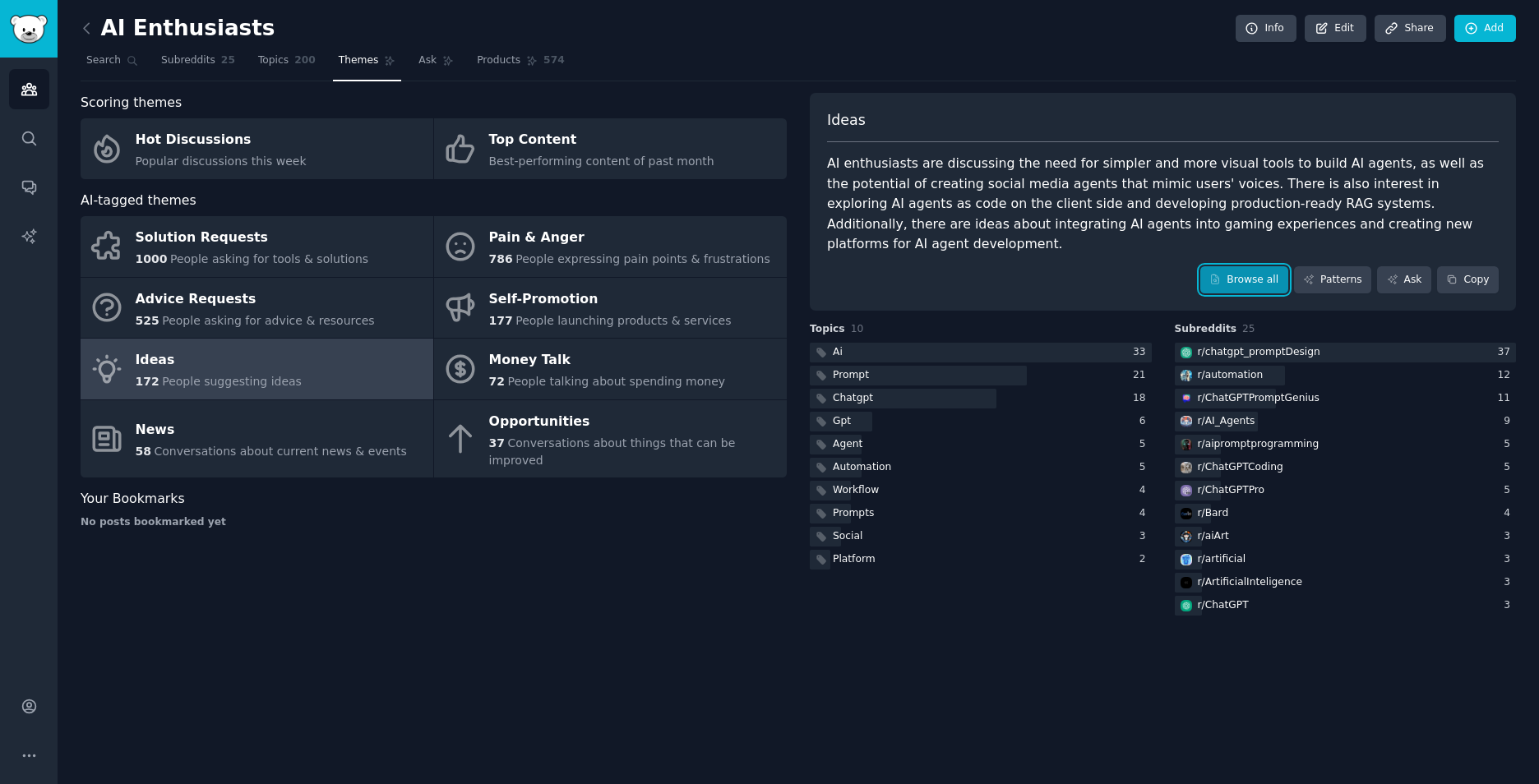
click at [1215, 278] on link "Browse all" at bounding box center [1244, 280] width 88 height 28
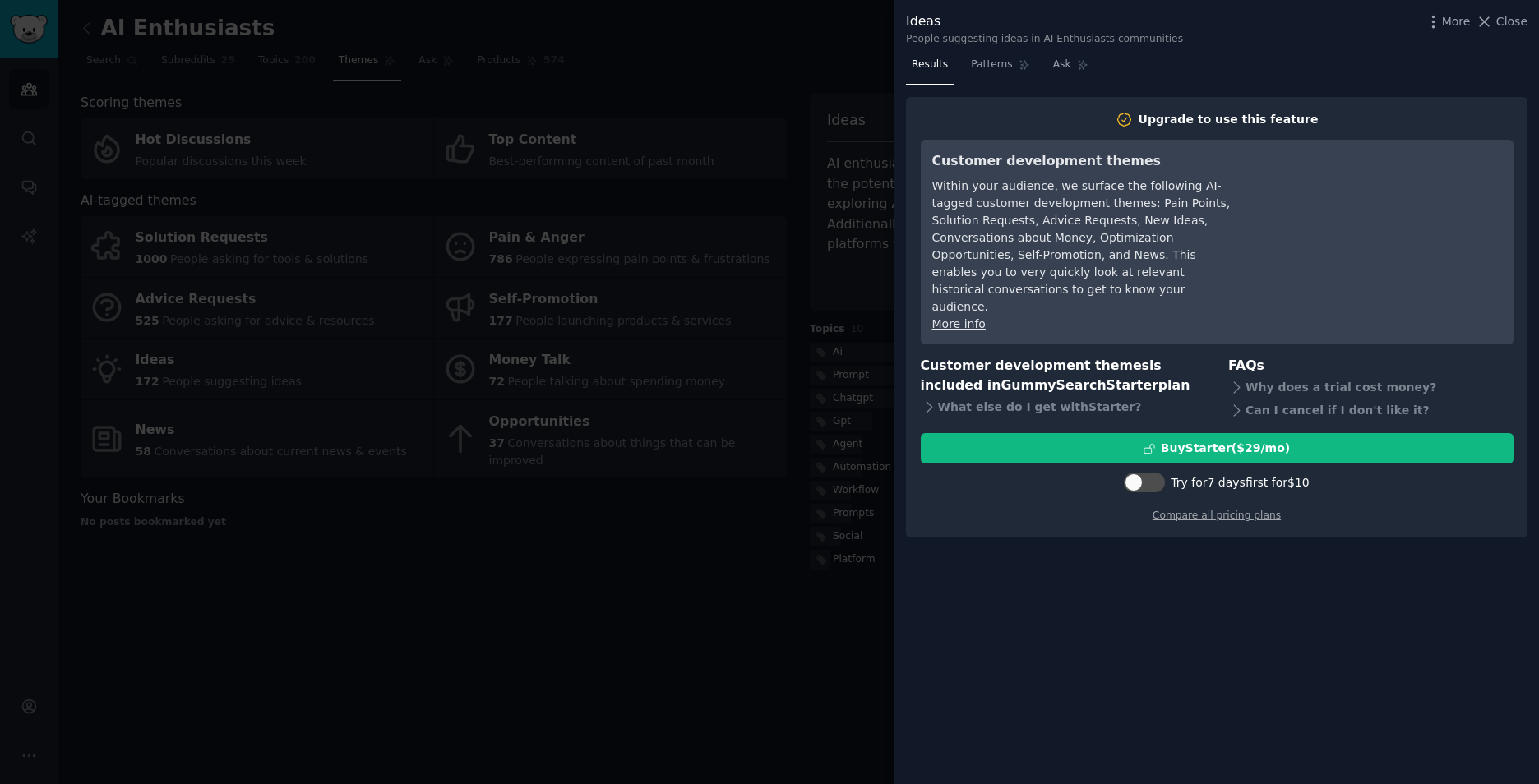
click at [424, 758] on div at bounding box center [769, 392] width 1539 height 784
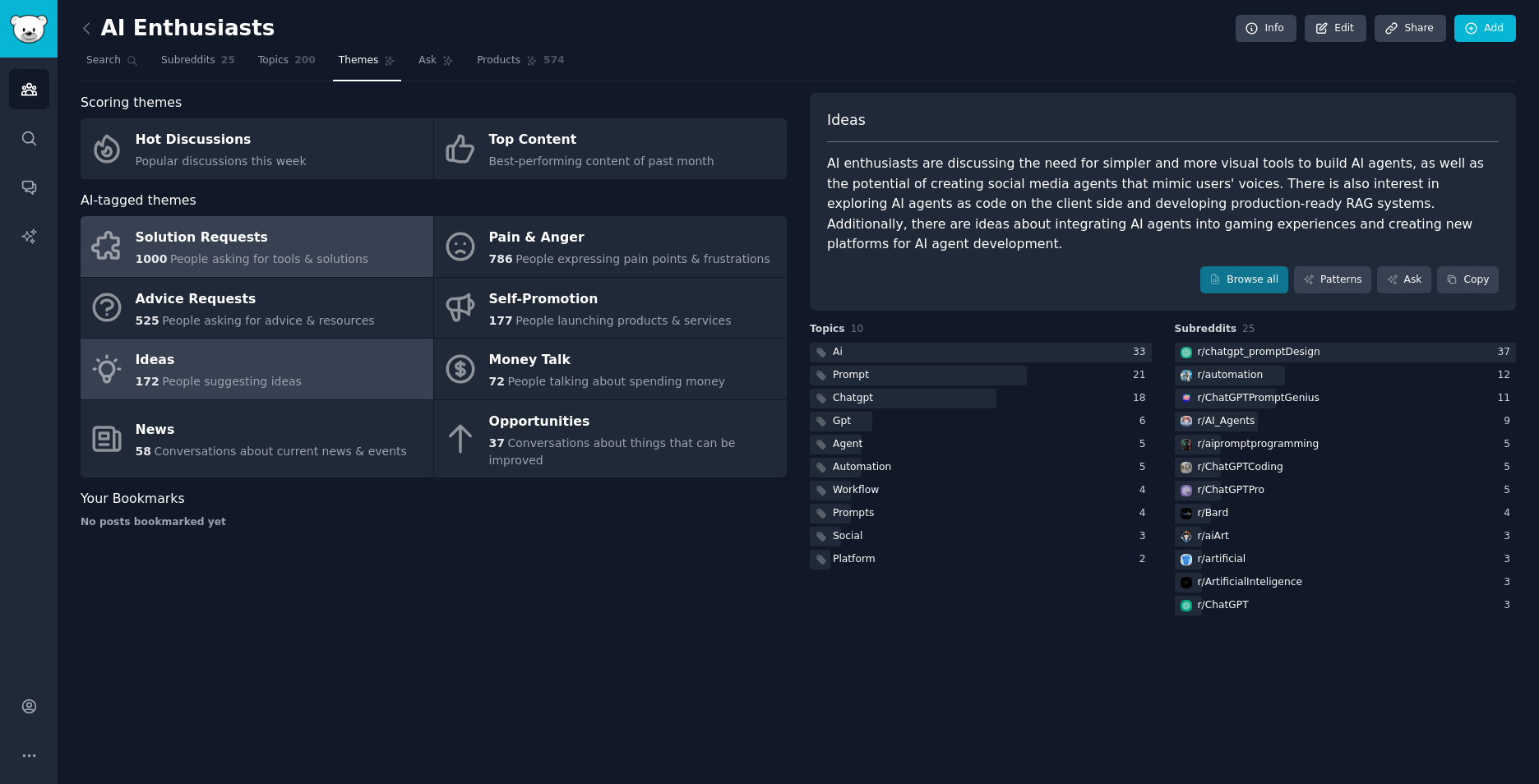
click at [224, 253] on span "People asking for tools & solutions" at bounding box center [269, 259] width 198 height 13
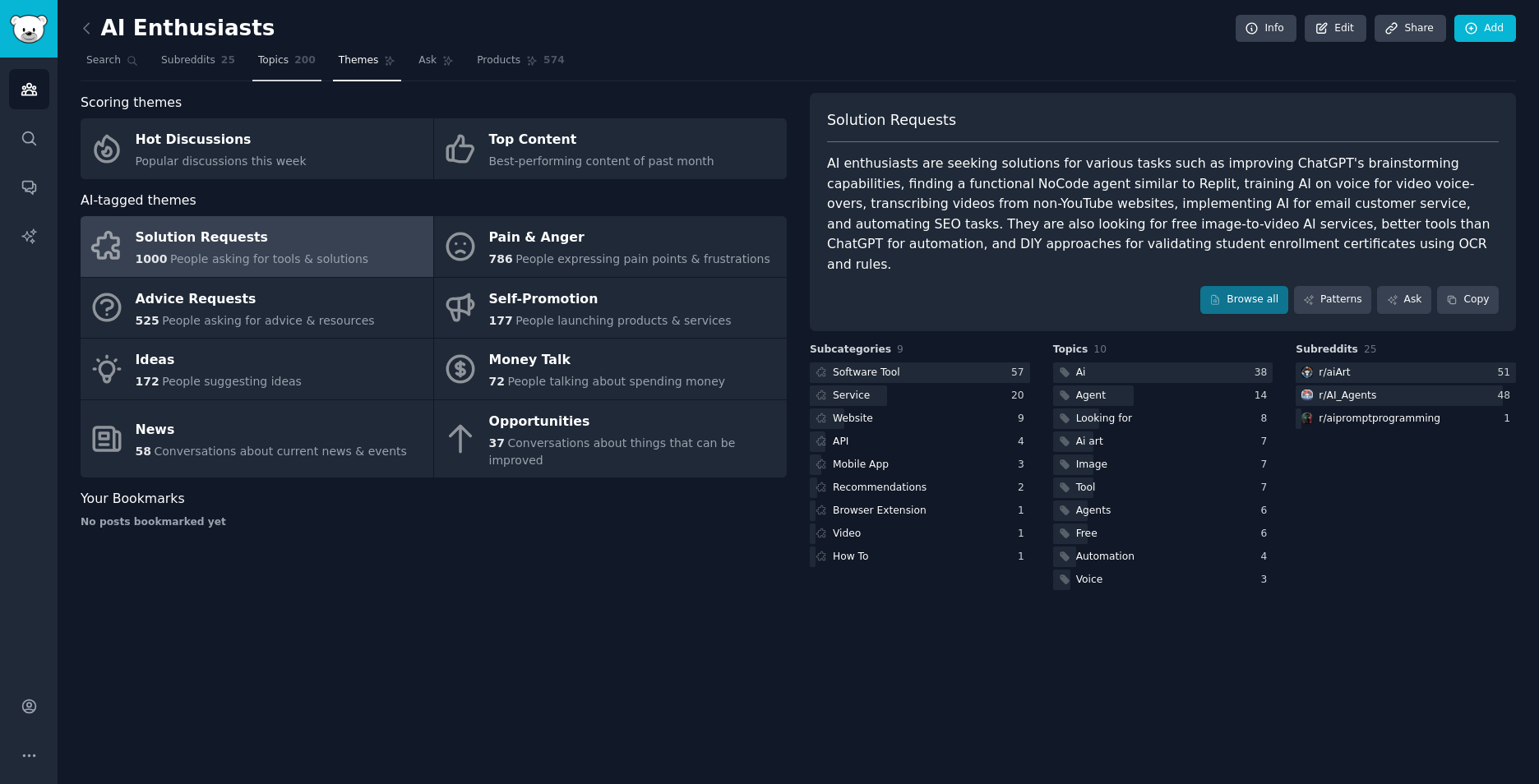
click at [260, 61] on span "Topics" at bounding box center [273, 61] width 30 height 15
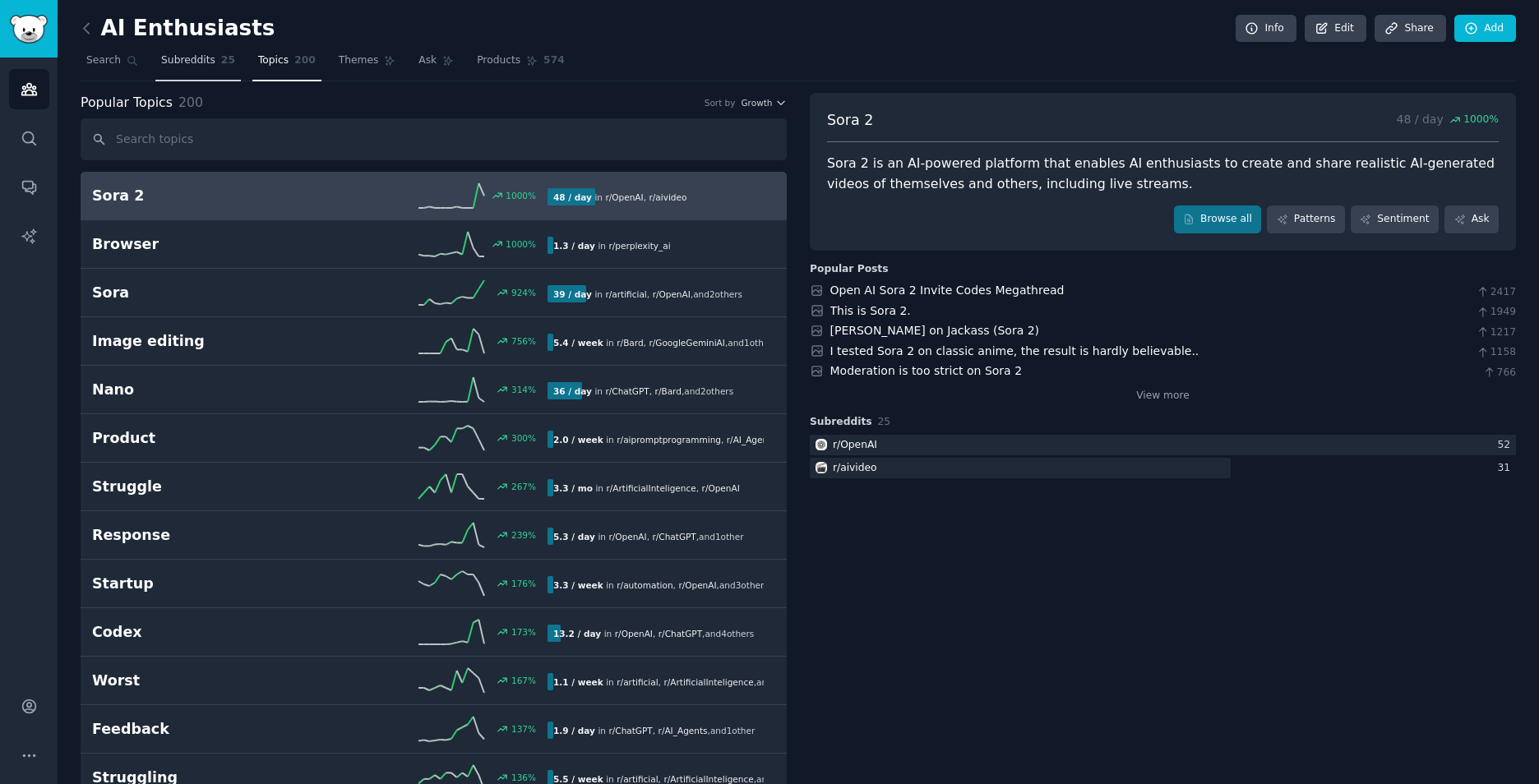
click at [178, 68] on link "Subreddits 25" at bounding box center [198, 64] width 85 height 33
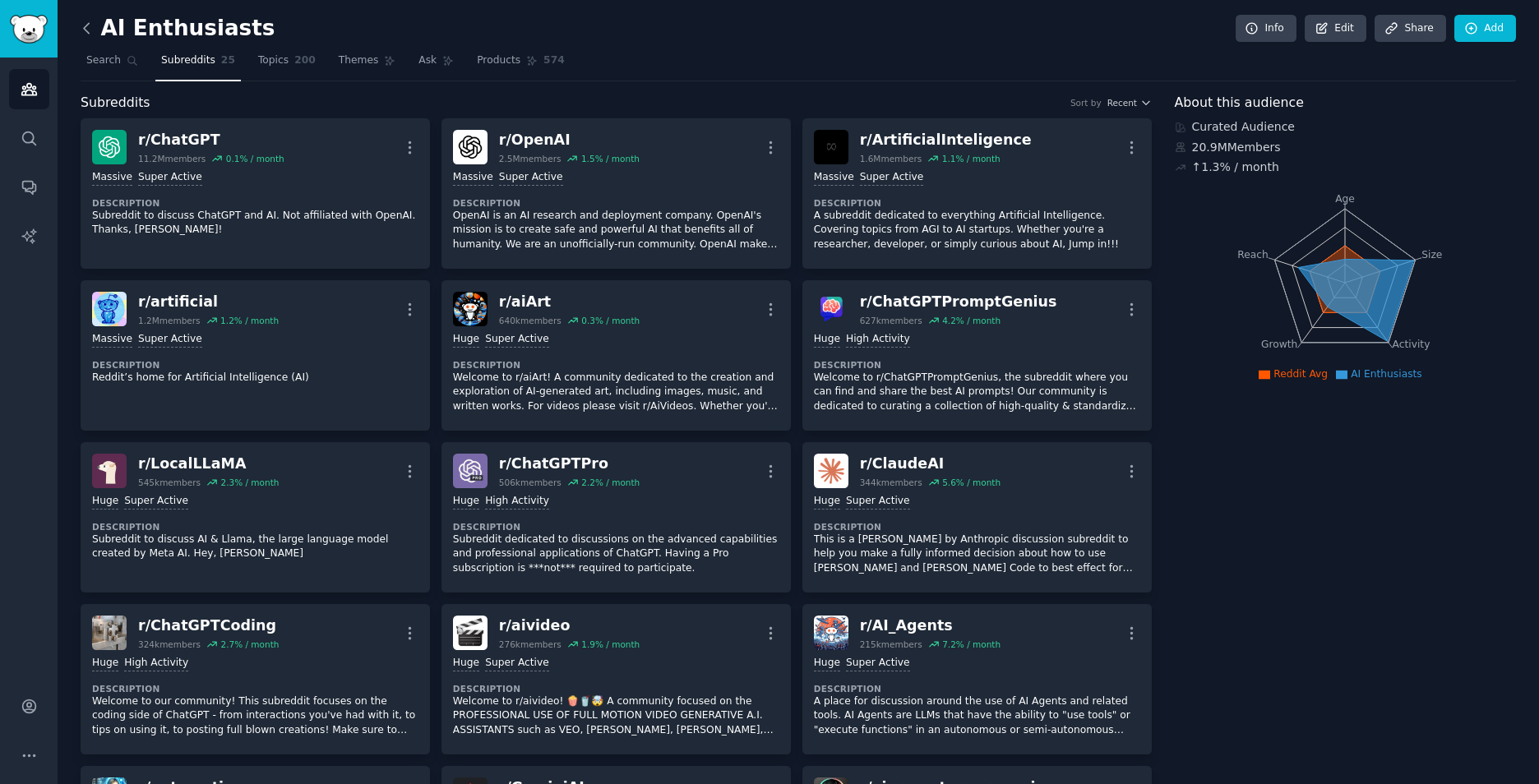
click at [81, 23] on icon at bounding box center [87, 28] width 18 height 18
